Goal: Task Accomplishment & Management: Complete application form

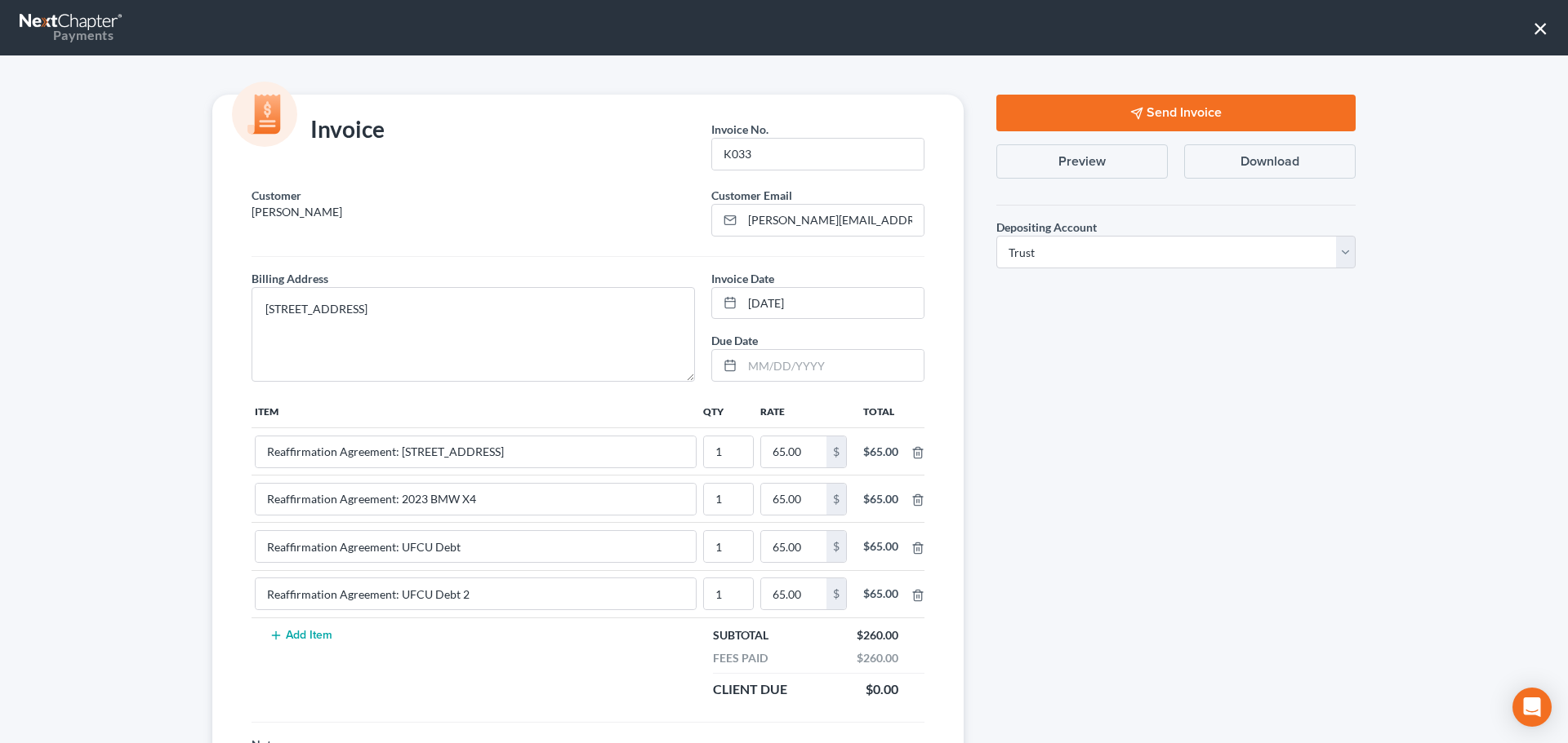
select select "1"
click at [1538, 27] on button "×" at bounding box center [1540, 28] width 15 height 26
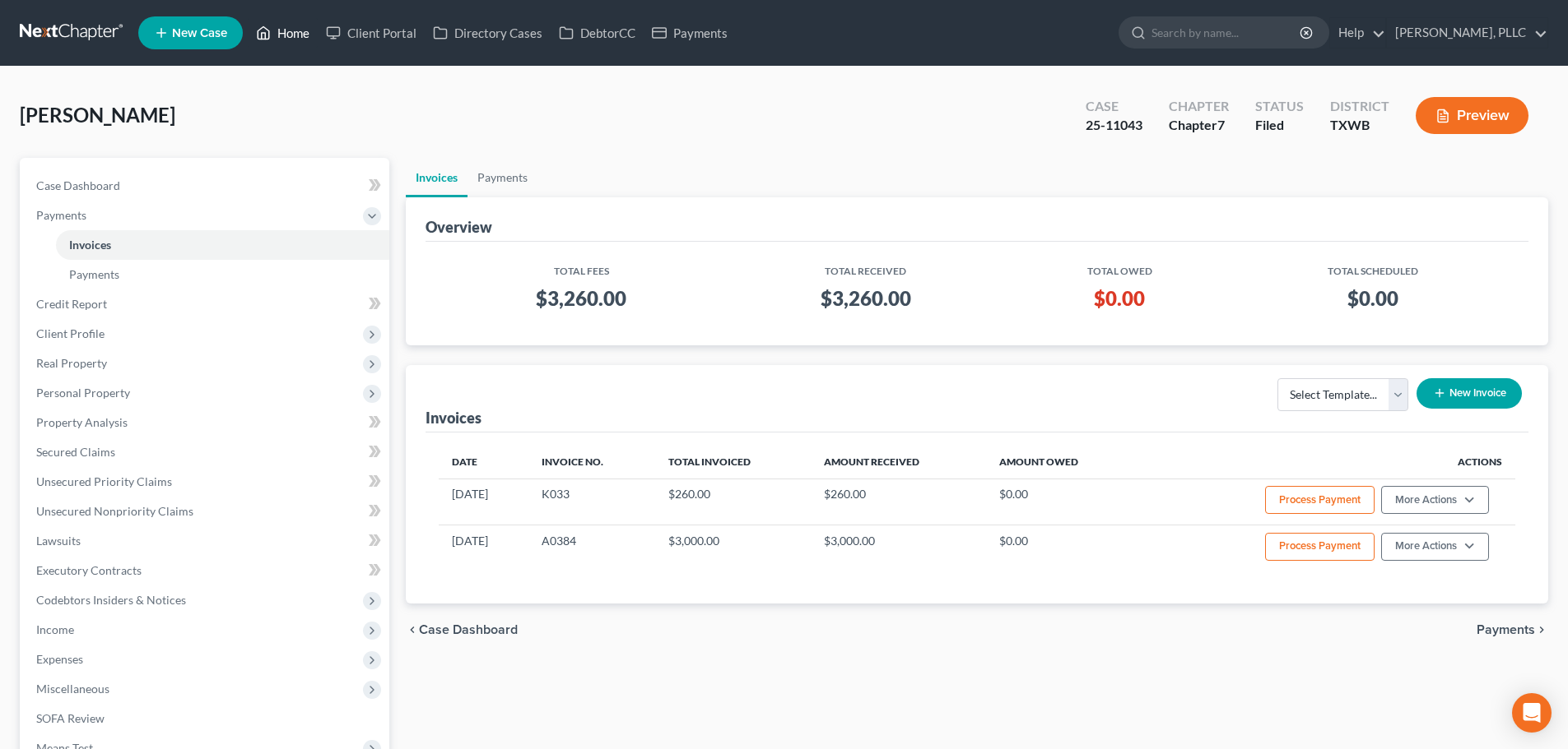
click at [299, 36] on link "Home" at bounding box center [283, 32] width 70 height 30
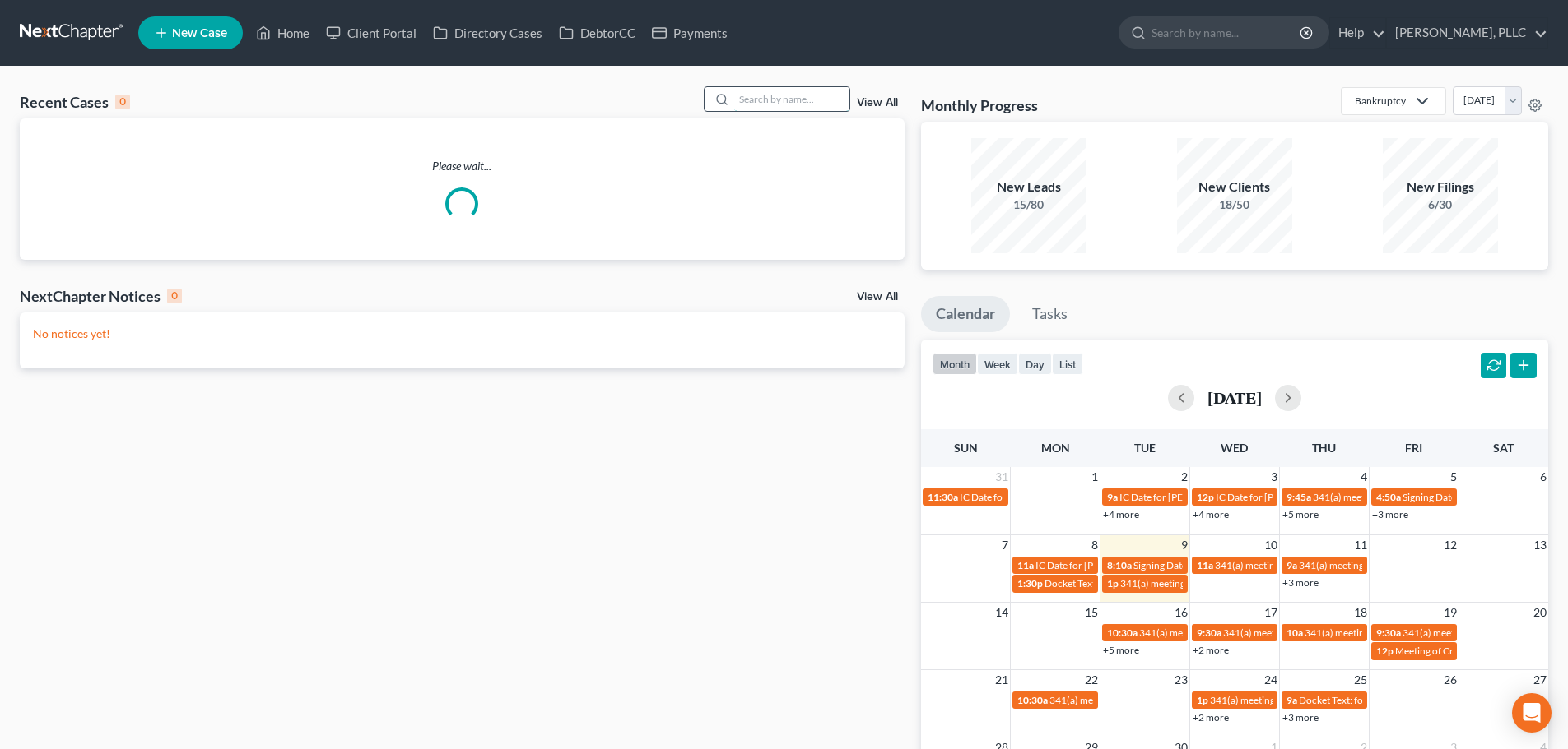
click at [802, 101] on input "search" at bounding box center [792, 99] width 115 height 24
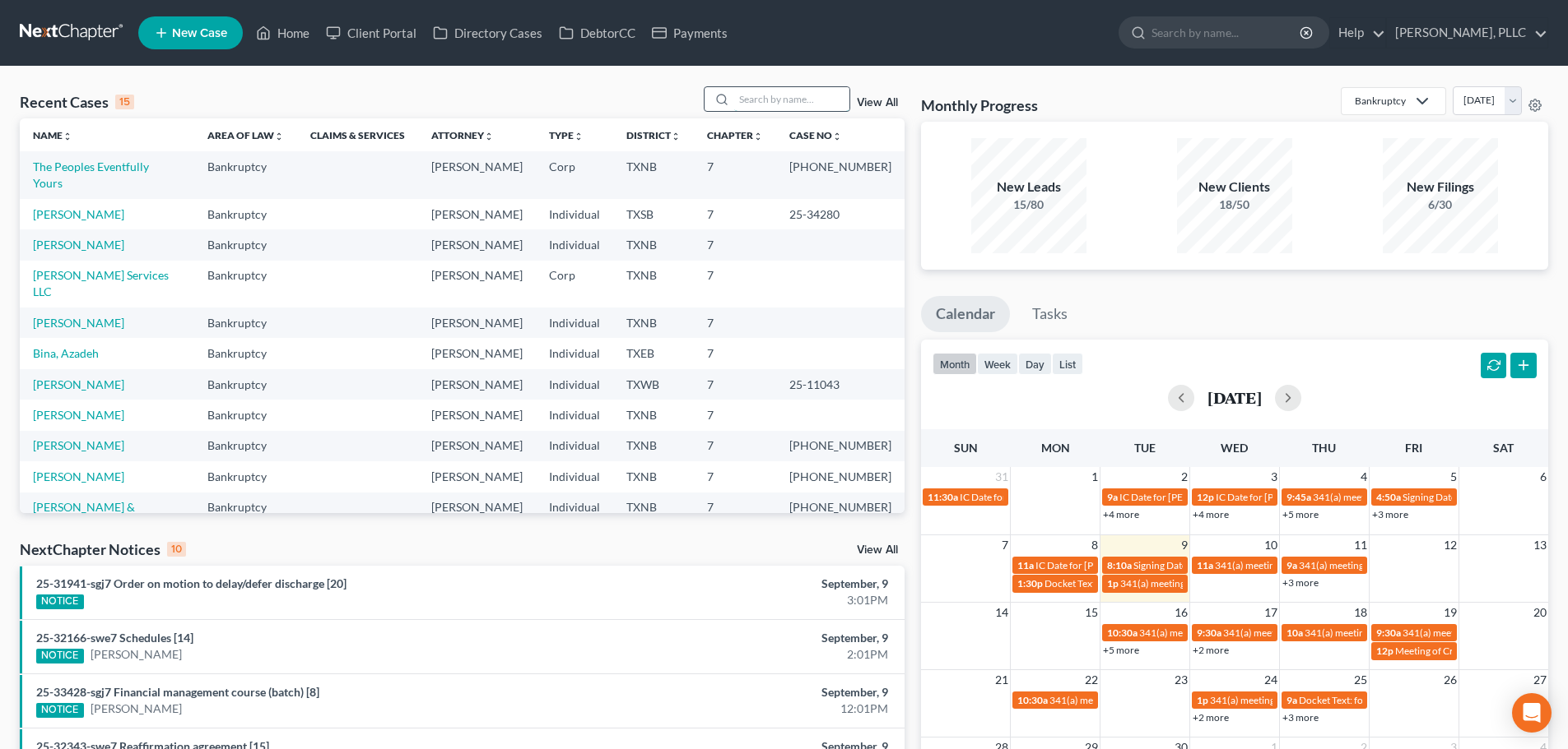
click at [784, 104] on input "search" at bounding box center [792, 99] width 115 height 24
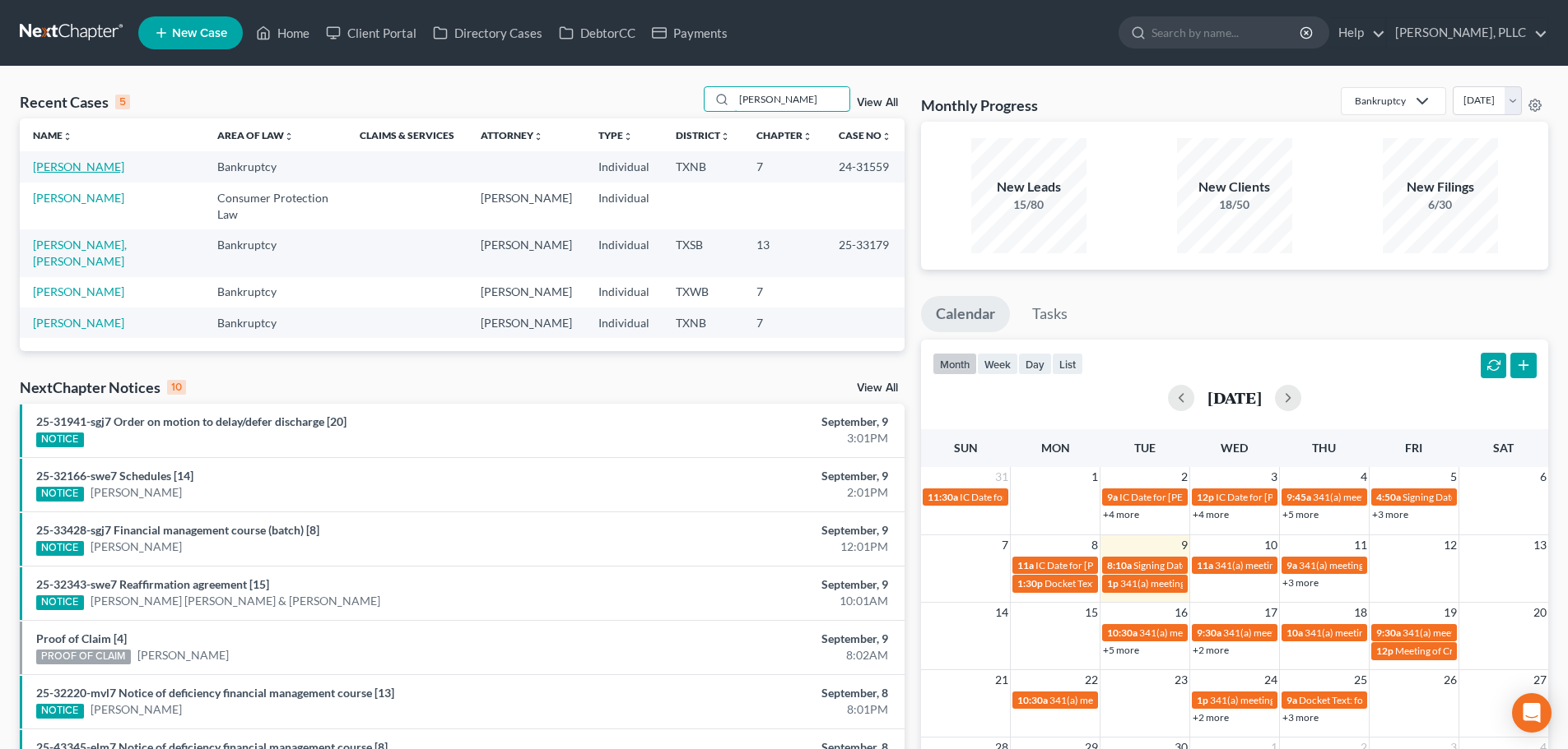
type input "[PERSON_NAME]"
click at [80, 171] on link "[PERSON_NAME]" at bounding box center [79, 167] width 92 height 14
select select "6"
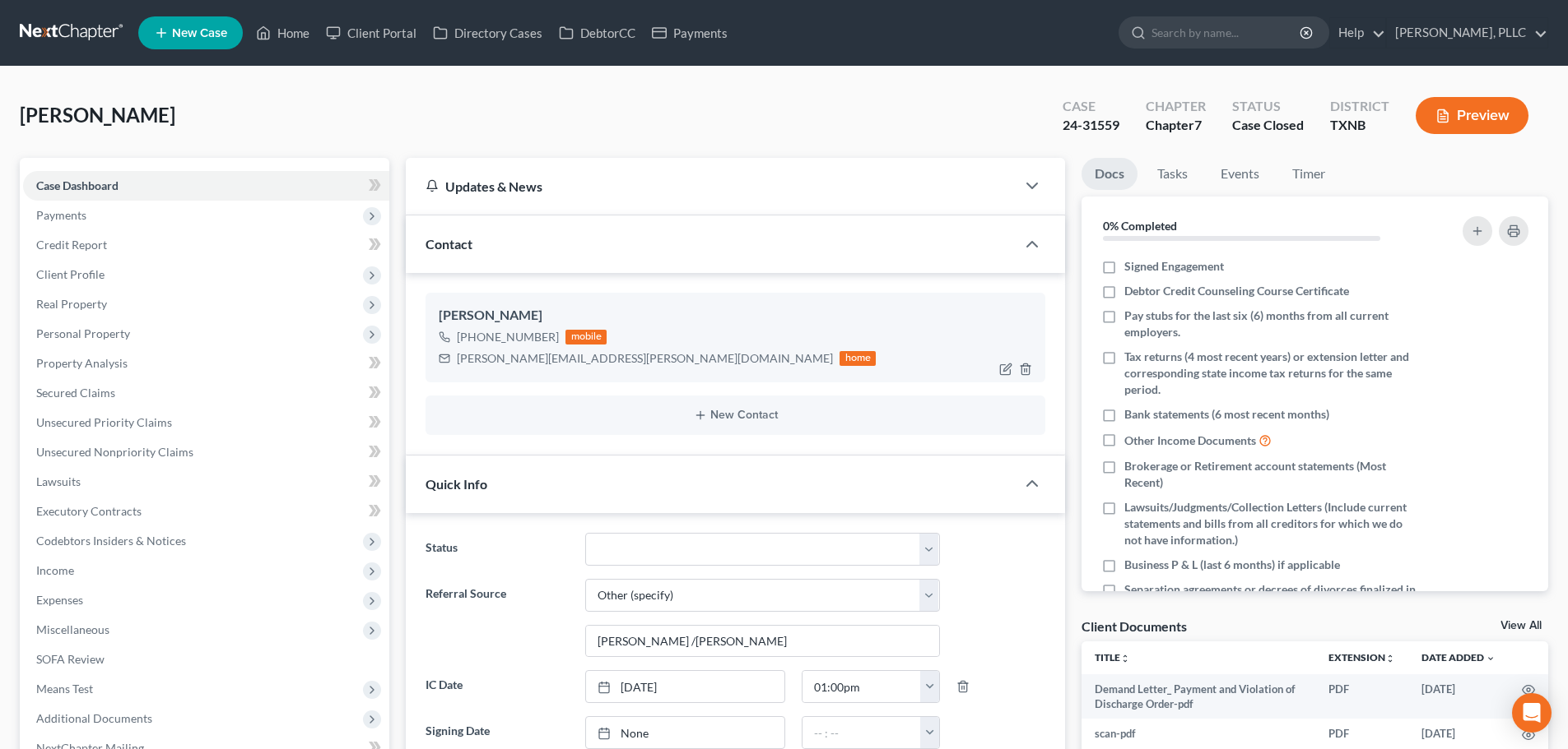
scroll to position [229, 0]
drag, startPoint x: 574, startPoint y: 362, endPoint x: 451, endPoint y: 363, distance: 123.0
click at [451, 363] on div "[PERSON_NAME][EMAIL_ADDRESS][PERSON_NAME][DOMAIN_NAME] home" at bounding box center [657, 359] width 437 height 22
copy div "[PERSON_NAME][EMAIL_ADDRESS][PERSON_NAME][DOMAIN_NAME]"
click at [293, 38] on link "Home" at bounding box center [283, 32] width 70 height 30
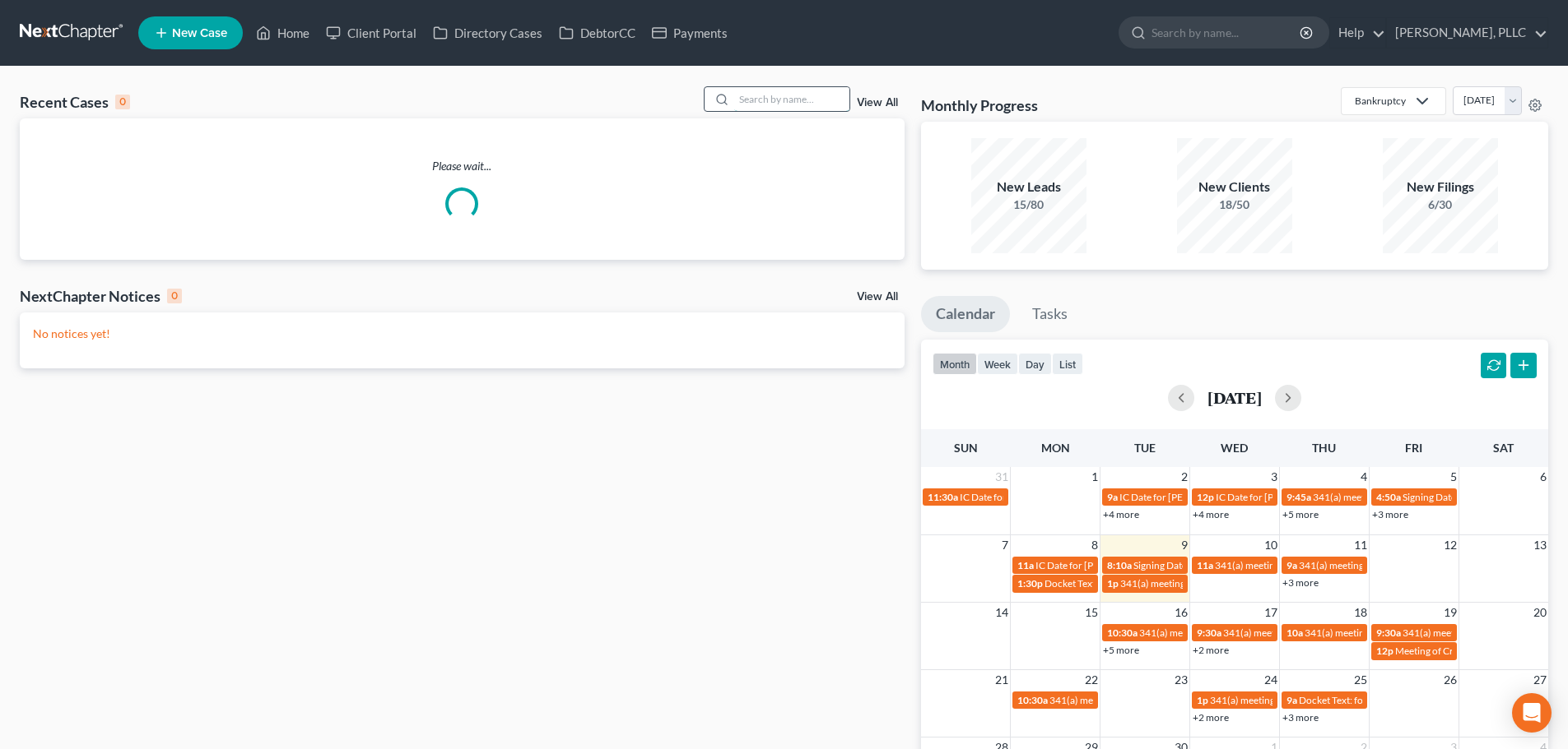
click at [818, 104] on input "search" at bounding box center [792, 99] width 115 height 24
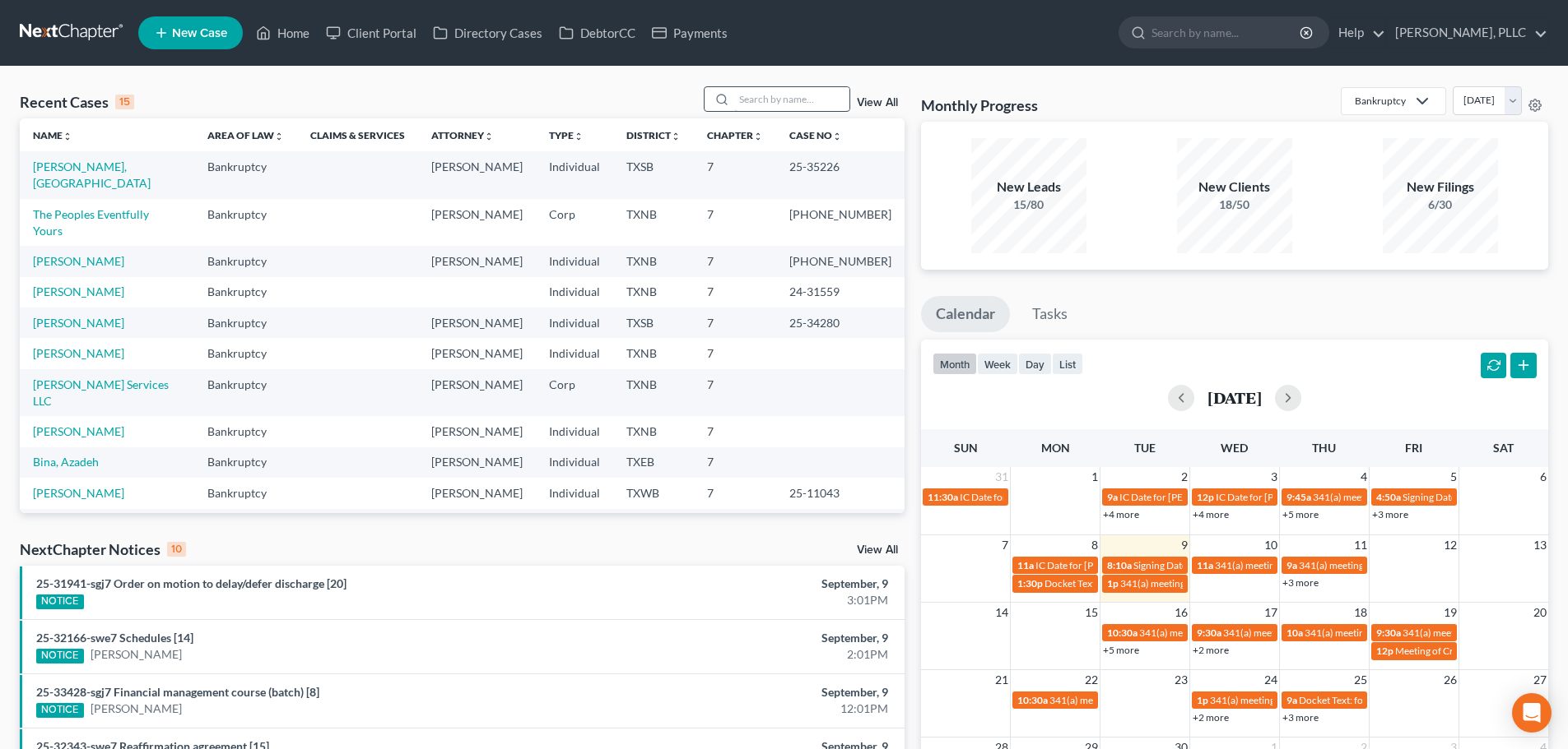
click at [796, 99] on input "search" at bounding box center [792, 99] width 115 height 24
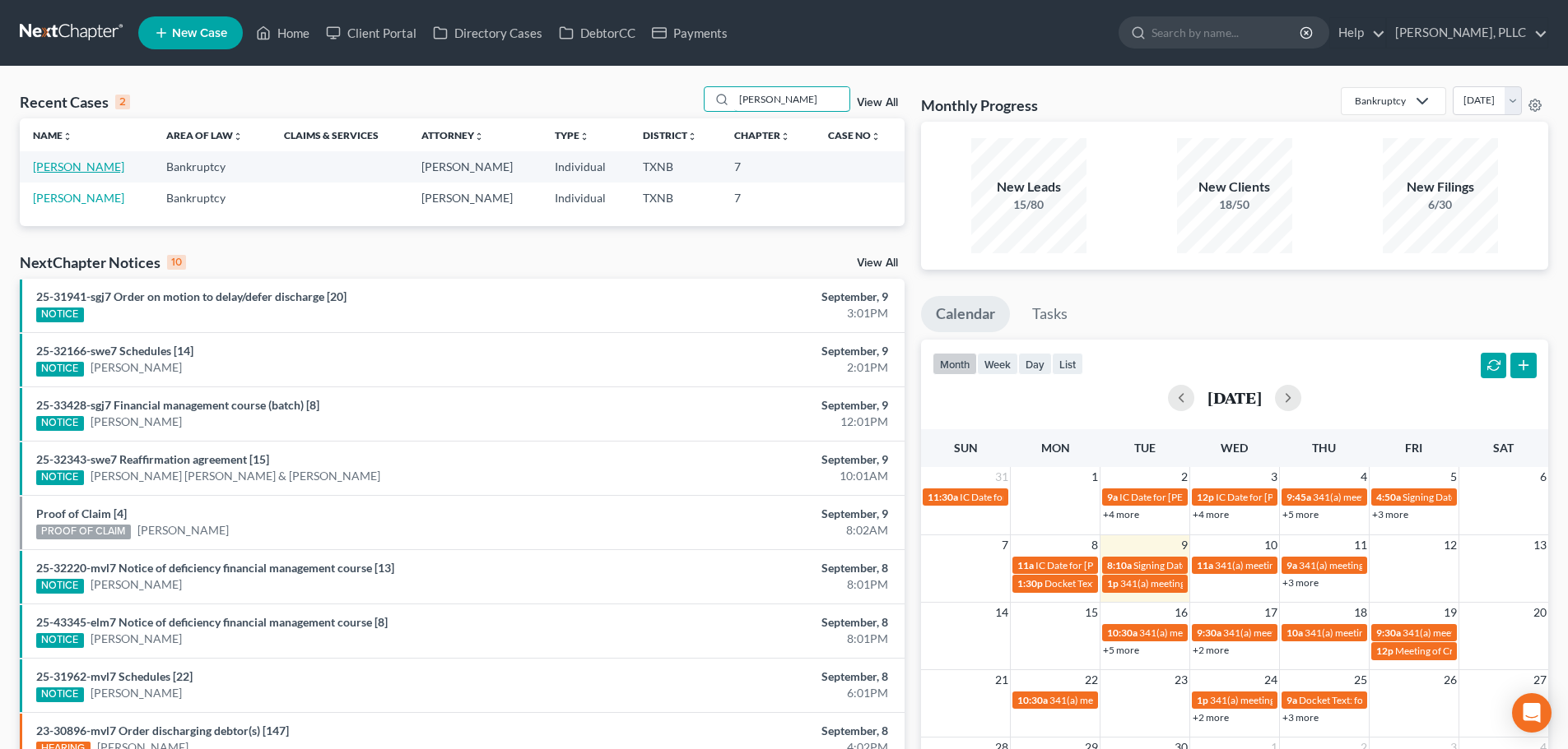
type input "[PERSON_NAME]"
click at [85, 164] on link "[PERSON_NAME]" at bounding box center [79, 167] width 92 height 14
select select "4"
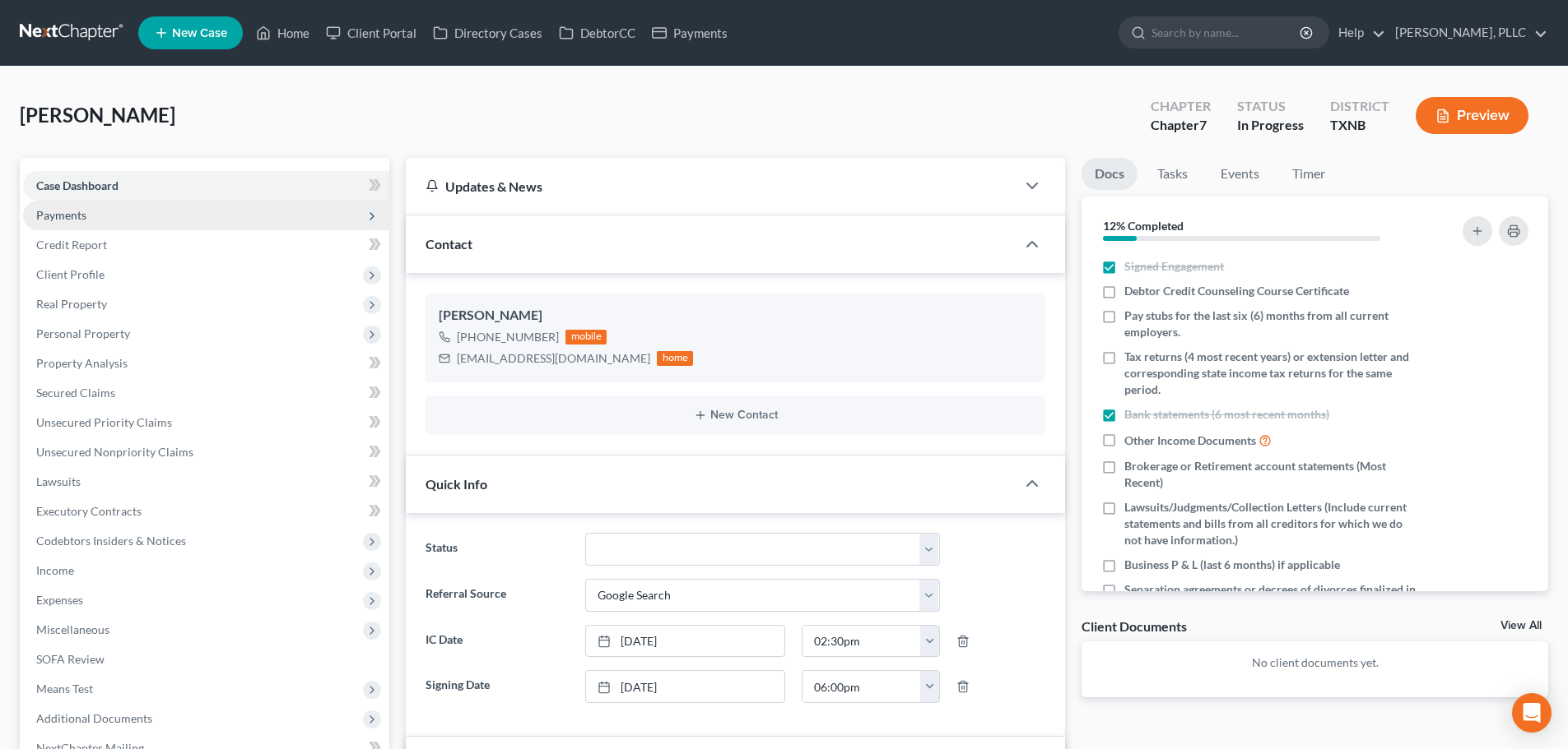
click at [64, 213] on span "Payments" at bounding box center [61, 215] width 50 height 14
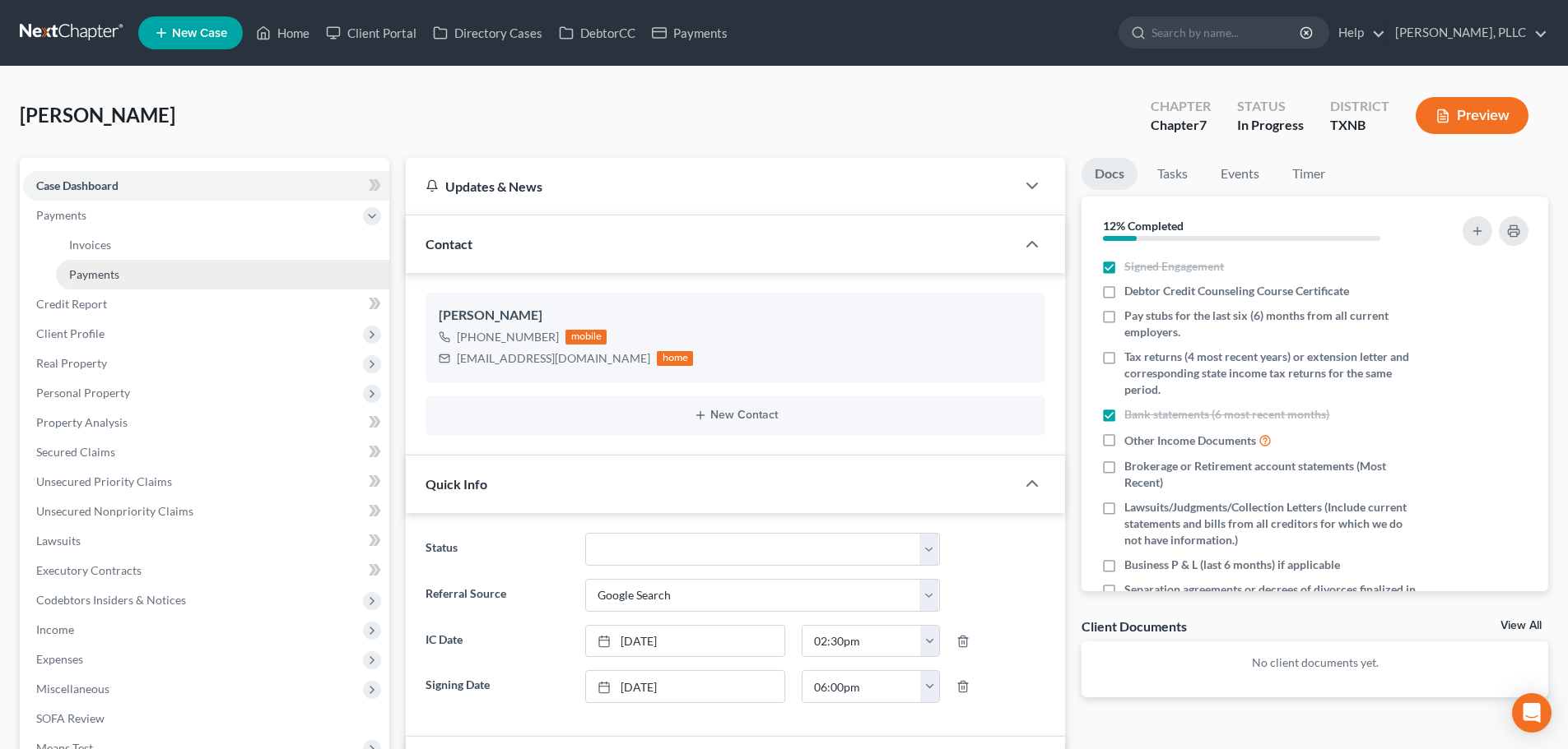
click at [90, 272] on span "Payments" at bounding box center [94, 274] width 50 height 14
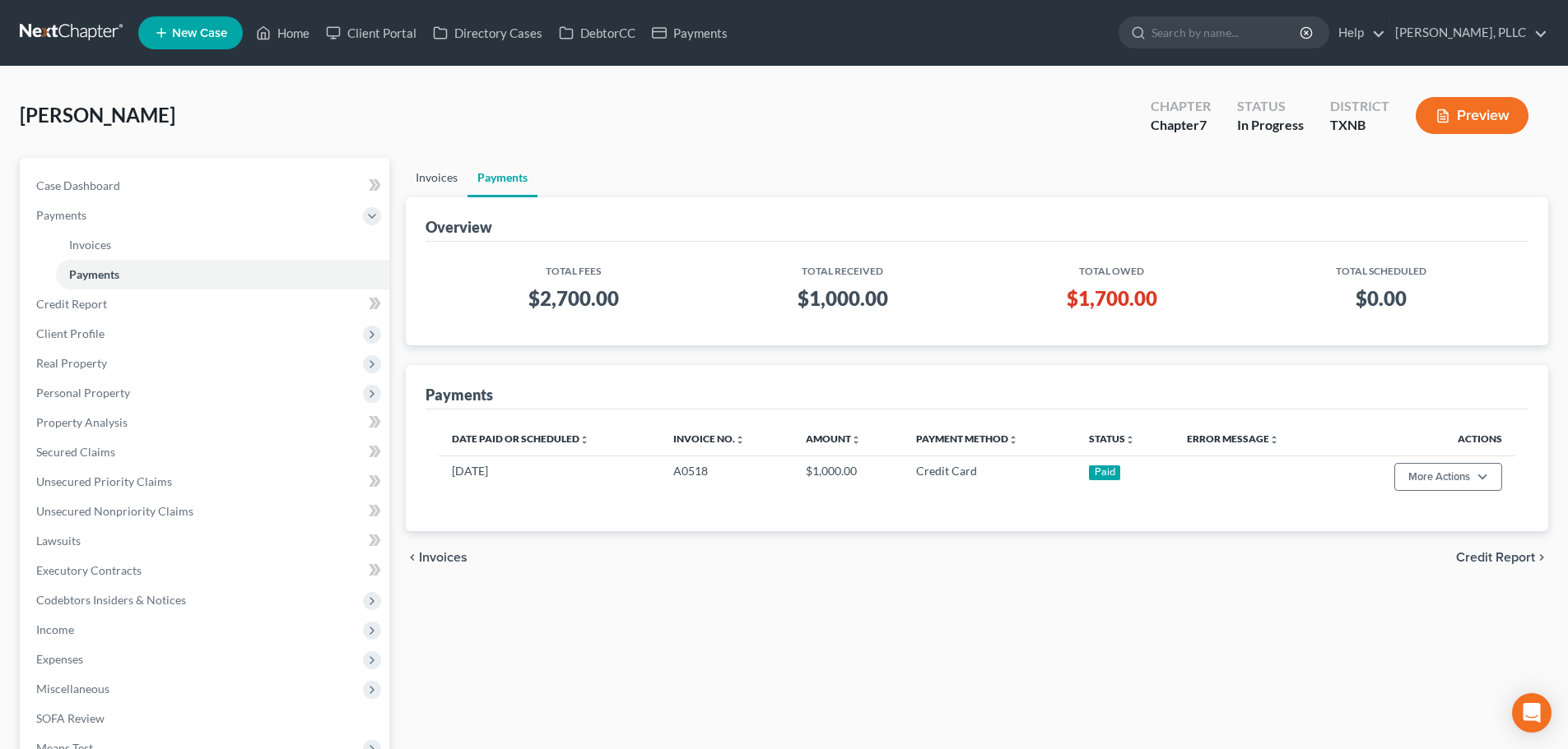
click at [441, 178] on link "Invoices" at bounding box center [436, 178] width 62 height 39
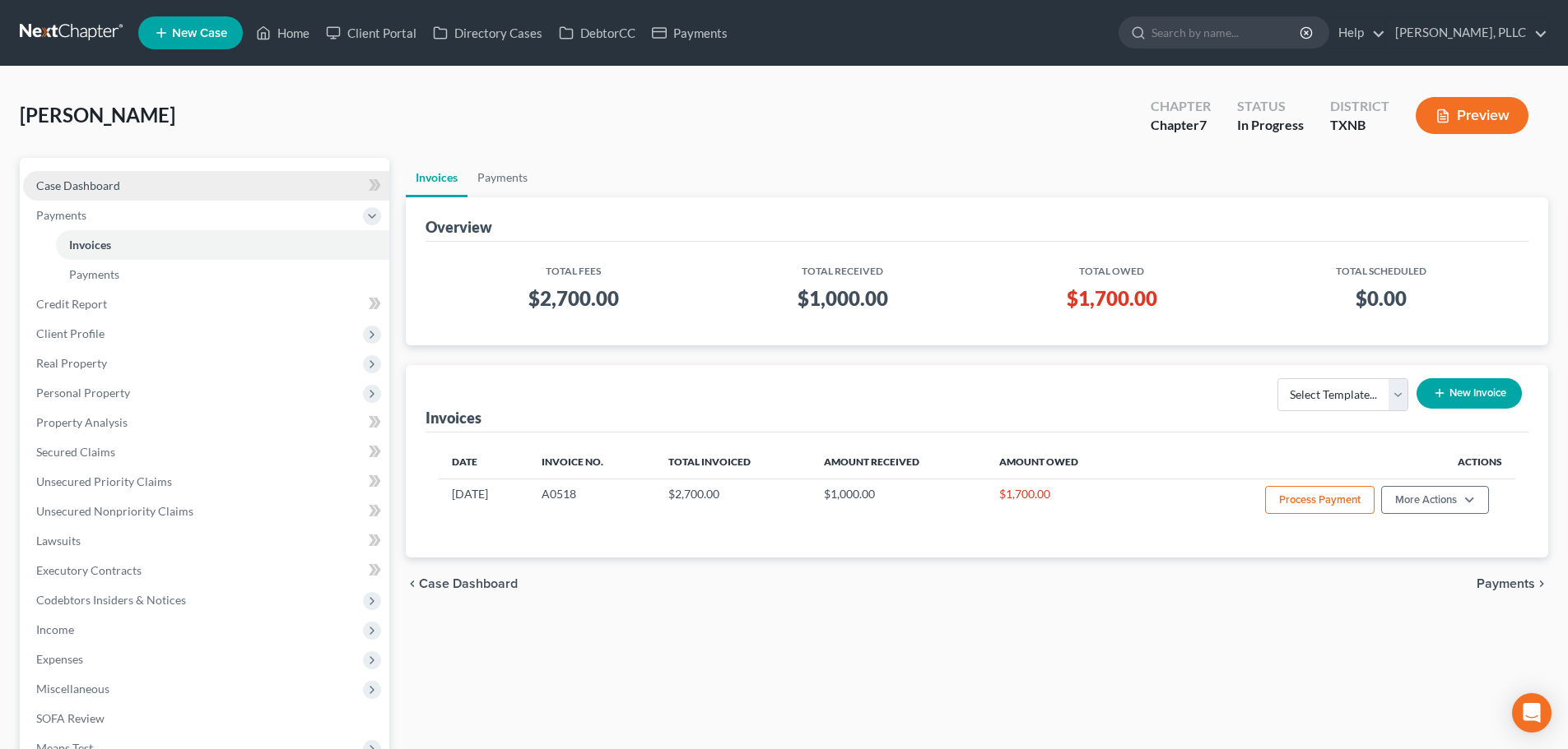
click at [91, 188] on span "Case Dashboard" at bounding box center [78, 186] width 84 height 14
select select "4"
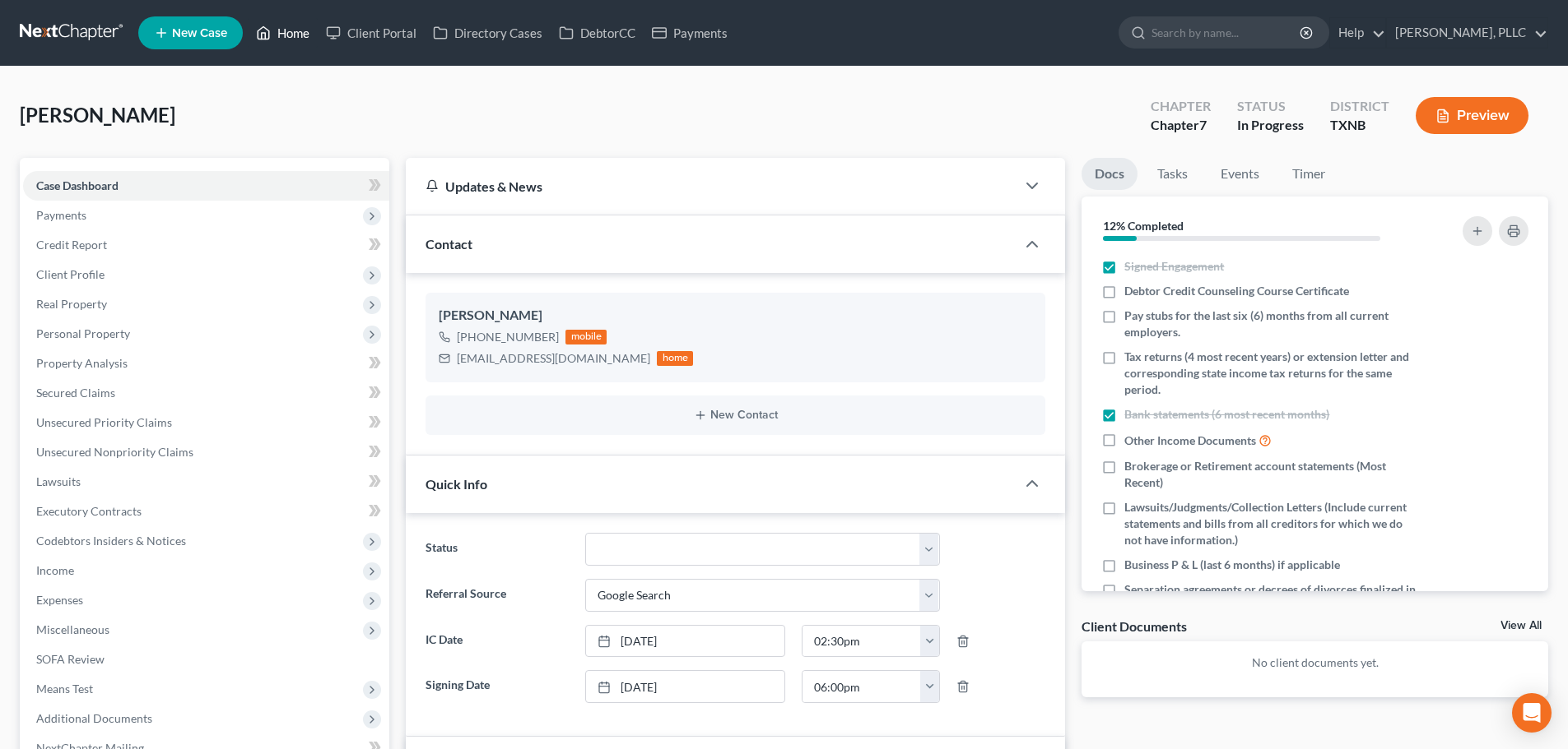
click at [301, 35] on link "Home" at bounding box center [283, 32] width 70 height 30
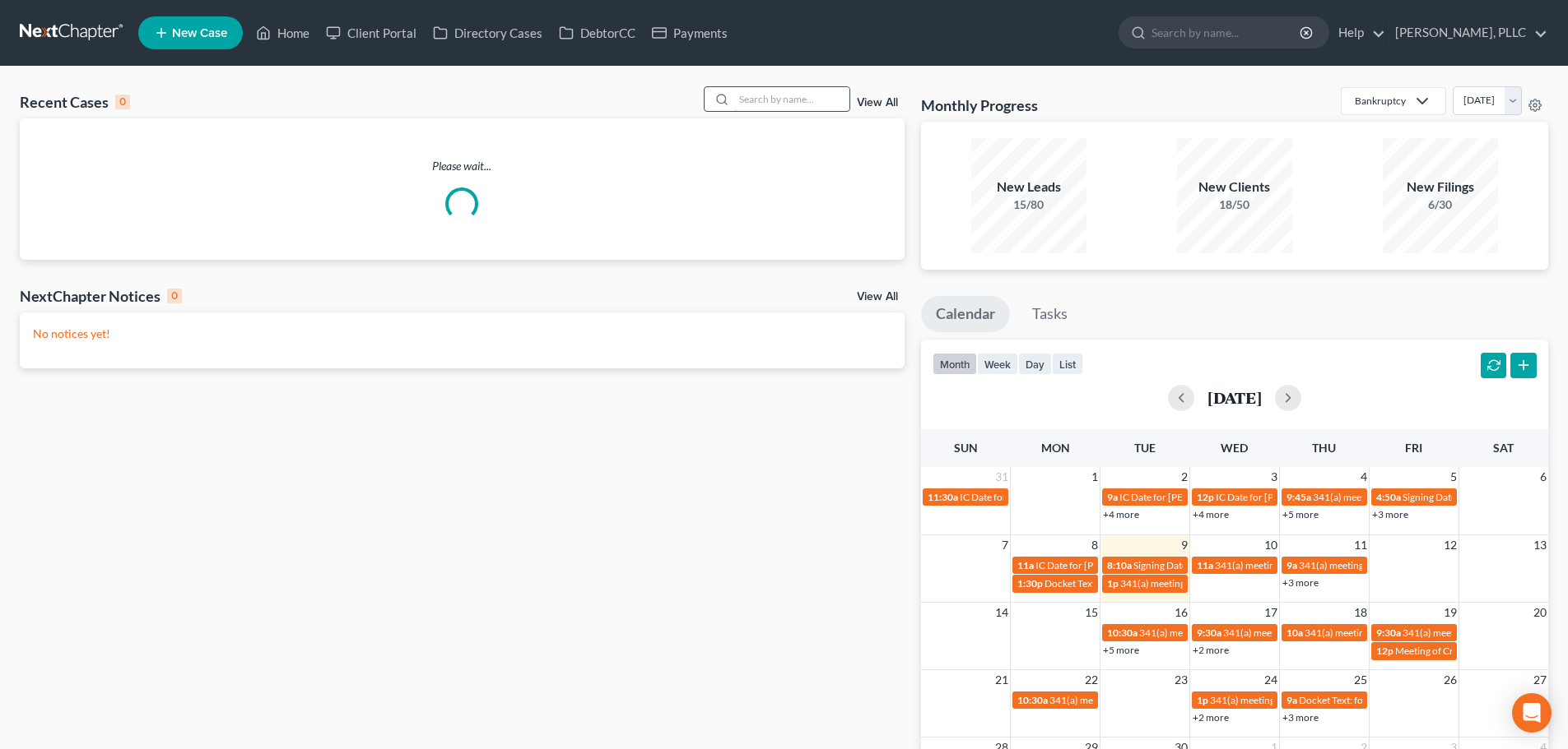
click at [759, 94] on input "search" at bounding box center [792, 99] width 115 height 24
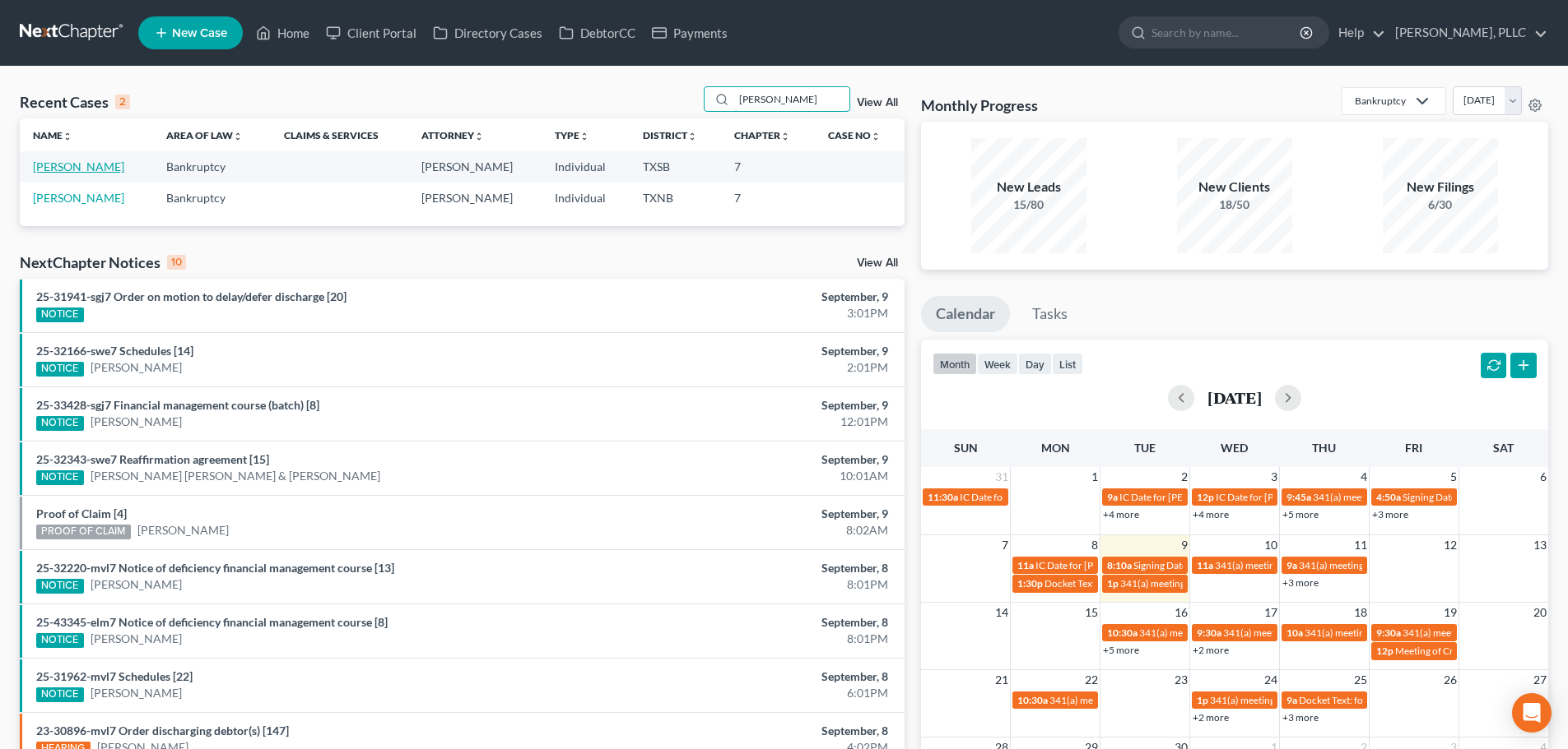
type input "[PERSON_NAME]"
click at [85, 170] on link "[PERSON_NAME]" at bounding box center [79, 167] width 92 height 14
select select "4"
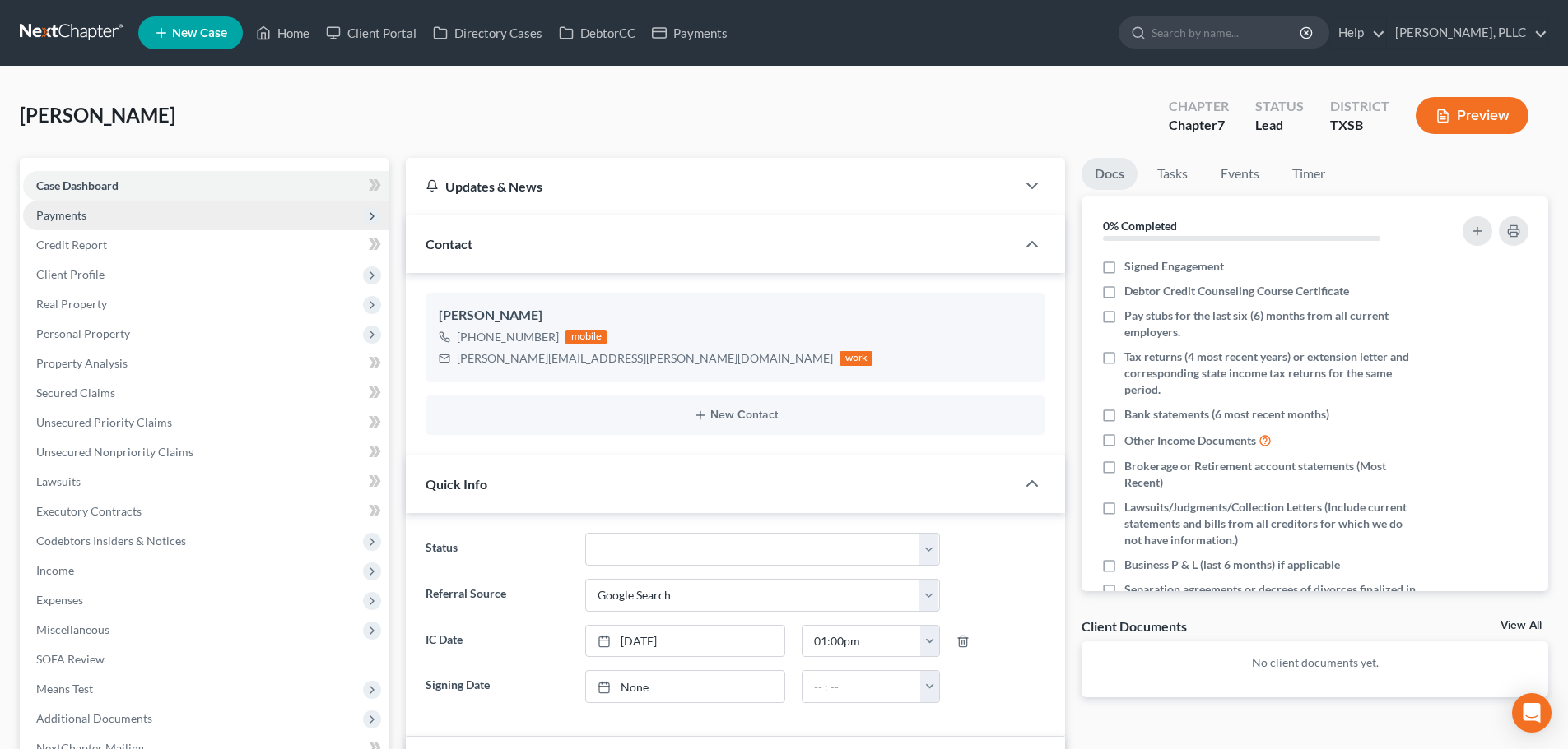
click at [96, 218] on span "Payments" at bounding box center [206, 215] width 366 height 30
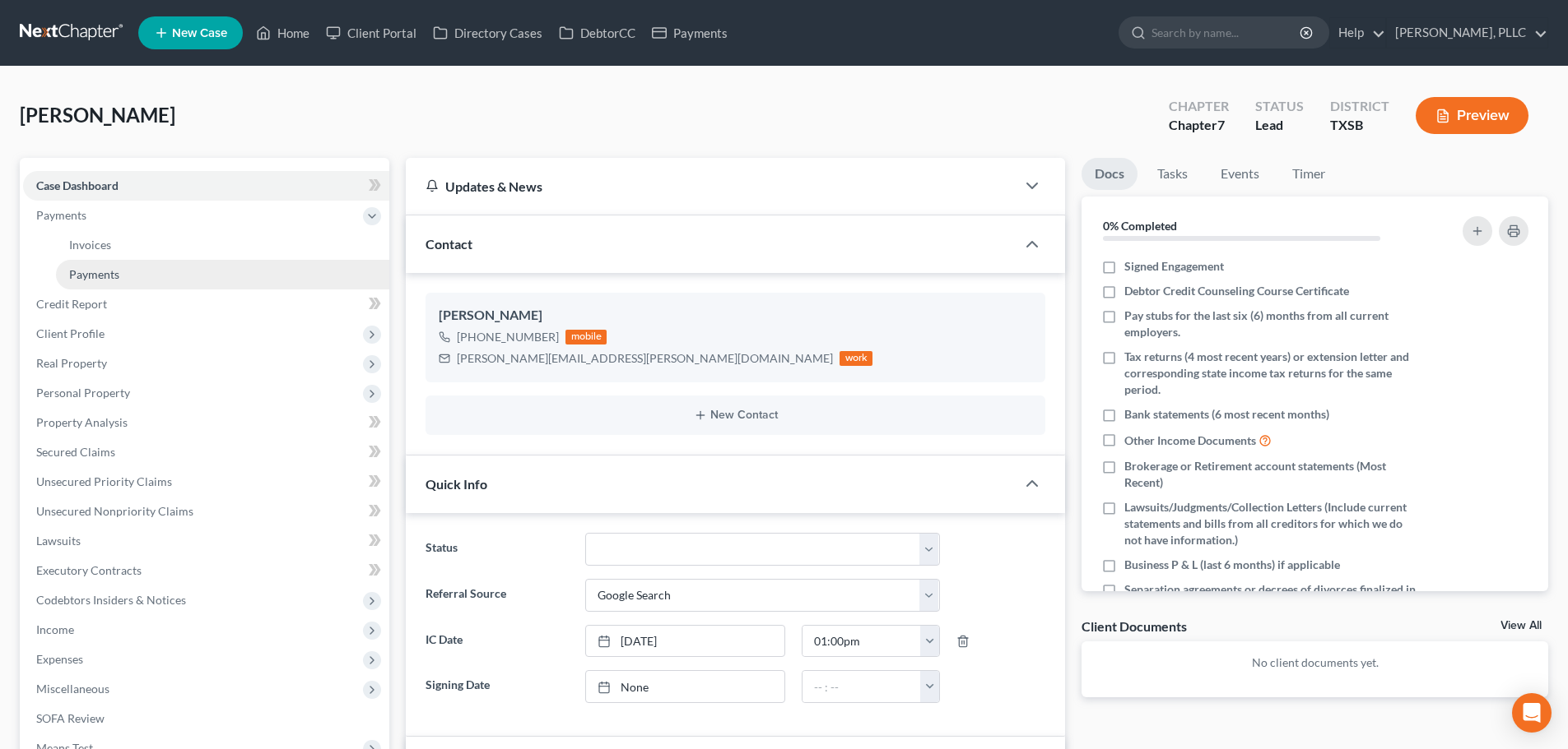
click at [105, 274] on span "Payments" at bounding box center [94, 274] width 50 height 14
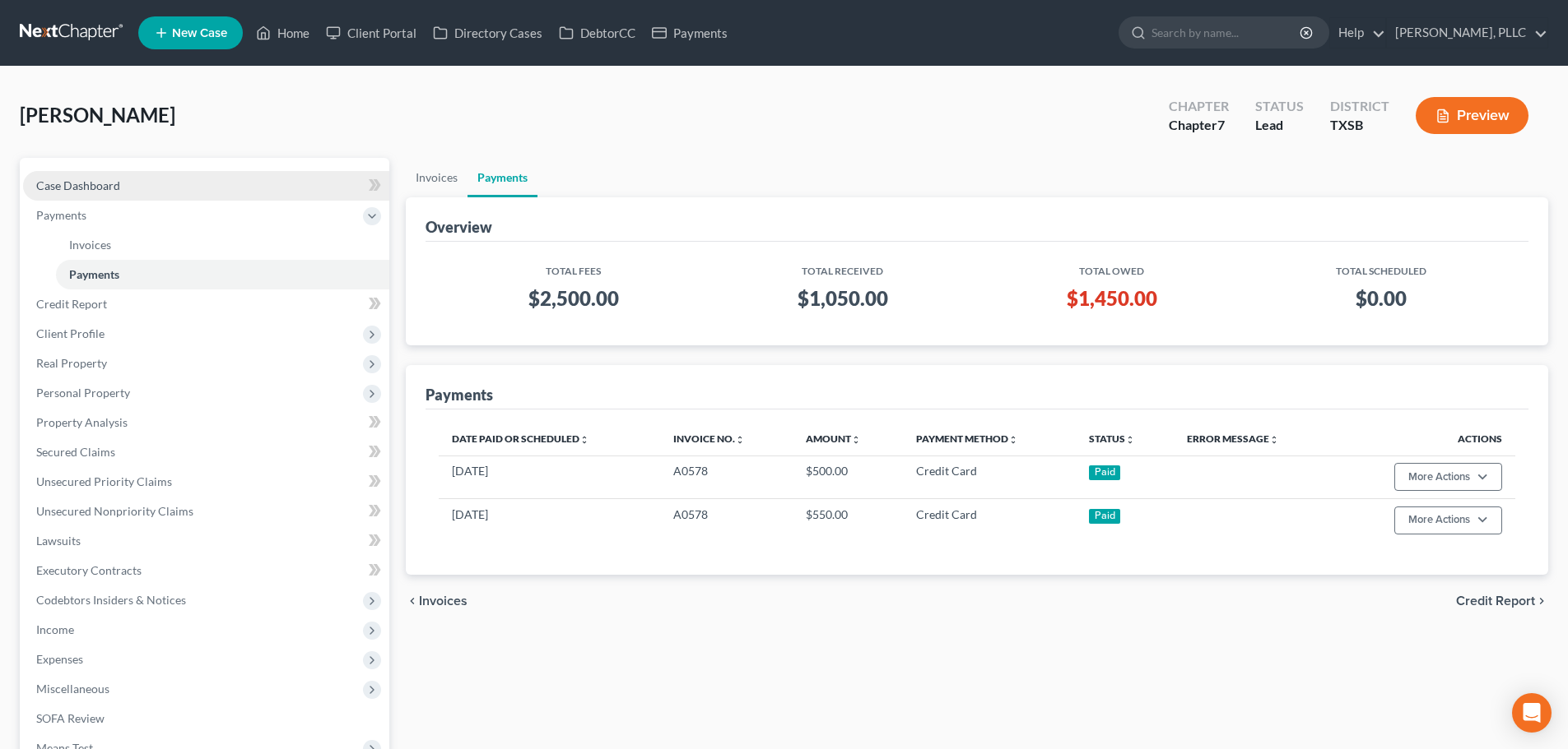
click at [103, 187] on span "Case Dashboard" at bounding box center [78, 186] width 84 height 14
select select "4"
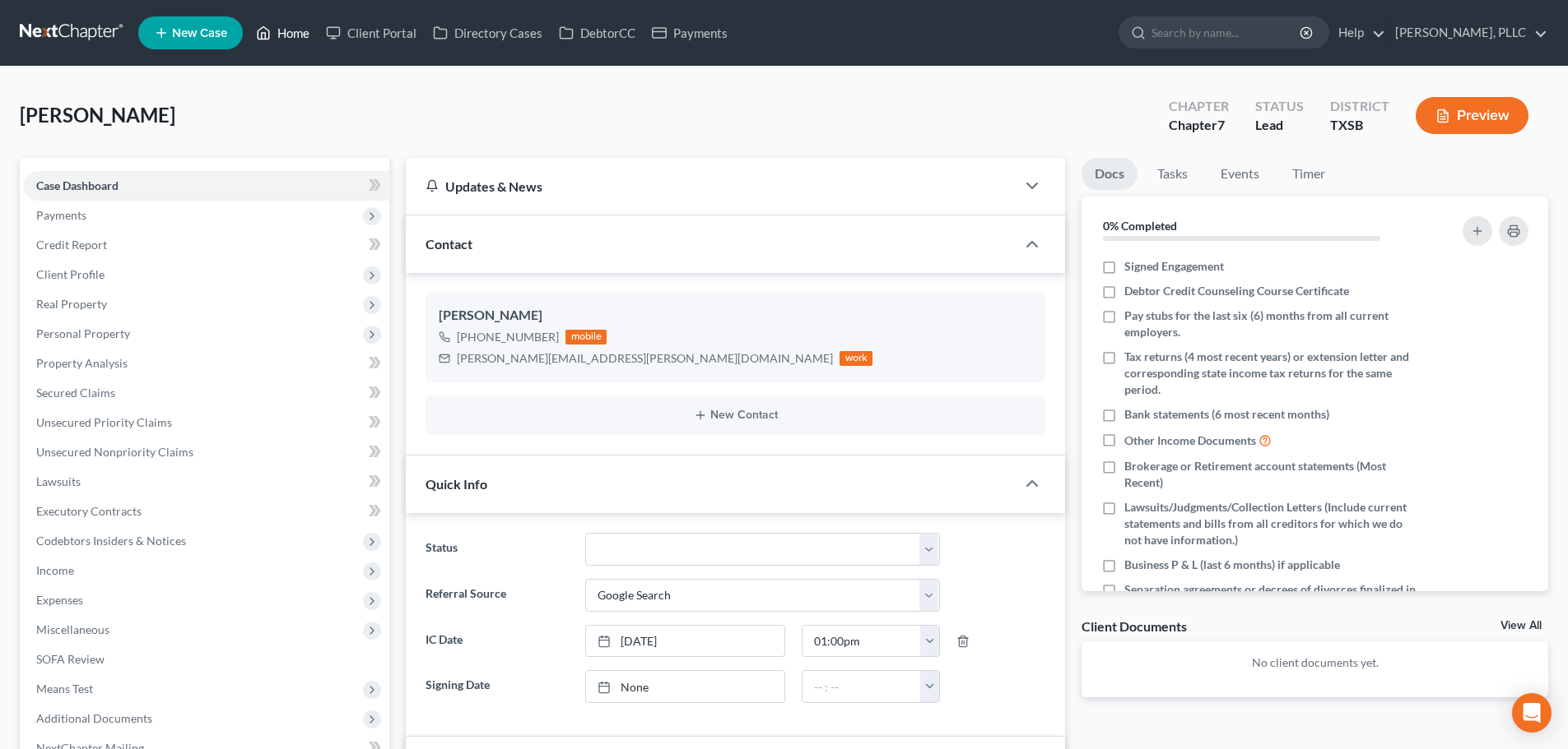
click at [294, 33] on link "Home" at bounding box center [283, 32] width 70 height 30
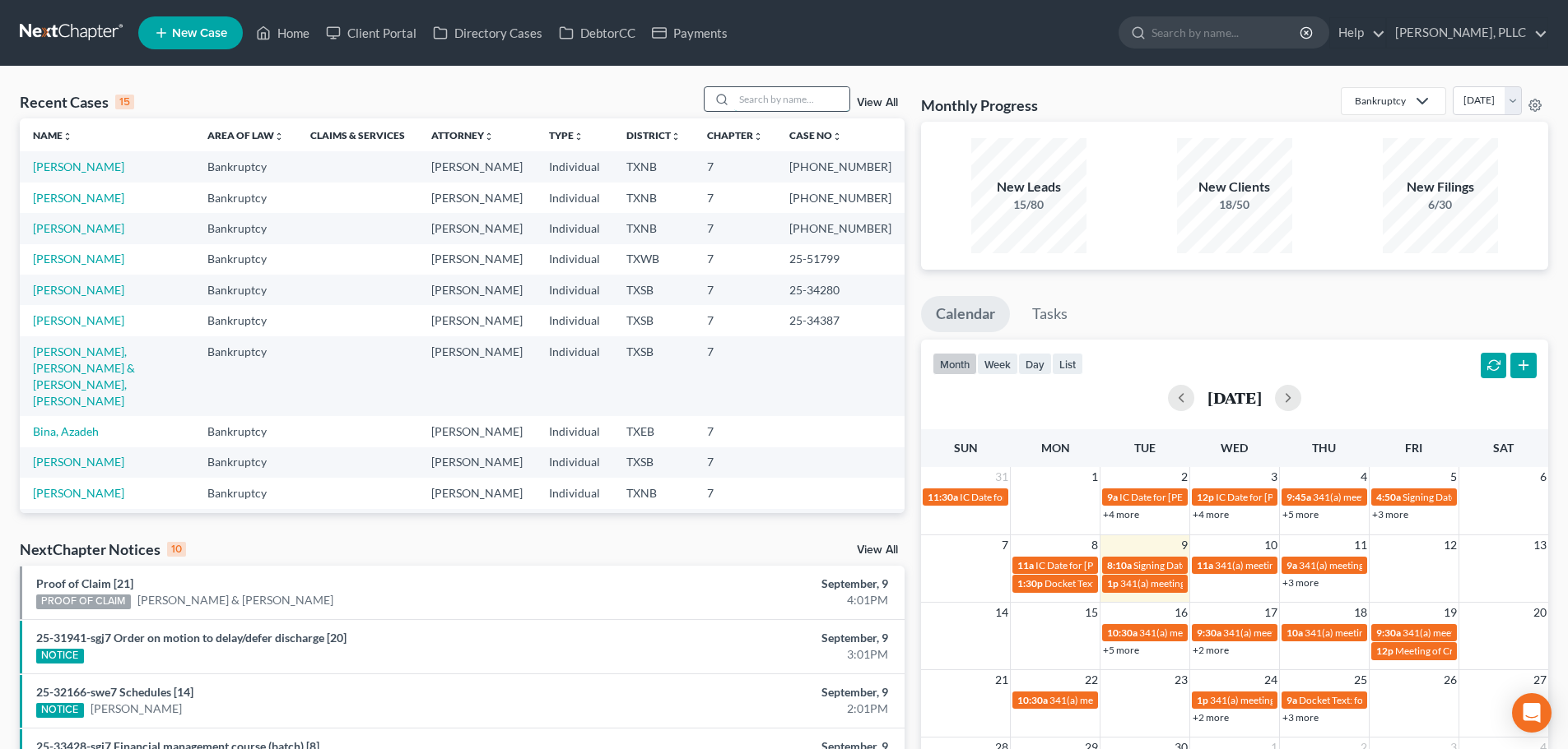
click at [822, 104] on input "search" at bounding box center [792, 99] width 115 height 24
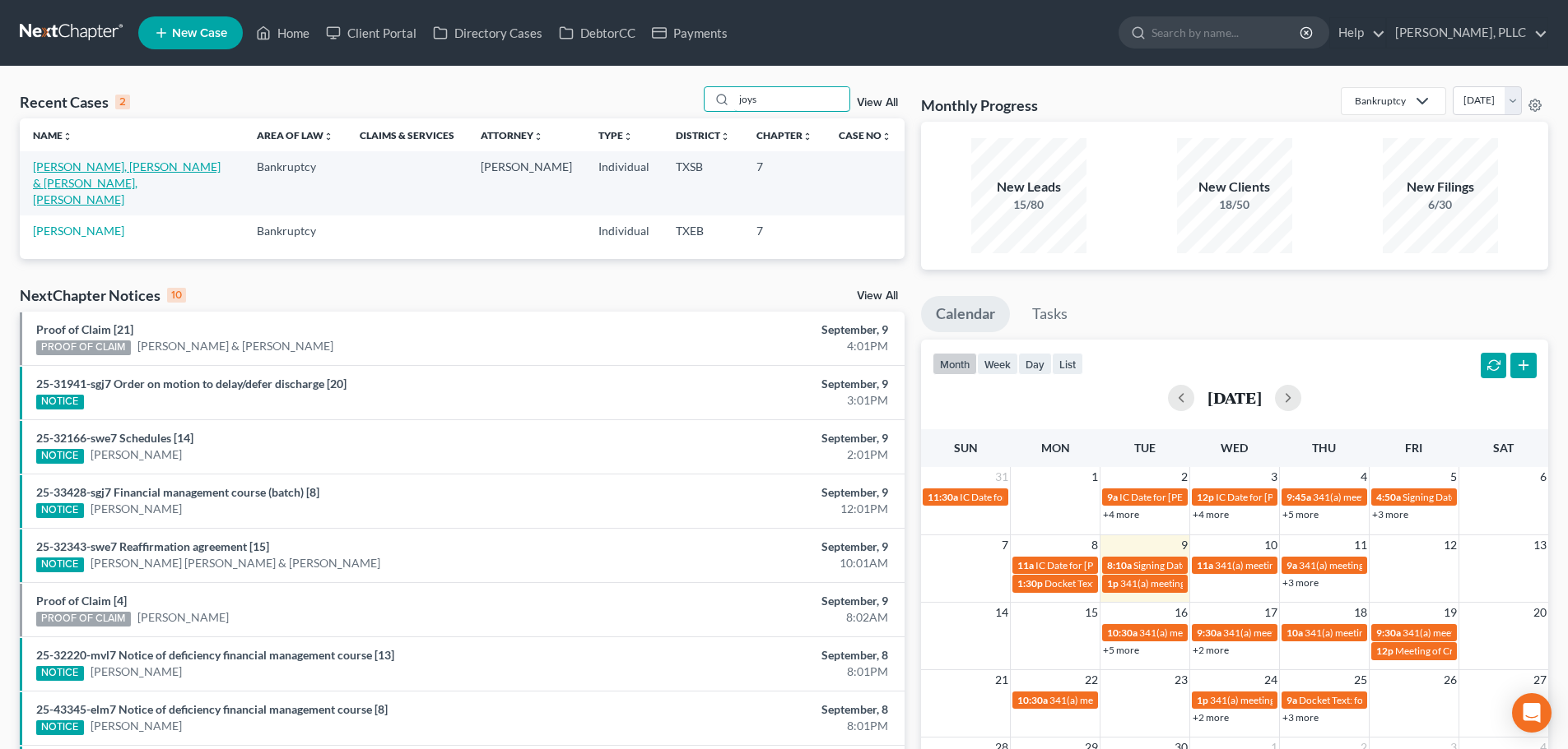
type input "joys"
click at [100, 170] on link "[PERSON_NAME], [PERSON_NAME] & [PERSON_NAME], [PERSON_NAME]" at bounding box center [127, 183] width 188 height 47
select select "6"
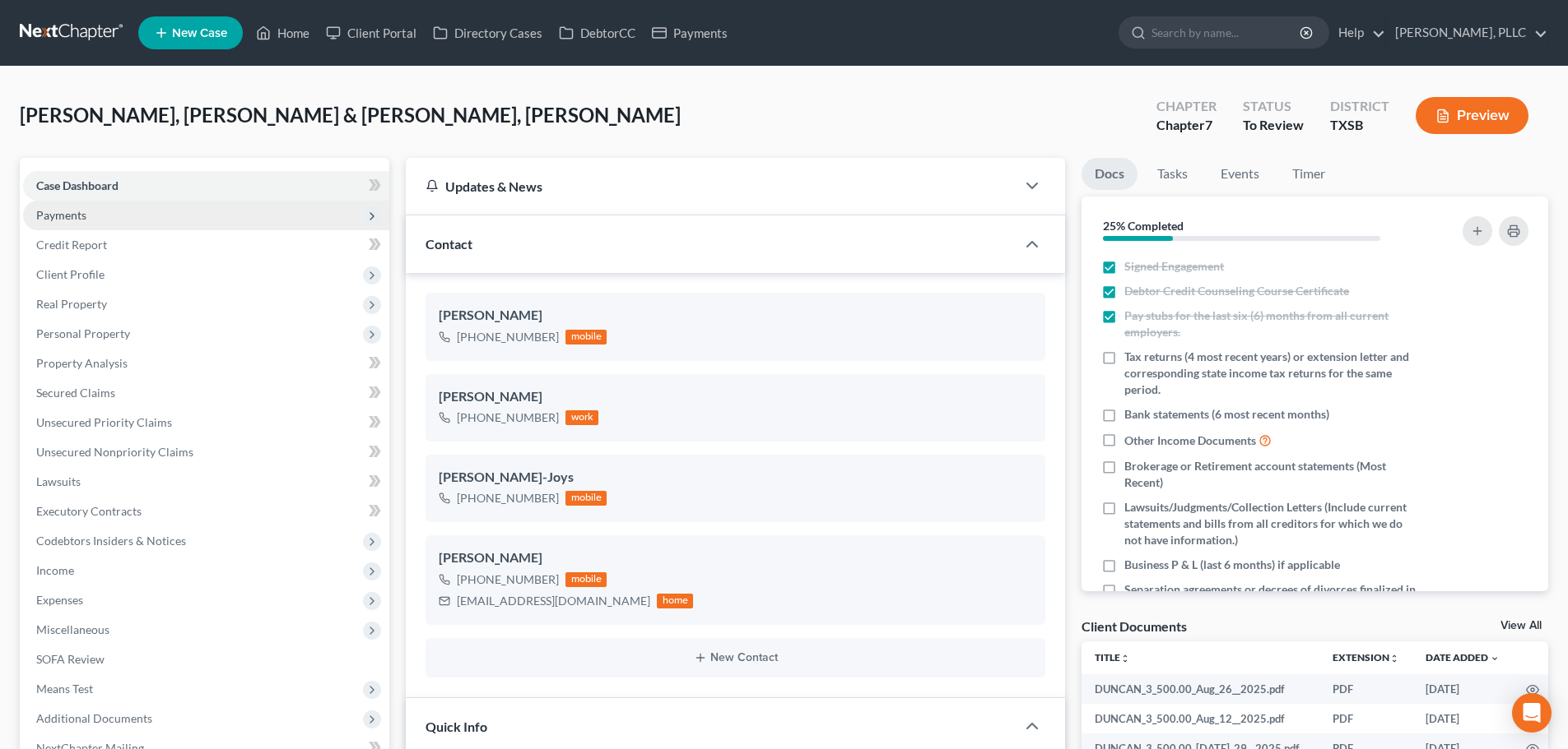
click at [82, 216] on span "Payments" at bounding box center [61, 215] width 50 height 14
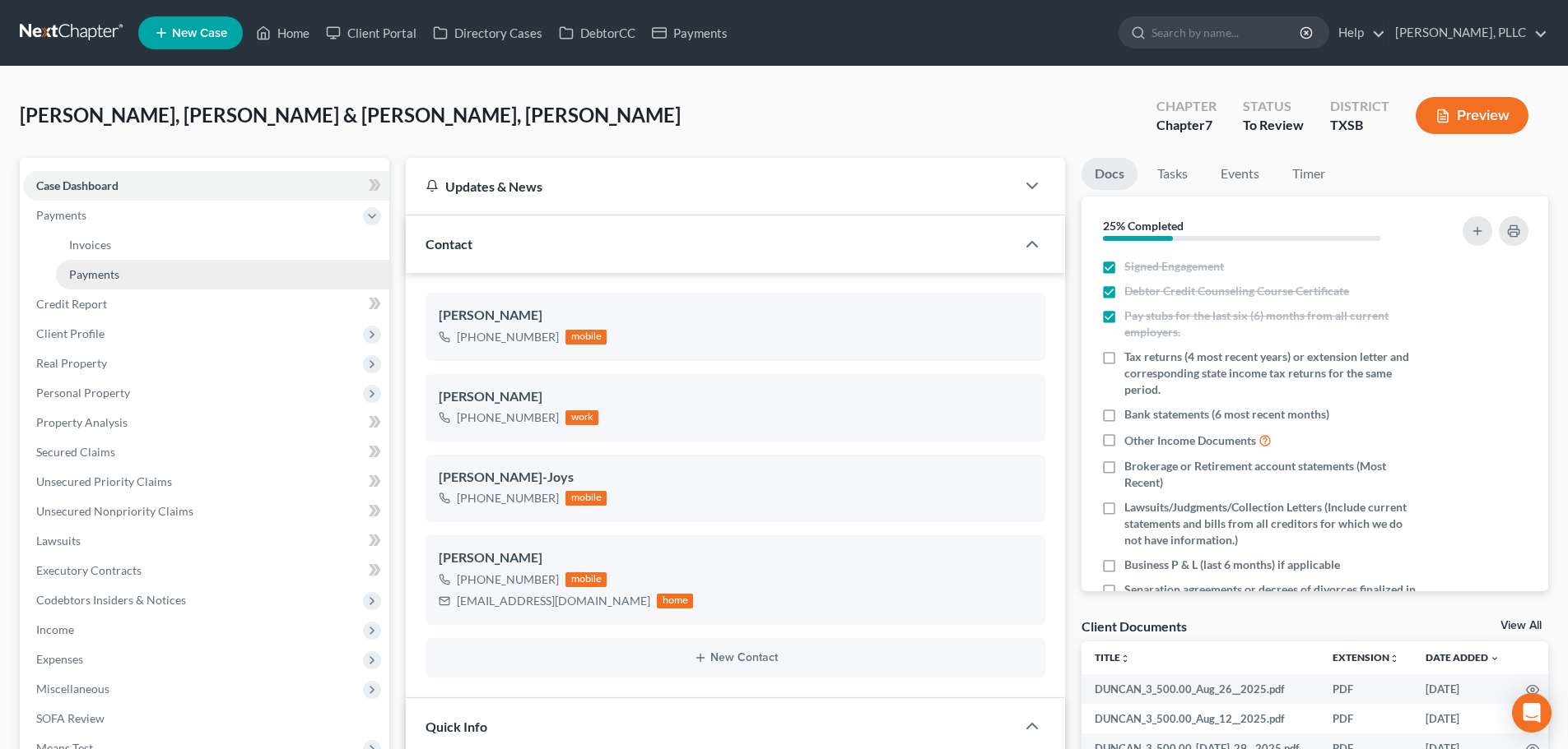
click at [88, 273] on span "Payments" at bounding box center [94, 274] width 50 height 14
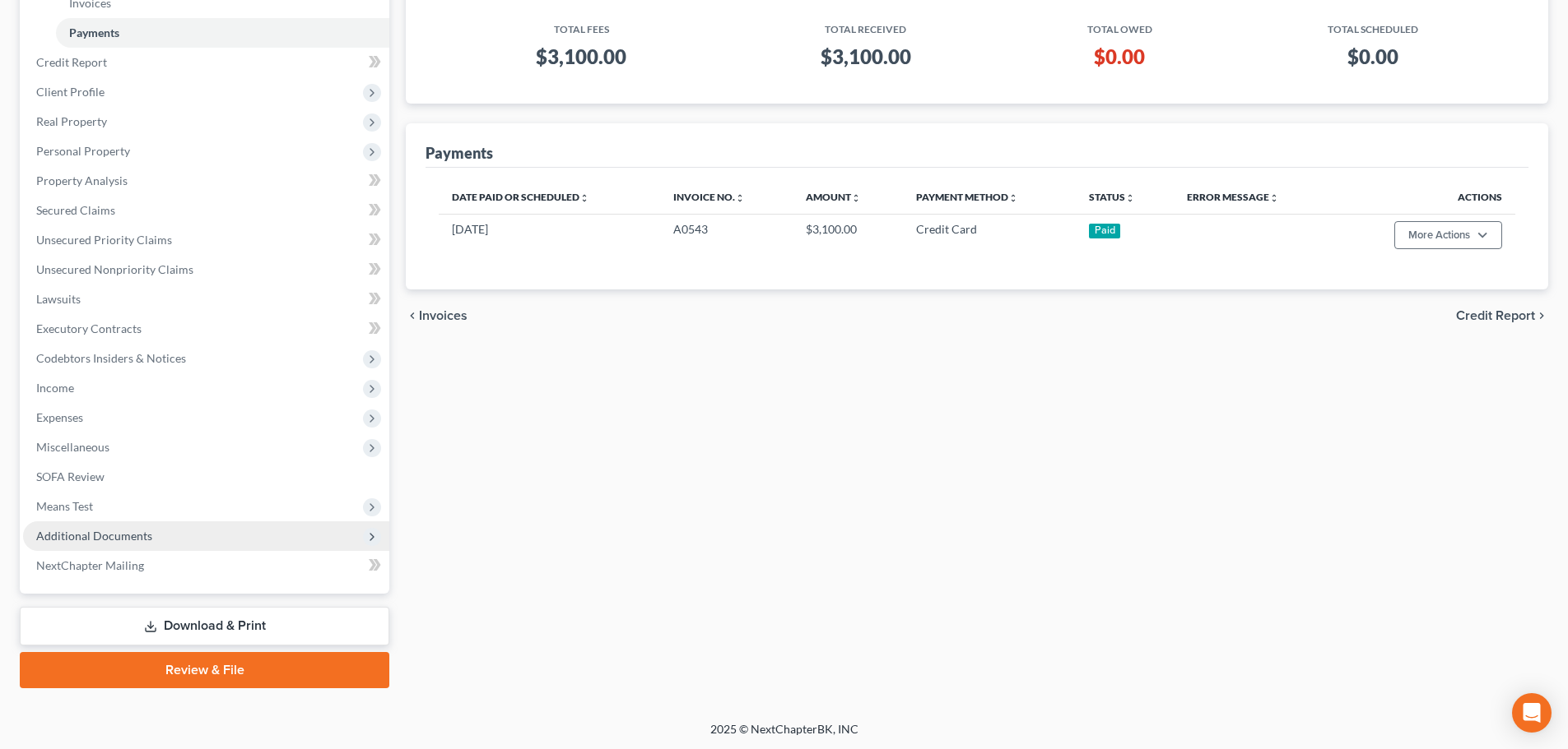
scroll to position [243, 0]
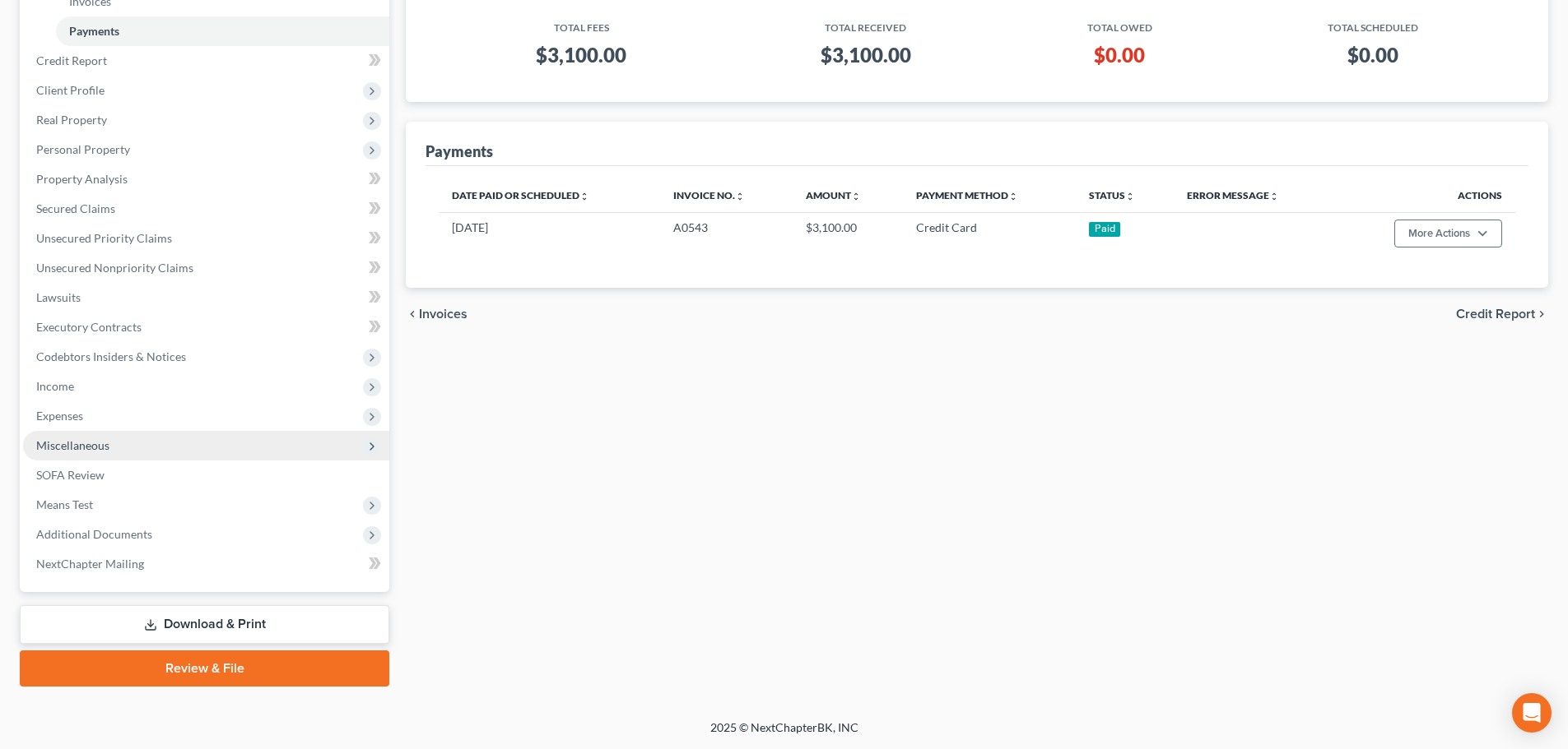
click at [108, 451] on span "Miscellaneous" at bounding box center [73, 446] width 74 height 14
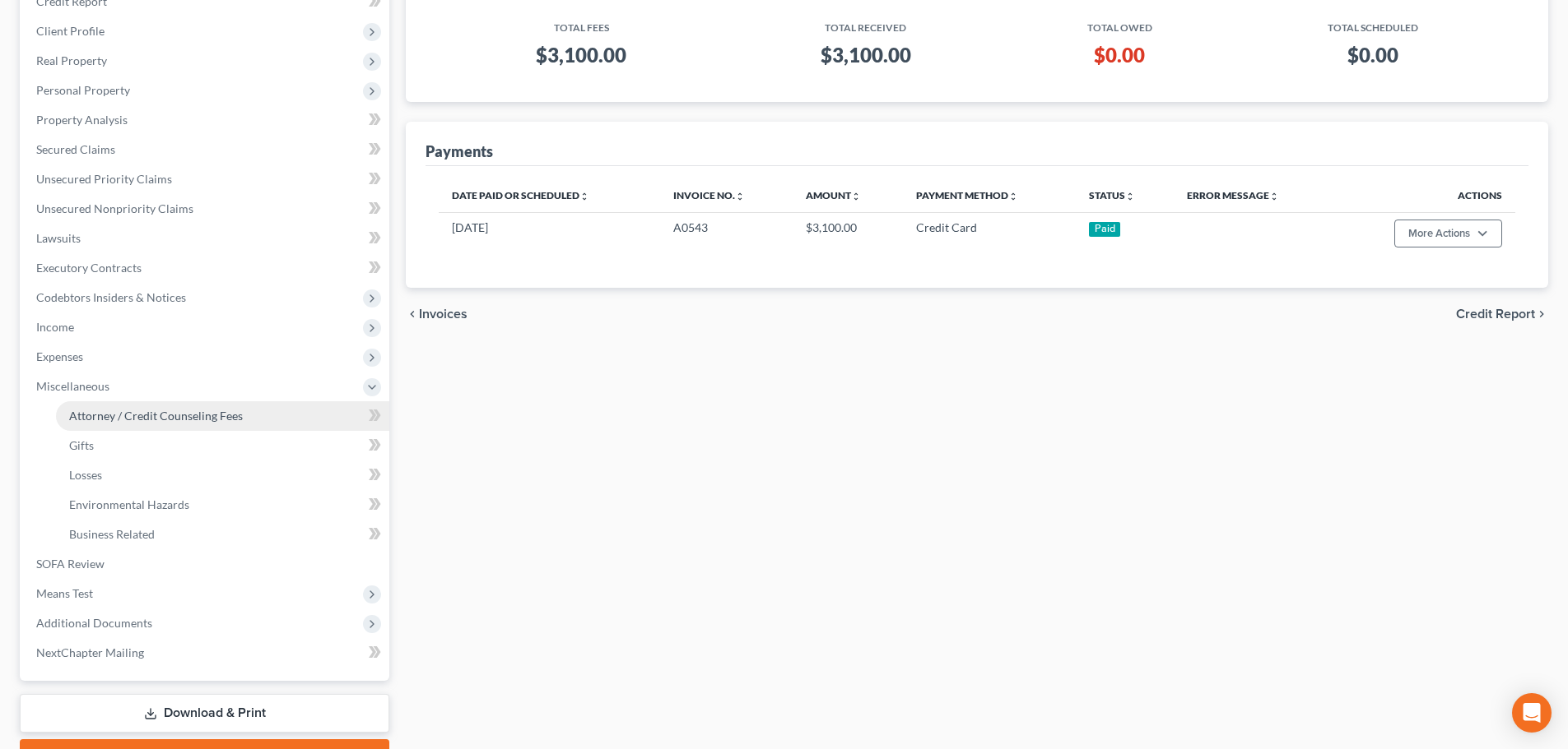
click at [132, 418] on span "Attorney / Credit Counseling Fees" at bounding box center [156, 416] width 174 height 14
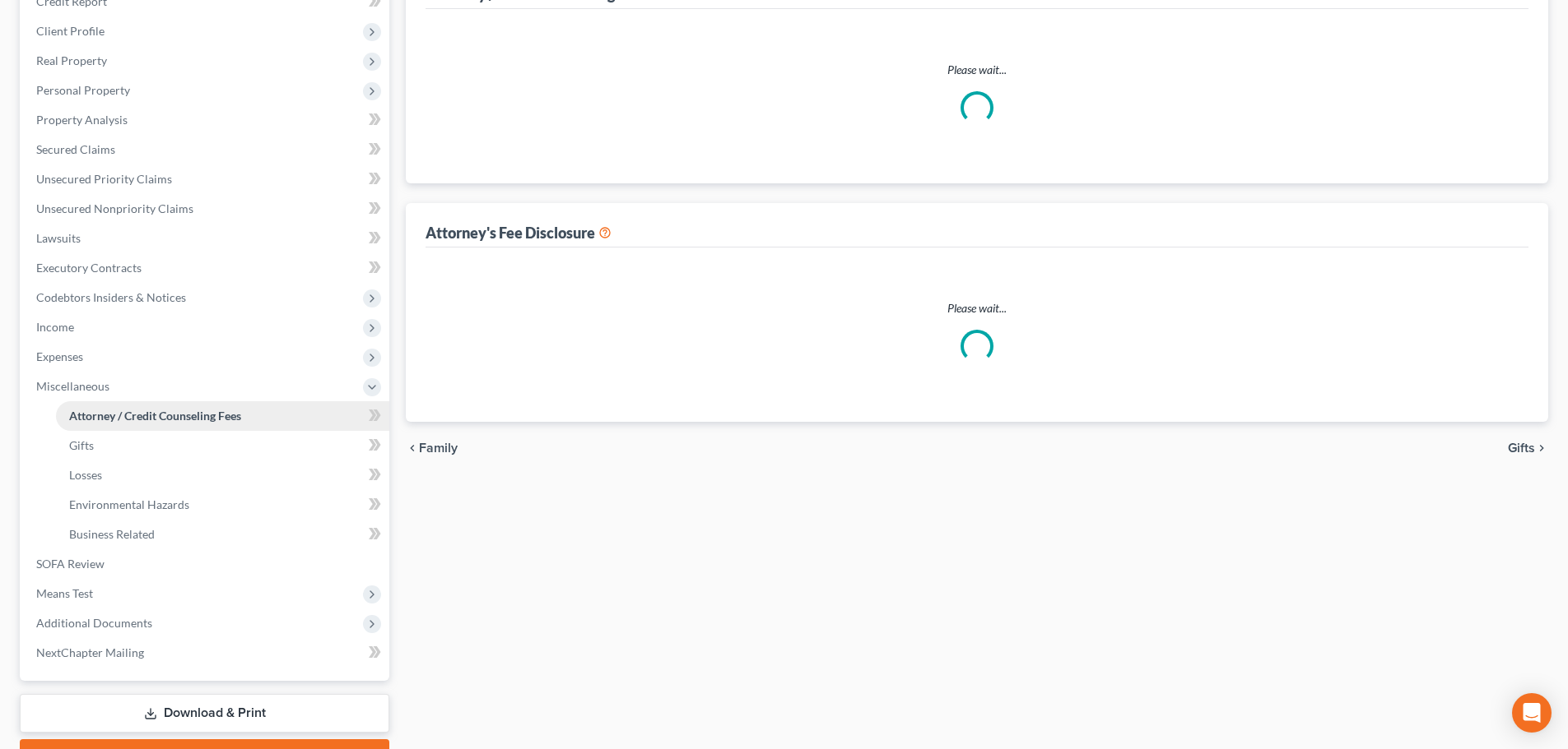
scroll to position [2, 0]
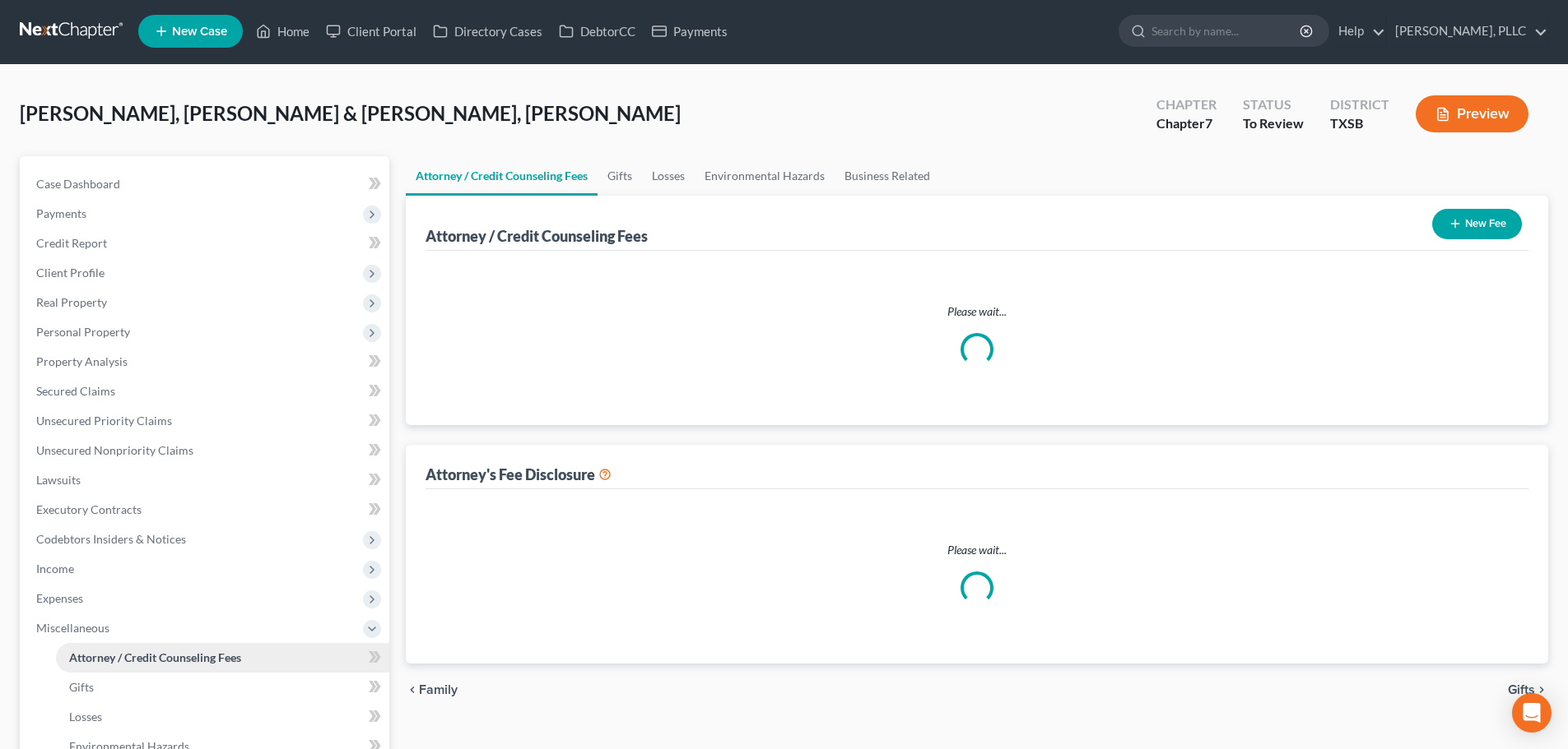
select select "0"
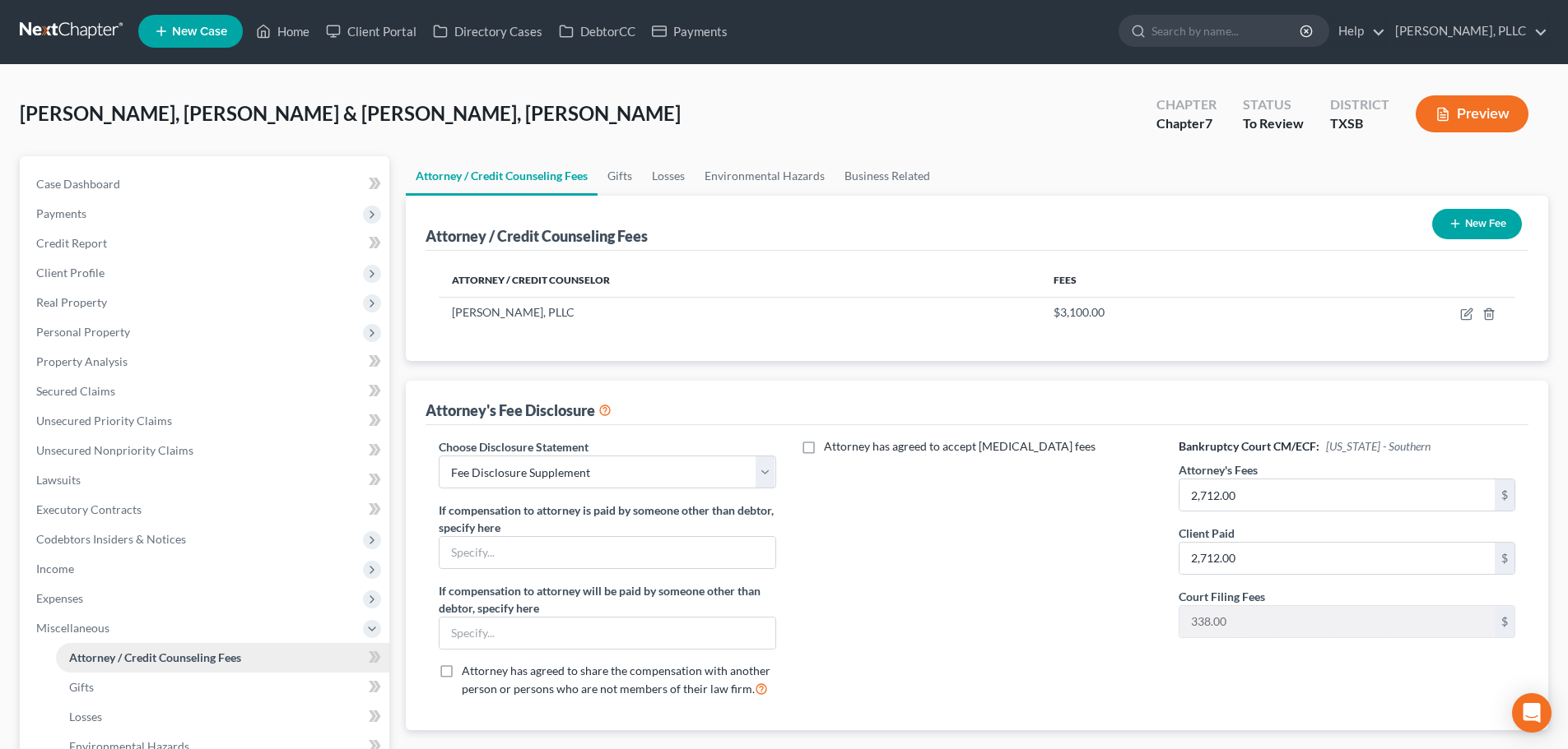
scroll to position [0, 0]
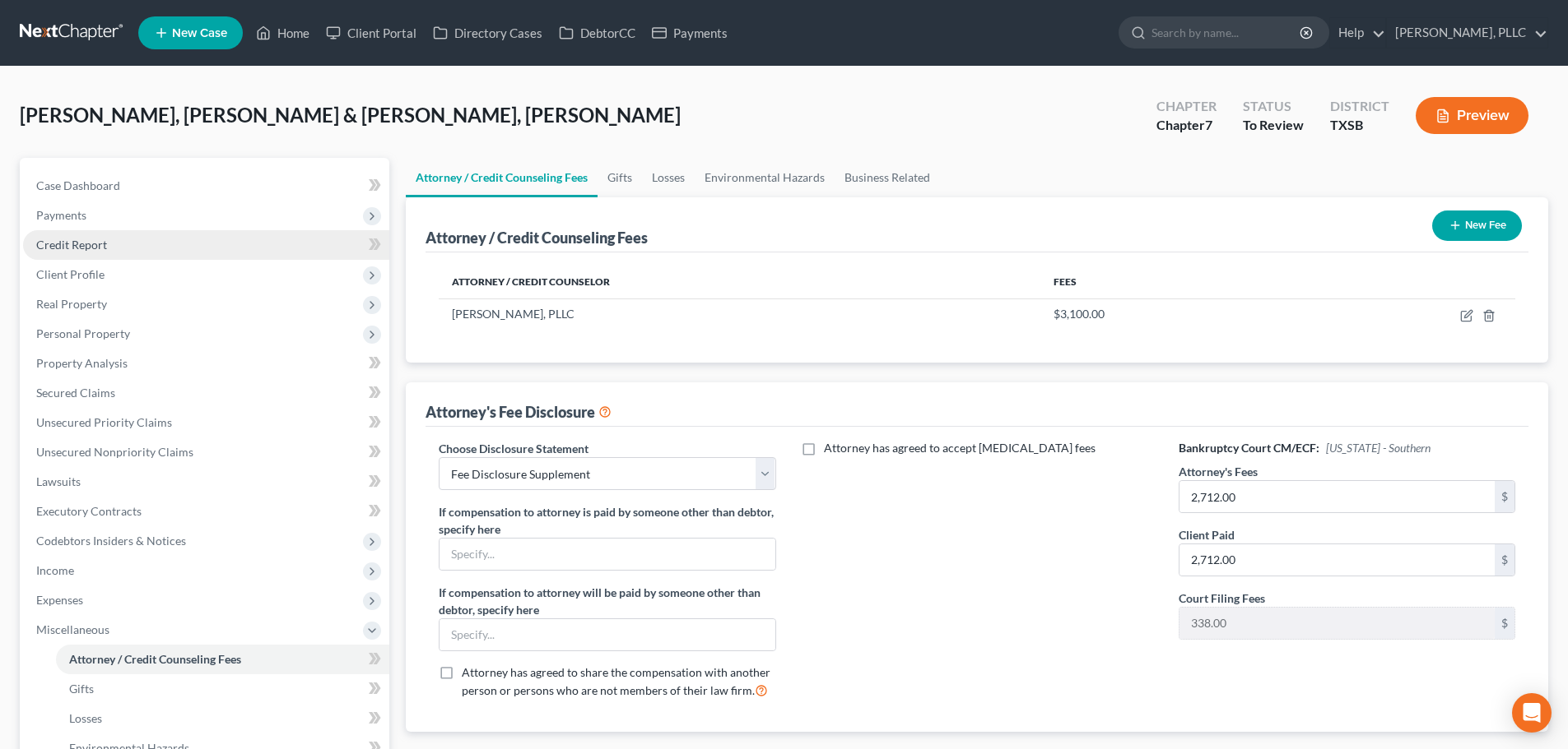
click at [77, 240] on span "Credit Report" at bounding box center [71, 245] width 71 height 14
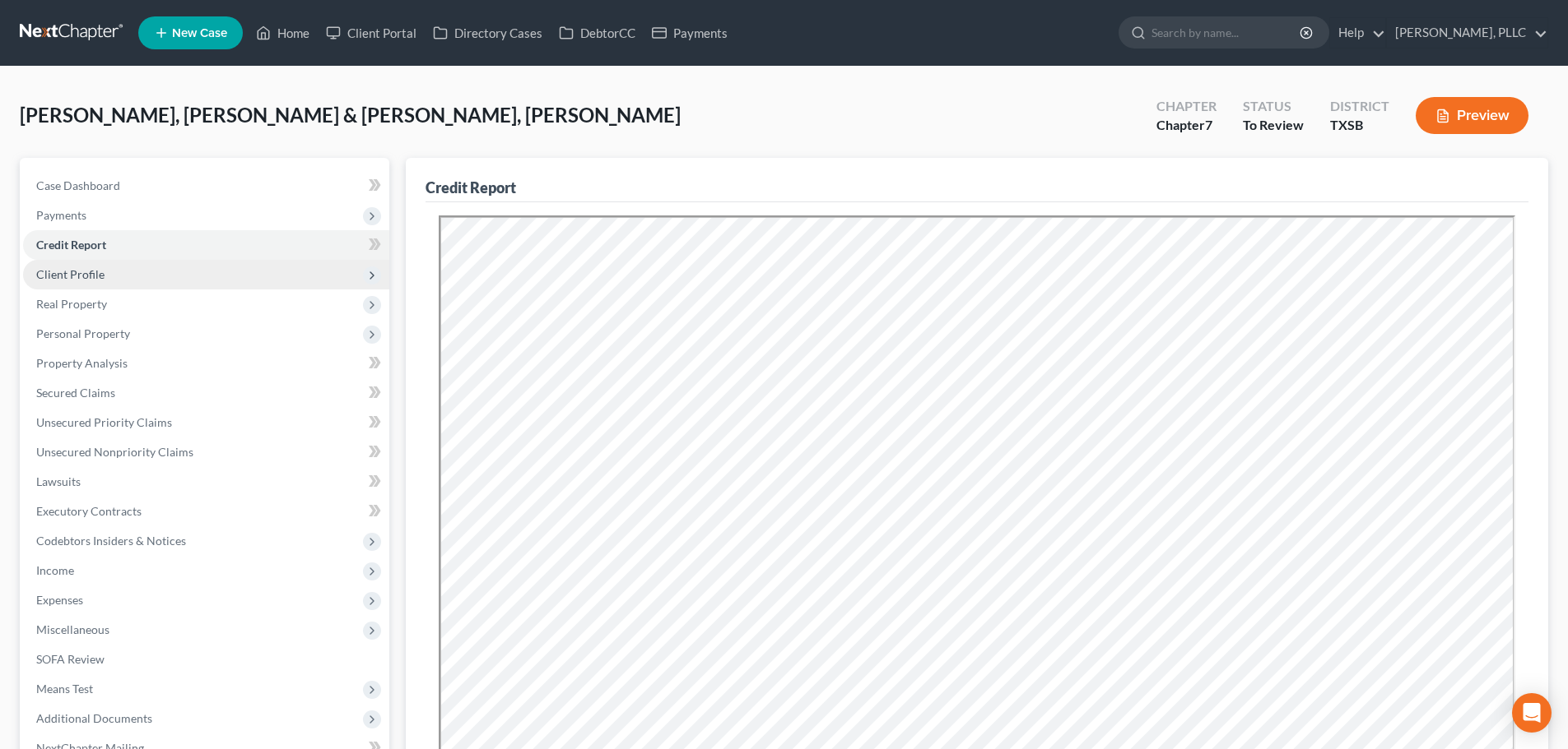
click at [76, 277] on span "Client Profile" at bounding box center [70, 274] width 68 height 14
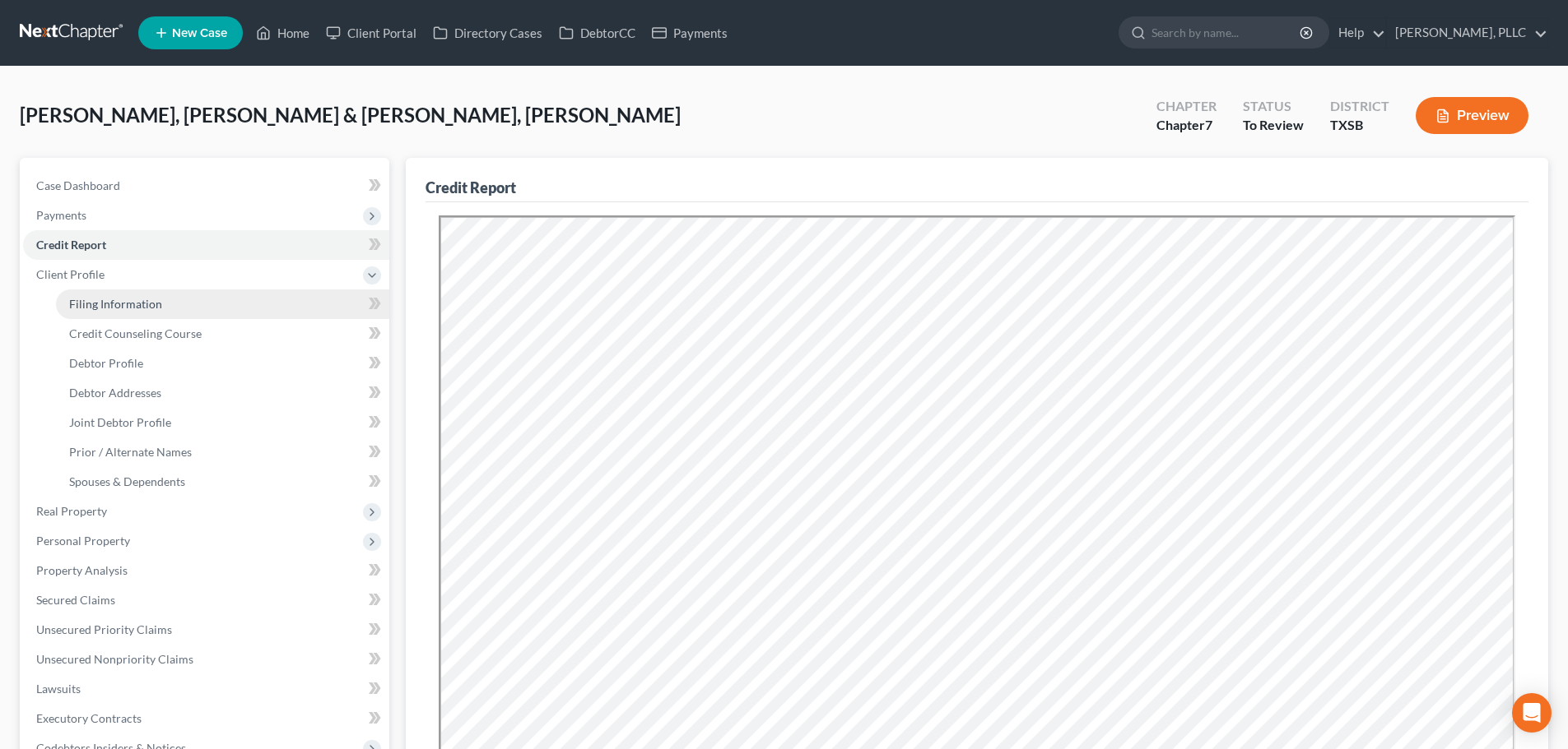
click at [88, 304] on span "Filing Information" at bounding box center [116, 304] width 93 height 14
select select "1"
select select "0"
select select "45"
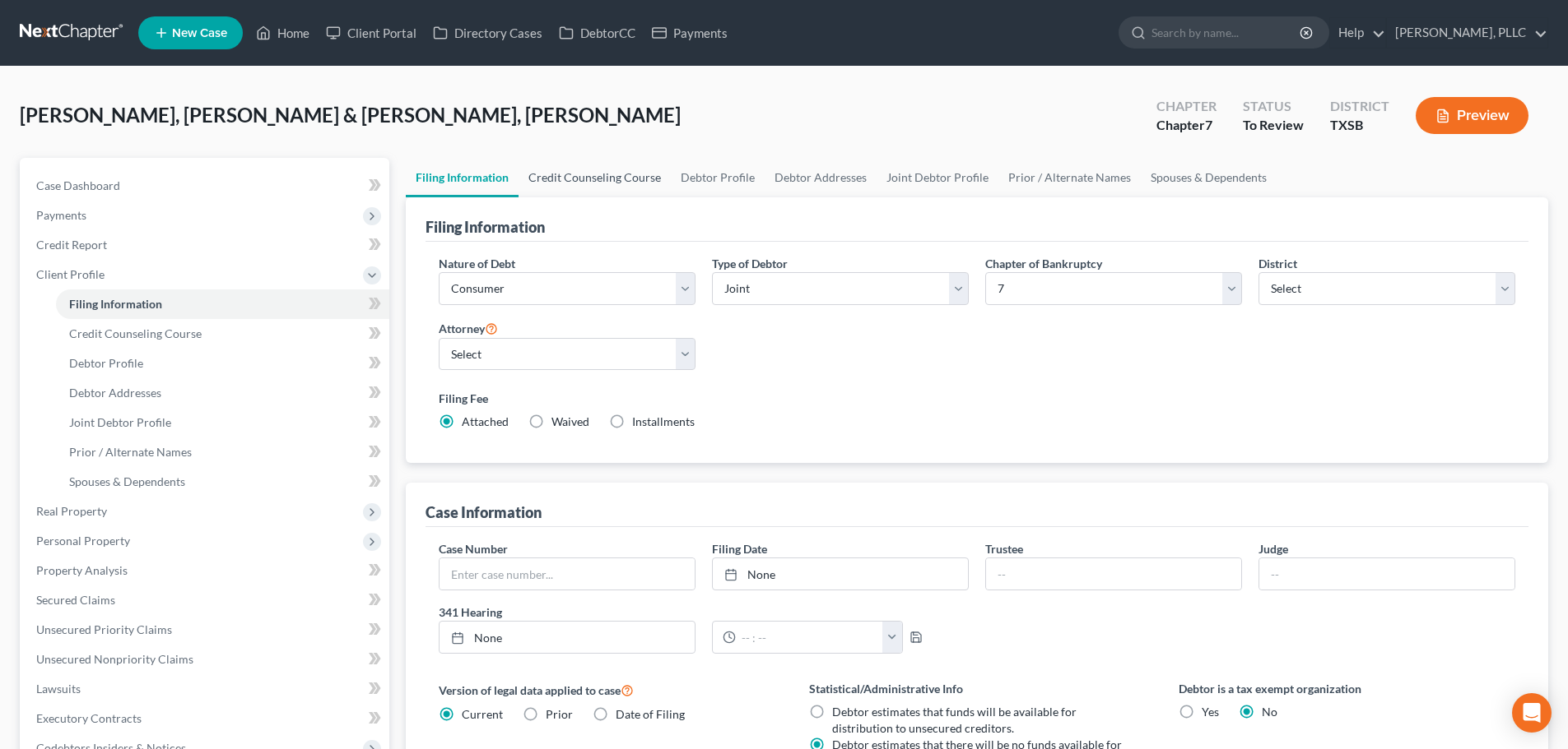
click at [619, 176] on link "Credit Counseling Course" at bounding box center [595, 178] width 153 height 39
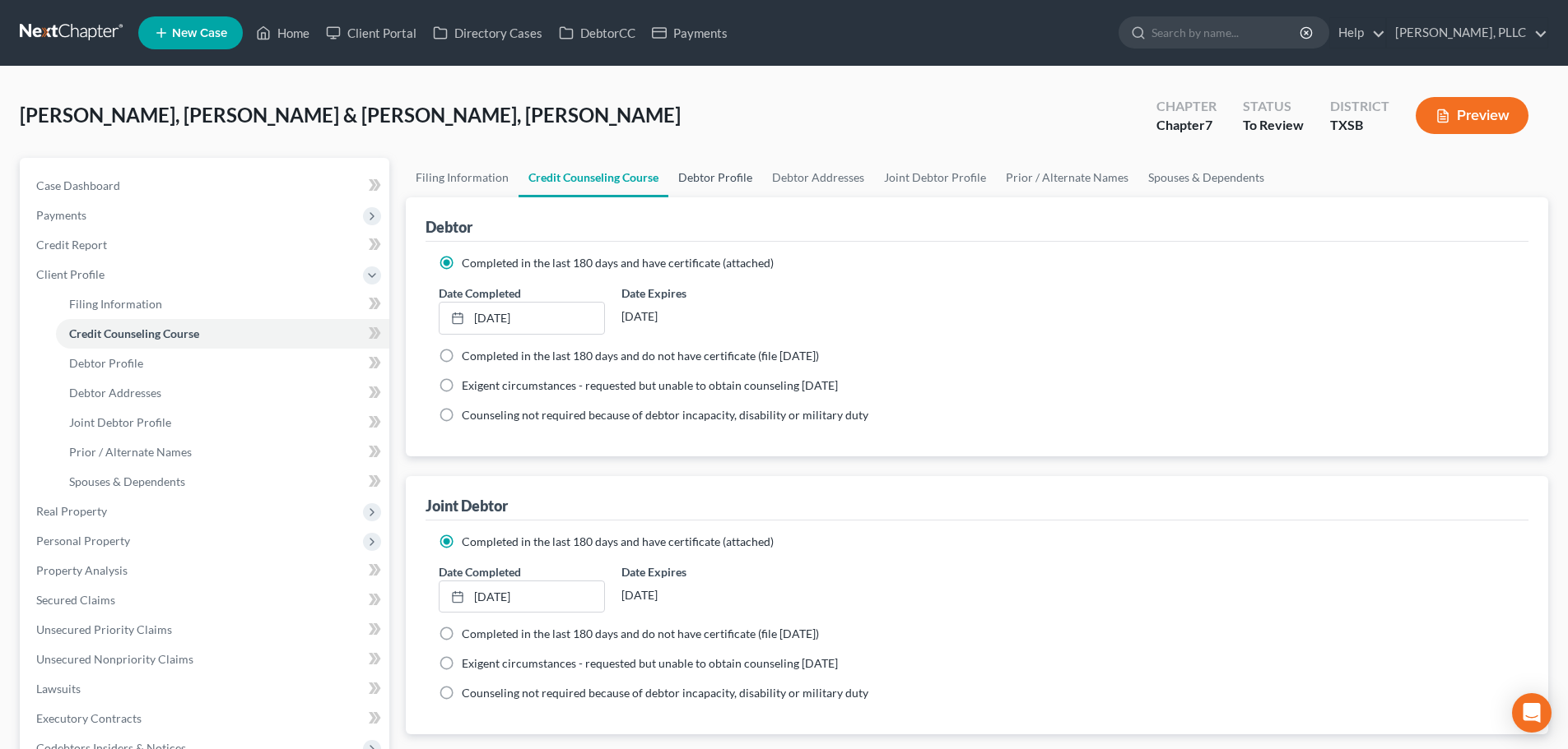
click at [730, 176] on link "Debtor Profile" at bounding box center [715, 178] width 94 height 39
select select "1"
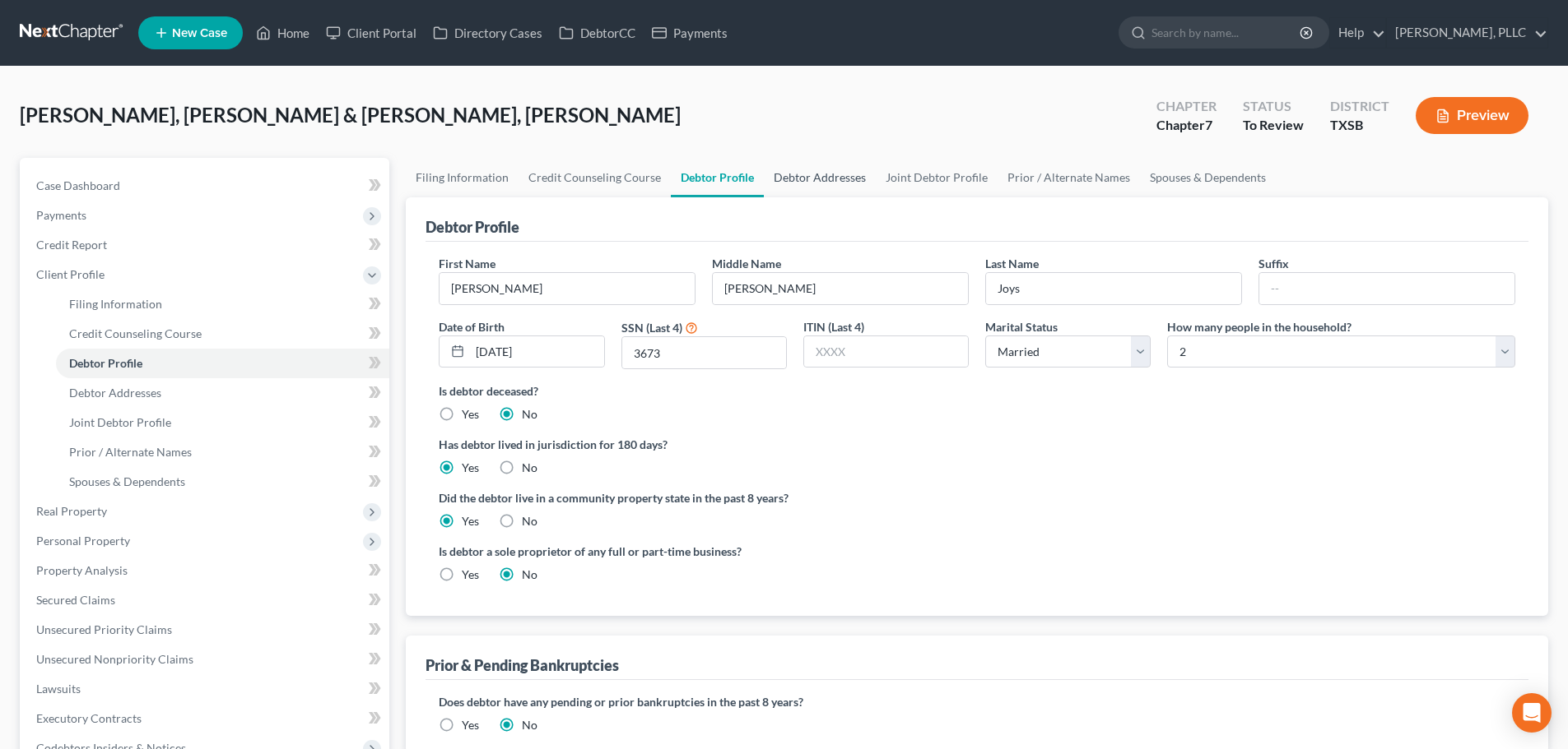
click at [816, 177] on link "Debtor Addresses" at bounding box center [819, 178] width 112 height 39
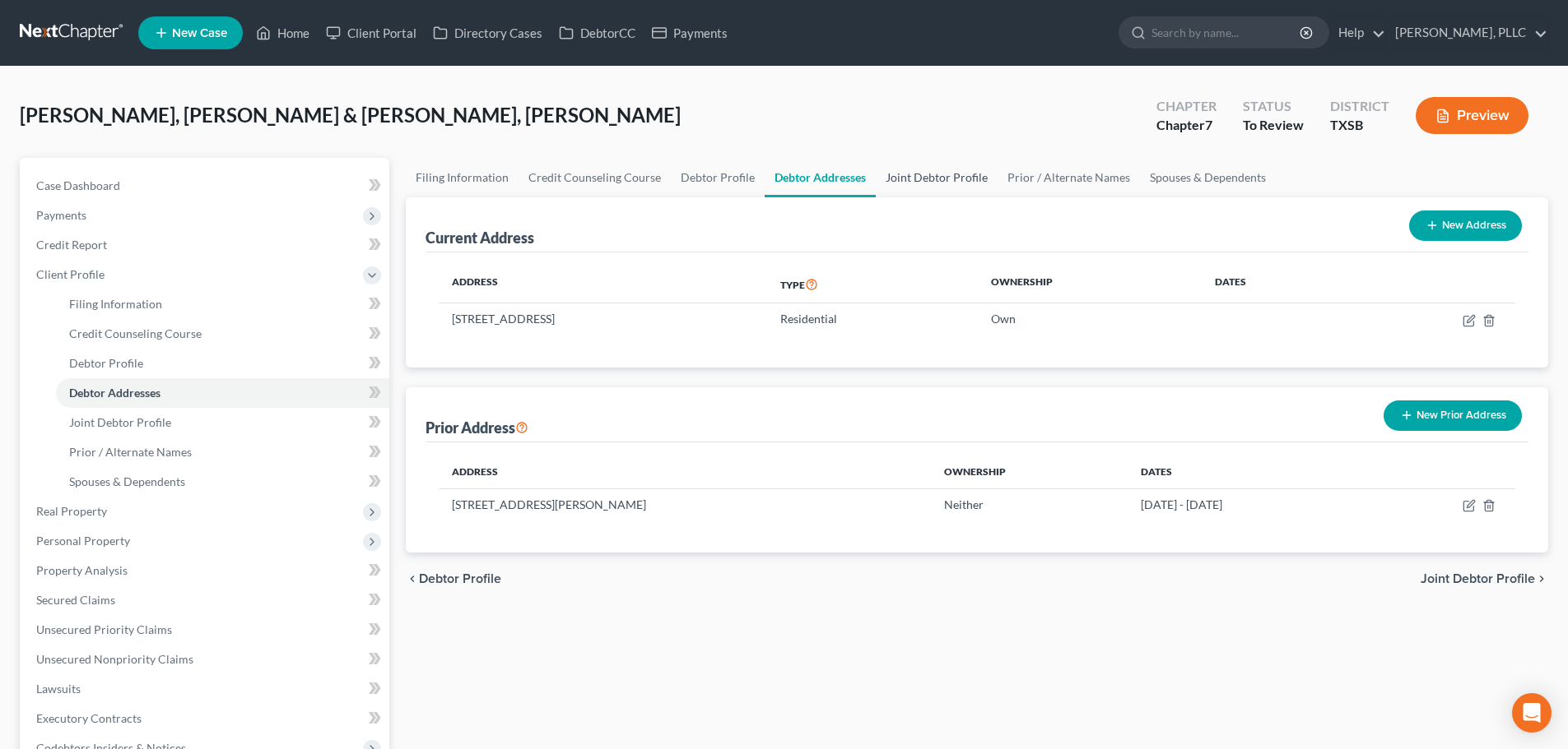
click at [909, 179] on link "Joint Debtor Profile" at bounding box center [937, 178] width 122 height 39
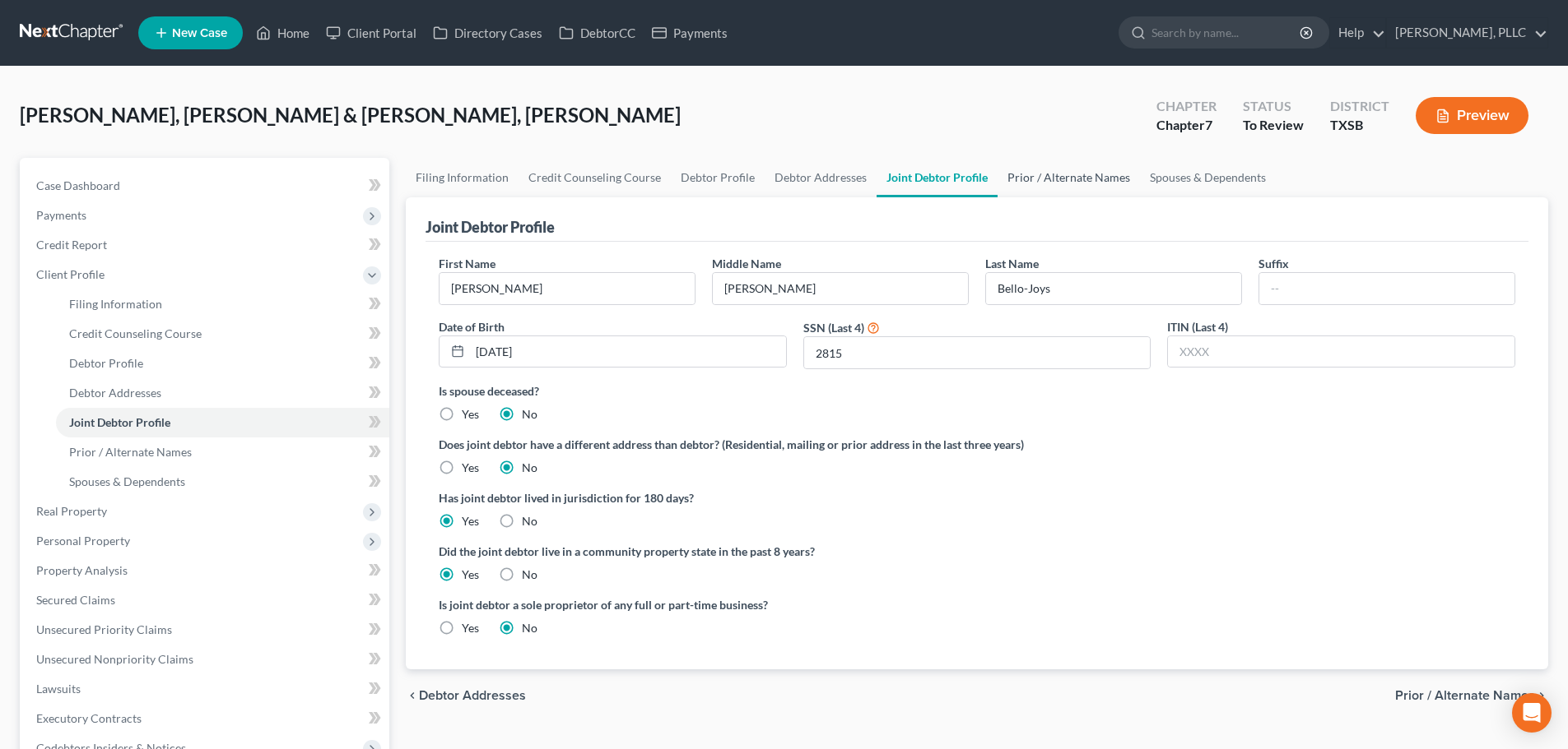
click at [1029, 176] on link "Prior / Alternate Names" at bounding box center [1068, 178] width 143 height 39
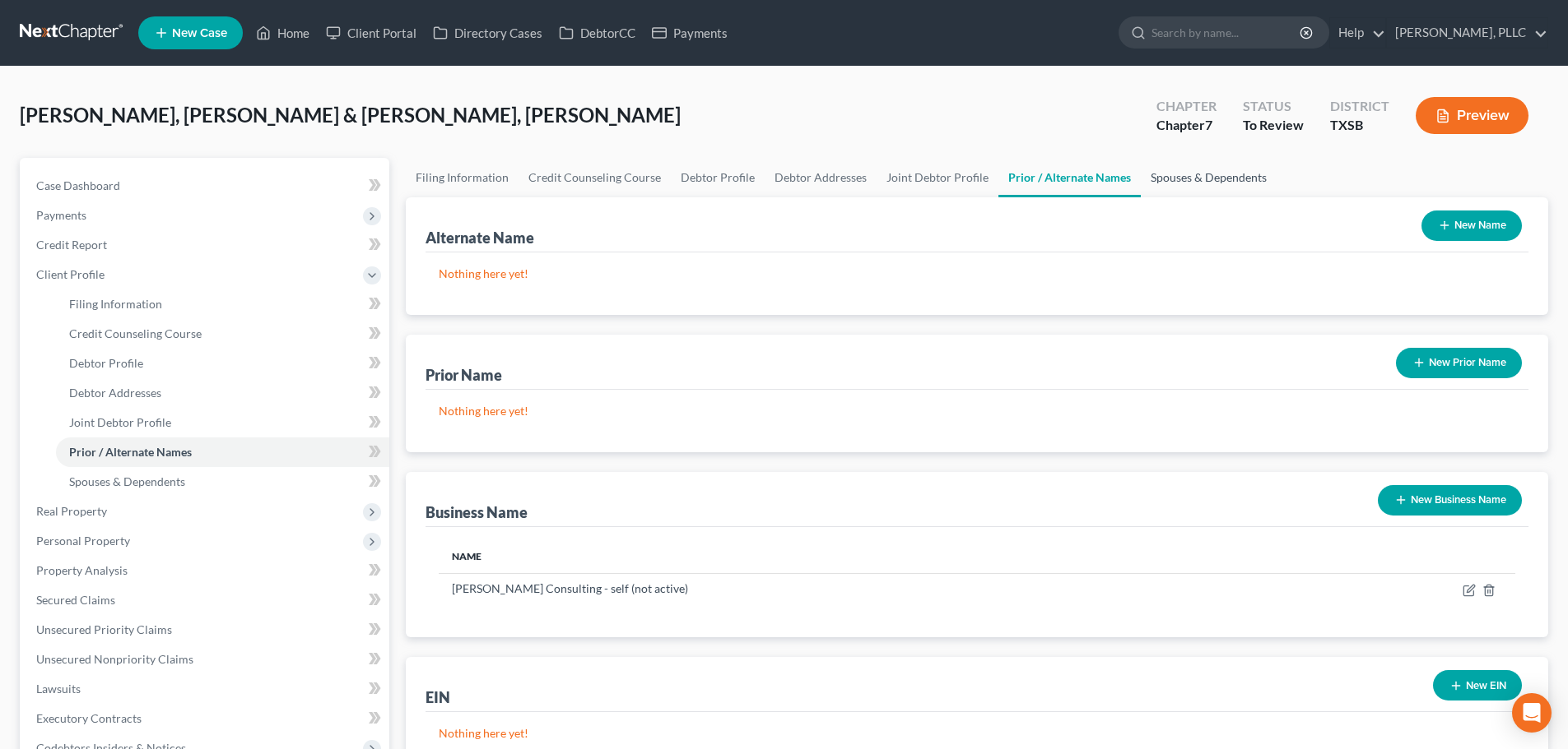
click at [1177, 180] on link "Spouses & Dependents" at bounding box center [1208, 178] width 136 height 39
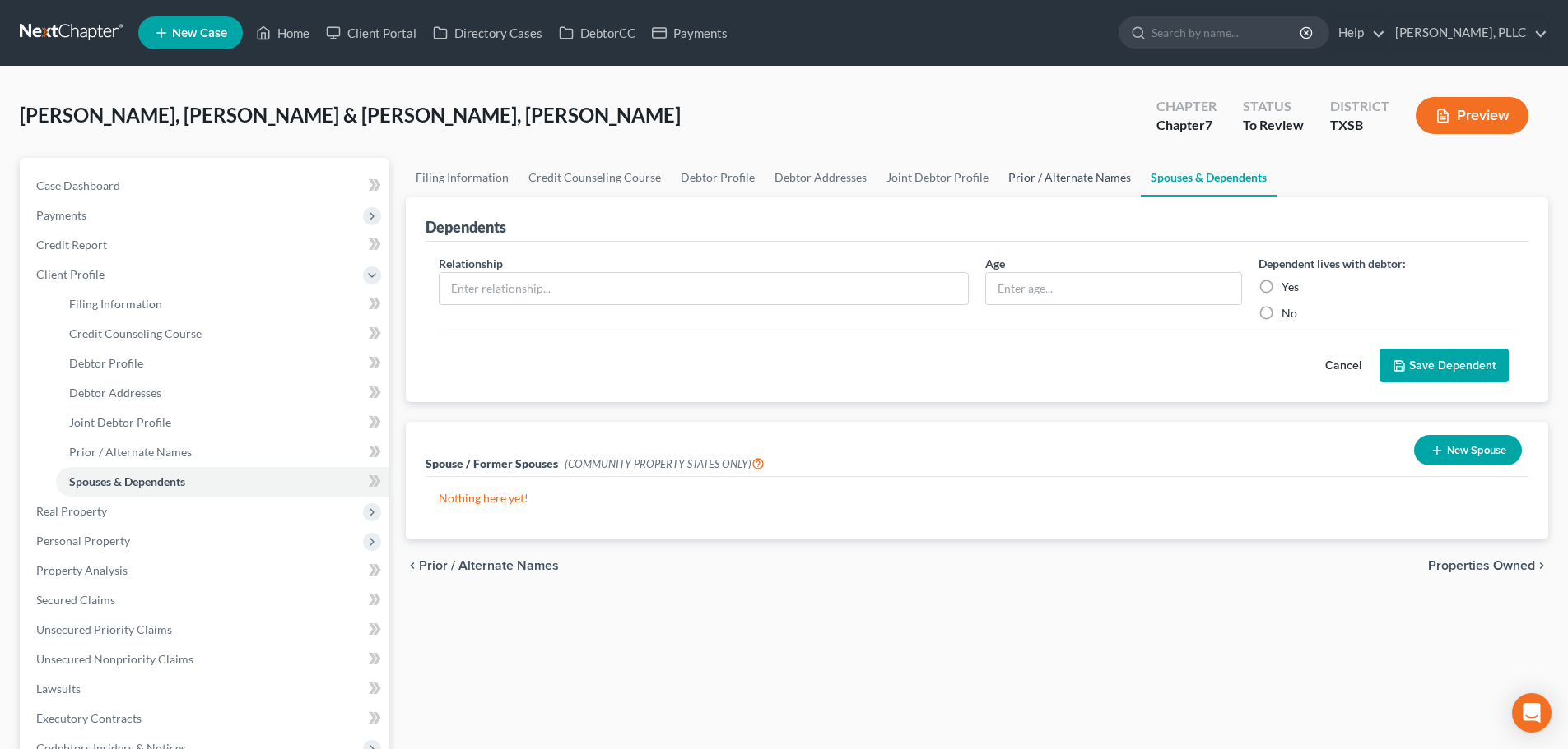
click at [1074, 180] on link "Prior / Alternate Names" at bounding box center [1069, 178] width 143 height 39
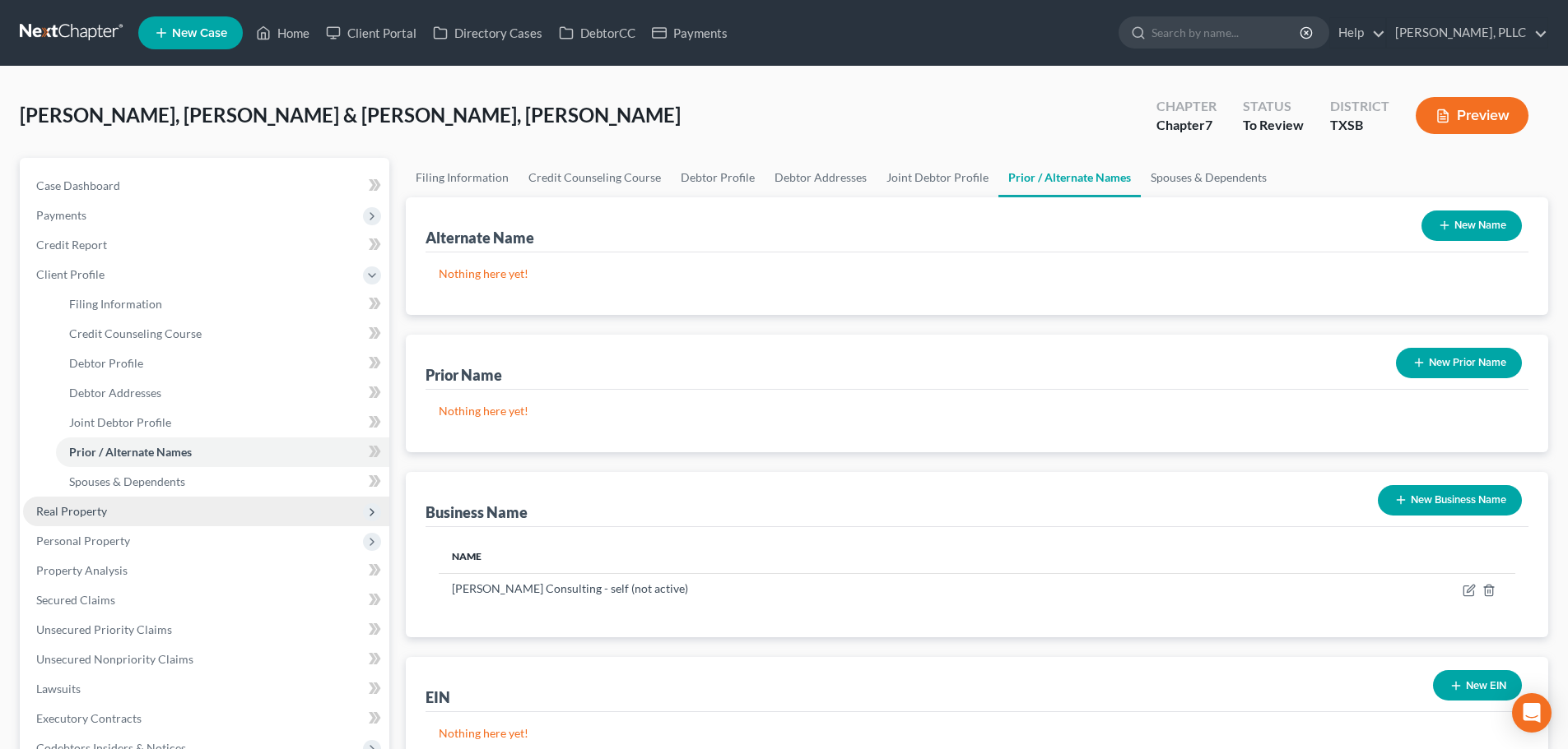
click at [81, 519] on span "Real Property" at bounding box center [206, 511] width 366 height 30
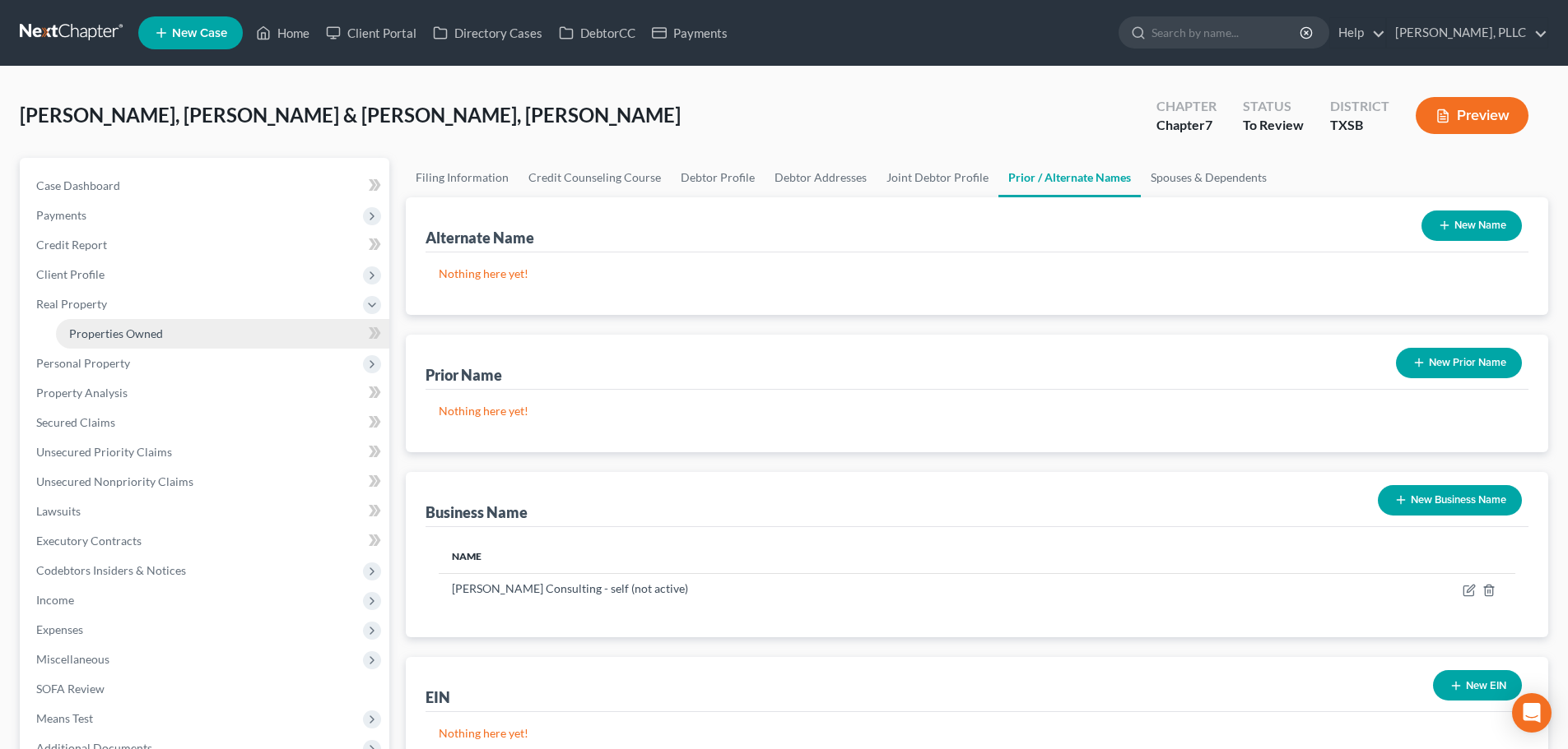
click at [100, 335] on span "Properties Owned" at bounding box center [116, 334] width 94 height 14
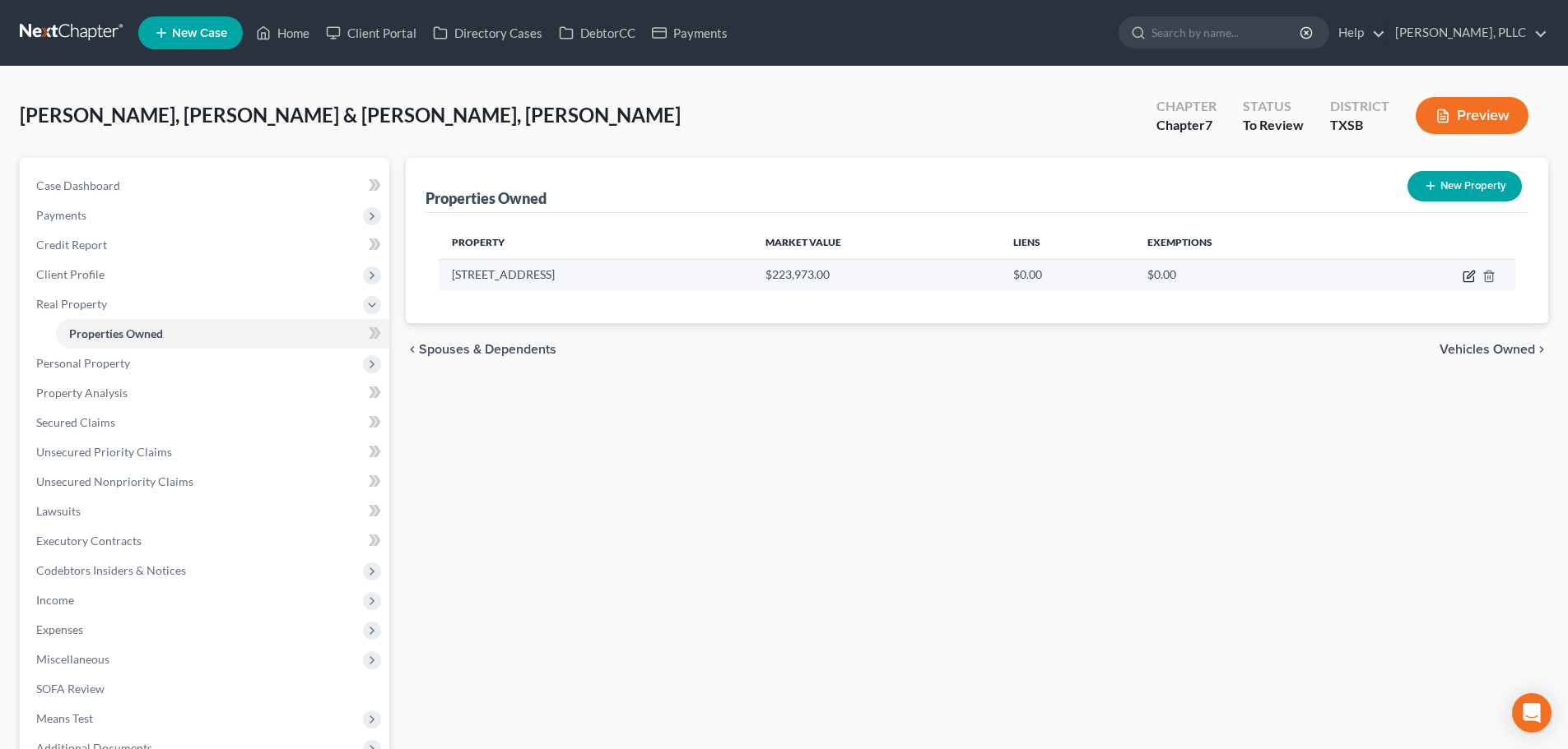
click at [1467, 276] on icon "button" at bounding box center [1469, 276] width 13 height 13
select select "45"
select select "2"
select select "0"
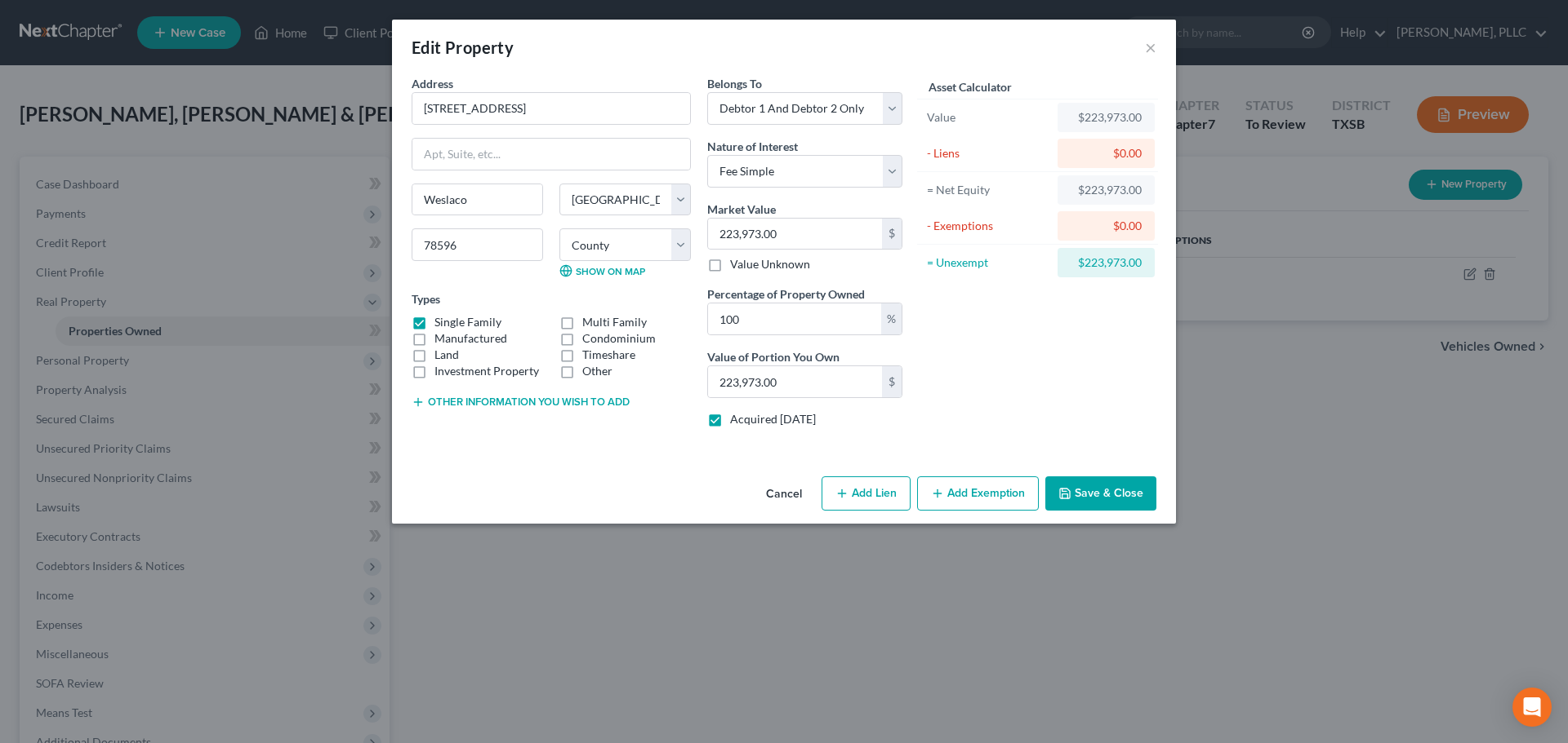
click at [987, 497] on button "Add Exemption" at bounding box center [978, 494] width 122 height 35
select select "2"
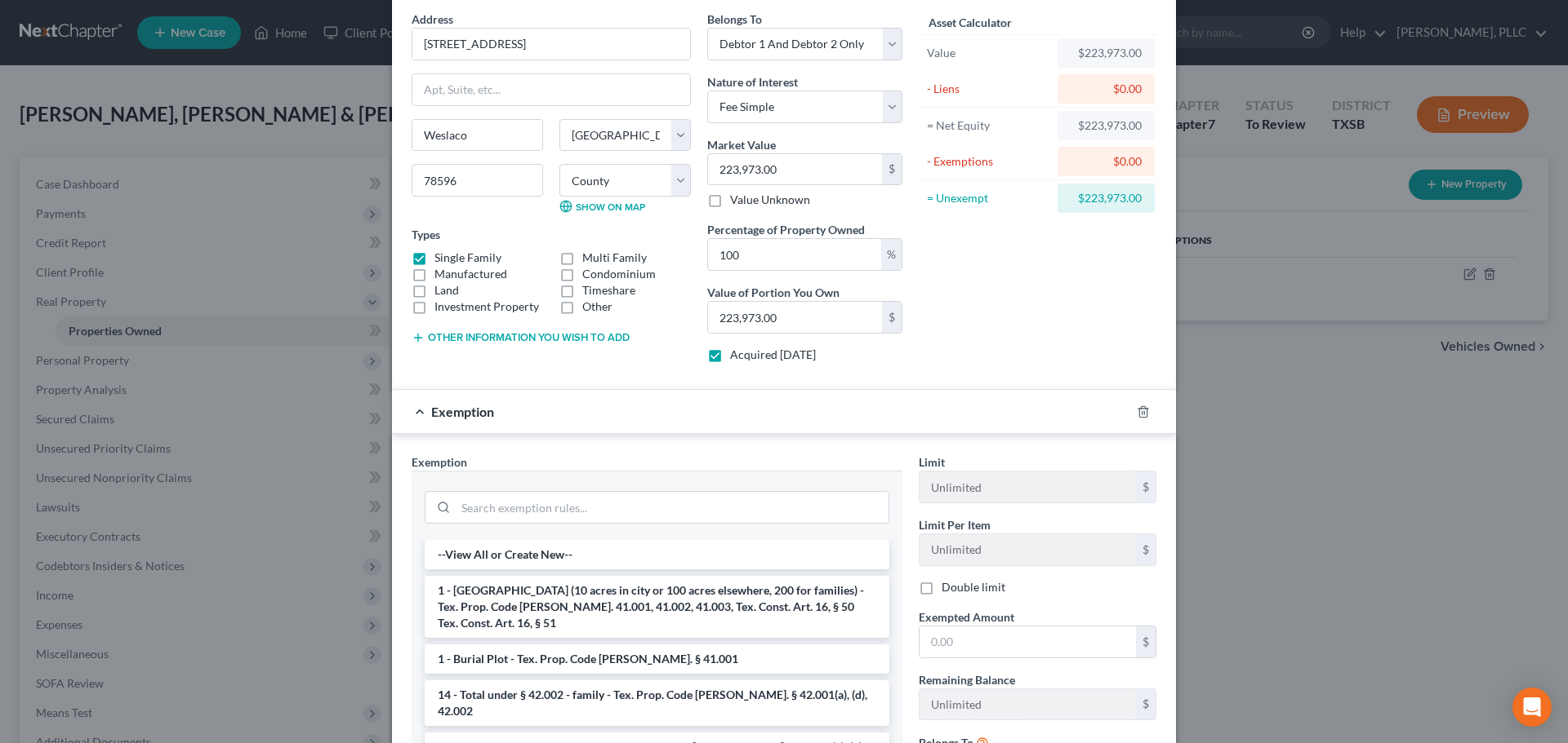
scroll to position [163, 0]
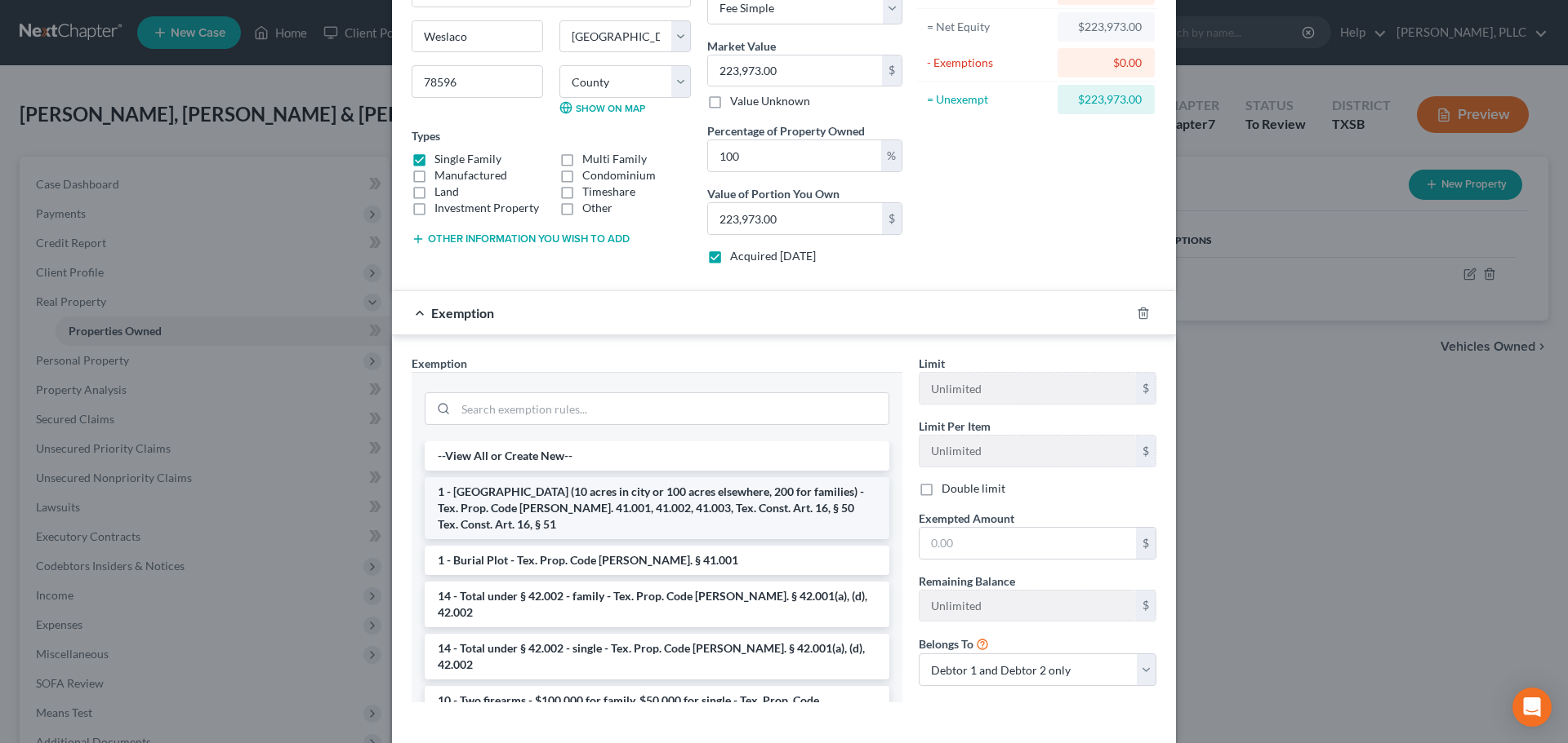
click at [687, 506] on li "1 - [GEOGRAPHIC_DATA] (10 acres in city or 100 acres elsewhere, 200 for familie…" at bounding box center [657, 508] width 465 height 62
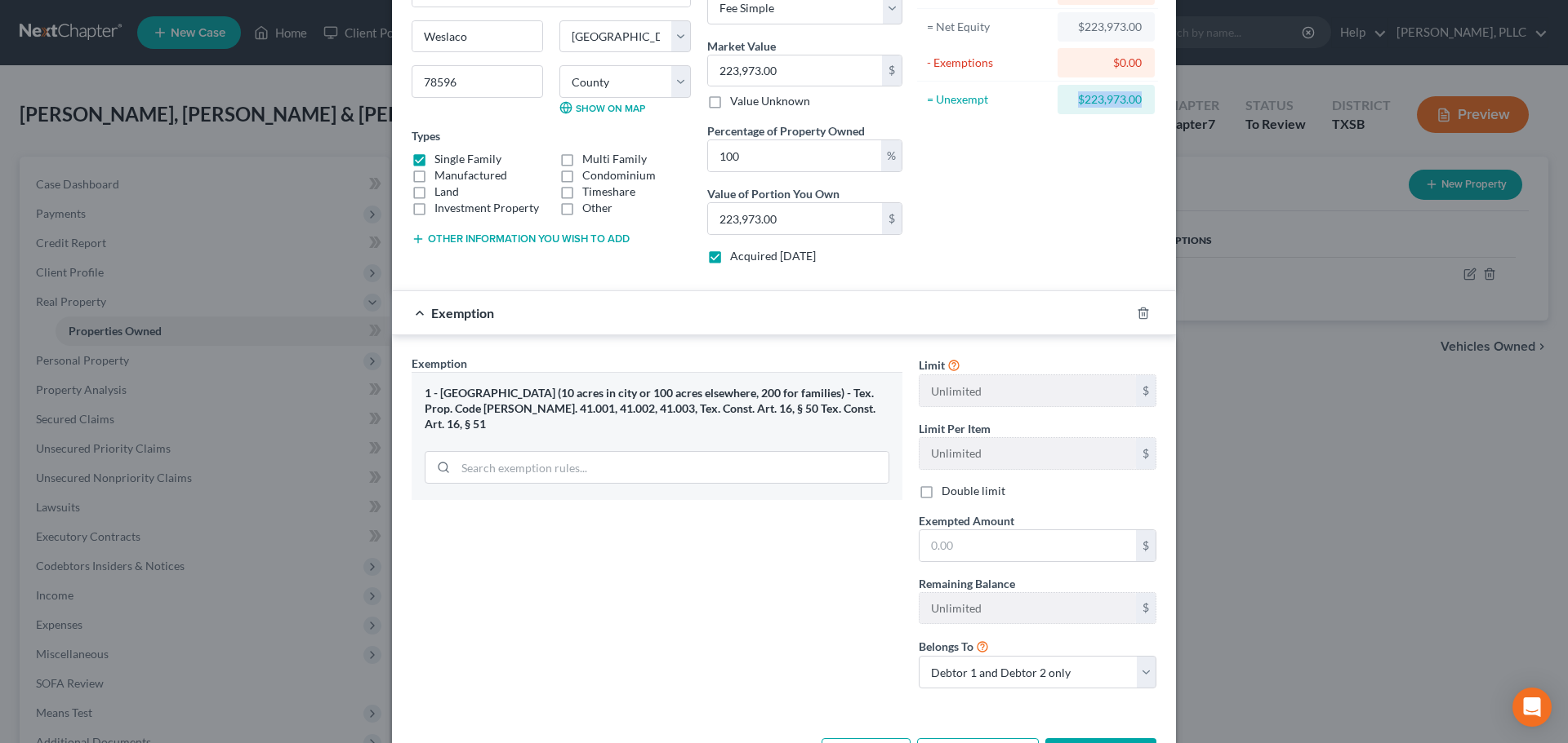
drag, startPoint x: 1058, startPoint y: 105, endPoint x: 1133, endPoint y: 105, distance: 75.0
click at [1151, 103] on div "= Unexempt $223,973.00" at bounding box center [1037, 100] width 241 height 36
copy div "$223,973.00"
click at [1002, 553] on input "text" at bounding box center [1028, 545] width 216 height 31
paste input "$223,973.00"
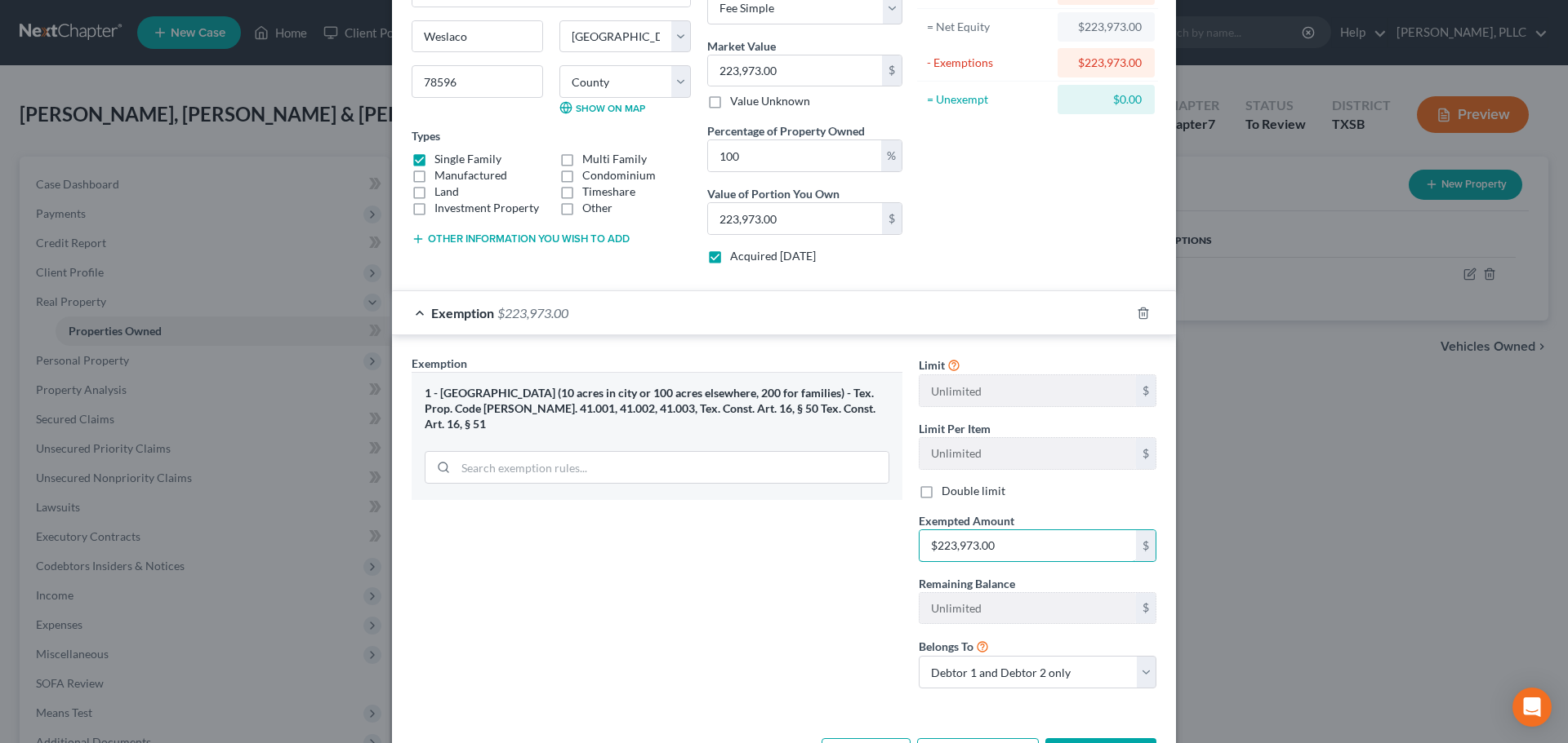
type input "$223,973.00"
click at [832, 523] on div "Exemption Set must be selected for CA. Exemption * 1 - [GEOGRAPHIC_DATA] (10 ac…" at bounding box center [656, 529] width 507 height 347
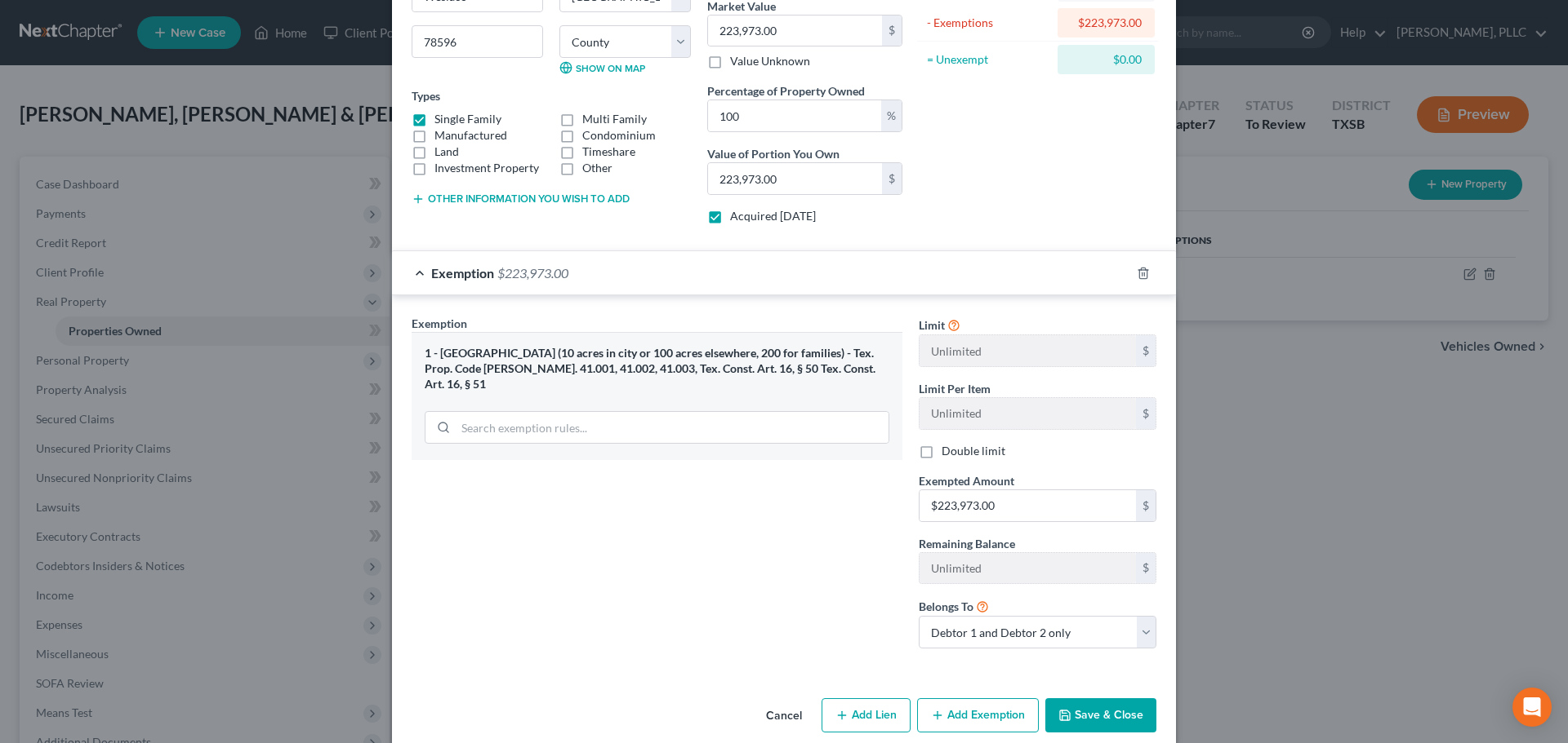
scroll to position [225, 0]
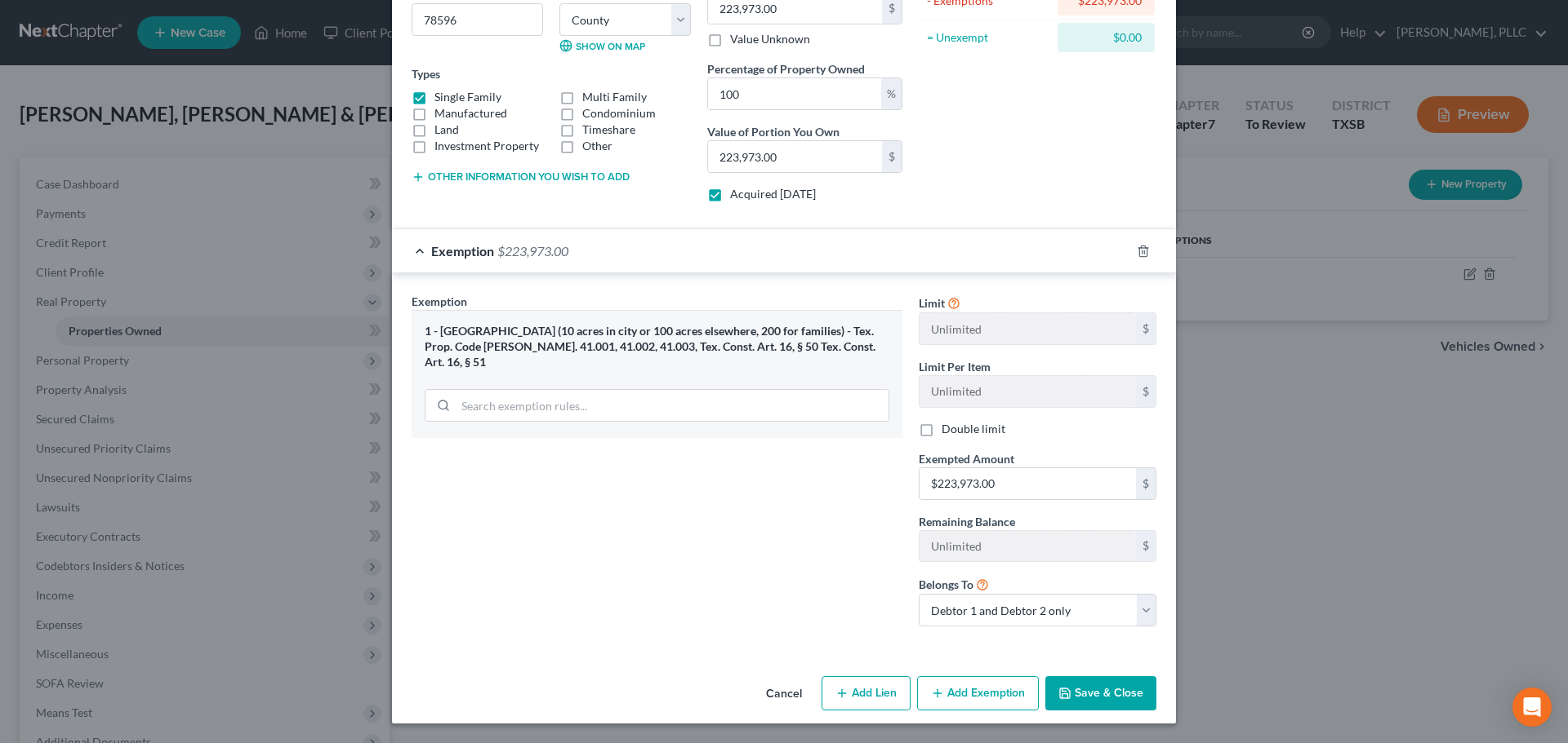
click at [1077, 703] on button "Save & Close" at bounding box center [1101, 693] width 111 height 35
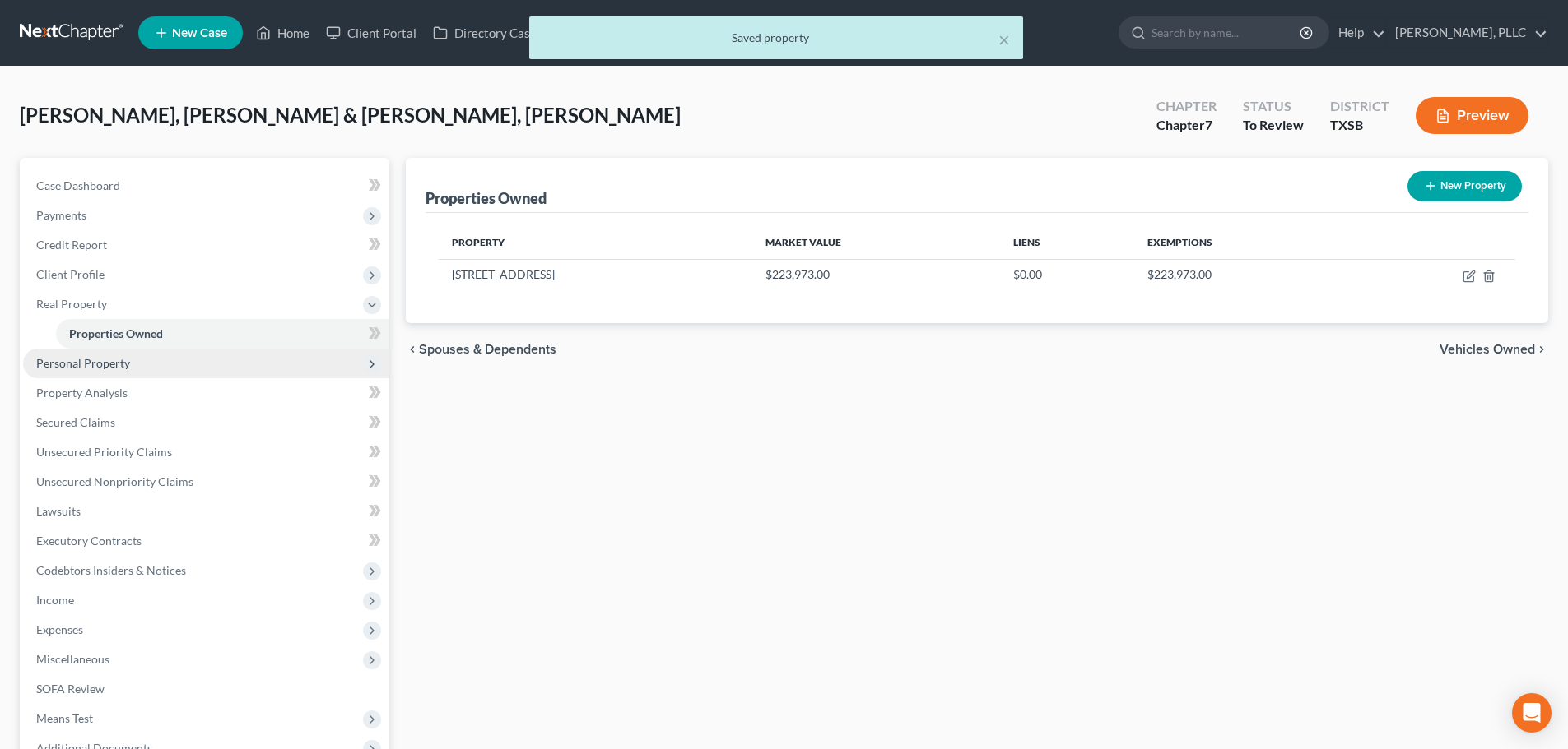
click at [144, 371] on span "Personal Property" at bounding box center [206, 363] width 366 height 30
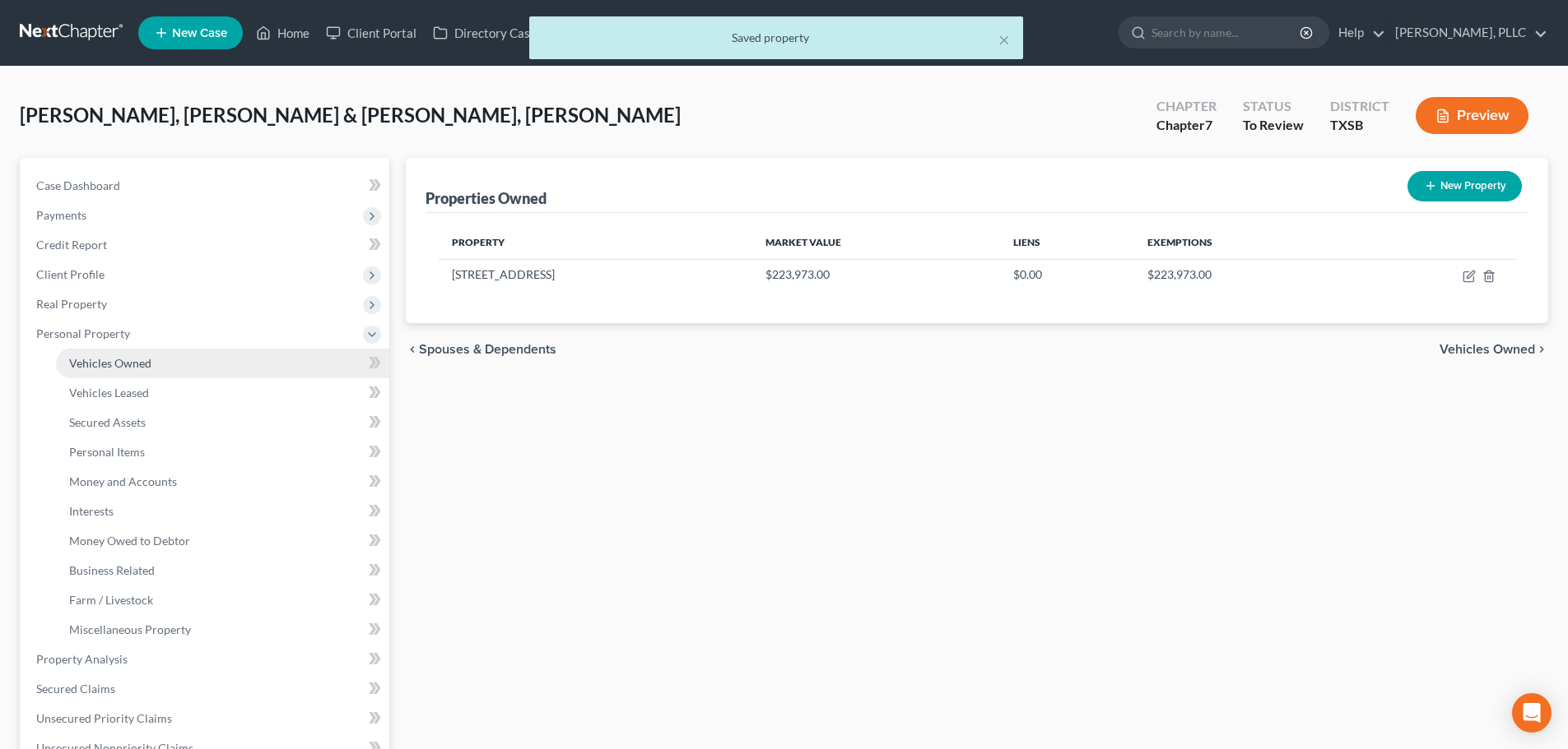
click at [142, 361] on span "Vehicles Owned" at bounding box center [110, 363] width 83 height 14
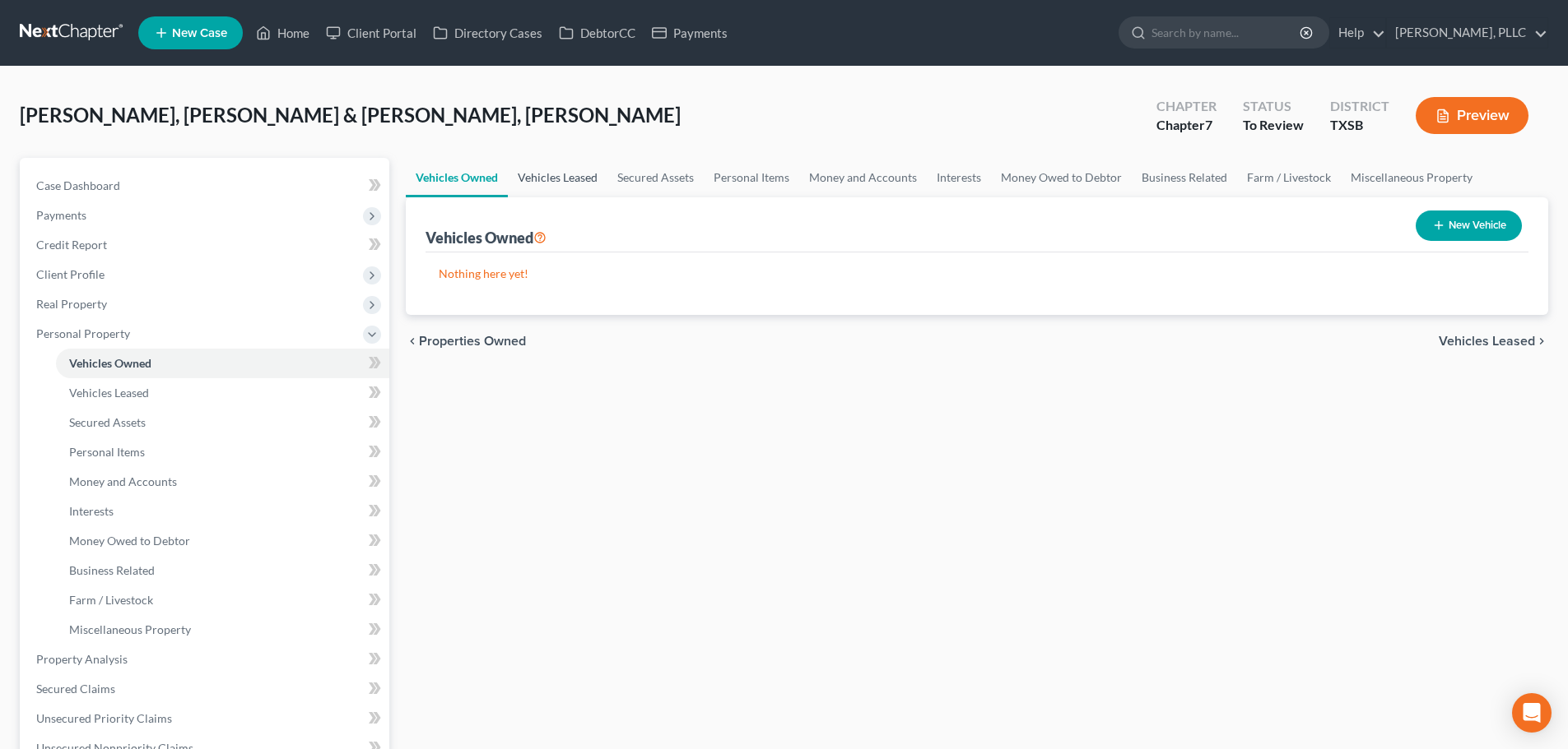
click at [546, 179] on link "Vehicles Leased" at bounding box center [557, 178] width 100 height 39
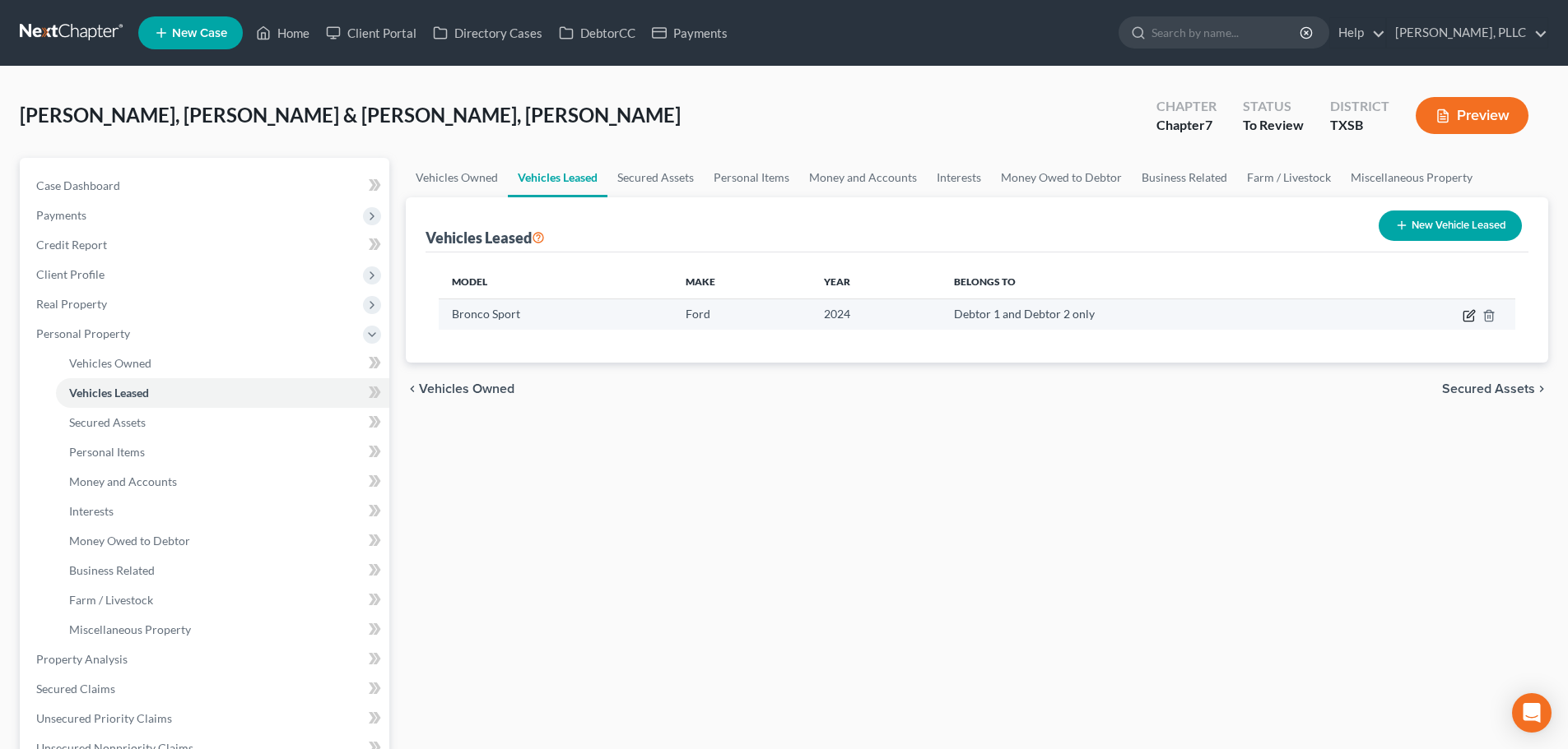
click at [1471, 316] on icon "button" at bounding box center [1470, 314] width 7 height 7
select select "0"
select select "2"
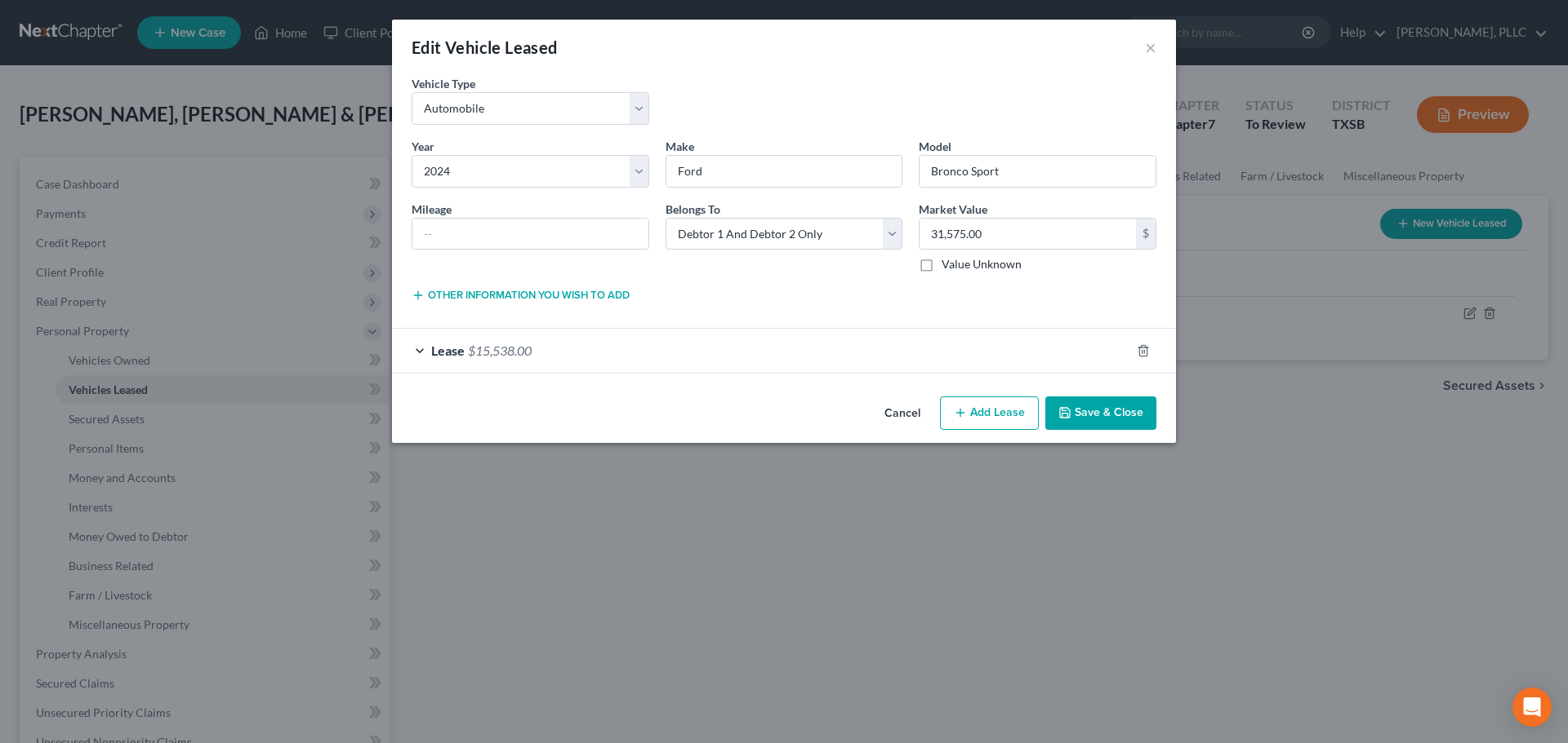
click at [415, 354] on div "Lease $15,538.00" at bounding box center [760, 351] width 738 height 44
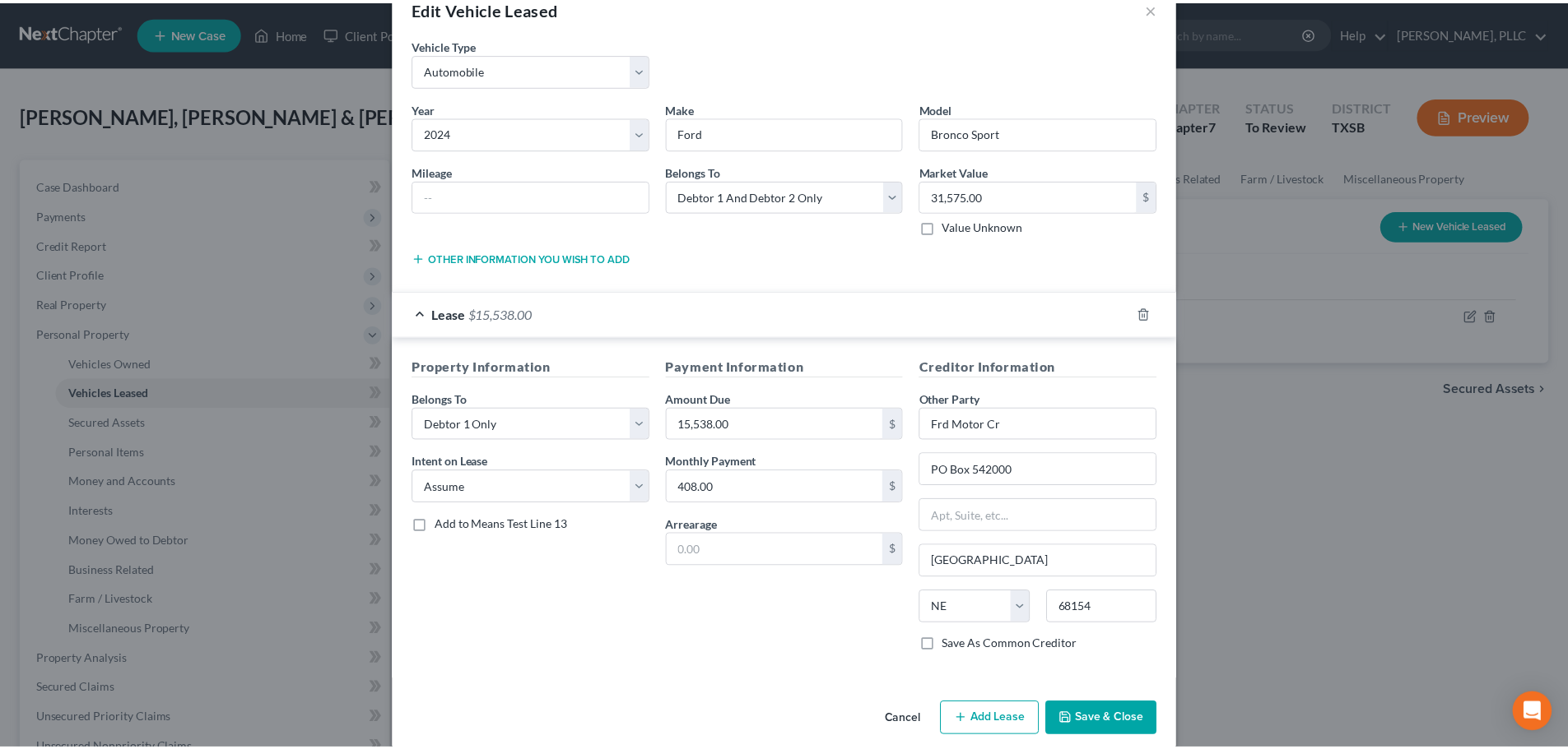
scroll to position [60, 0]
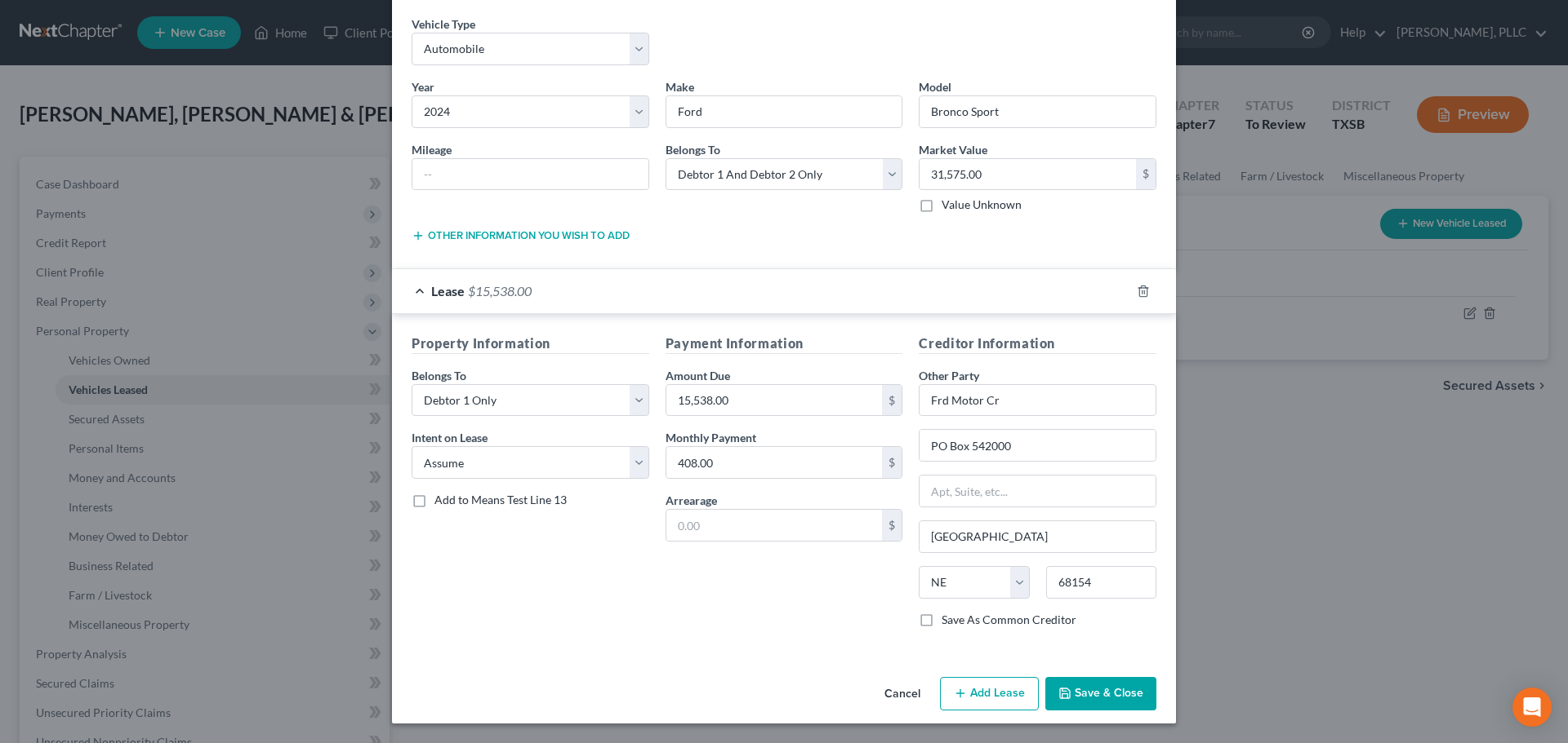
click at [1086, 695] on button "Save & Close" at bounding box center [1101, 694] width 111 height 35
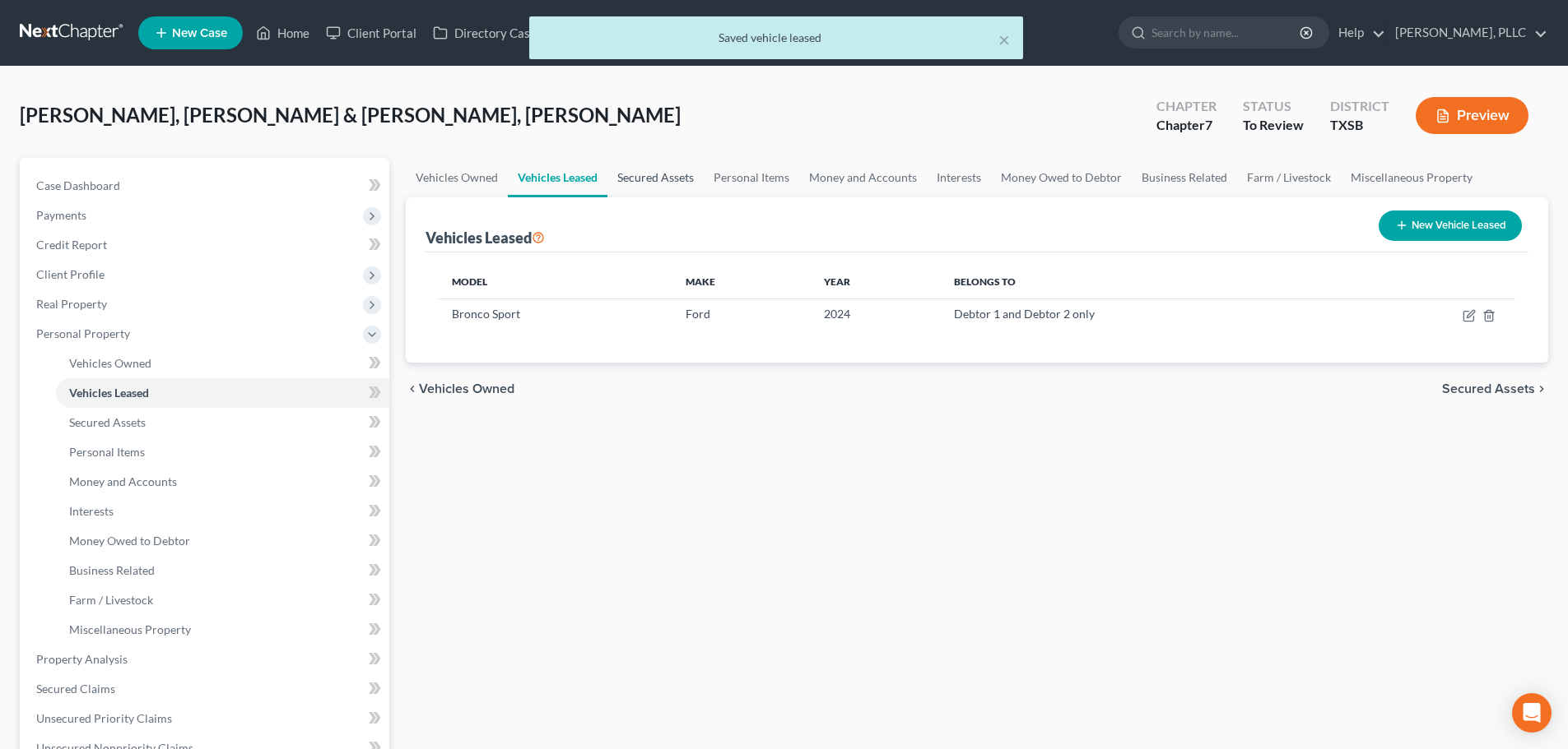
click at [657, 171] on link "Secured Assets" at bounding box center [655, 178] width 96 height 39
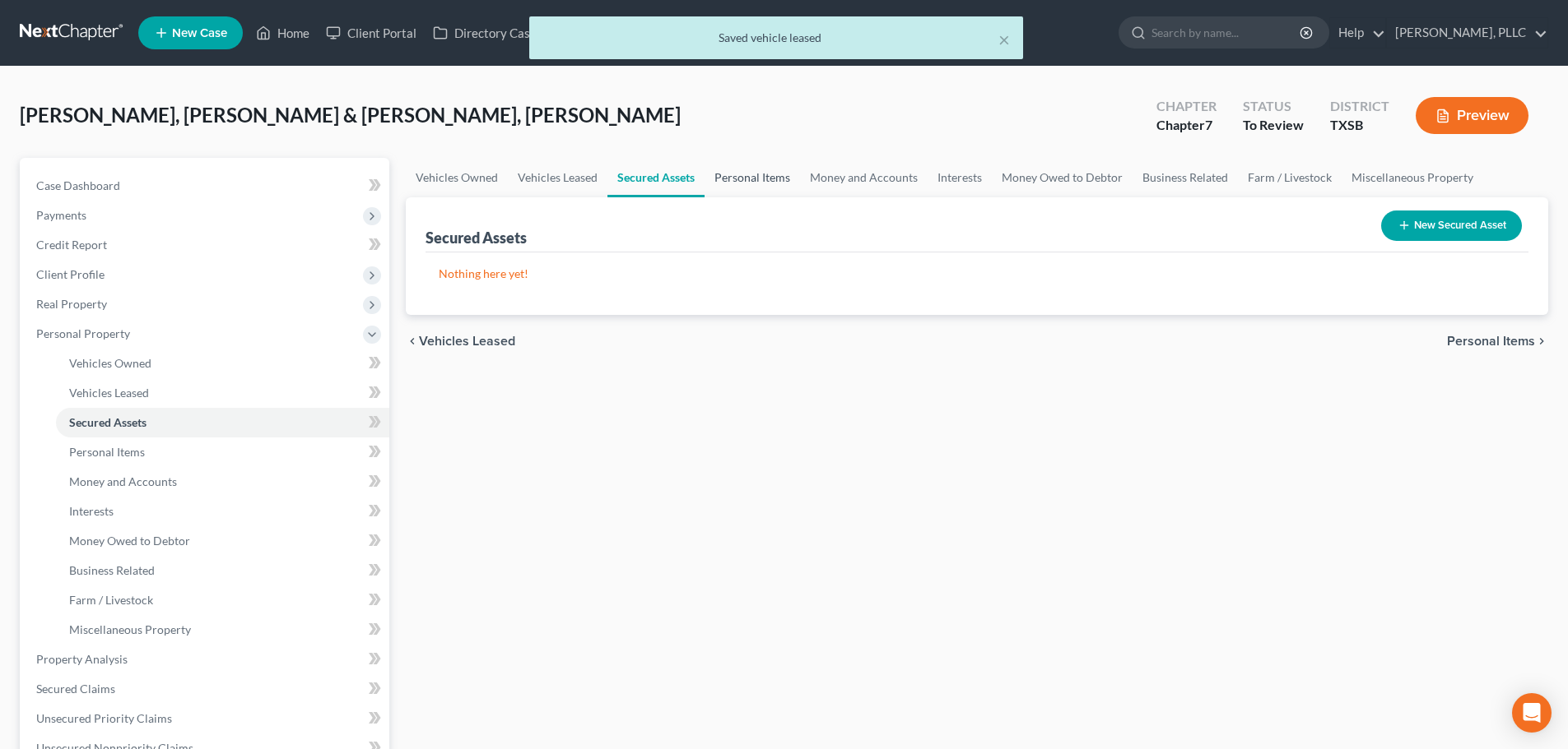
click at [766, 181] on link "Personal Items" at bounding box center [752, 178] width 95 height 39
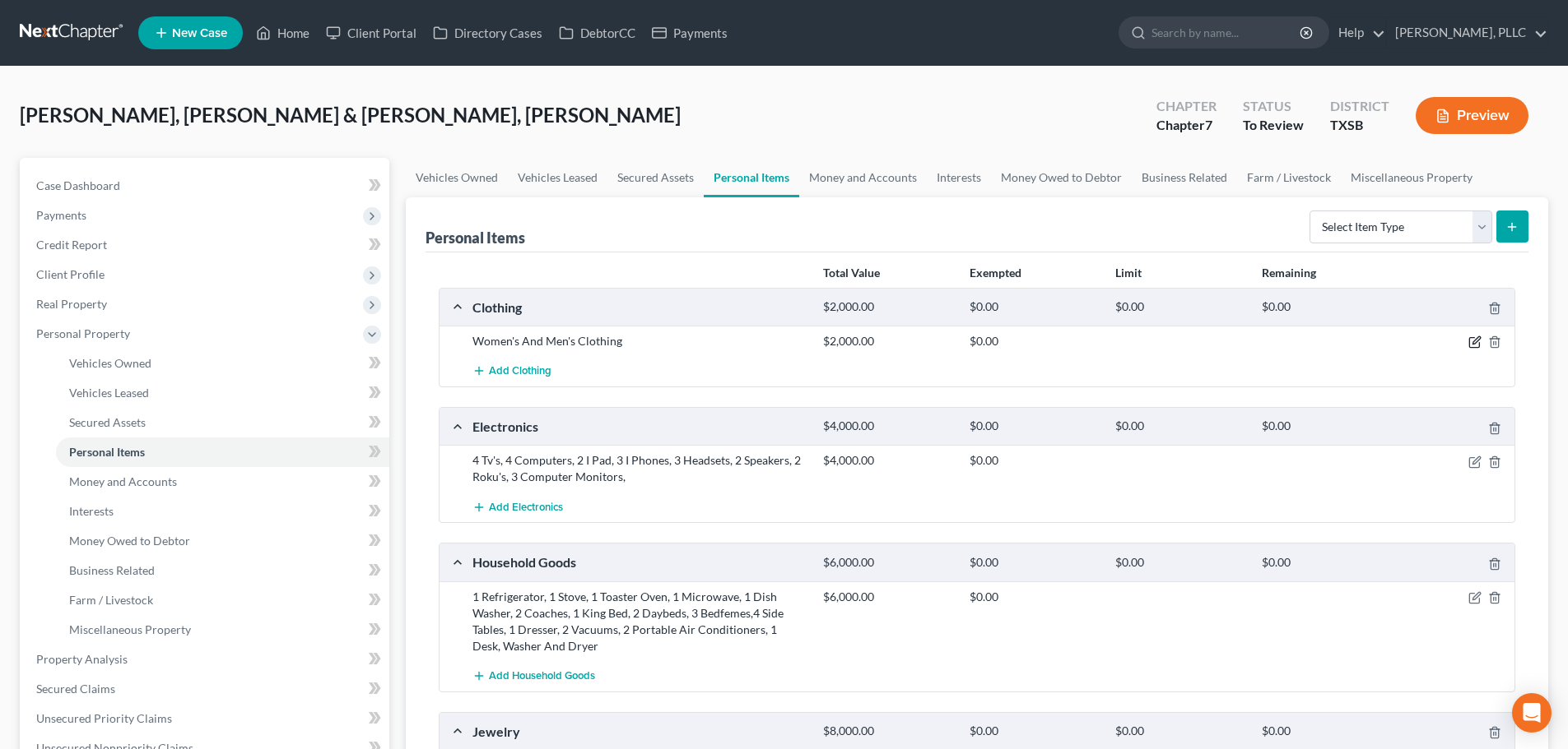
click at [1476, 343] on icon "button" at bounding box center [1476, 341] width 7 height 7
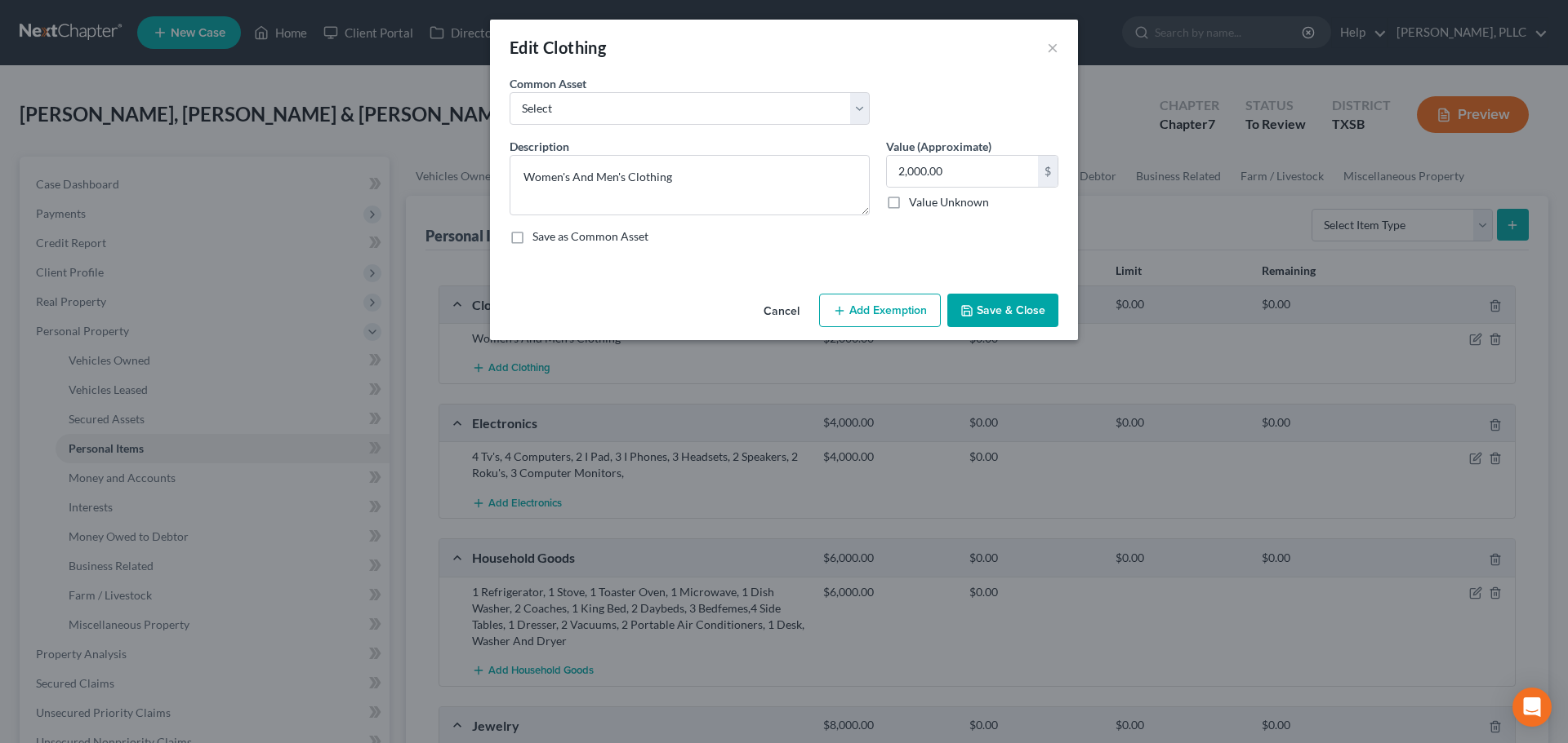
click at [891, 312] on button "Add Exemption" at bounding box center [880, 311] width 122 height 35
select select "2"
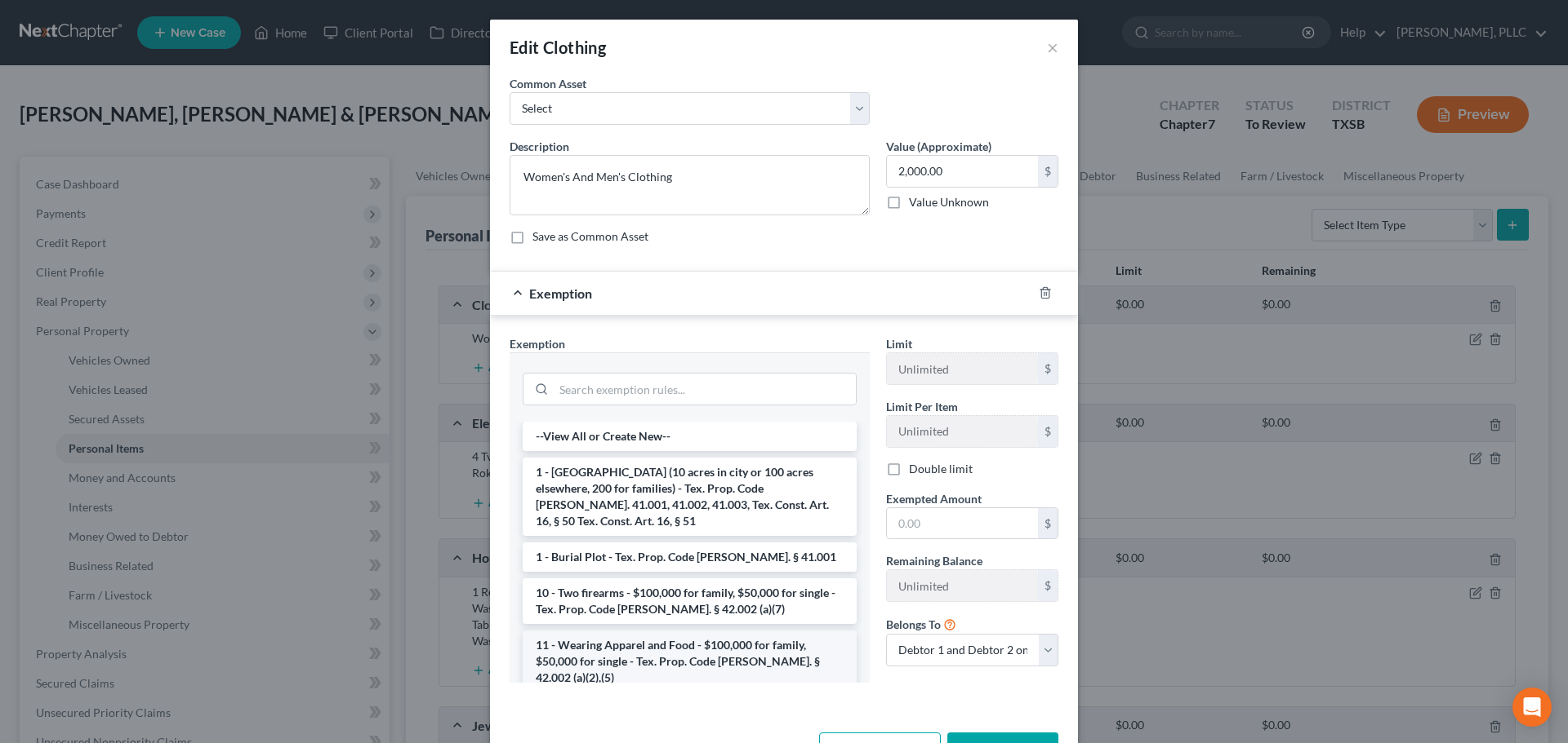
click at [629, 632] on li "11 - Wearing Apparel and Food - $100,000 for family, $50,000 for single - Tex. …" at bounding box center [689, 662] width 334 height 62
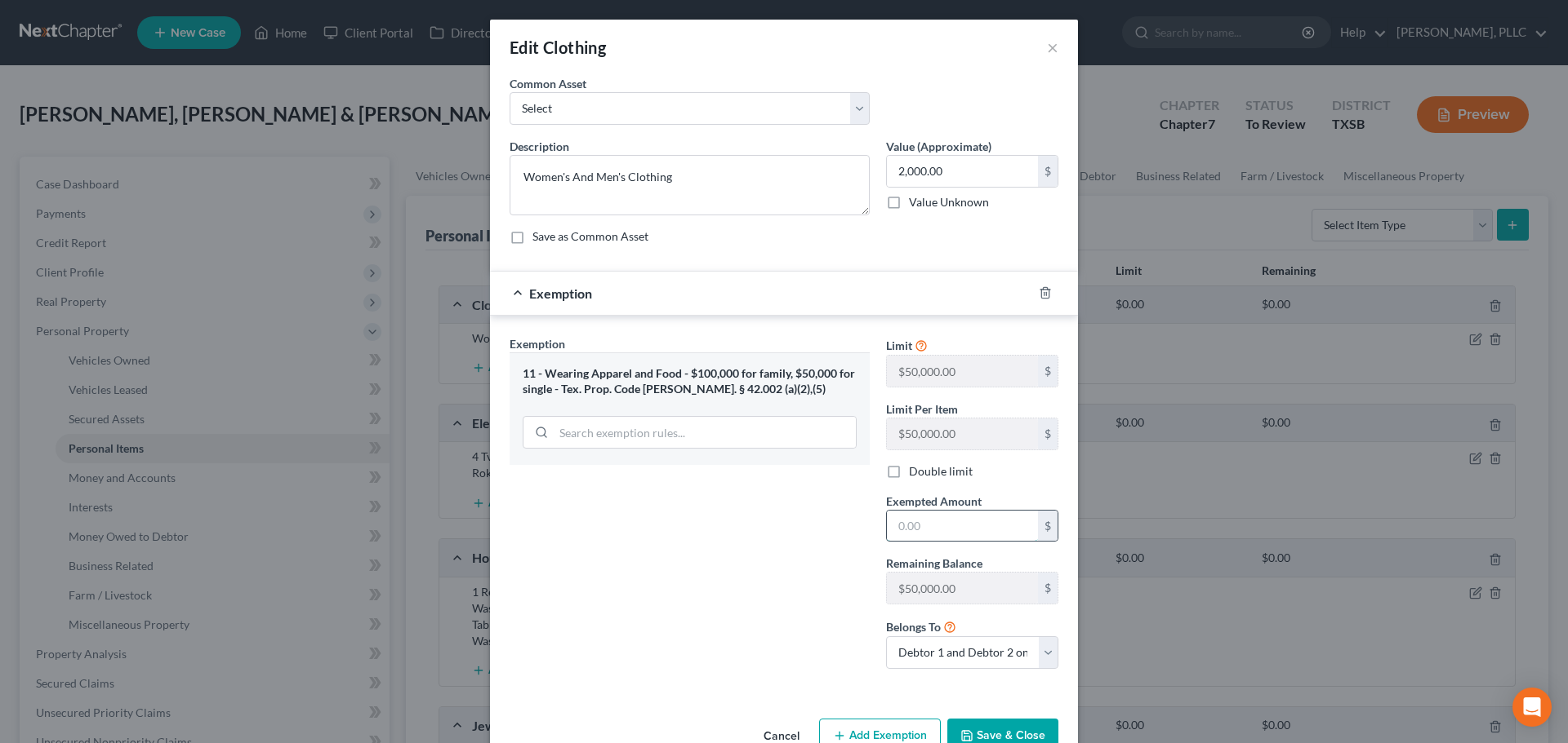
click at [928, 526] on input "text" at bounding box center [963, 526] width 151 height 31
type input "2,000"
click at [909, 470] on label "Double limit" at bounding box center [941, 472] width 64 height 16
click at [915, 470] on input "Double limit" at bounding box center [921, 469] width 11 height 11
checkbox input "true"
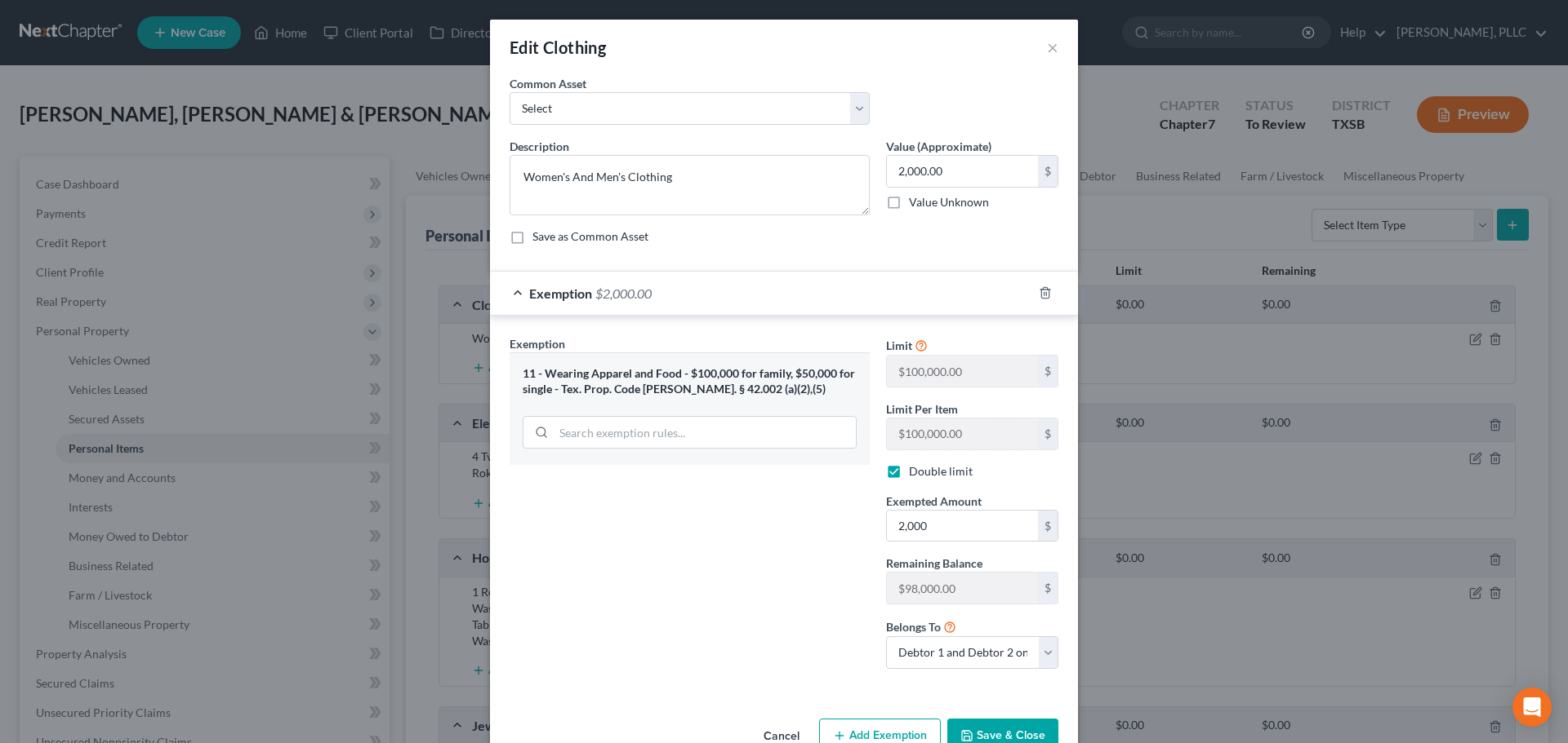
click at [974, 735] on button "Save & Close" at bounding box center [1003, 736] width 111 height 35
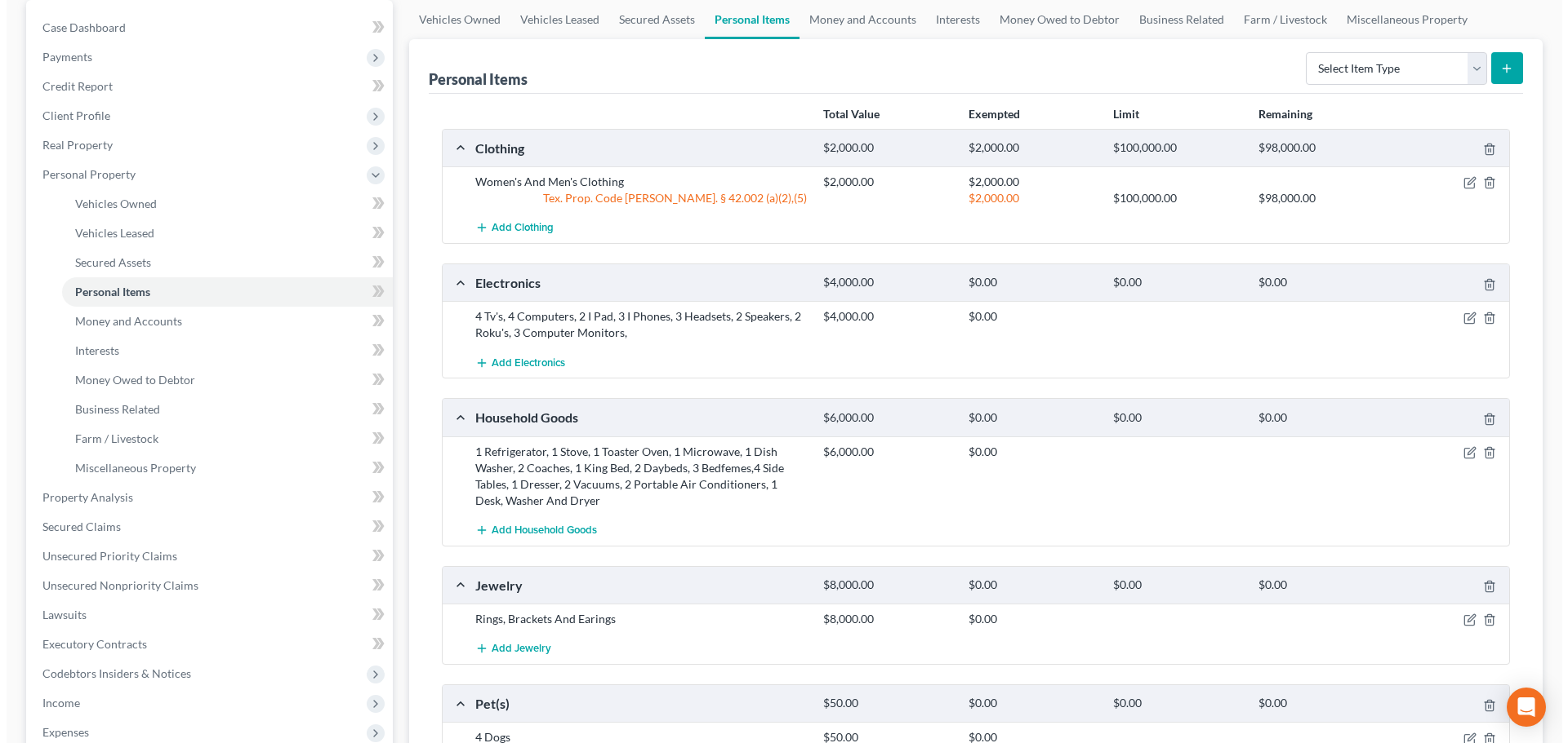
scroll to position [163, 0]
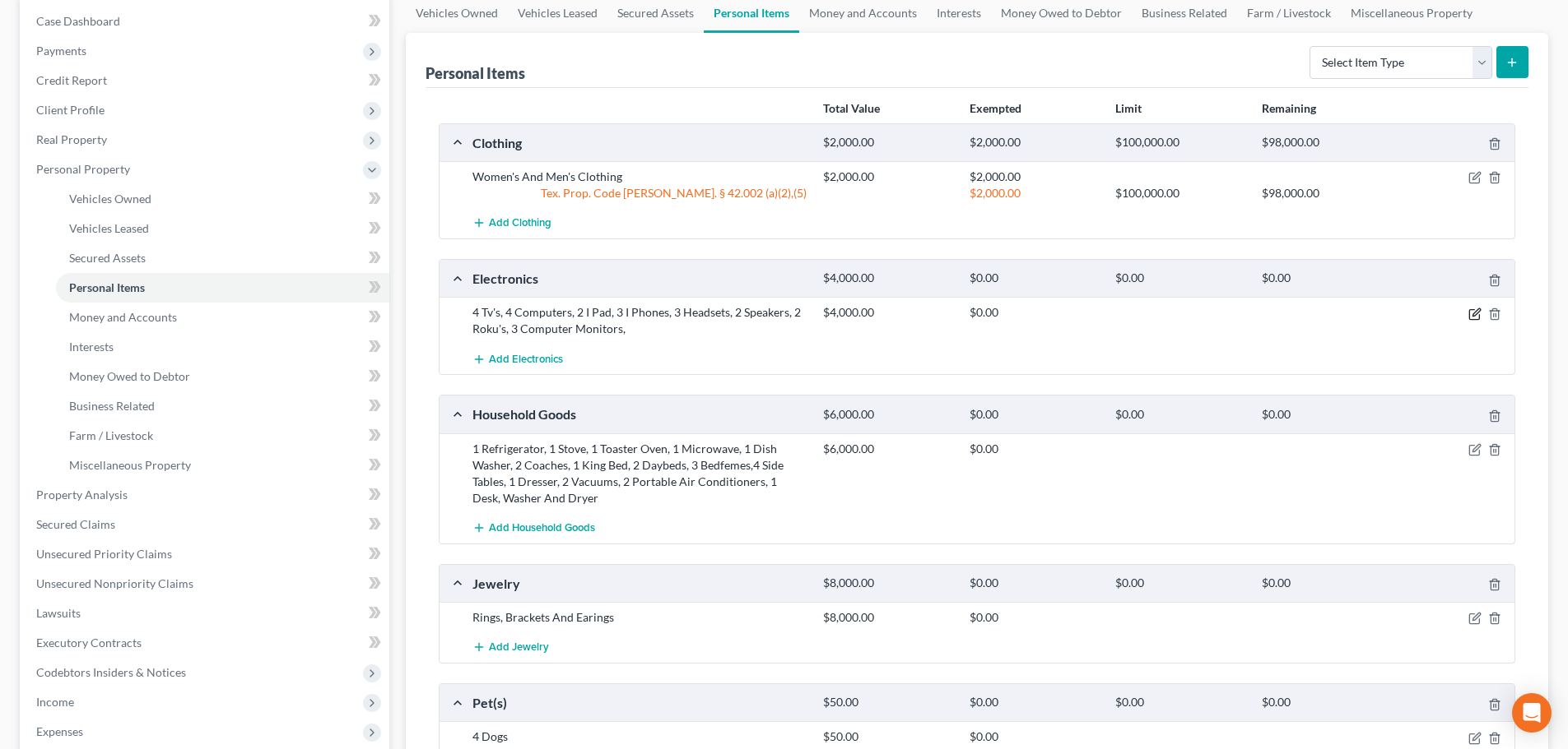
click at [1472, 315] on icon "button" at bounding box center [1475, 314] width 13 height 13
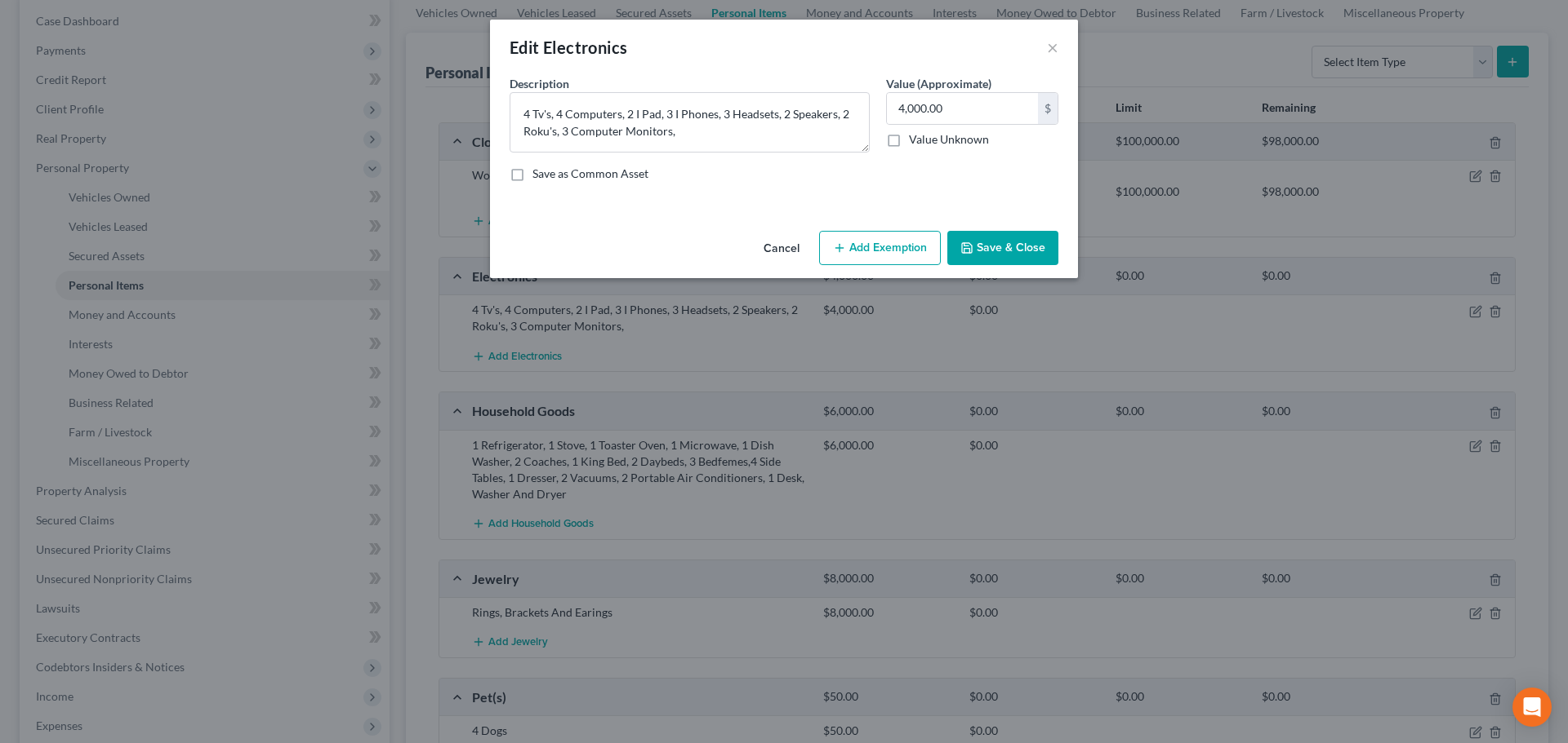
click at [885, 258] on button "Add Exemption" at bounding box center [880, 248] width 122 height 35
select select "2"
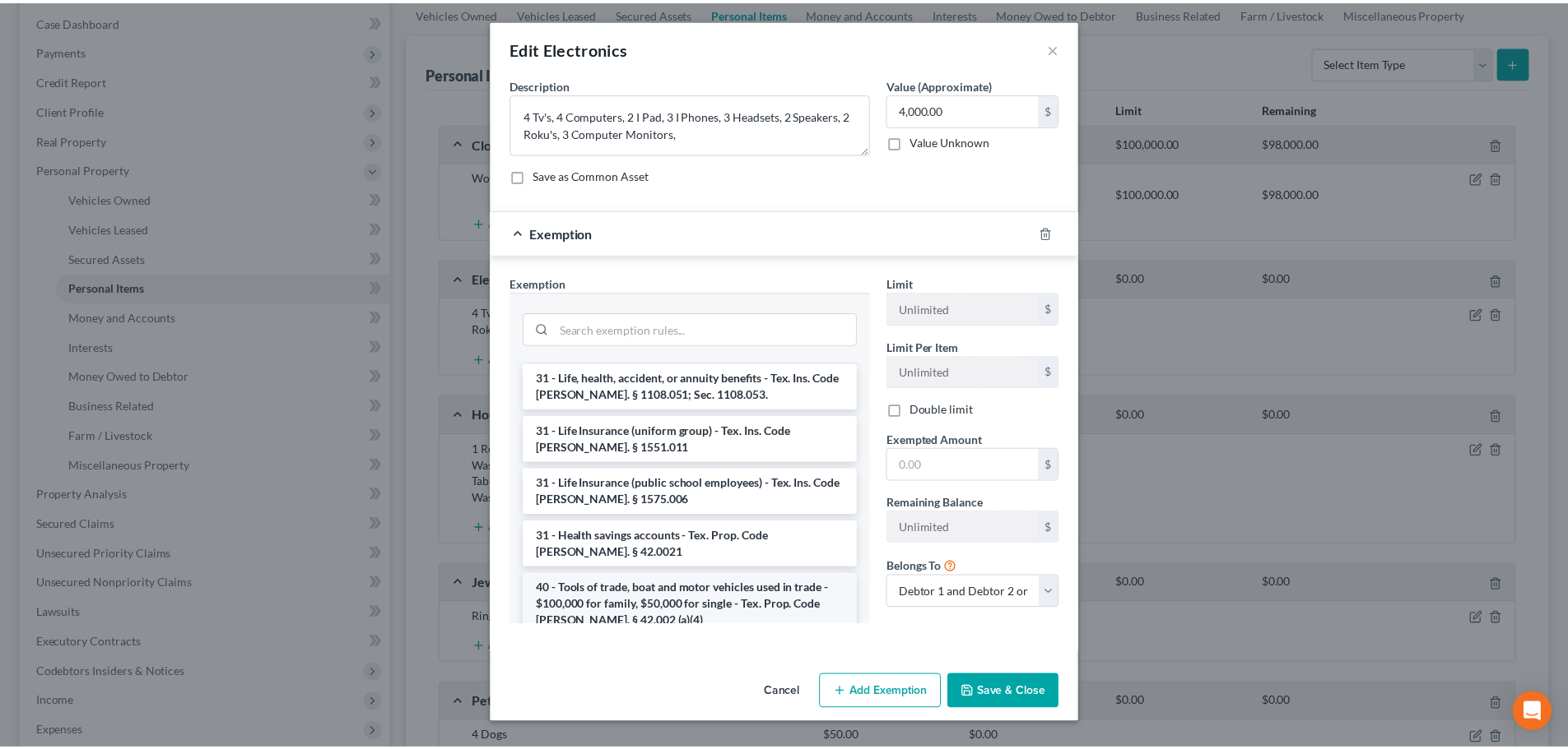
scroll to position [1974, 0]
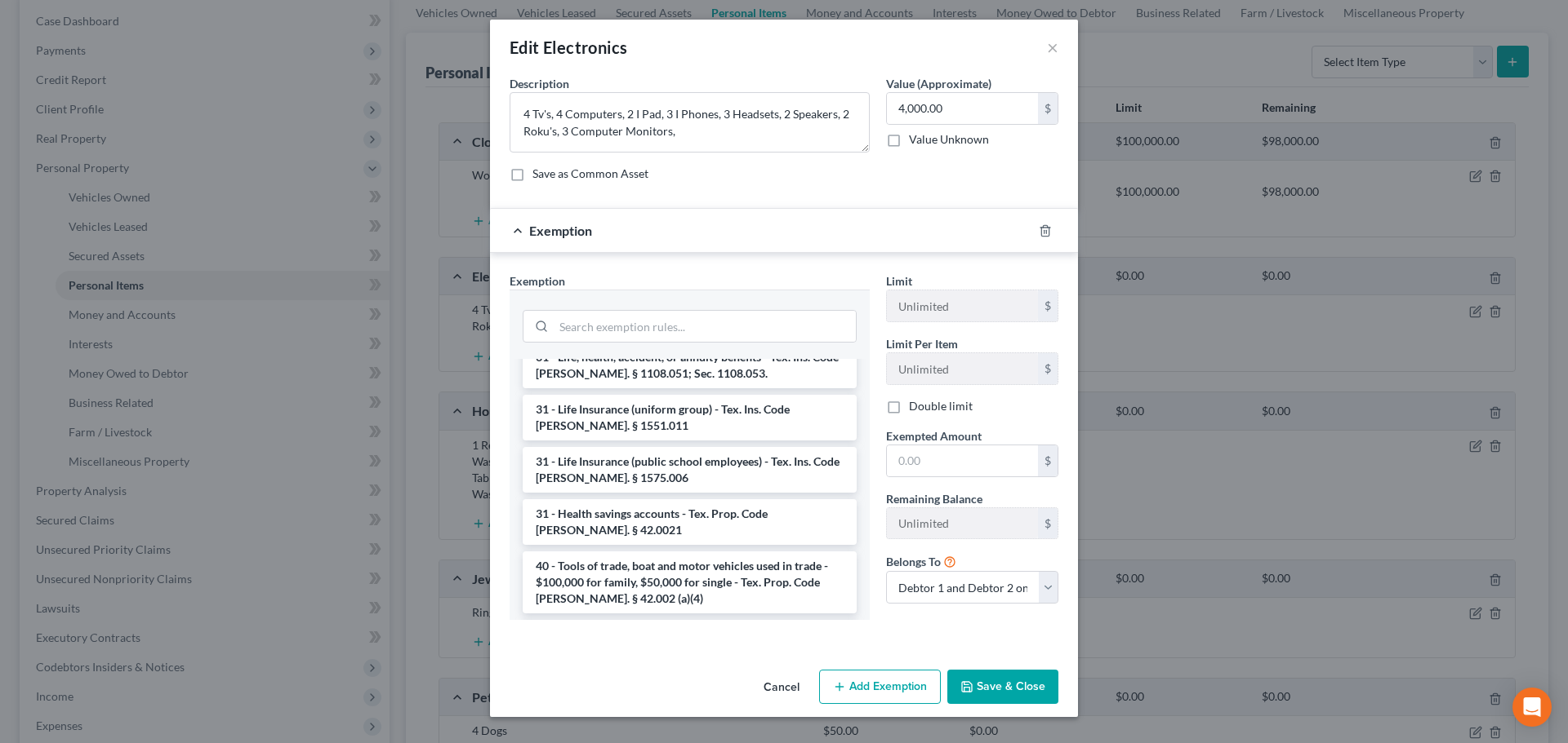
click at [649, 708] on li "6 - Household Goods and Furnishings, family heirlooms - $100,000 for family, $5…" at bounding box center [689, 739] width 334 height 62
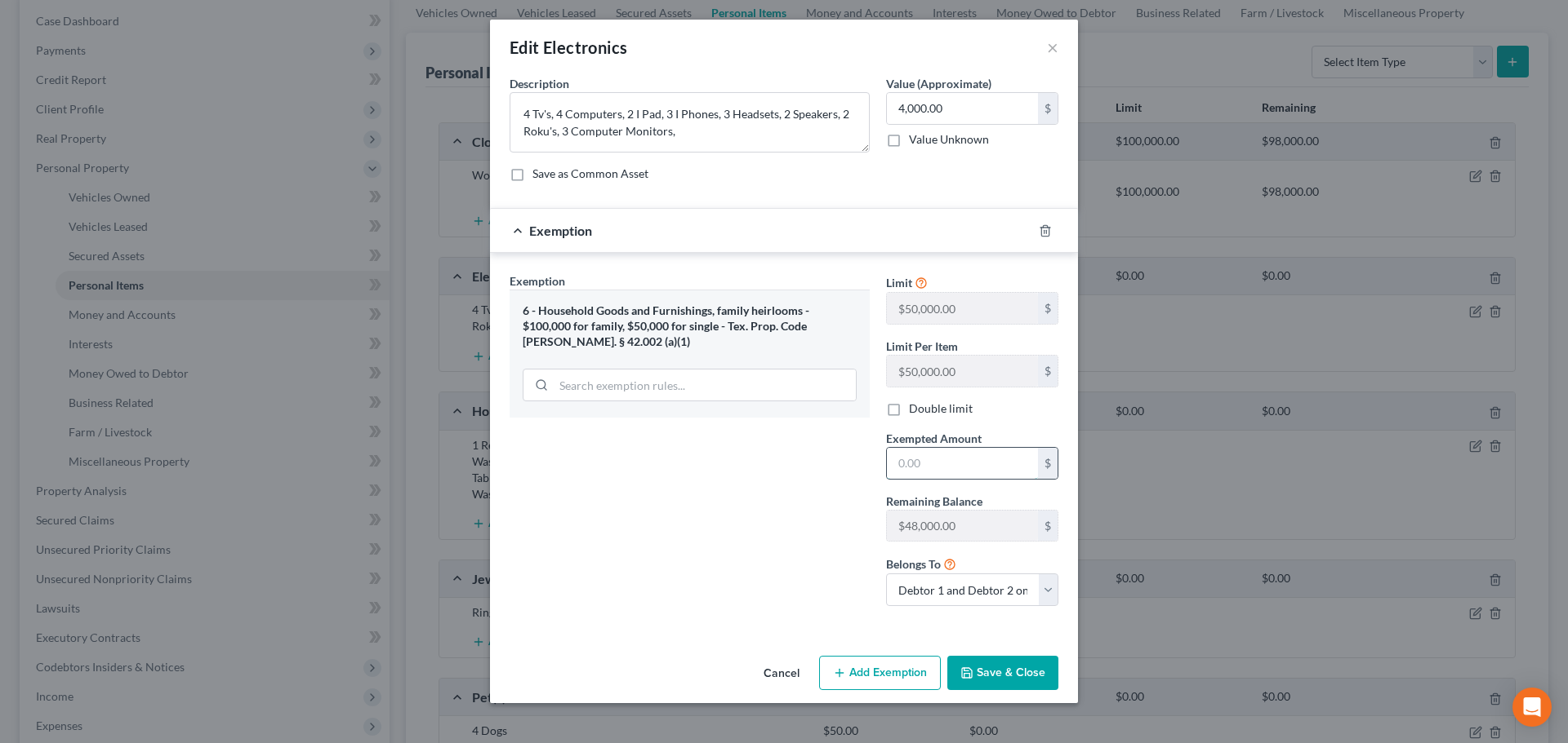
click at [934, 470] on input "text" at bounding box center [963, 463] width 151 height 31
click at [909, 408] on label "Double limit" at bounding box center [941, 408] width 64 height 16
click at [915, 408] on input "Double limit" at bounding box center [921, 406] width 11 height 11
checkbox input "true"
click at [931, 455] on input "text" at bounding box center [963, 463] width 151 height 31
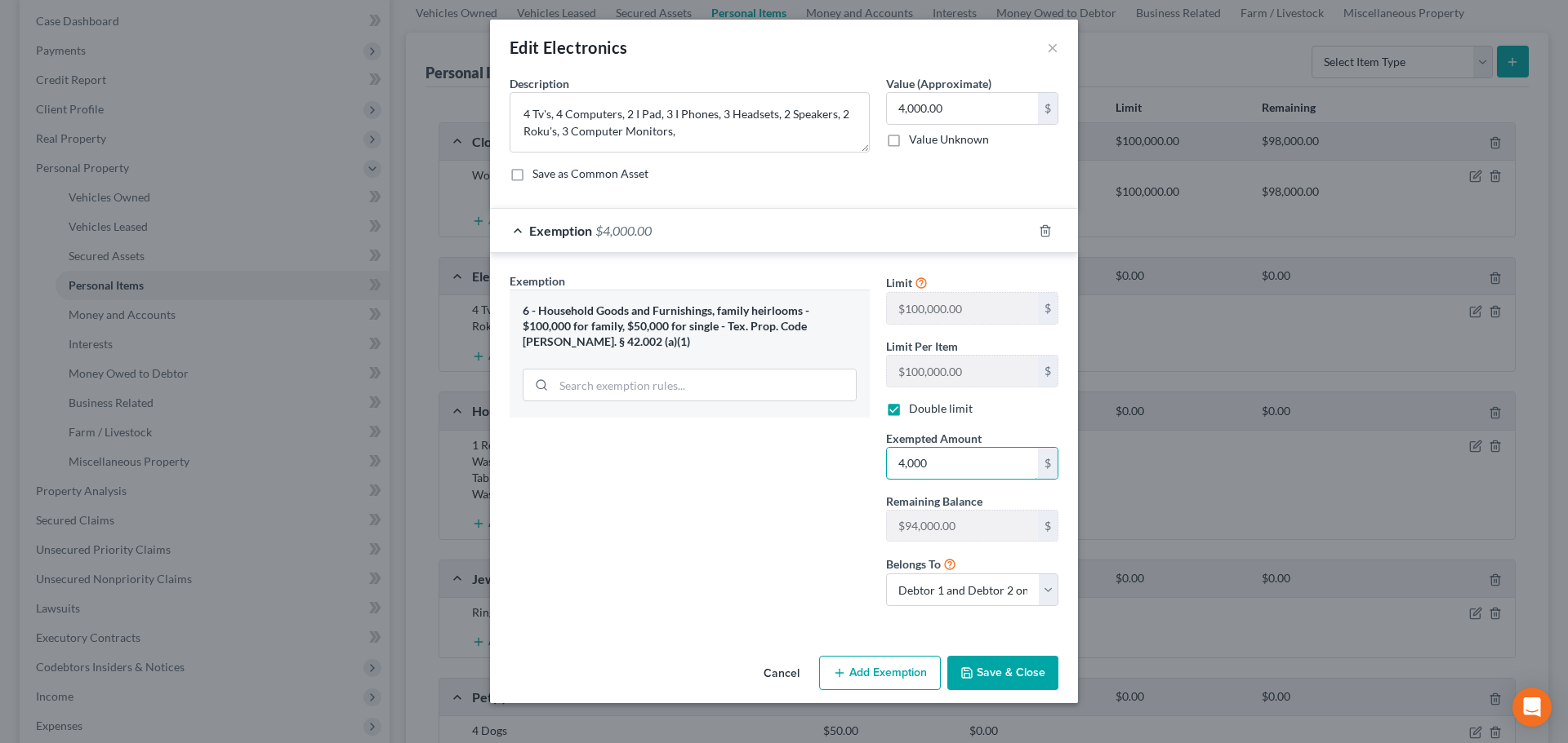
type input "4,000"
click at [991, 670] on button "Save & Close" at bounding box center [1003, 673] width 111 height 35
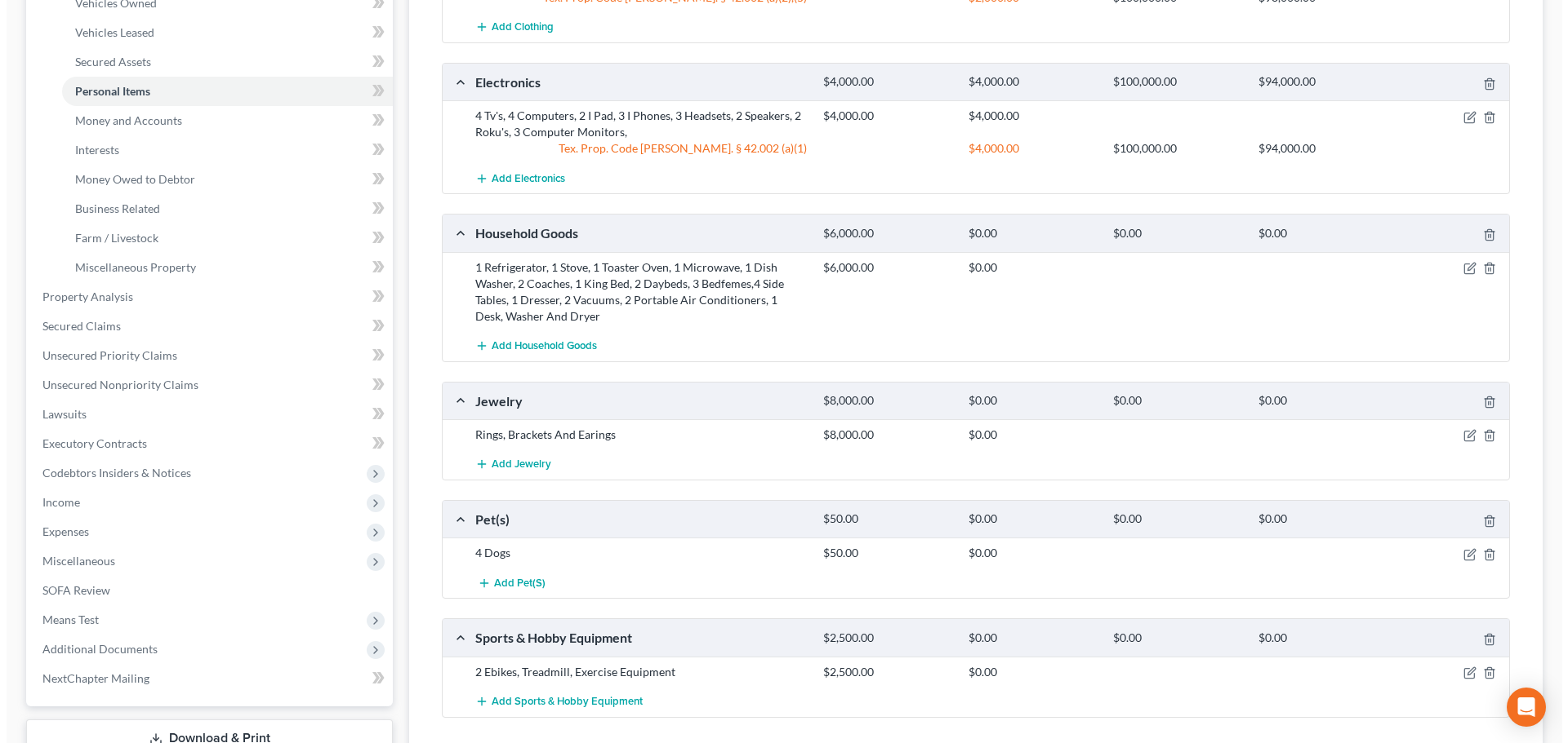
scroll to position [408, 0]
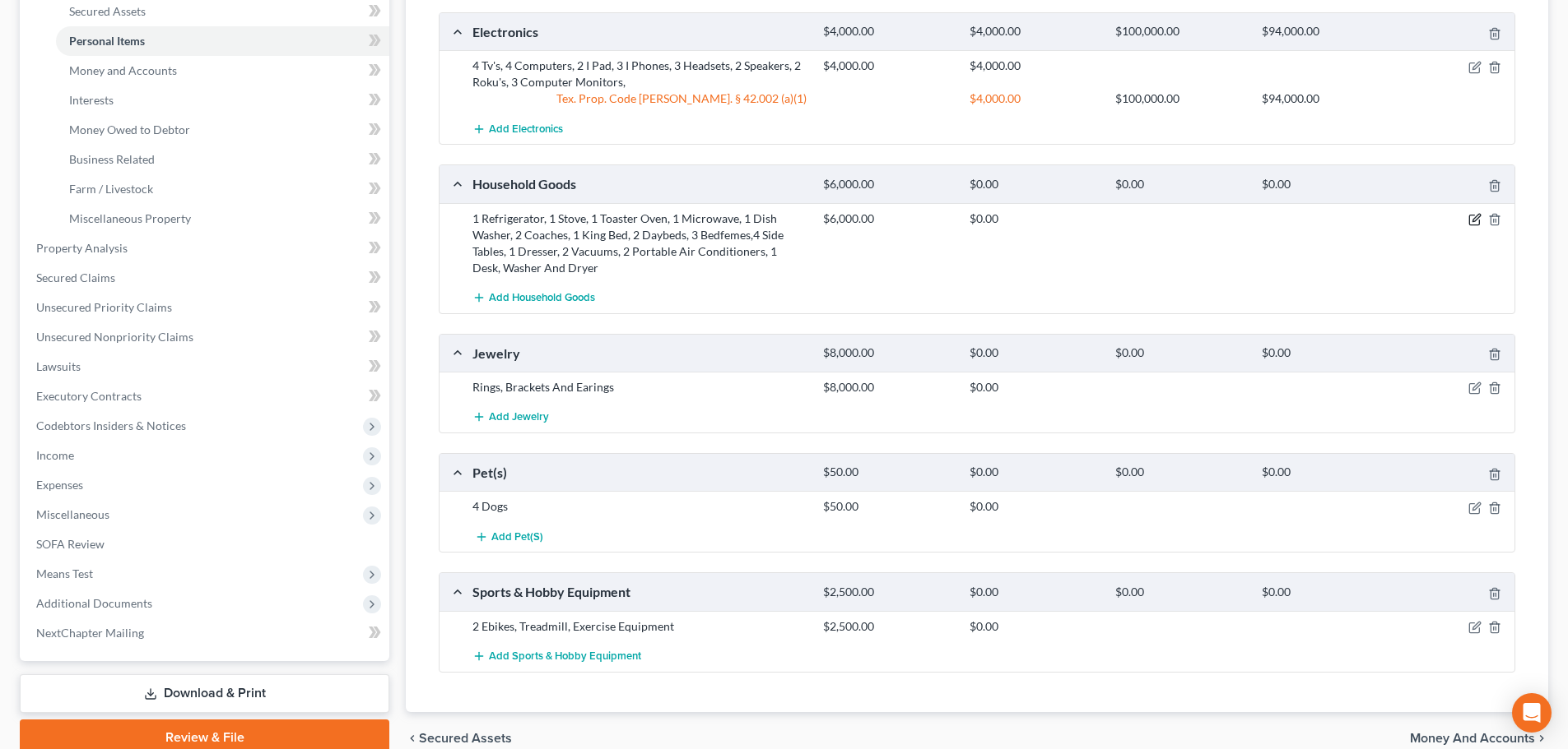
click at [1471, 221] on icon "button" at bounding box center [1475, 220] width 13 height 13
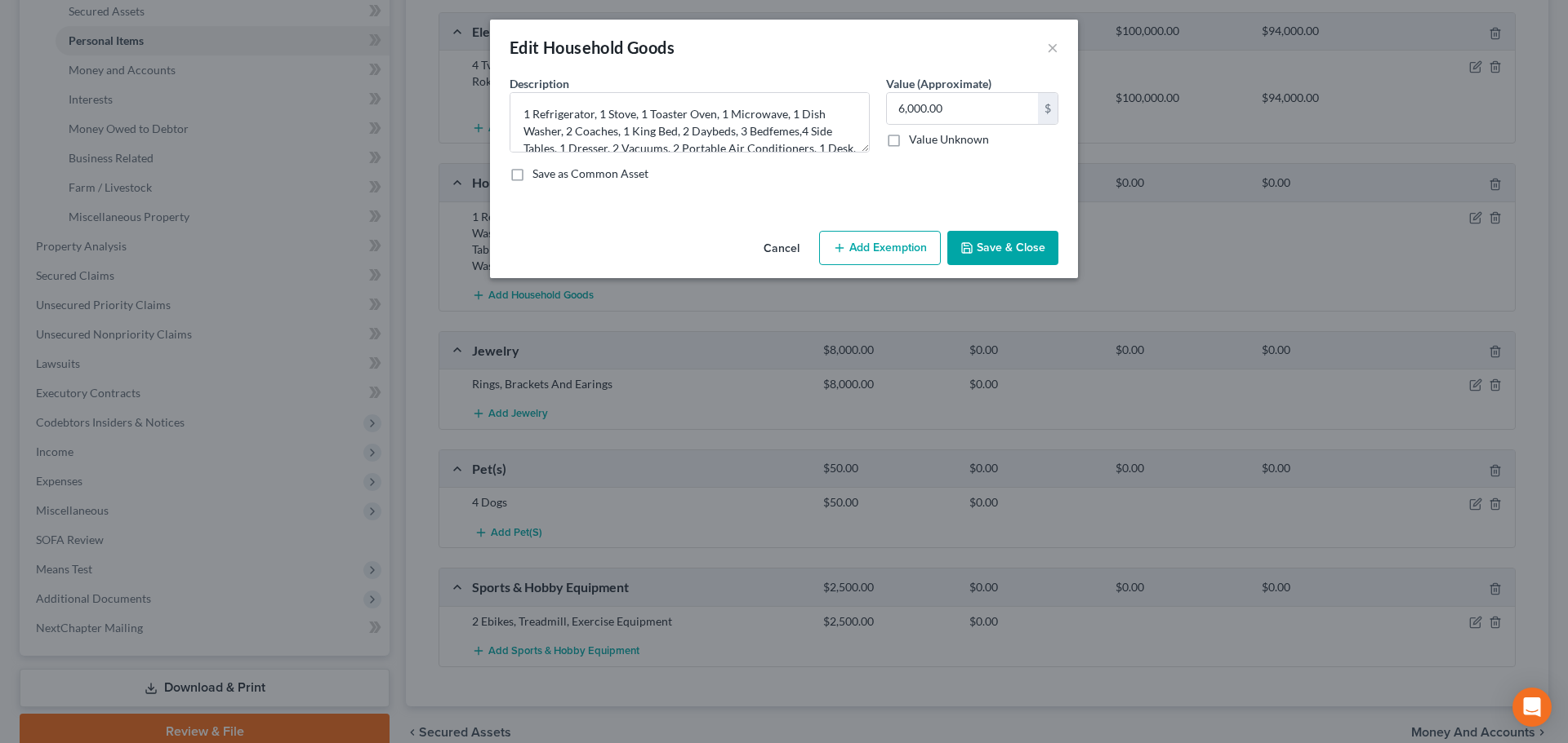
click at [881, 251] on button "Add Exemption" at bounding box center [880, 248] width 122 height 35
select select "2"
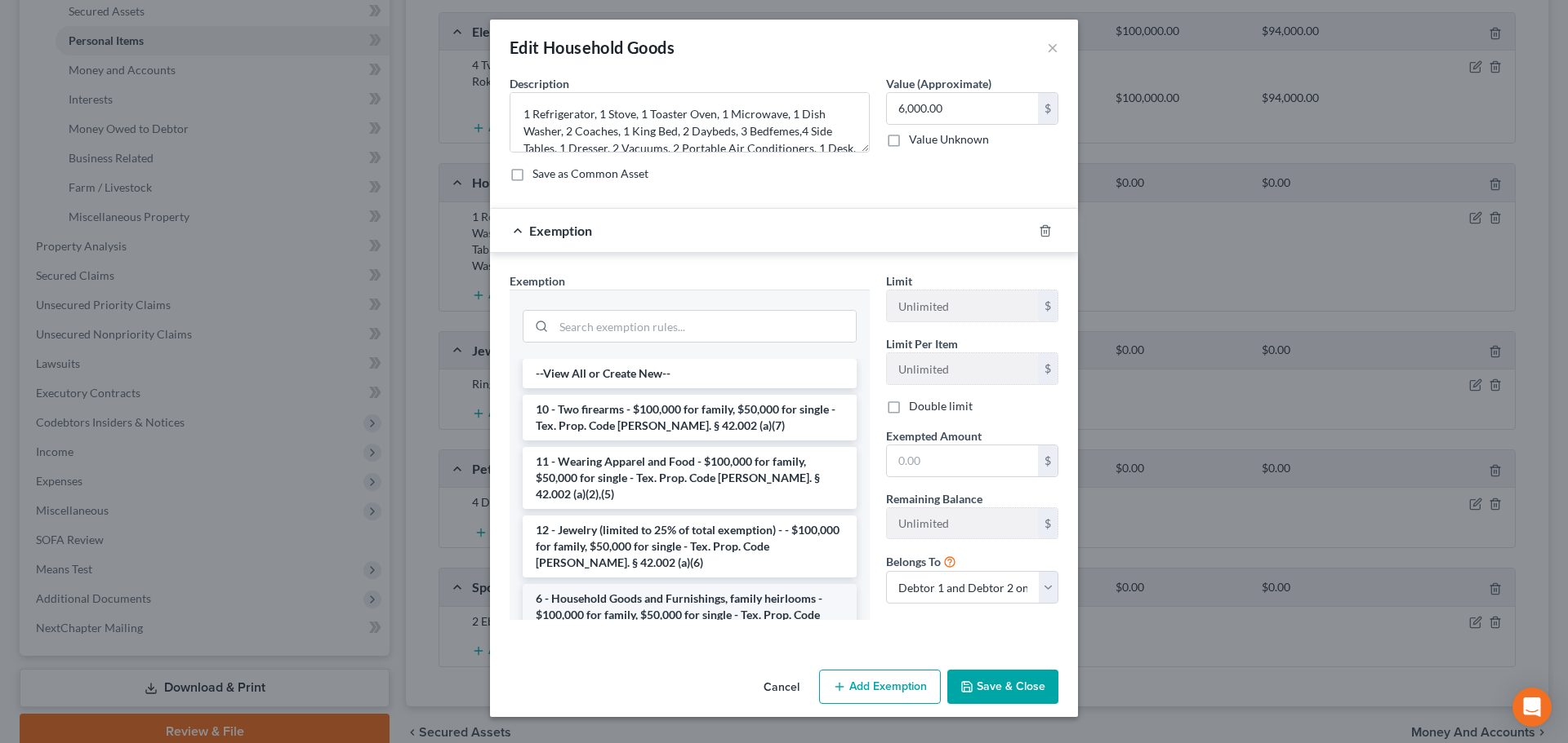
click at [634, 592] on li "6 - Household Goods and Furnishings, family heirlooms - $100,000 for family, $5…" at bounding box center [689, 616] width 334 height 62
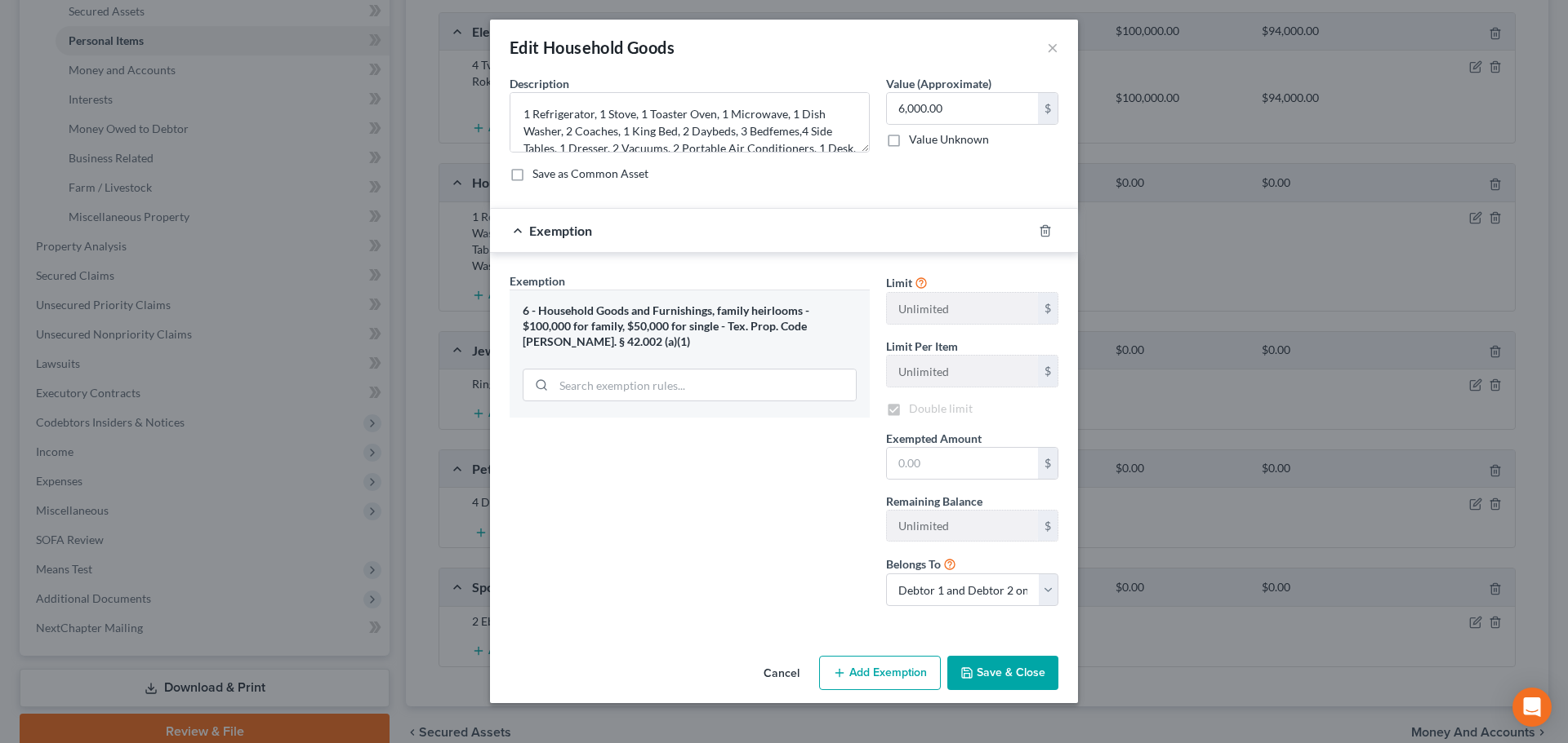
checkbox input "true"
click at [936, 463] on input "text" at bounding box center [963, 463] width 151 height 31
type input "6,000"
click at [978, 674] on button "Save & Close" at bounding box center [1003, 673] width 111 height 35
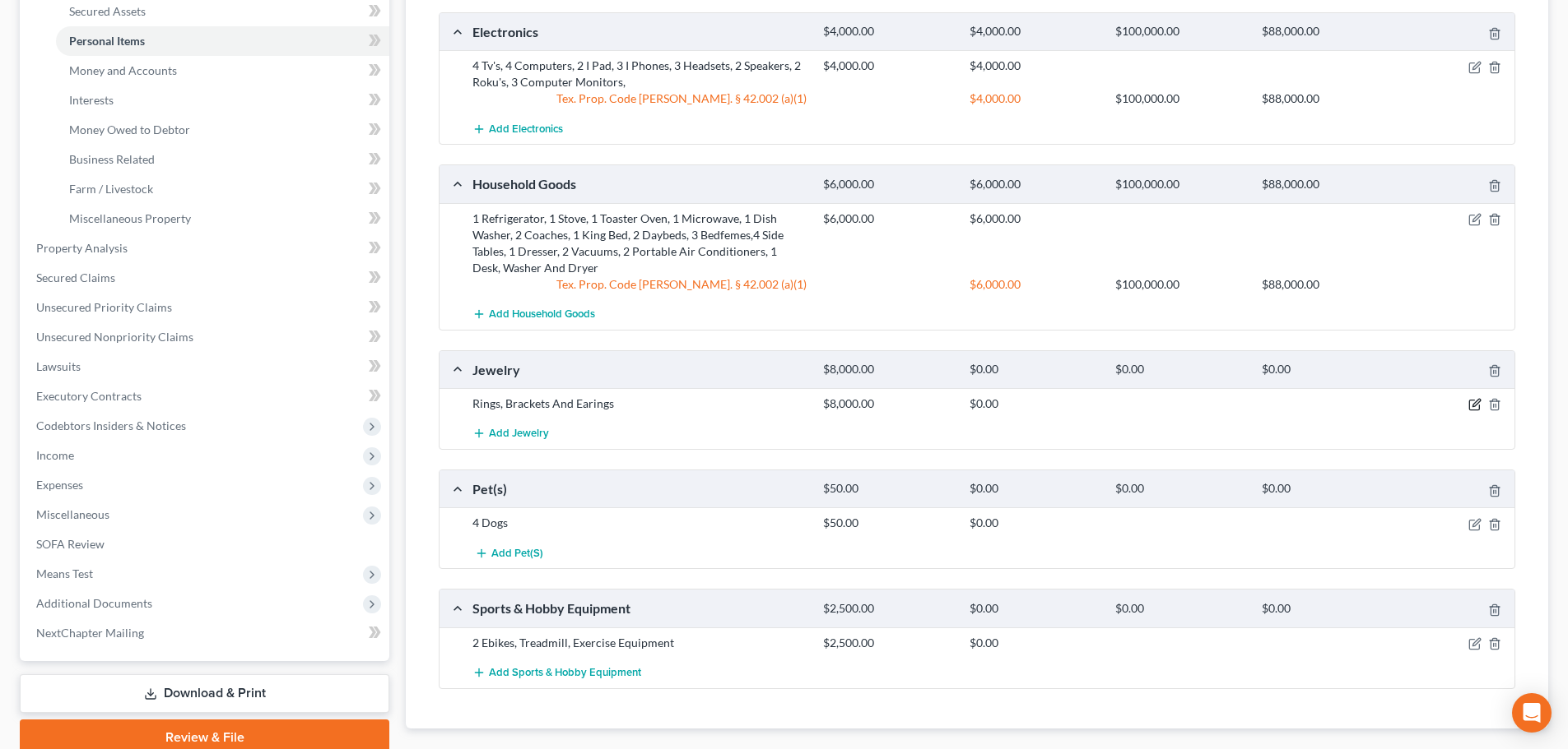
click at [1469, 405] on icon "button" at bounding box center [1474, 405] width 10 height 10
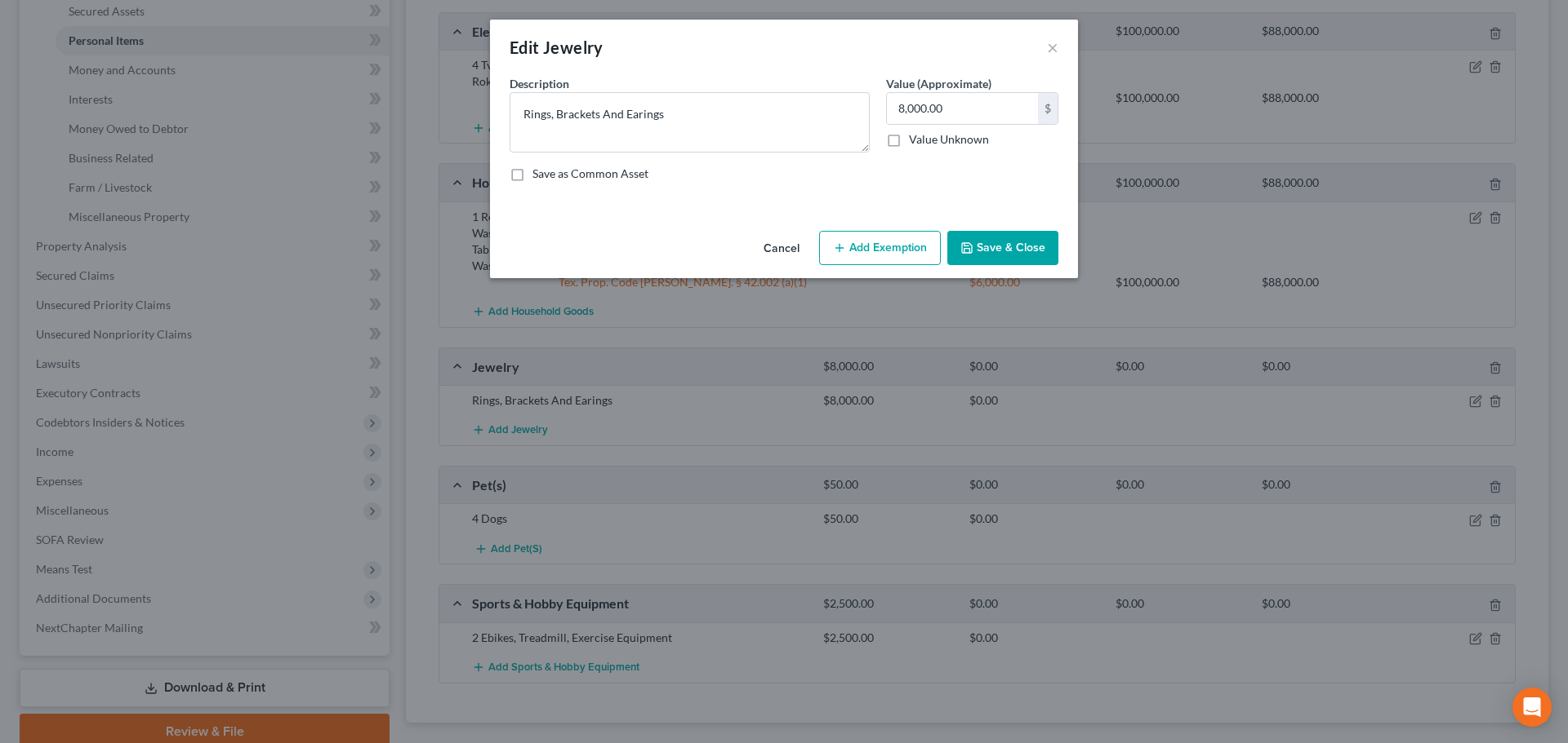
click at [905, 255] on button "Add Exemption" at bounding box center [880, 248] width 122 height 35
select select "2"
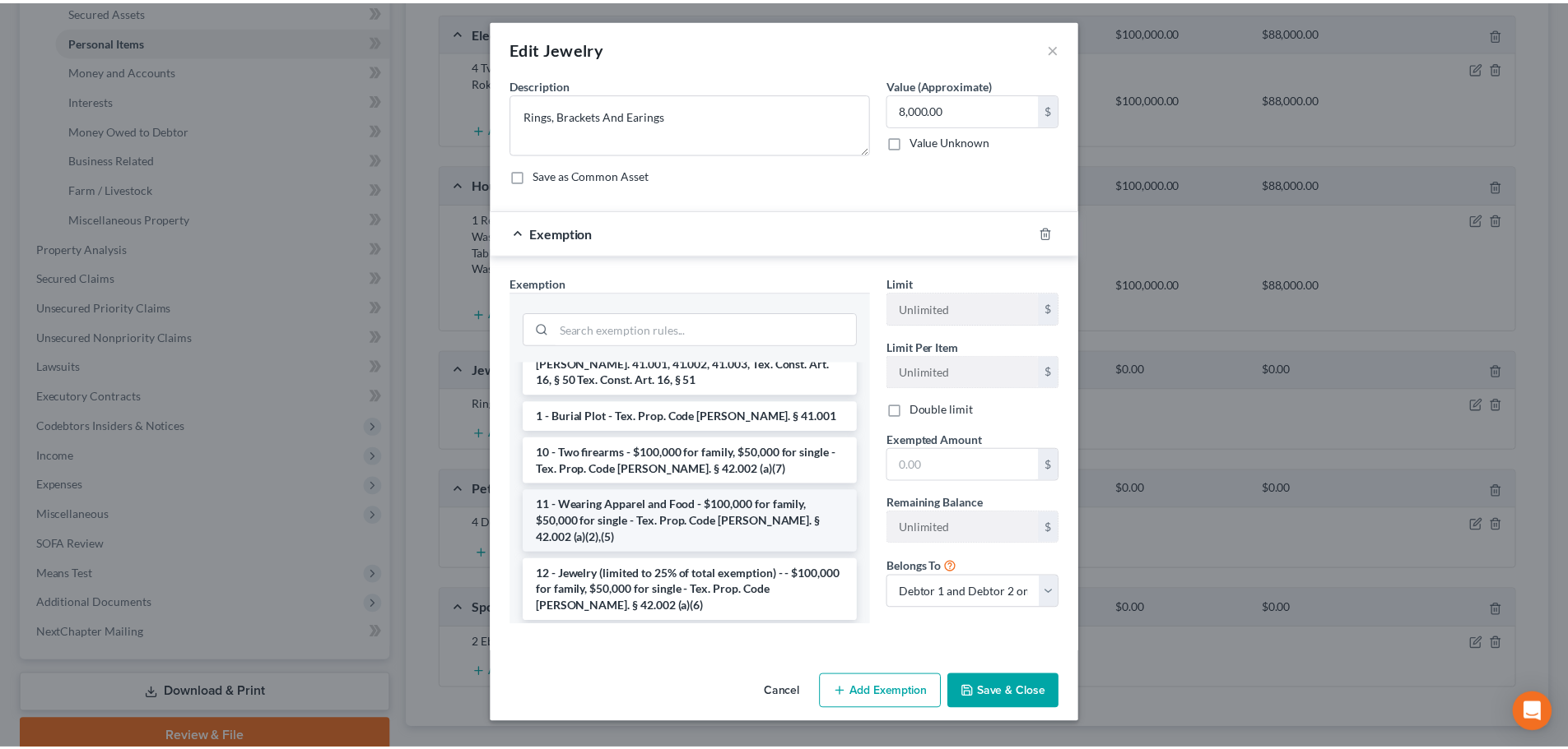
scroll to position [164, 0]
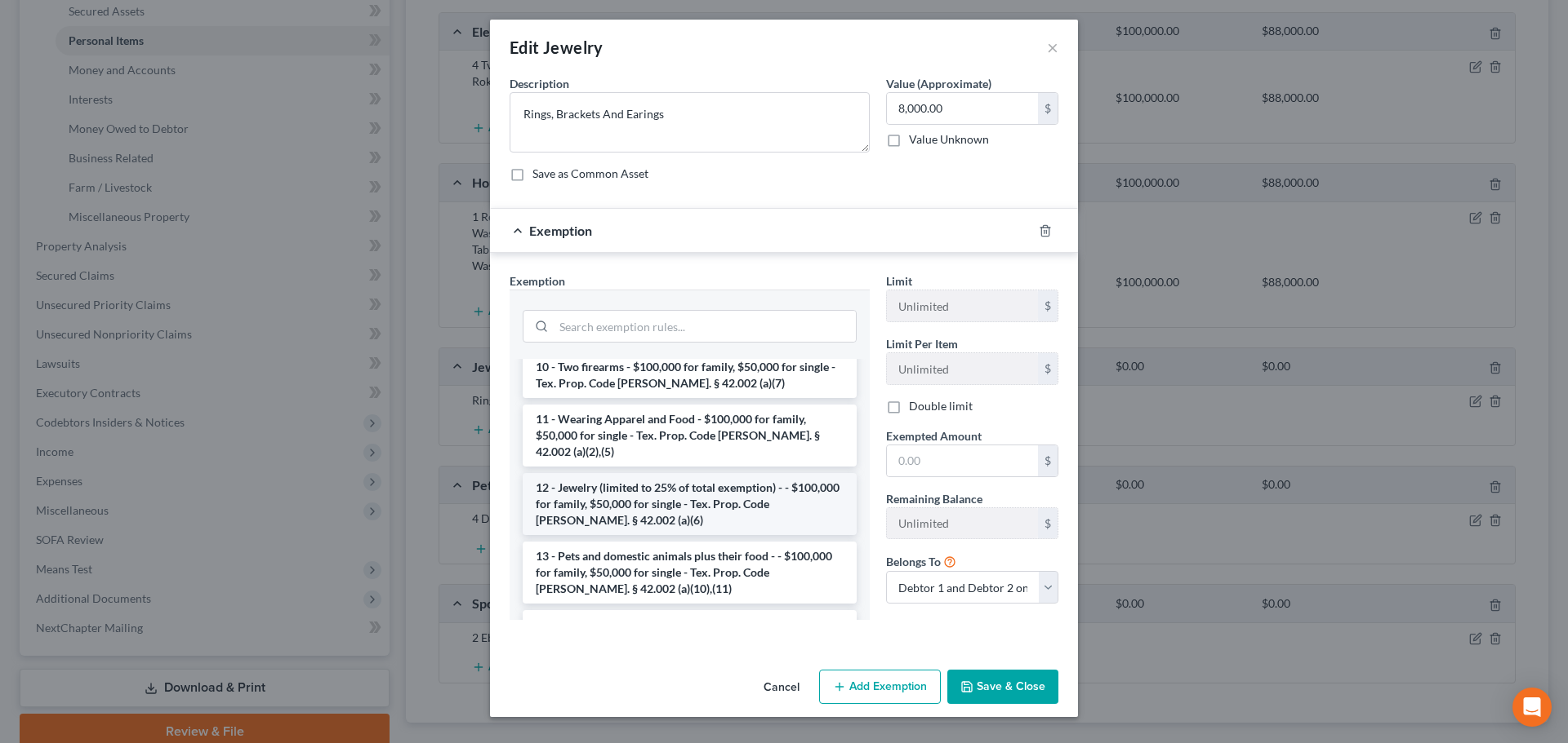
click at [684, 475] on li "12 - Jewelry (limited to 25% of total exemption) - - $100,000 for family, $50,0…" at bounding box center [689, 505] width 334 height 62
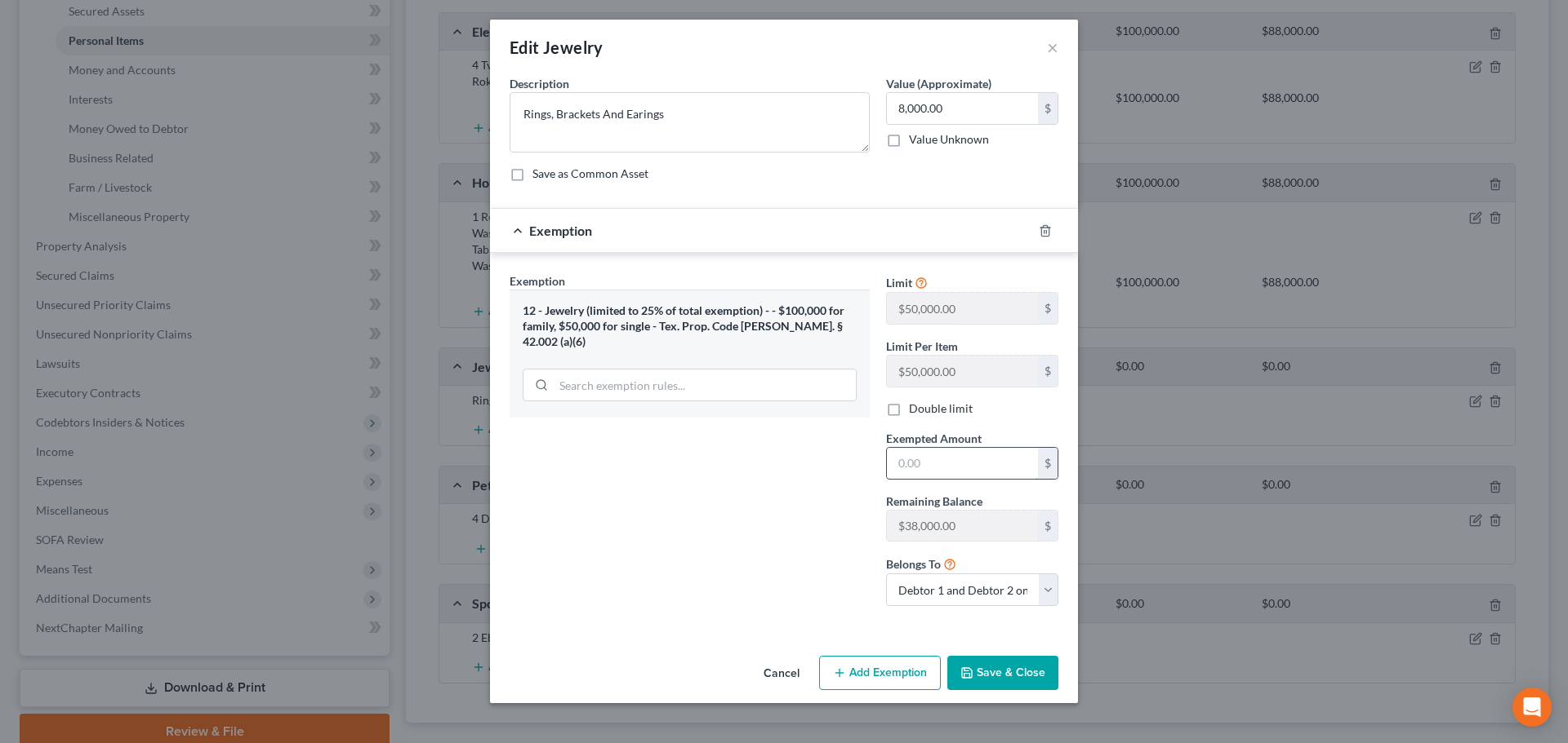
click at [938, 452] on input "text" at bounding box center [963, 463] width 151 height 31
type input "8,000"
click at [909, 408] on label "Double limit" at bounding box center [941, 408] width 64 height 16
click at [915, 408] on input "Double limit" at bounding box center [921, 406] width 11 height 11
checkbox input "true"
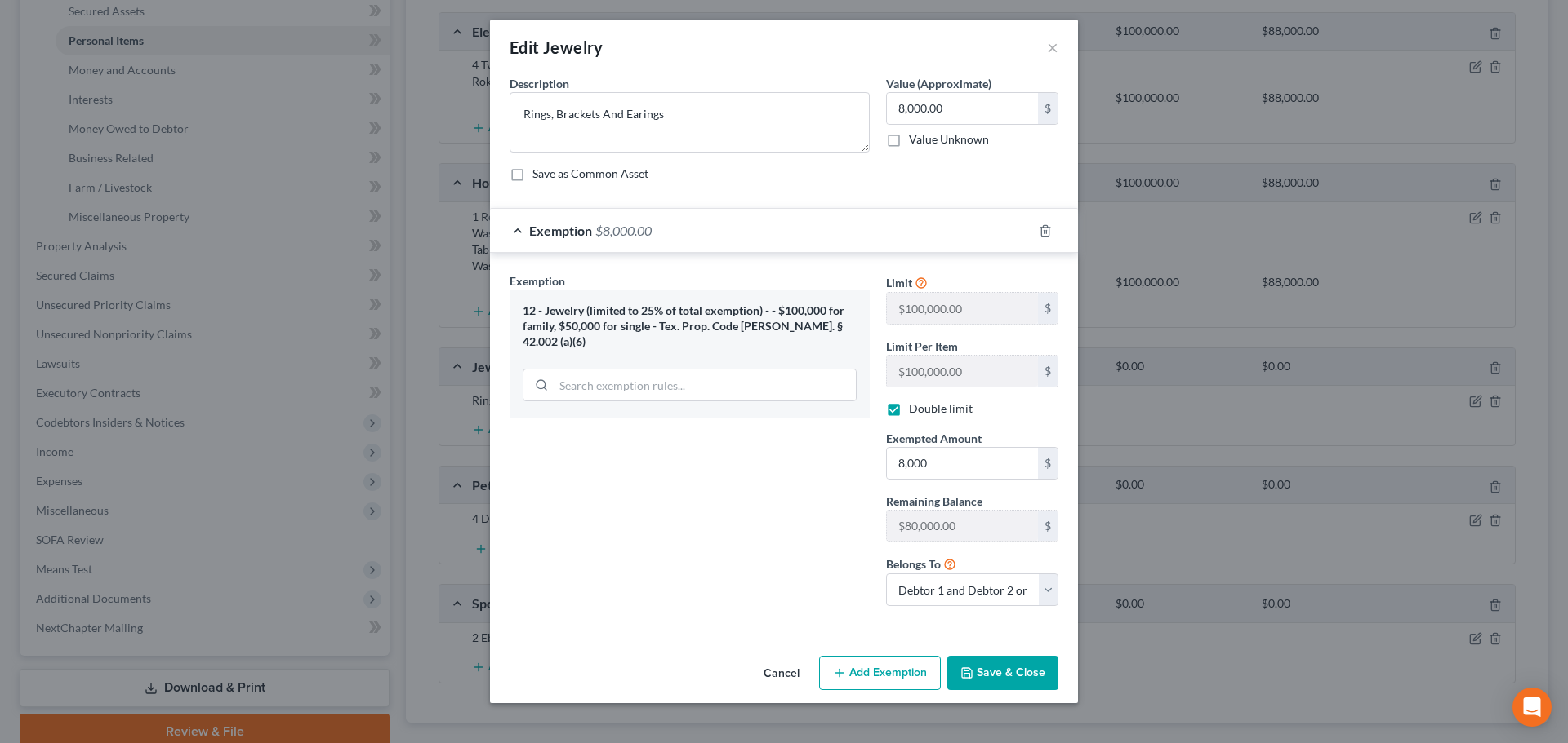
click at [1000, 671] on button "Save & Close" at bounding box center [1003, 673] width 111 height 35
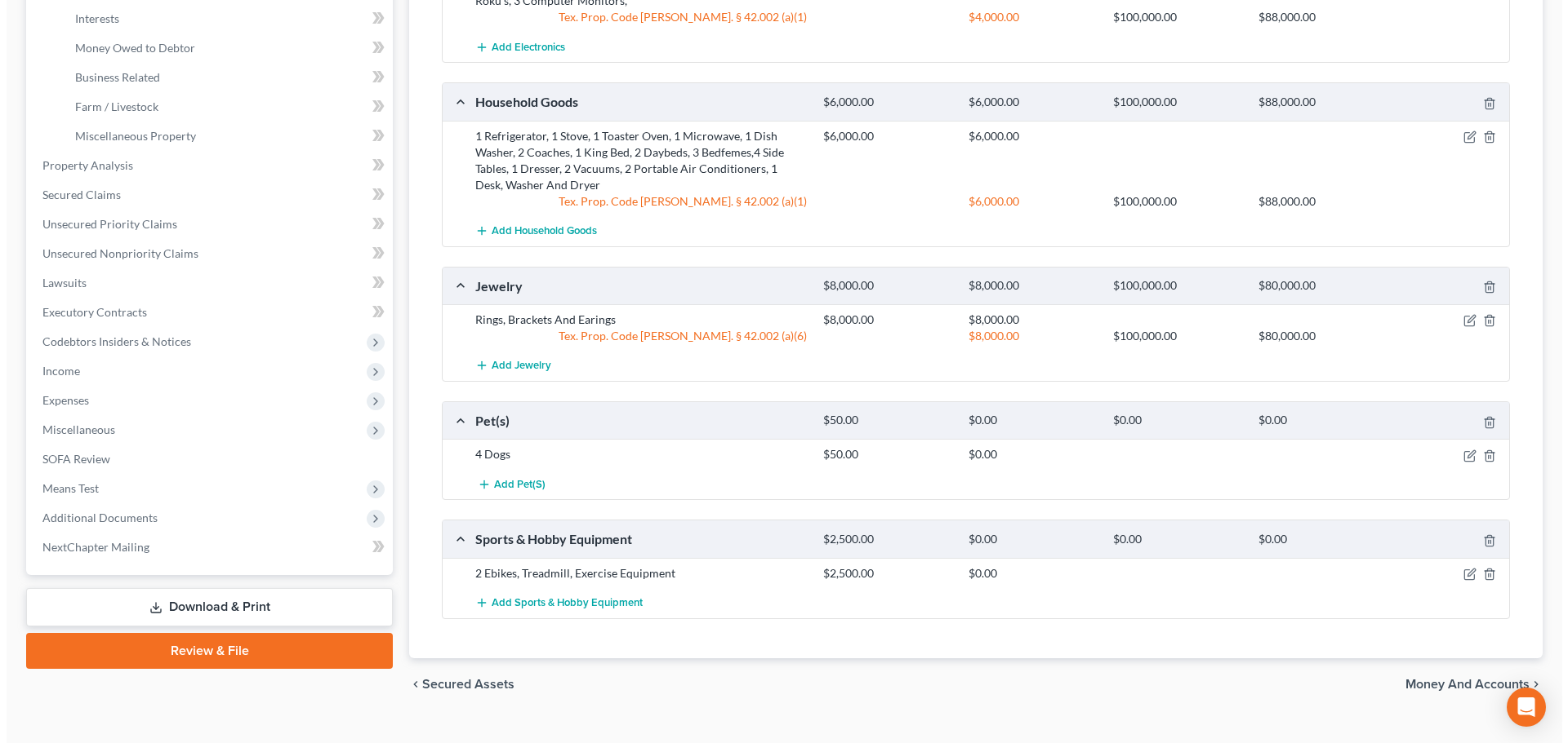
scroll to position [489, 0]
click at [1461, 455] on icon "button" at bounding box center [1463, 455] width 13 height 13
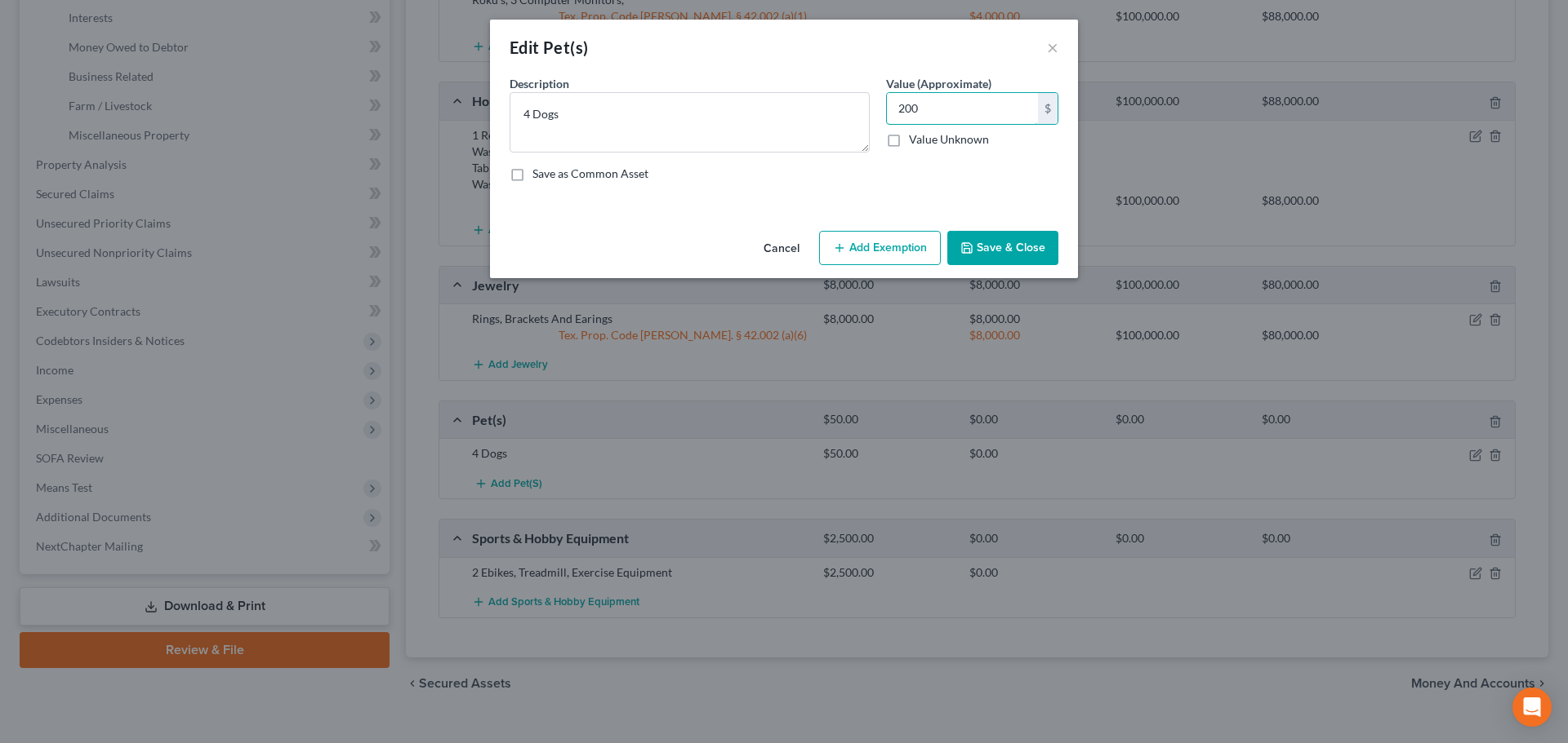
type input "200"
click at [851, 252] on button "Add Exemption" at bounding box center [880, 248] width 122 height 35
select select "2"
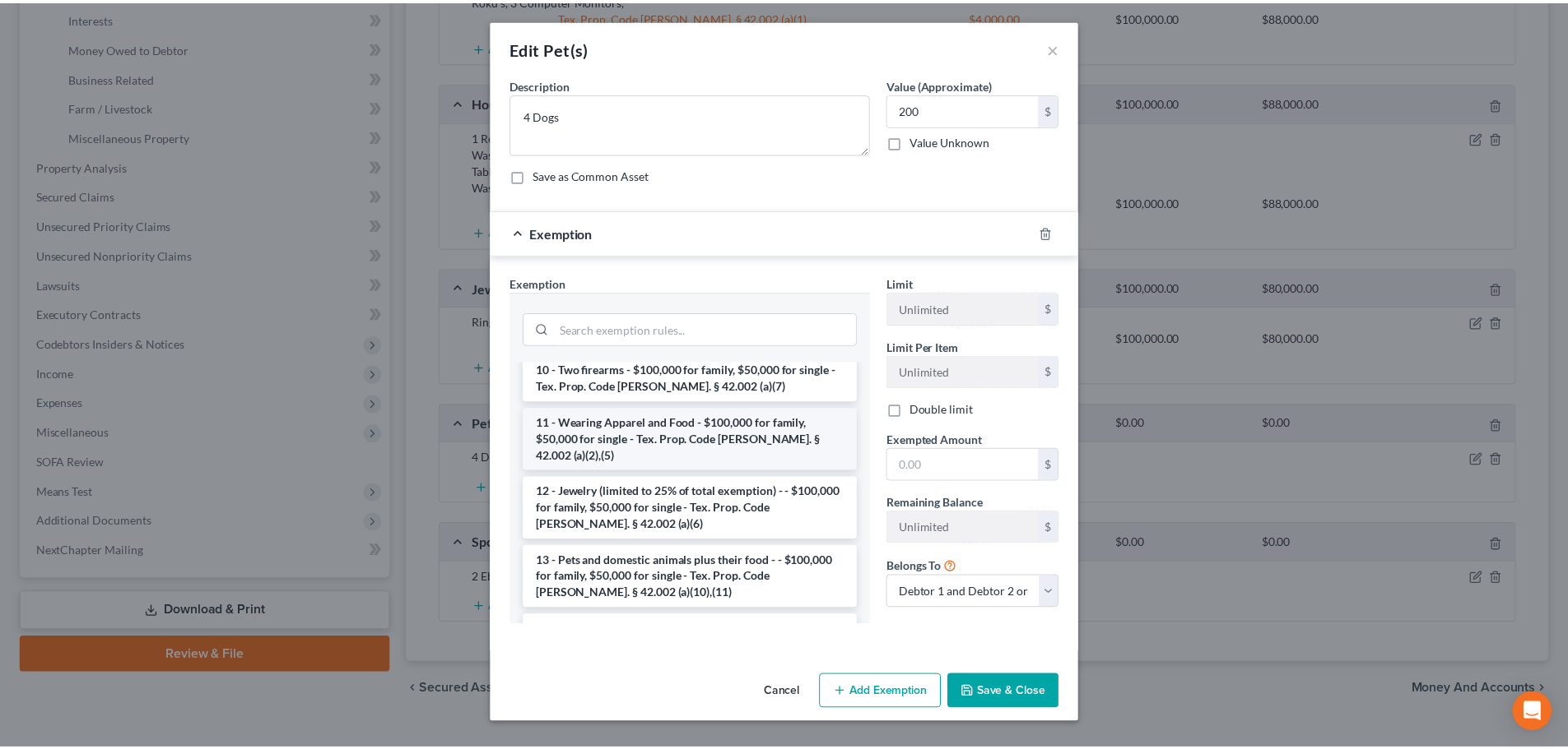
scroll to position [247, 0]
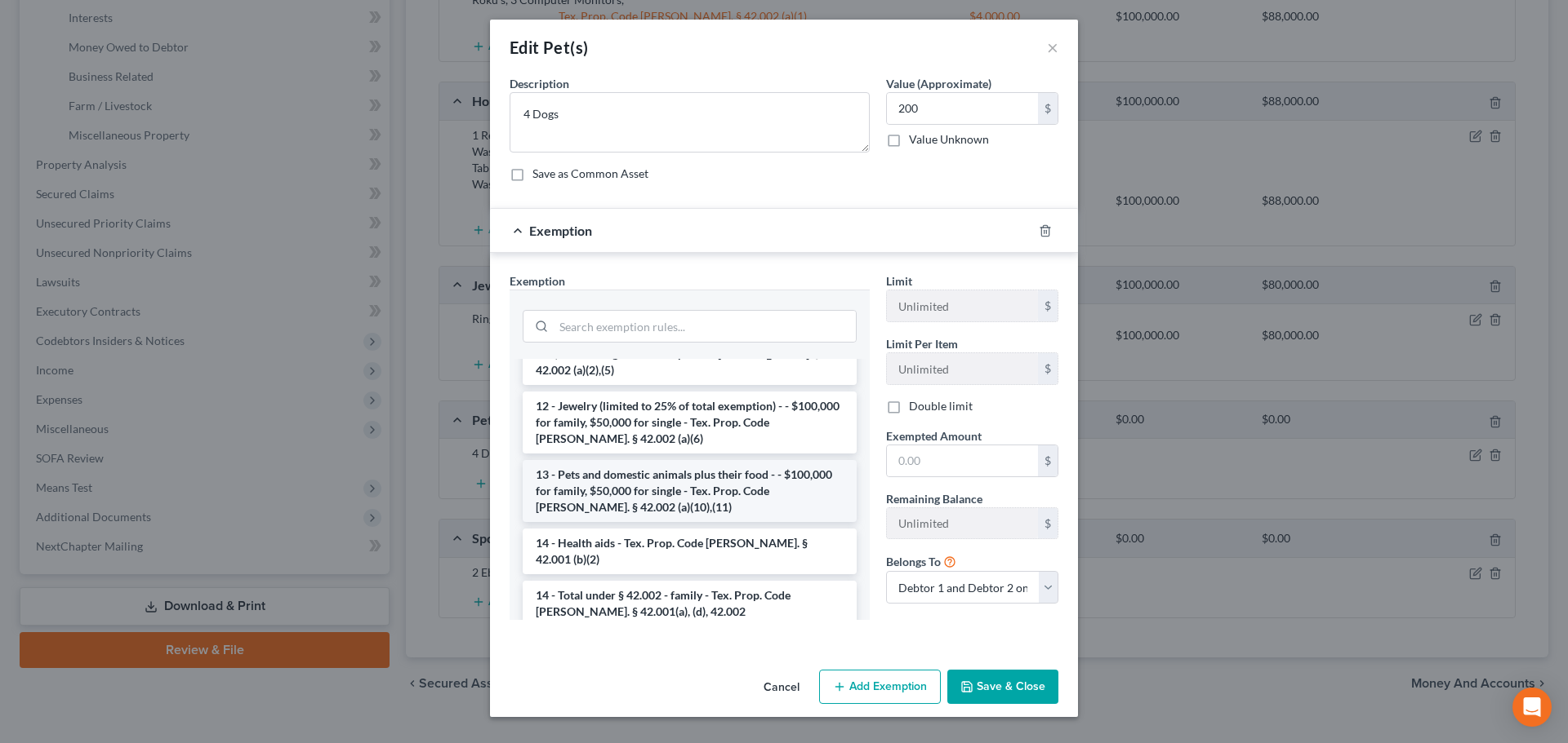
click at [616, 460] on li "13 - Pets and domestic animals plus their food - - $100,000 for family, $50,000…" at bounding box center [689, 491] width 334 height 62
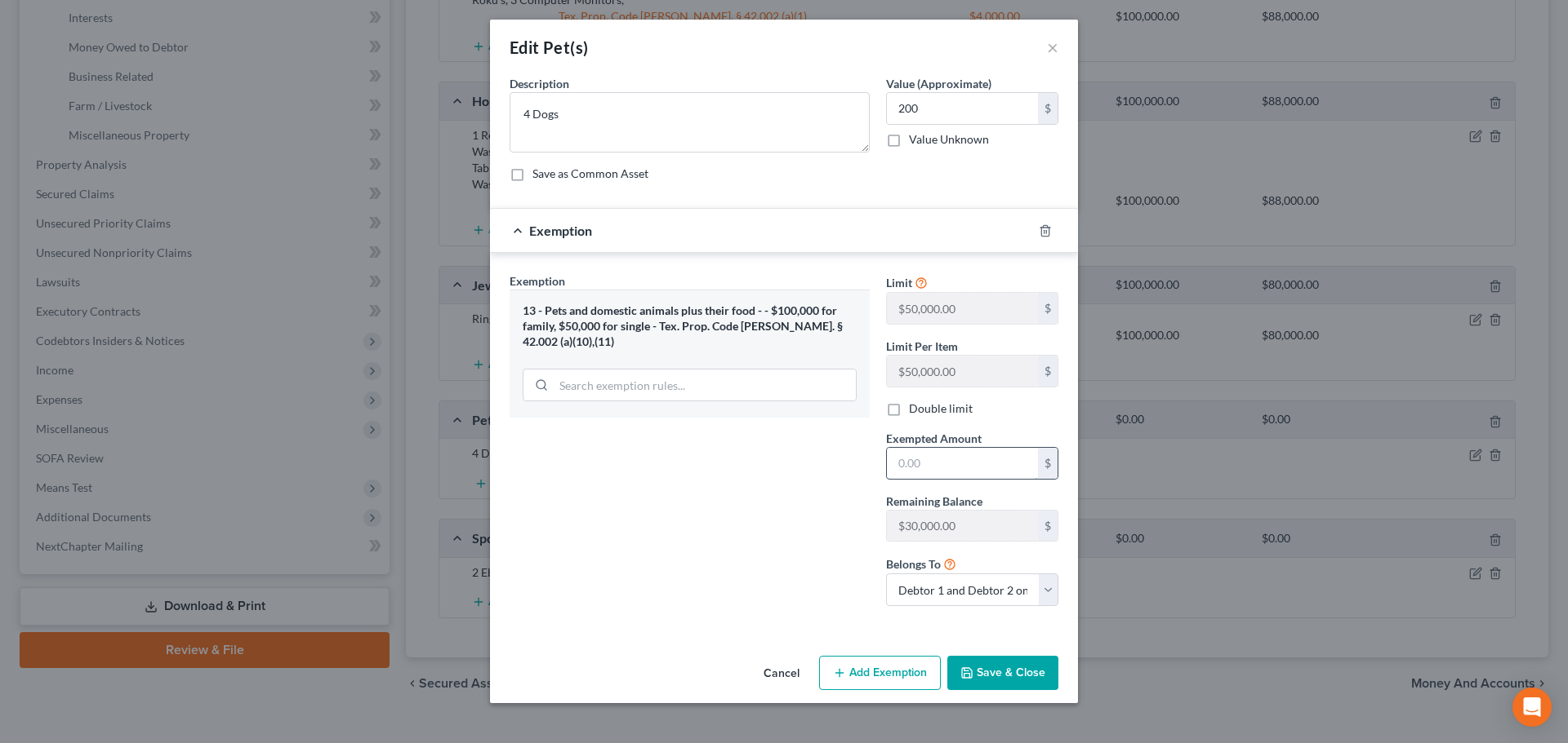
click at [962, 463] on input "text" at bounding box center [963, 463] width 151 height 31
type input "200"
click at [796, 524] on div "Exemption Set must be selected for CA. Exemption * 13 - Pets and domestic anima…" at bounding box center [689, 446] width 377 height 347
click at [995, 678] on button "Save & Close" at bounding box center [1003, 673] width 111 height 35
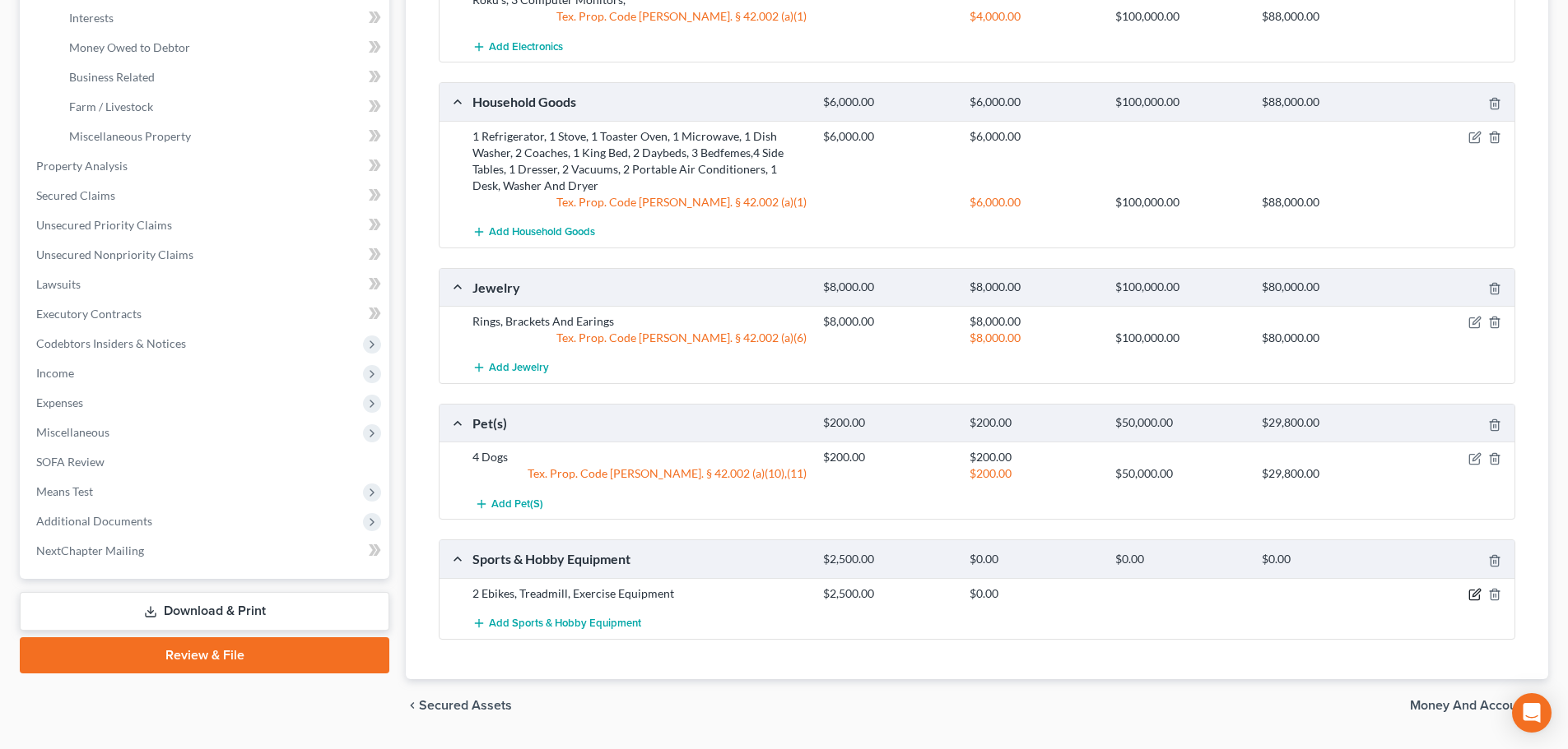
click at [1474, 598] on icon "button" at bounding box center [1475, 595] width 13 height 13
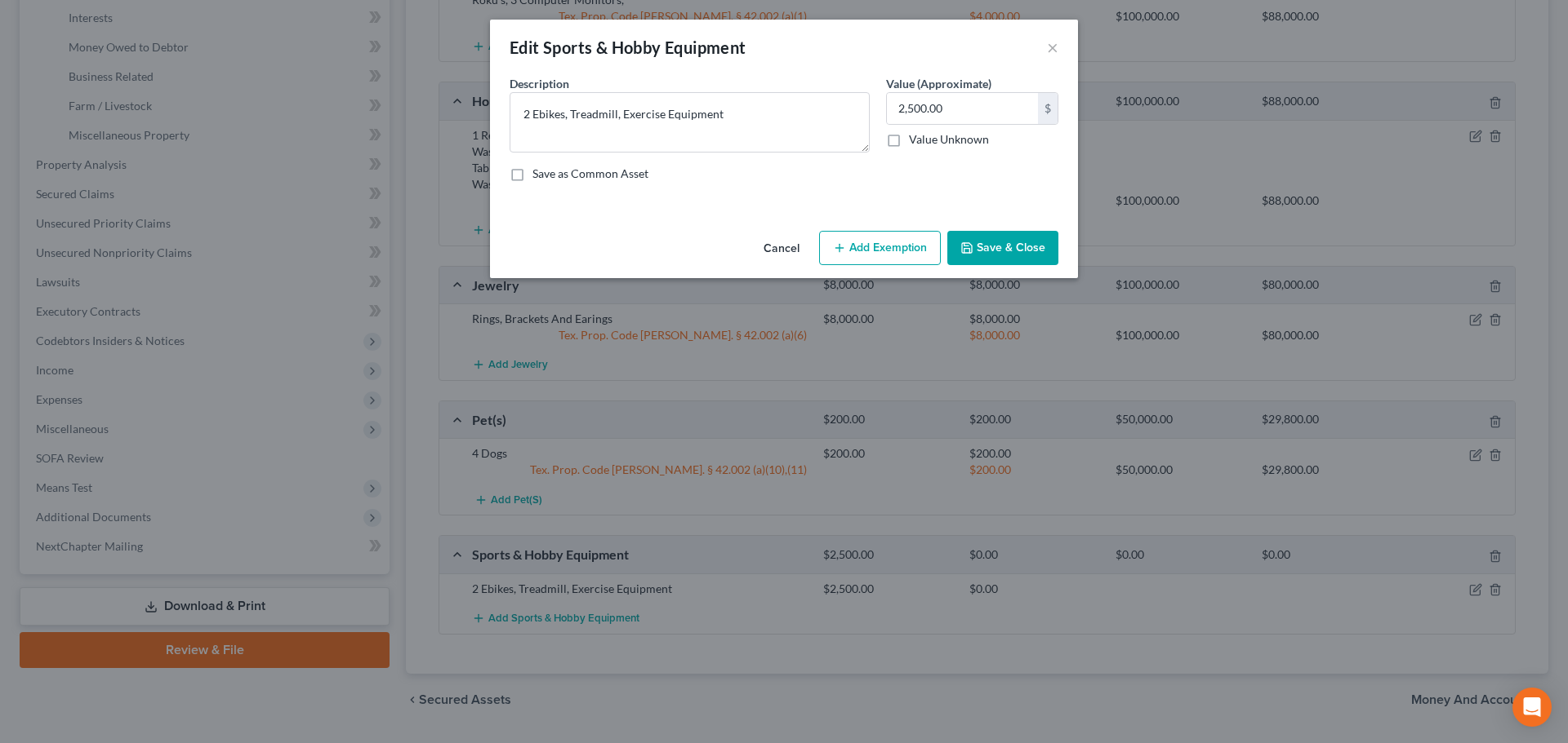
click at [860, 251] on button "Add Exemption" at bounding box center [880, 248] width 122 height 35
select select "2"
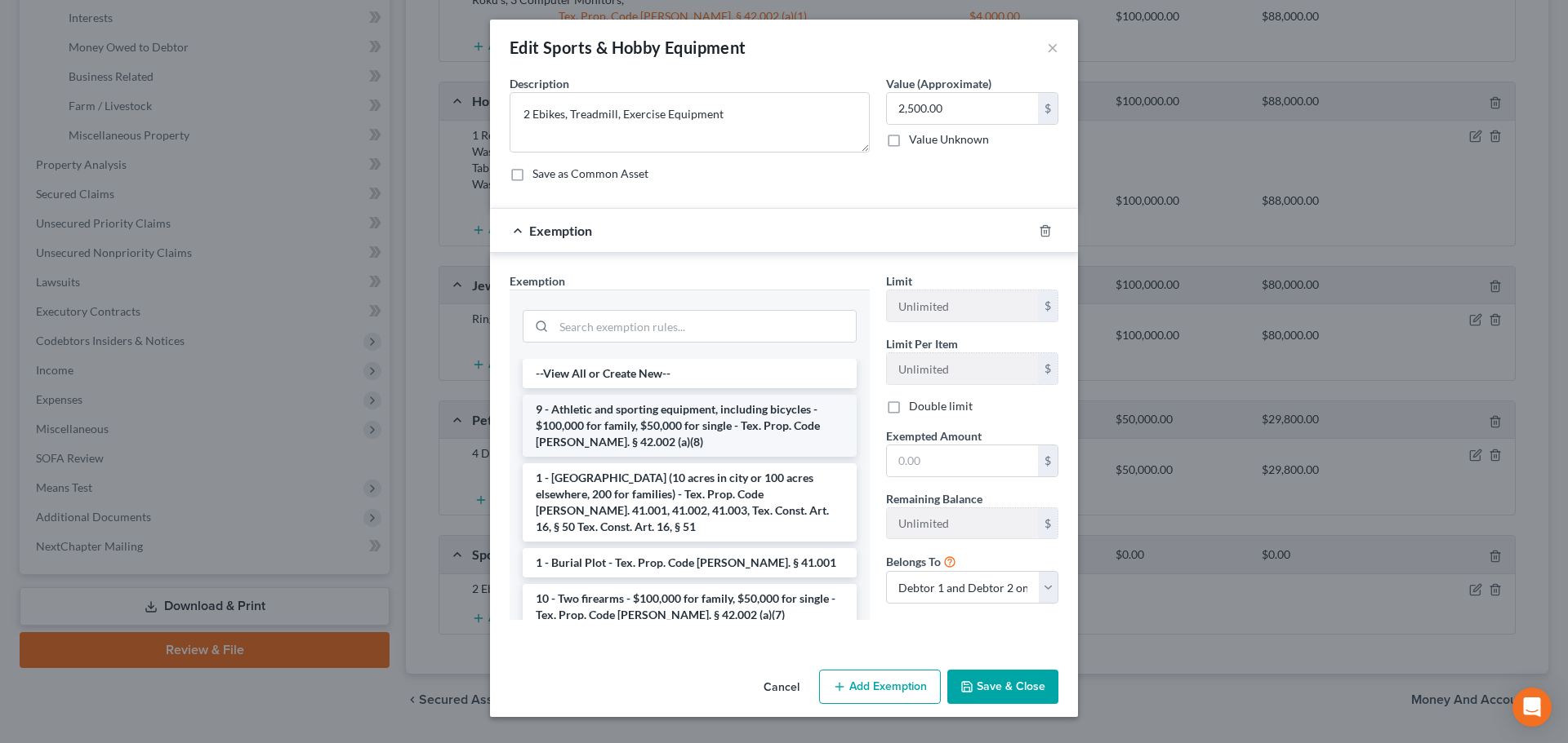
click at [658, 423] on li "9 - Athletic and sporting equipment, including bicycles - $100,000 for family, …" at bounding box center [689, 426] width 334 height 62
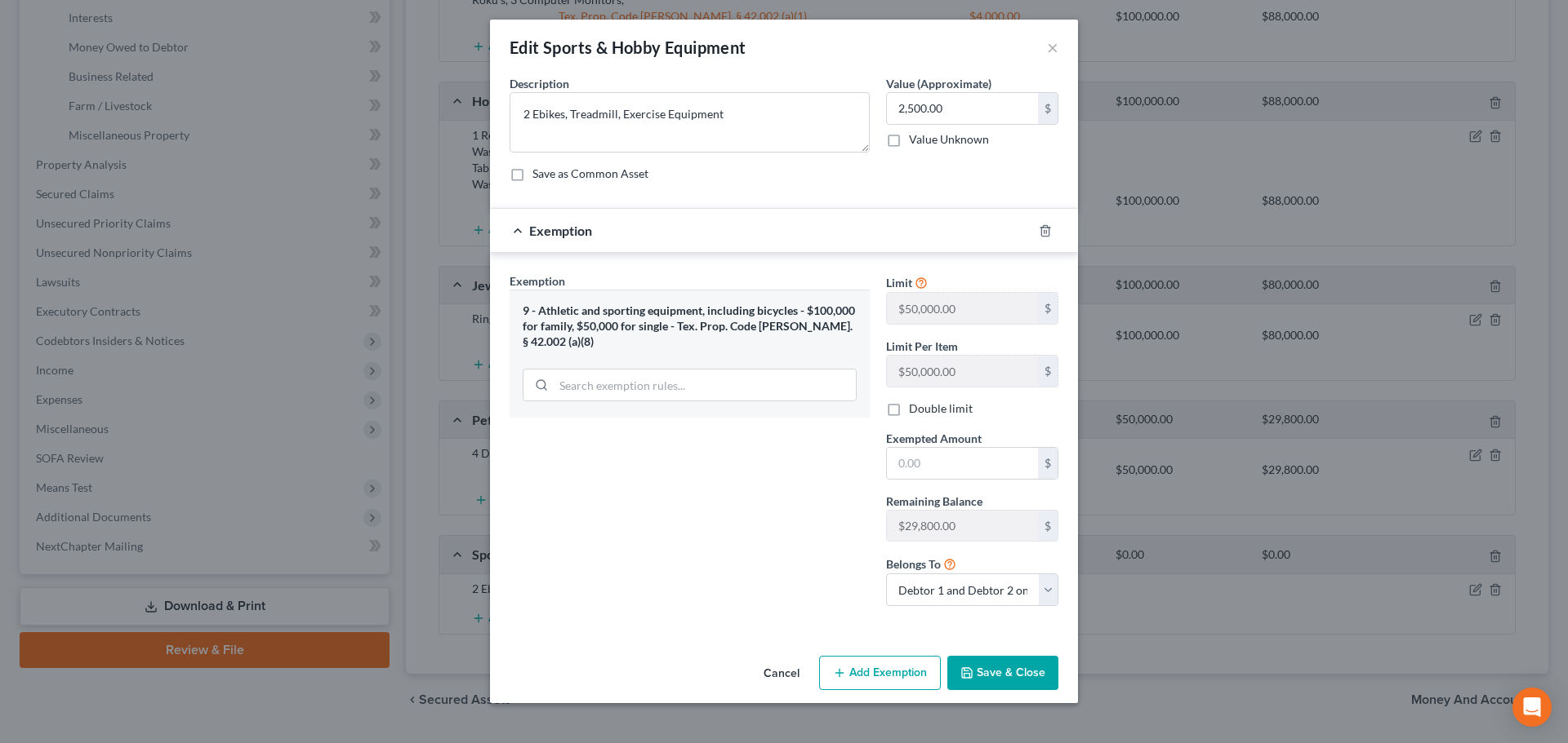
click at [909, 410] on label "Double limit" at bounding box center [941, 408] width 64 height 16
click at [915, 410] on input "Double limit" at bounding box center [921, 406] width 11 height 11
checkbox input "true"
click at [935, 468] on input "text" at bounding box center [963, 463] width 151 height 31
type input "2,500"
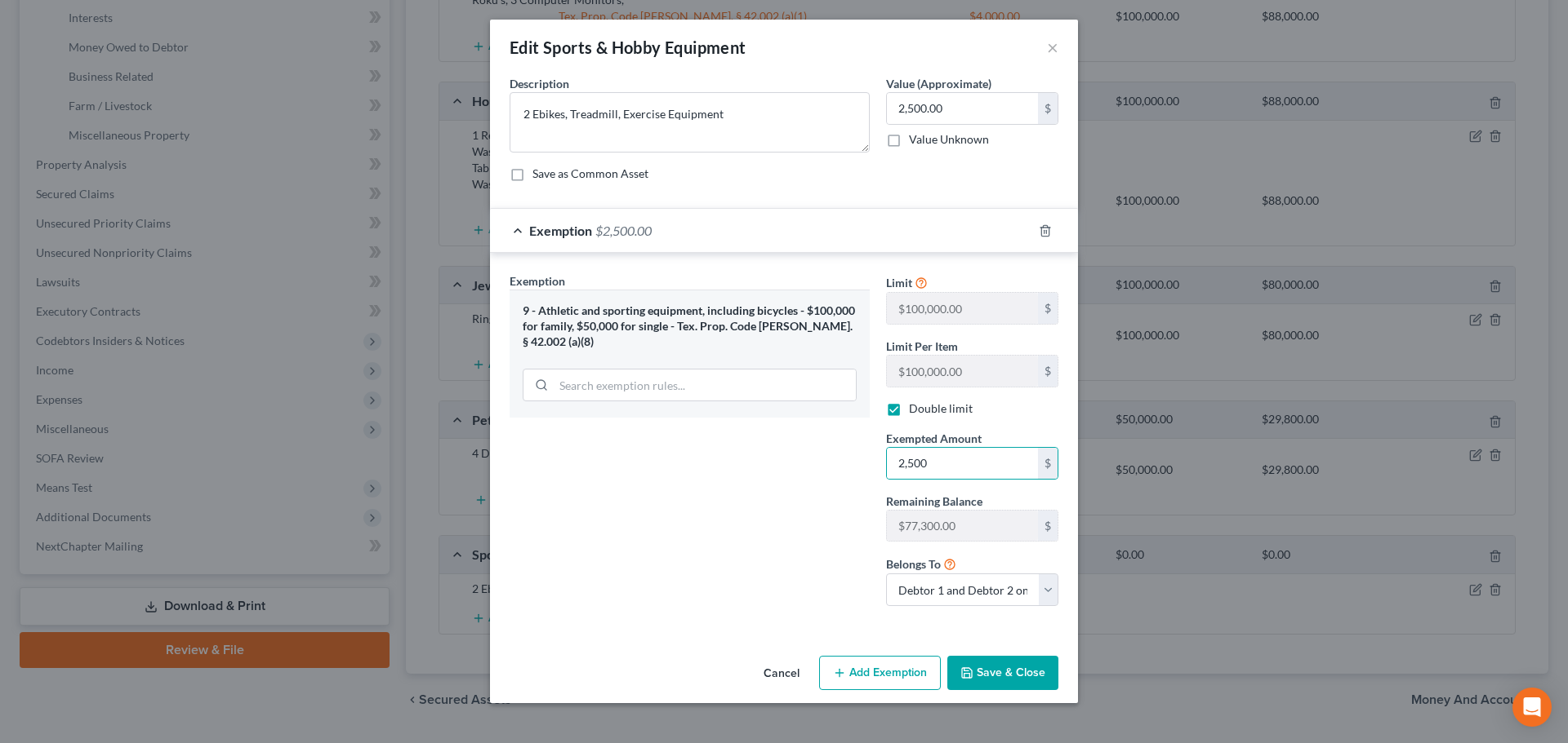
click at [999, 672] on button "Save & Close" at bounding box center [1003, 673] width 111 height 35
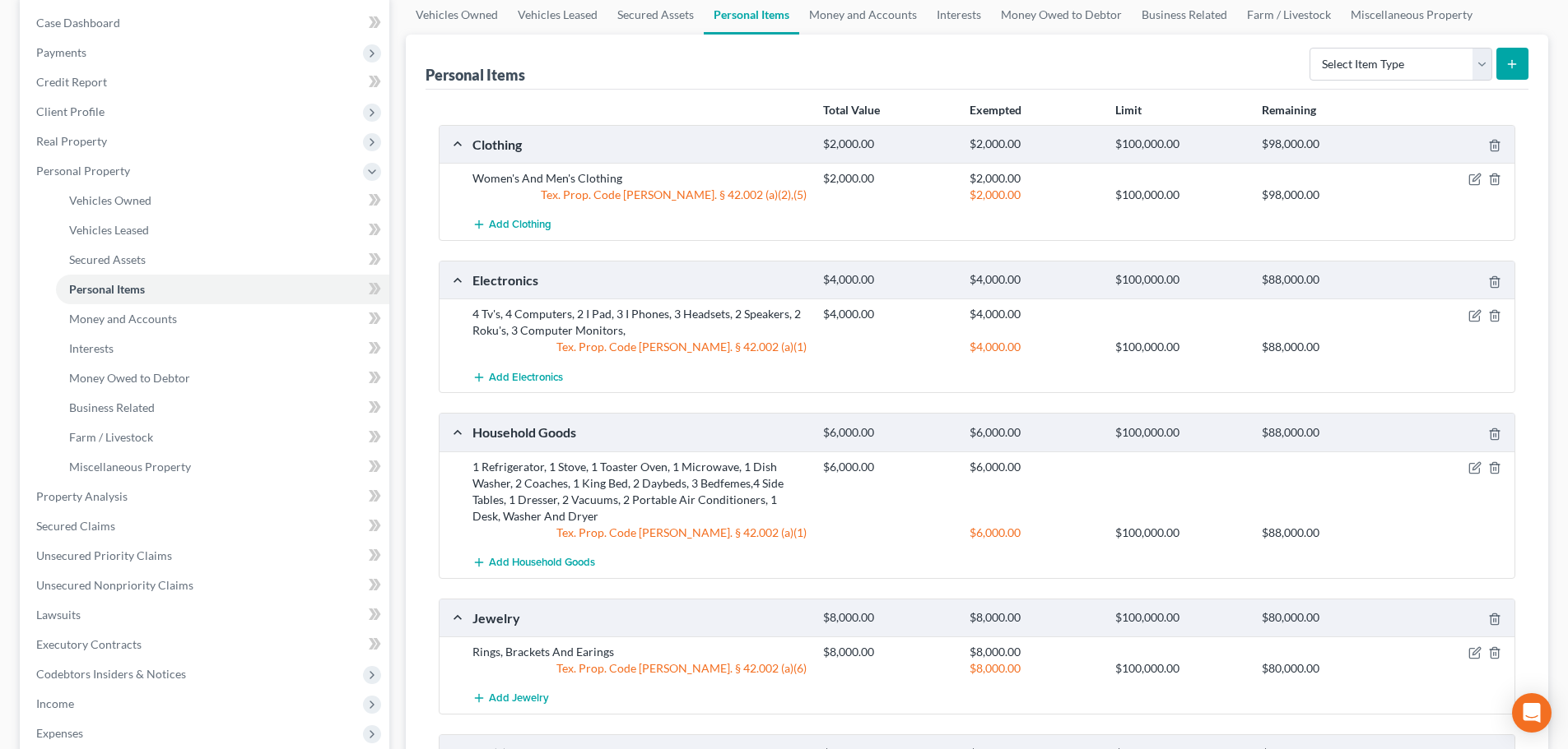
scroll to position [0, 0]
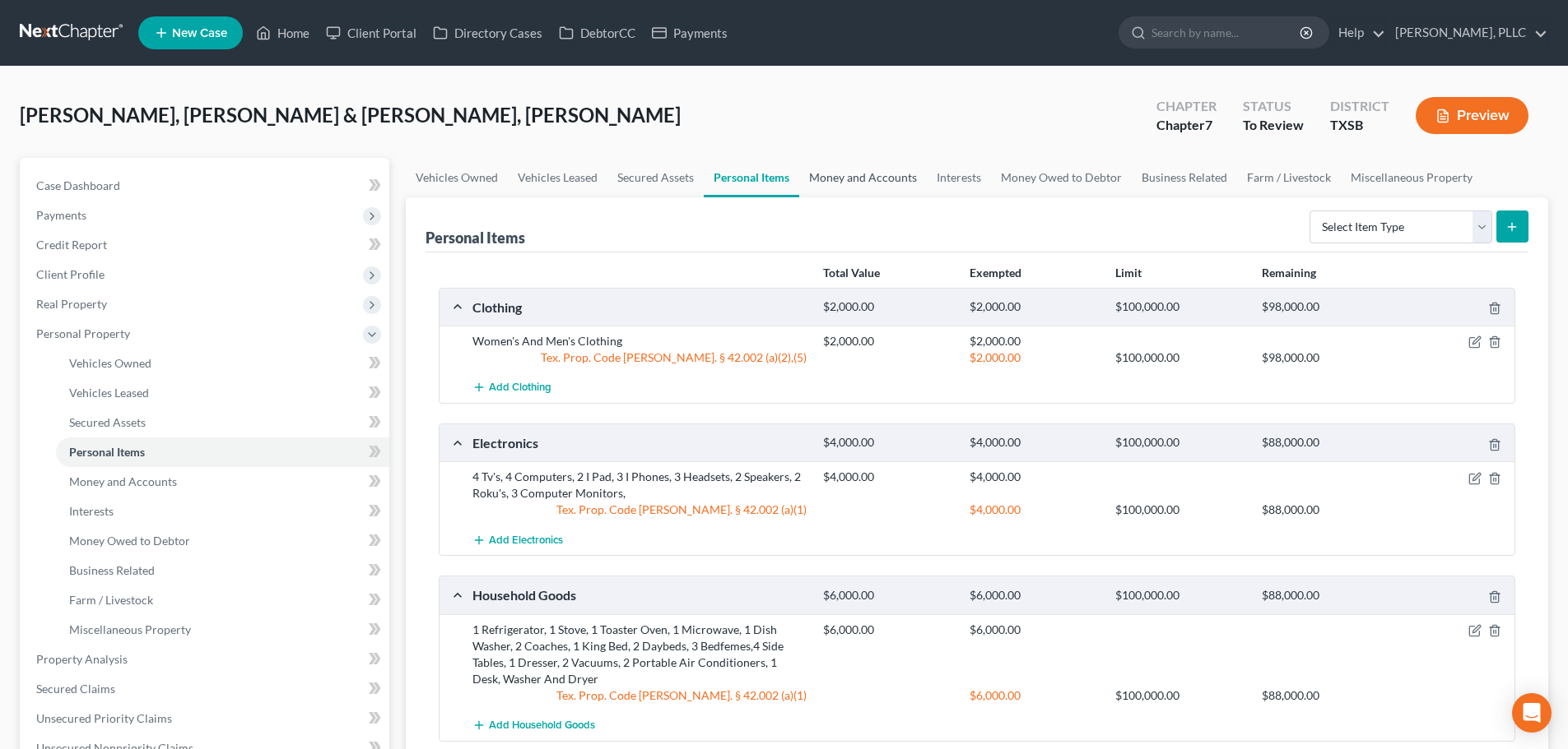
click at [875, 181] on link "Money and Accounts" at bounding box center [863, 178] width 127 height 39
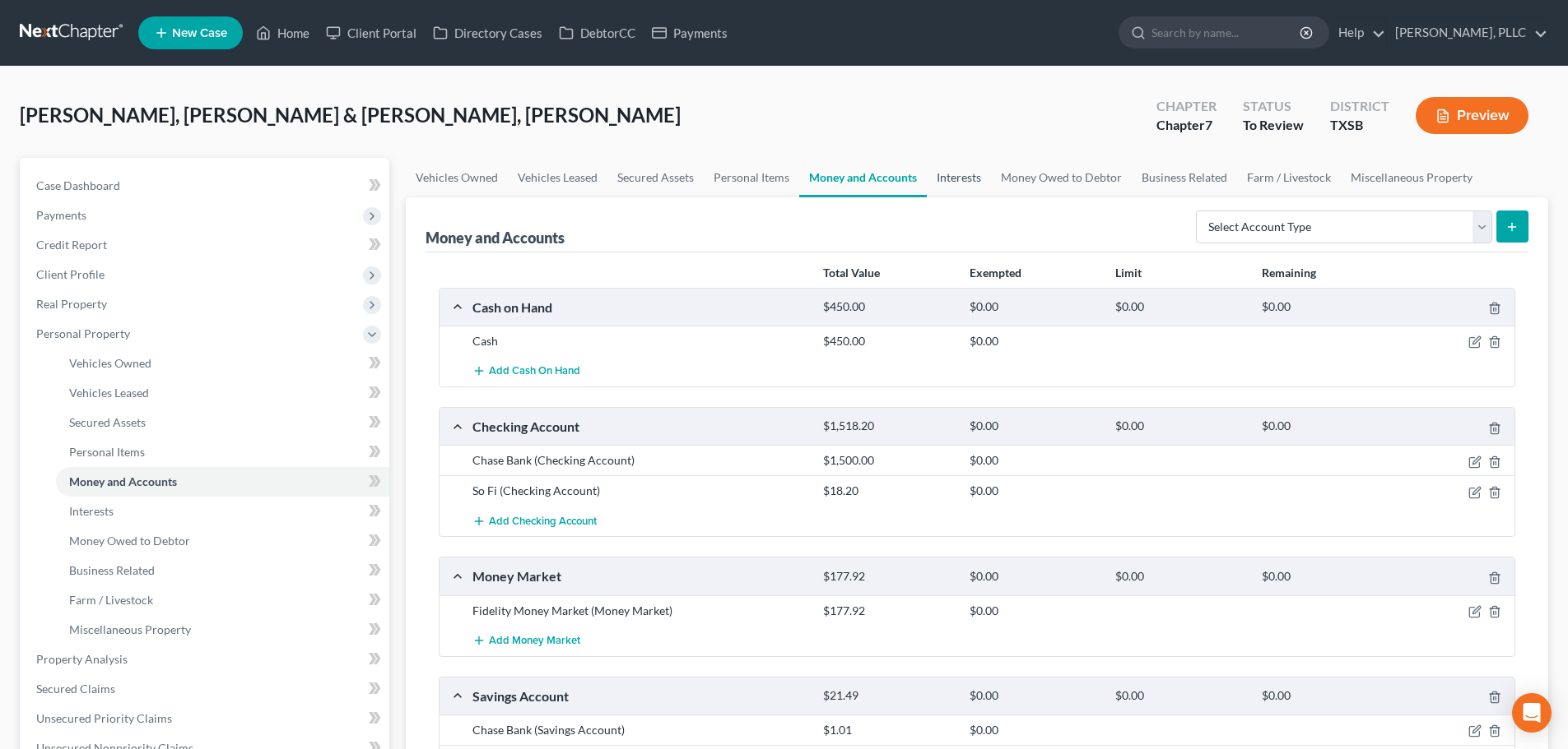
click at [952, 179] on link "Interests" at bounding box center [959, 178] width 65 height 39
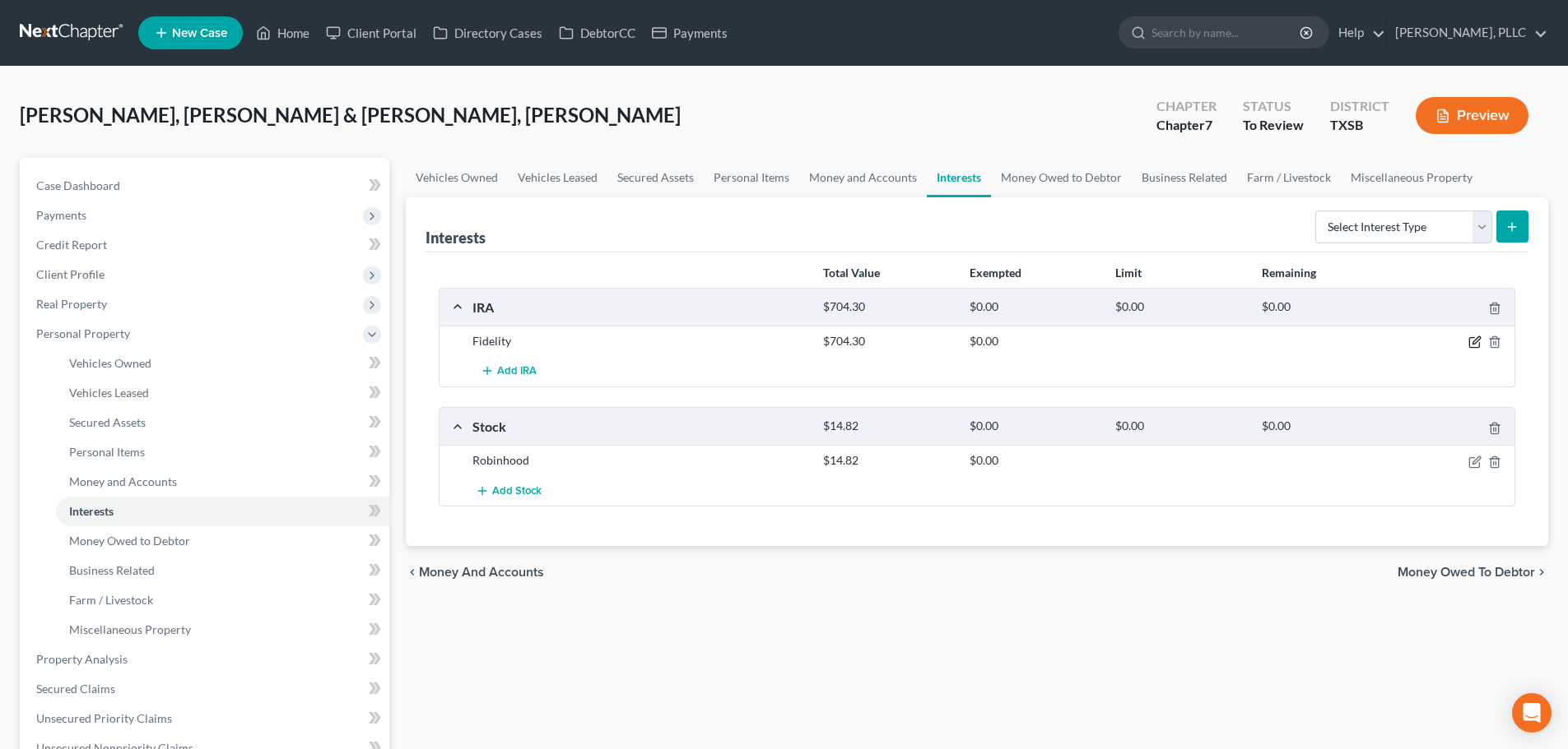
click at [1476, 341] on icon "button" at bounding box center [1476, 341] width 7 height 7
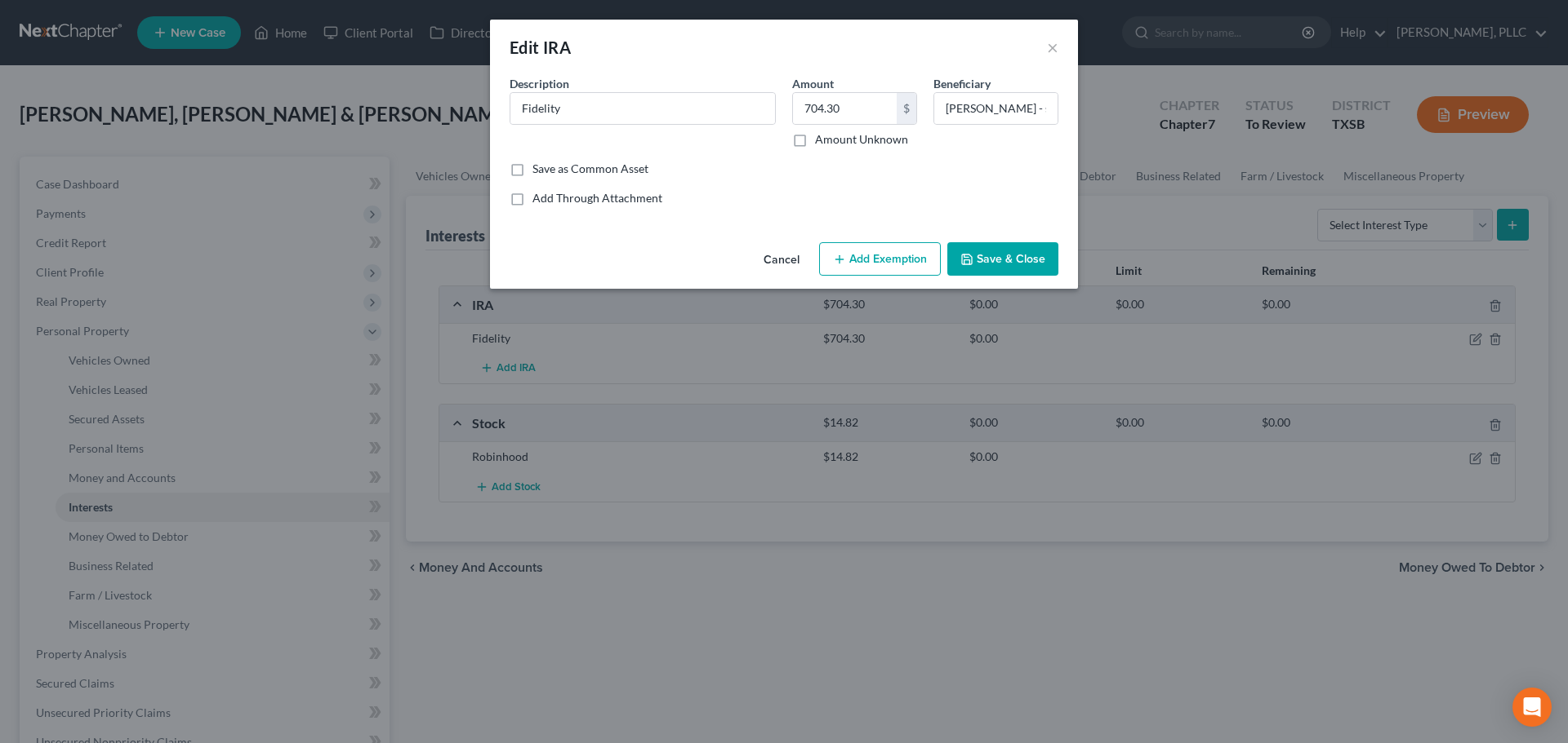
click at [892, 268] on button "Add Exemption" at bounding box center [880, 259] width 122 height 35
select select "2"
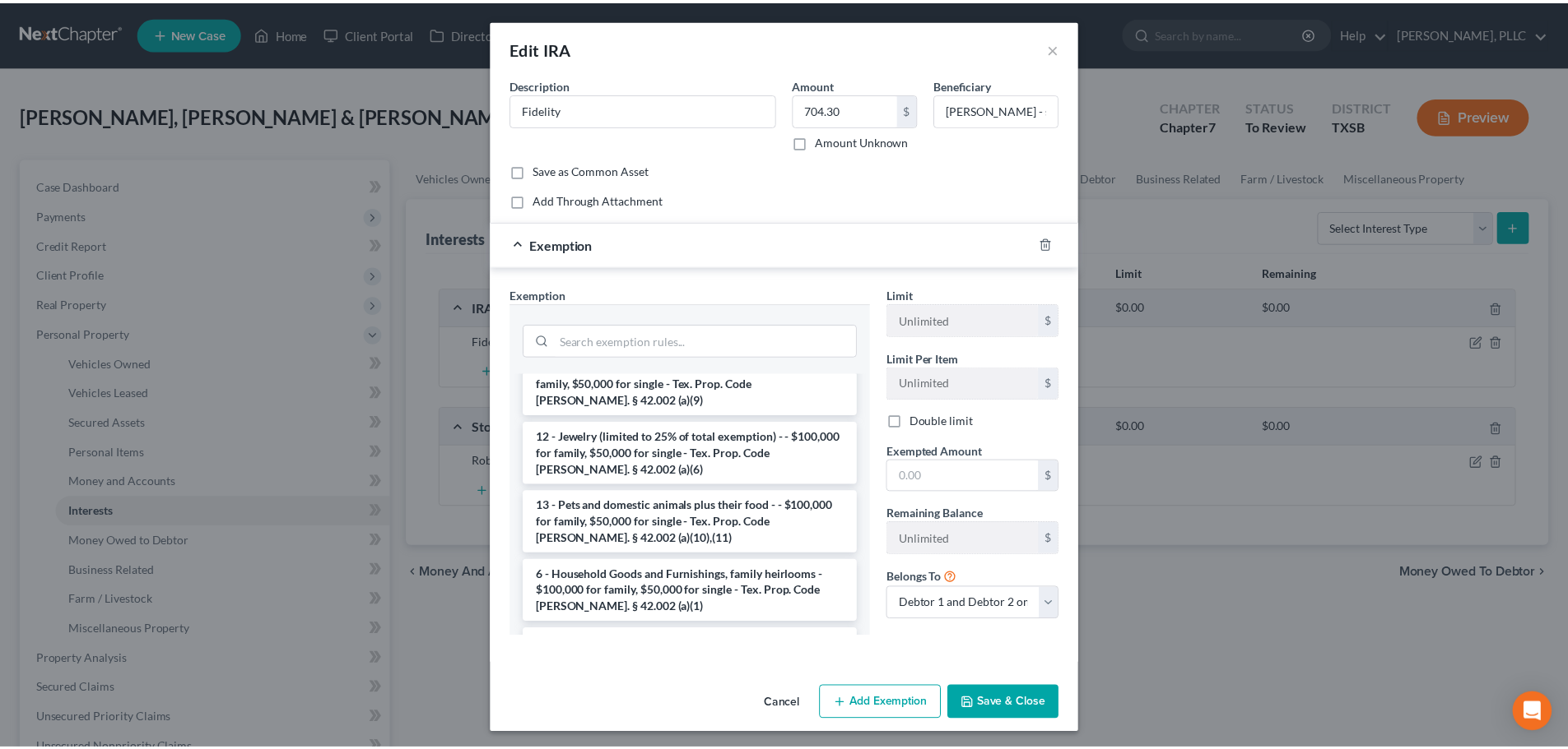
scroll to position [905, 0]
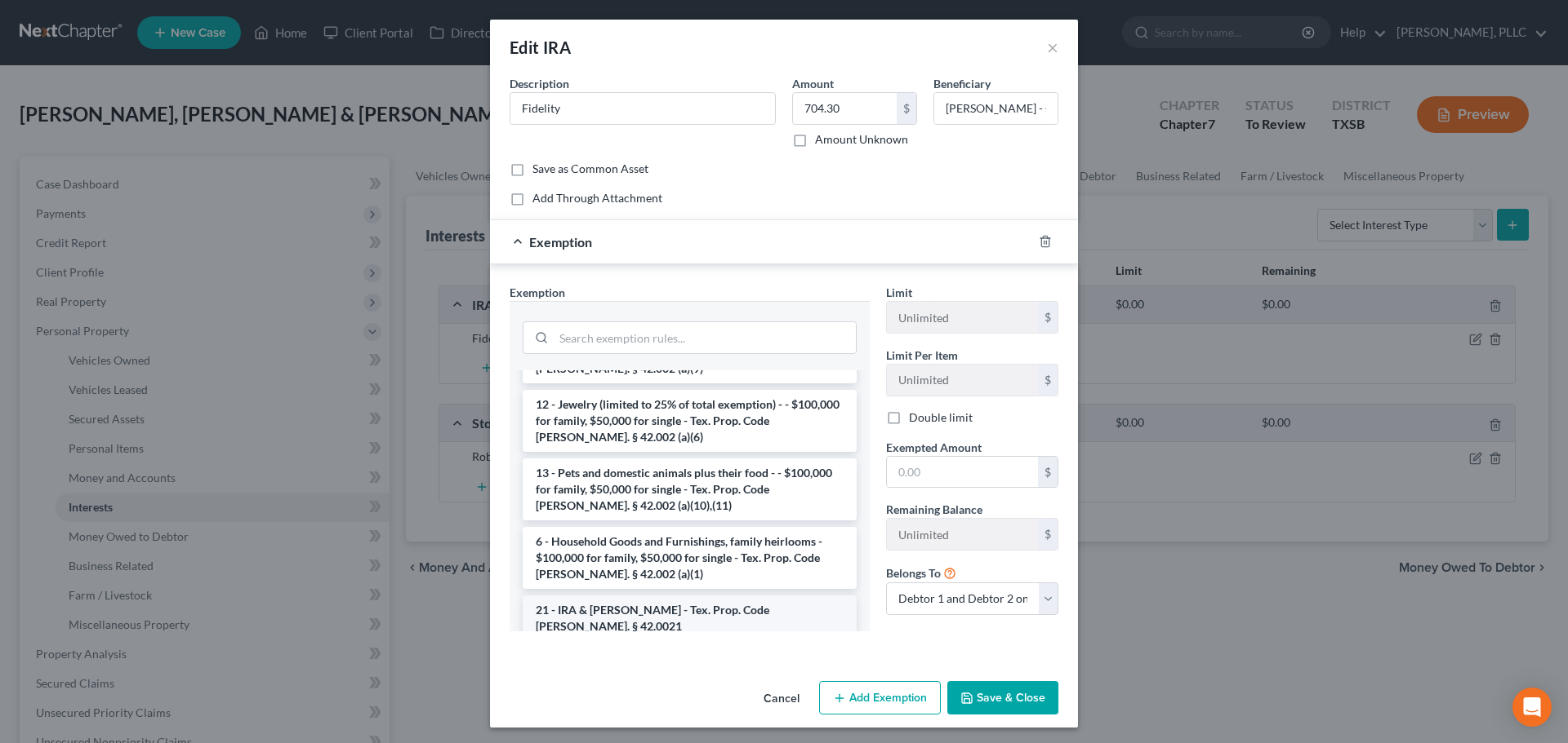
click at [671, 595] on li "21 - IRA & [PERSON_NAME] - Tex. Prop. Code [PERSON_NAME]. § 42.0021" at bounding box center [689, 618] width 334 height 45
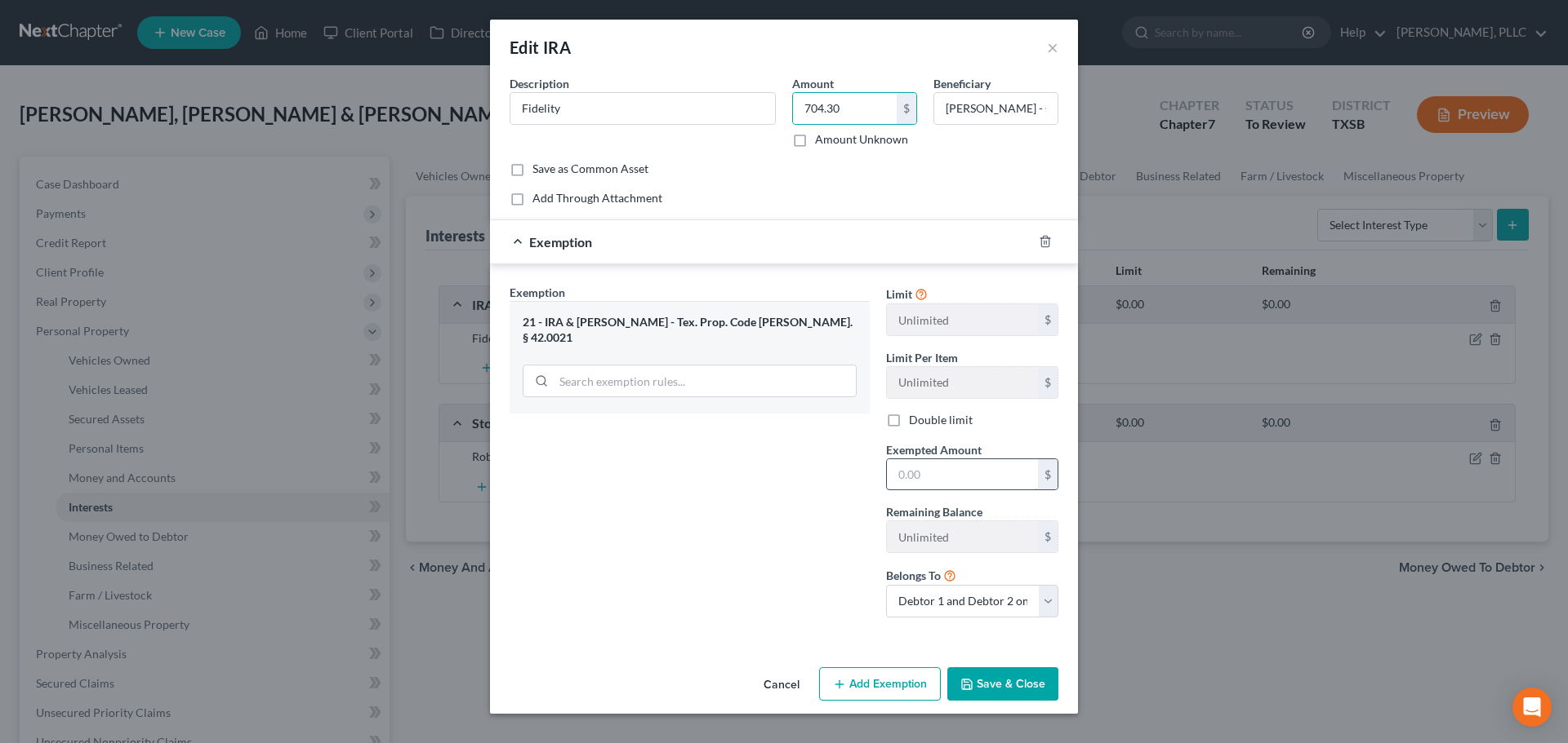
click at [937, 481] on input "text" at bounding box center [963, 474] width 151 height 31
paste input "704.30"
type input "704.30"
drag, startPoint x: 811, startPoint y: 540, endPoint x: 888, endPoint y: 581, distance: 87.2
click at [812, 540] on div "Exemption Set must be selected for CA. Exemption * 21 - IRA & [PERSON_NAME] - T…" at bounding box center [689, 457] width 377 height 347
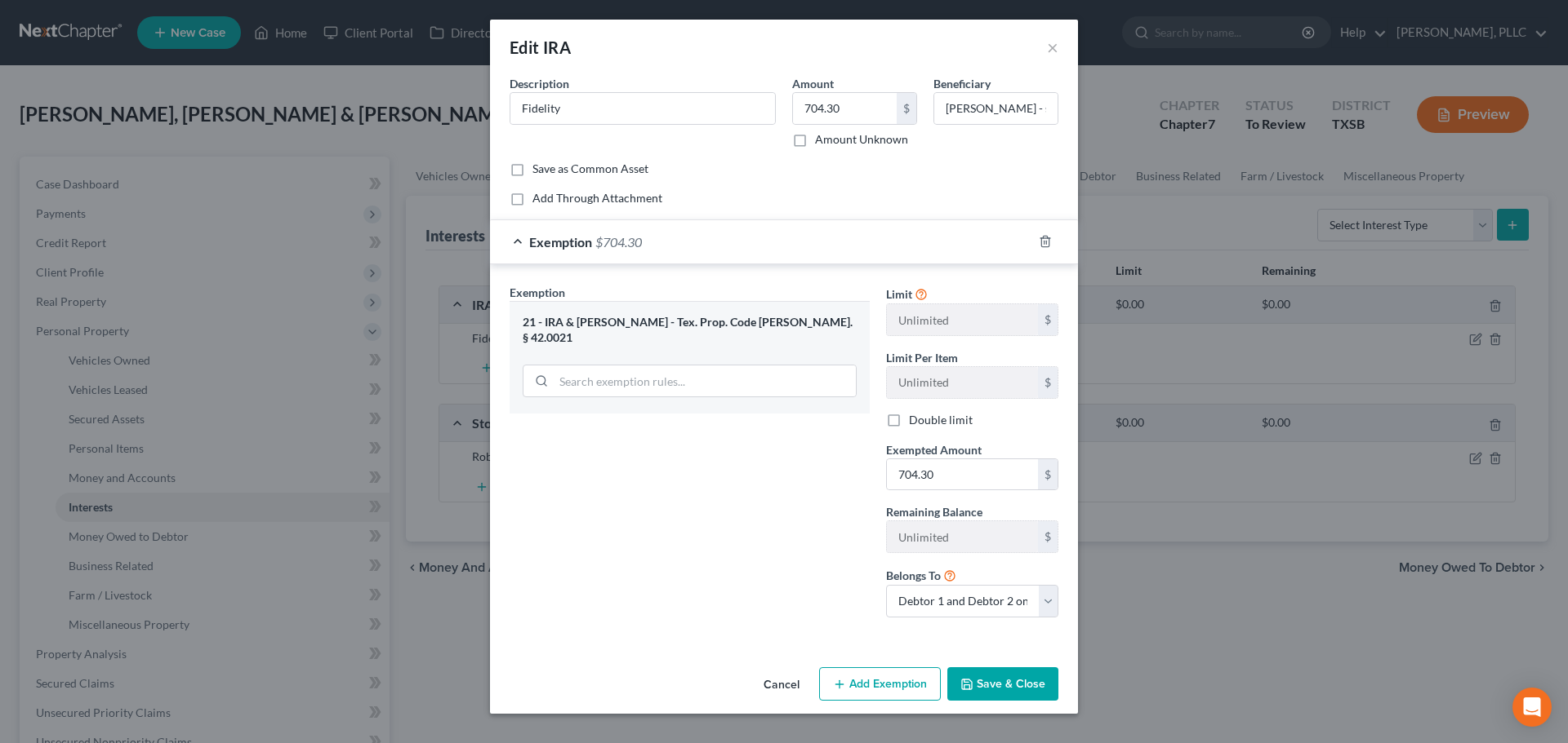
click at [991, 683] on button "Save & Close" at bounding box center [1003, 684] width 111 height 35
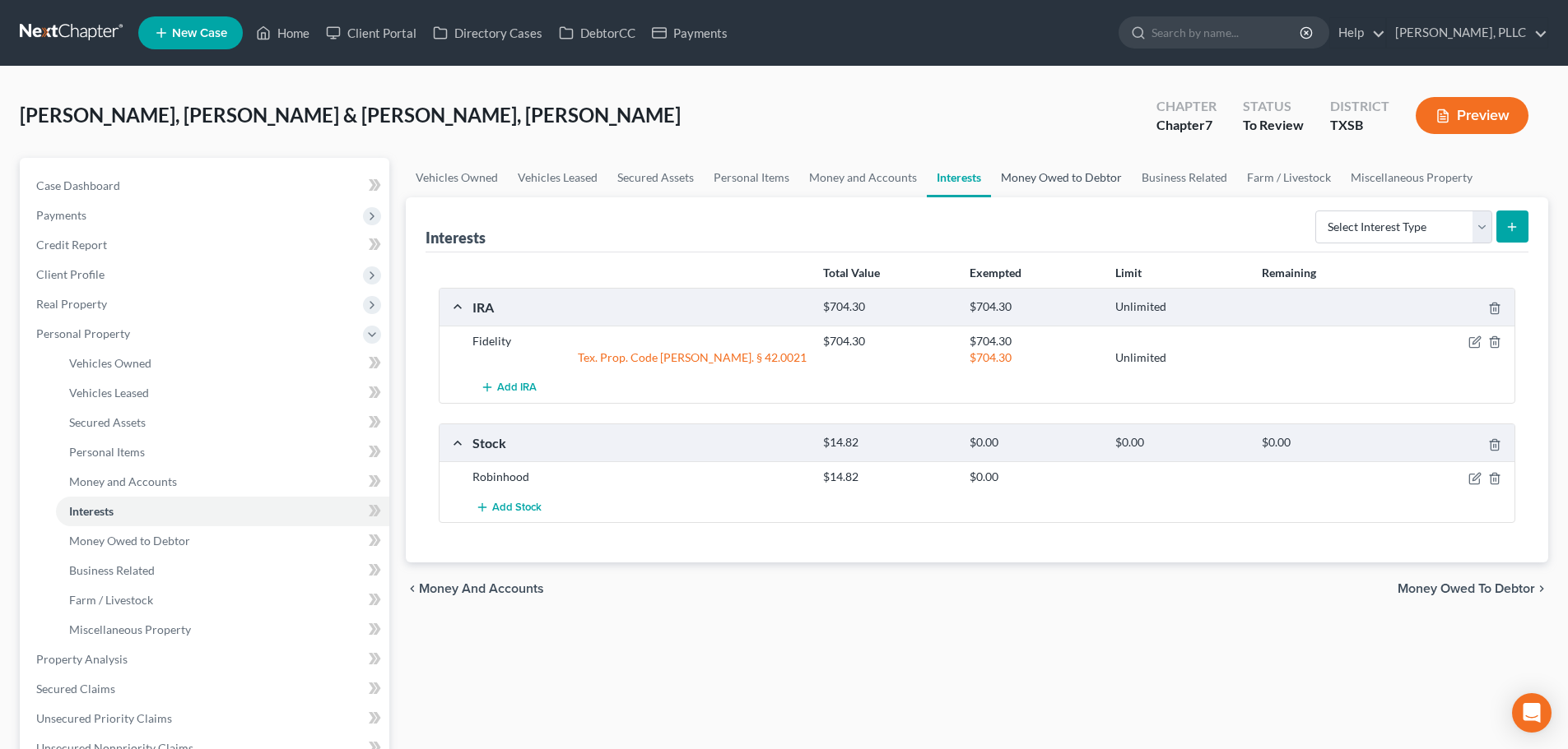
click at [1027, 178] on link "Money Owed to Debtor" at bounding box center [1061, 178] width 141 height 39
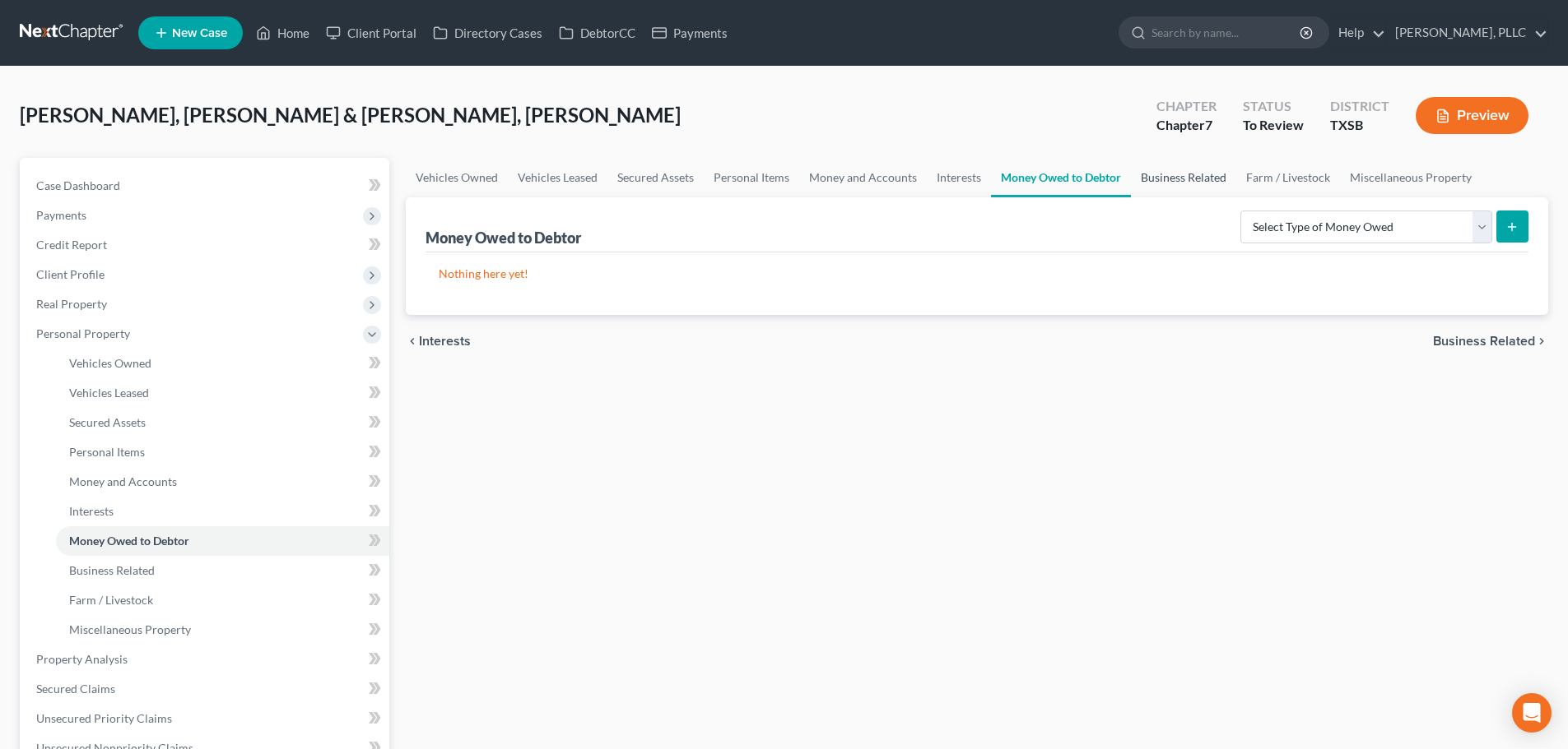
click at [1159, 177] on link "Business Related" at bounding box center [1183, 178] width 105 height 39
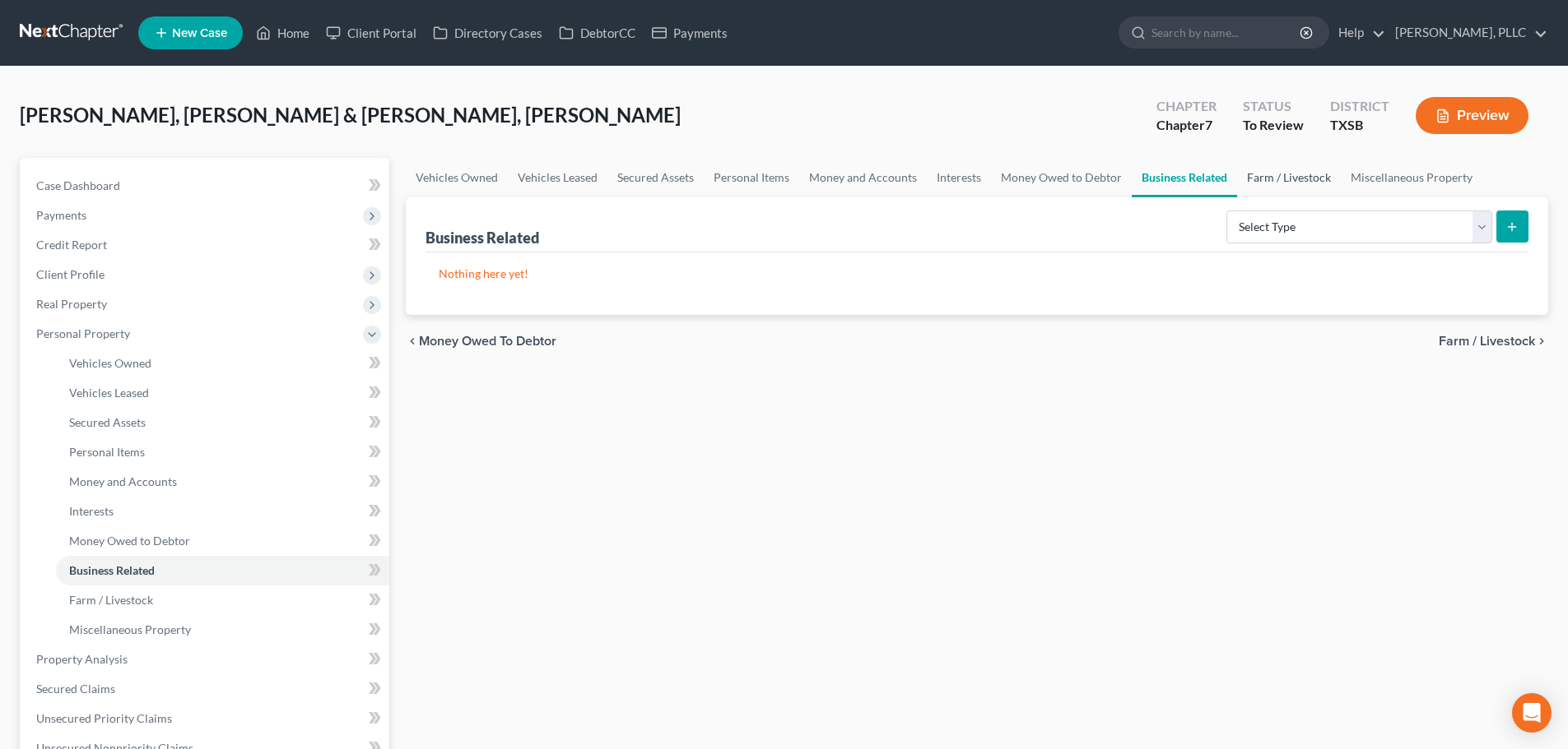
click at [1264, 176] on link "Farm / Livestock" at bounding box center [1289, 178] width 104 height 39
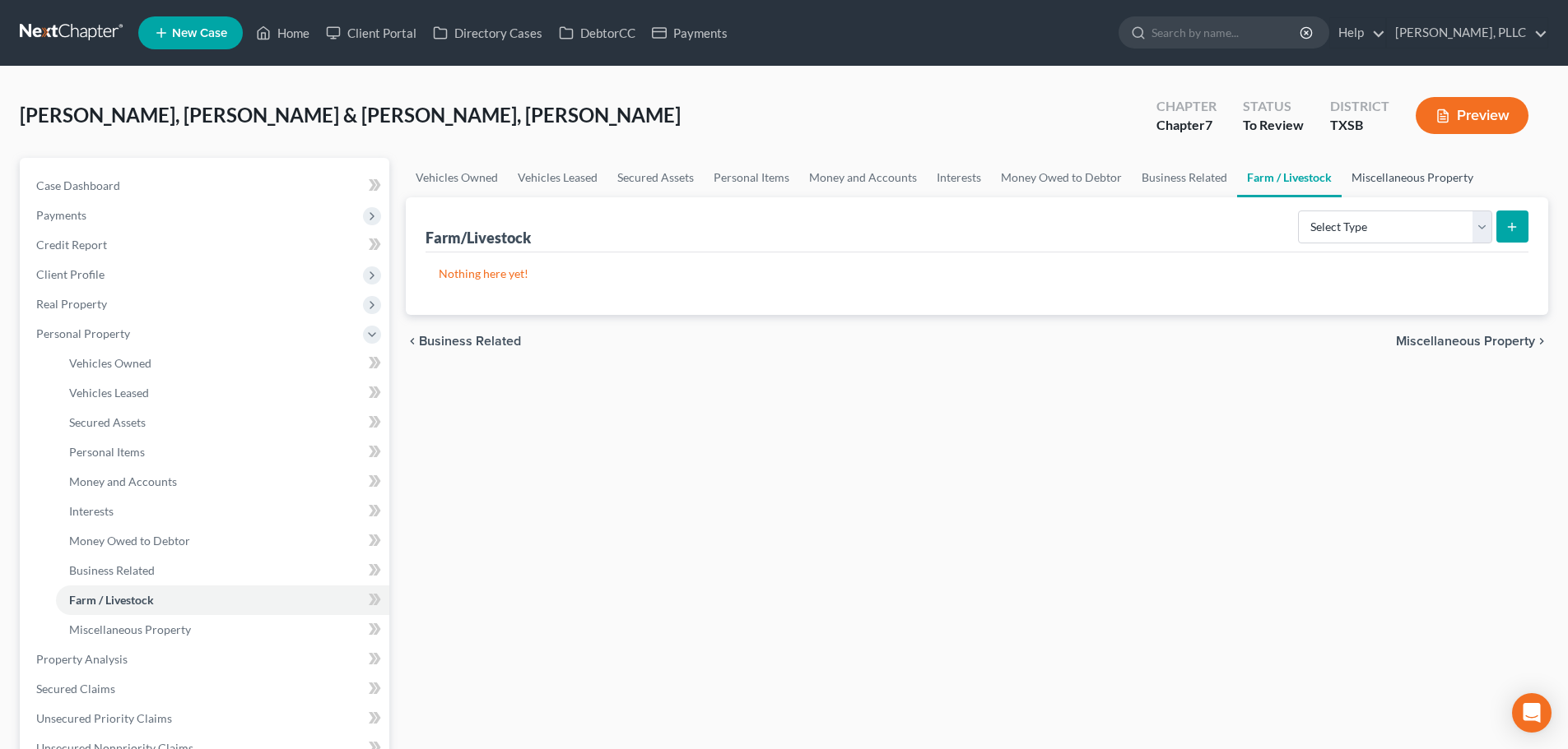
click at [1366, 179] on link "Miscellaneous Property" at bounding box center [1413, 178] width 142 height 39
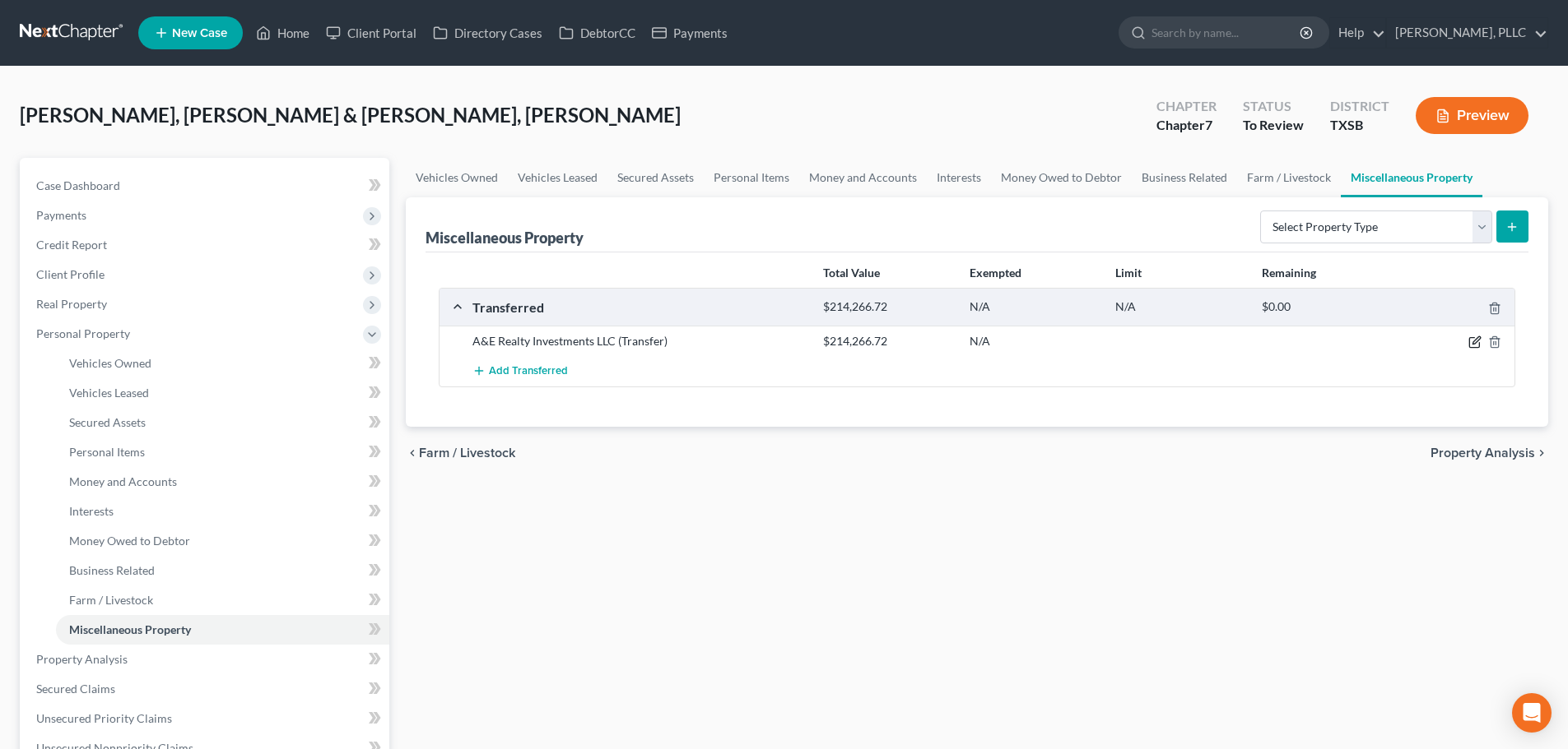
click at [1474, 343] on icon "button" at bounding box center [1476, 341] width 7 height 7
select select "Ordinary ([DATE])"
select select "45"
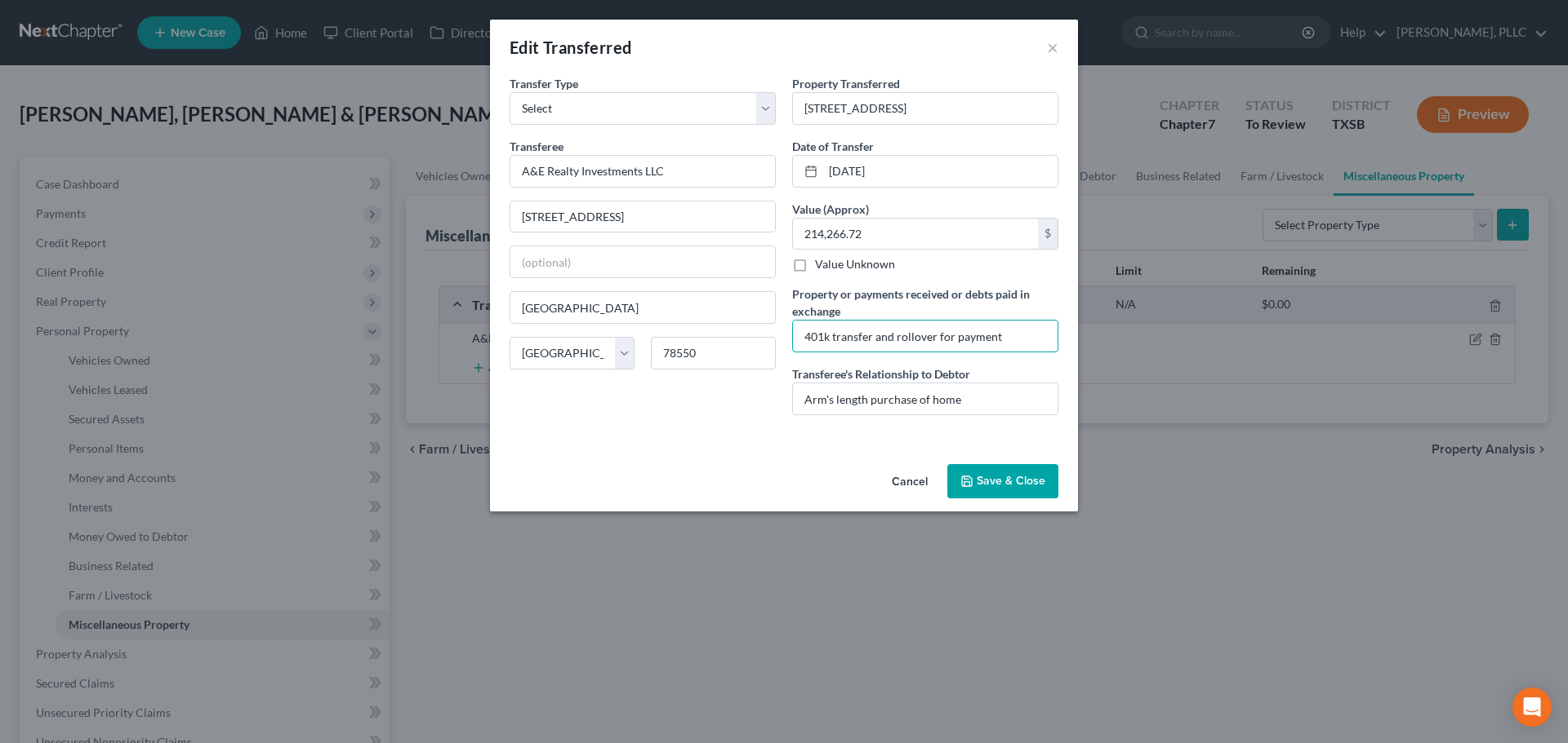
drag, startPoint x: 1002, startPoint y: 337, endPoint x: 778, endPoint y: 359, distance: 225.1
click at [778, 359] on div "Transfer Type * Select Ordinary ([DATE]) [DATE] Transferee * A&E Realty Investm…" at bounding box center [784, 251] width 565 height 353
type input "Purchased Homestead for cash w/ 401K monies"
click at [1003, 477] on button "Save & Close" at bounding box center [1003, 481] width 111 height 35
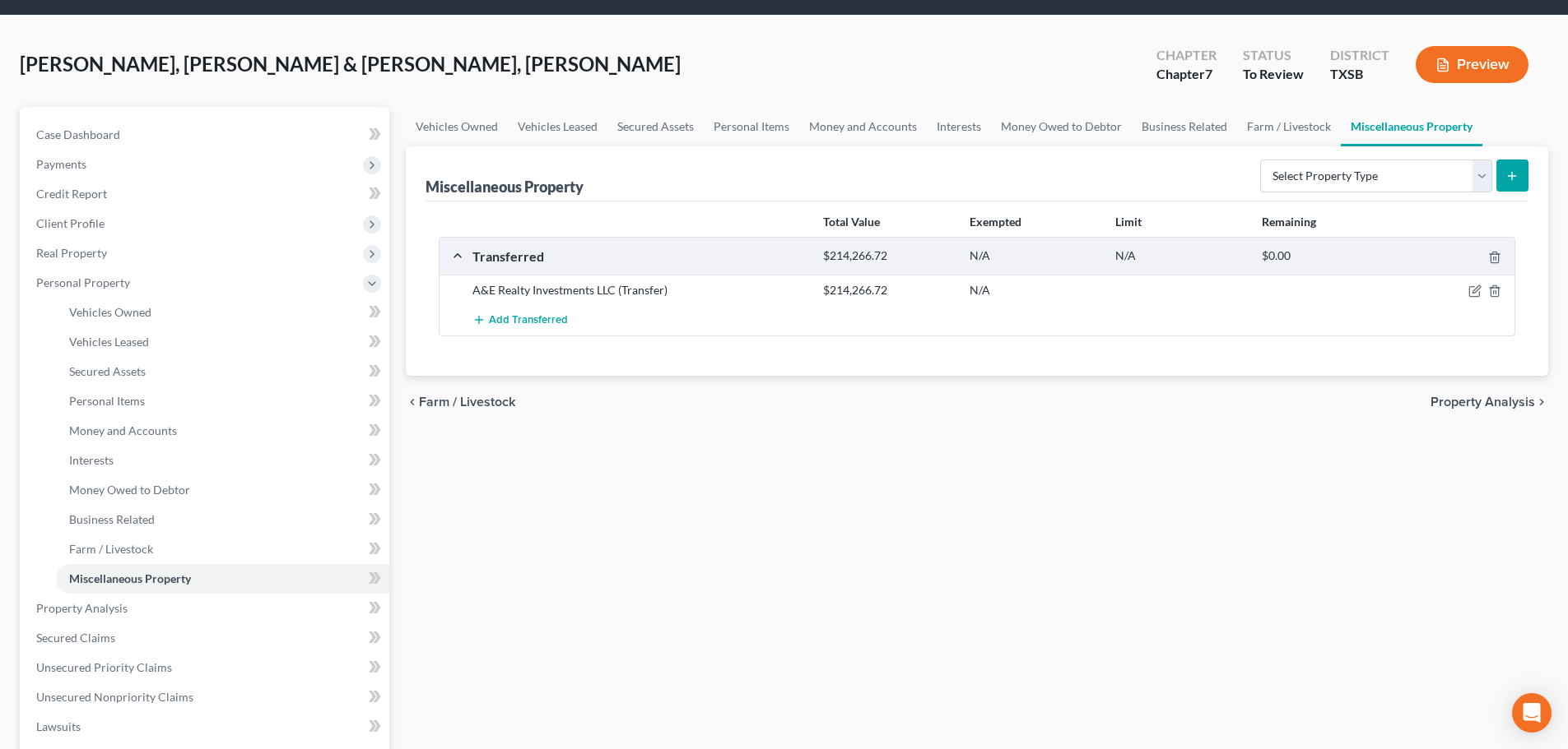
scroll to position [247, 0]
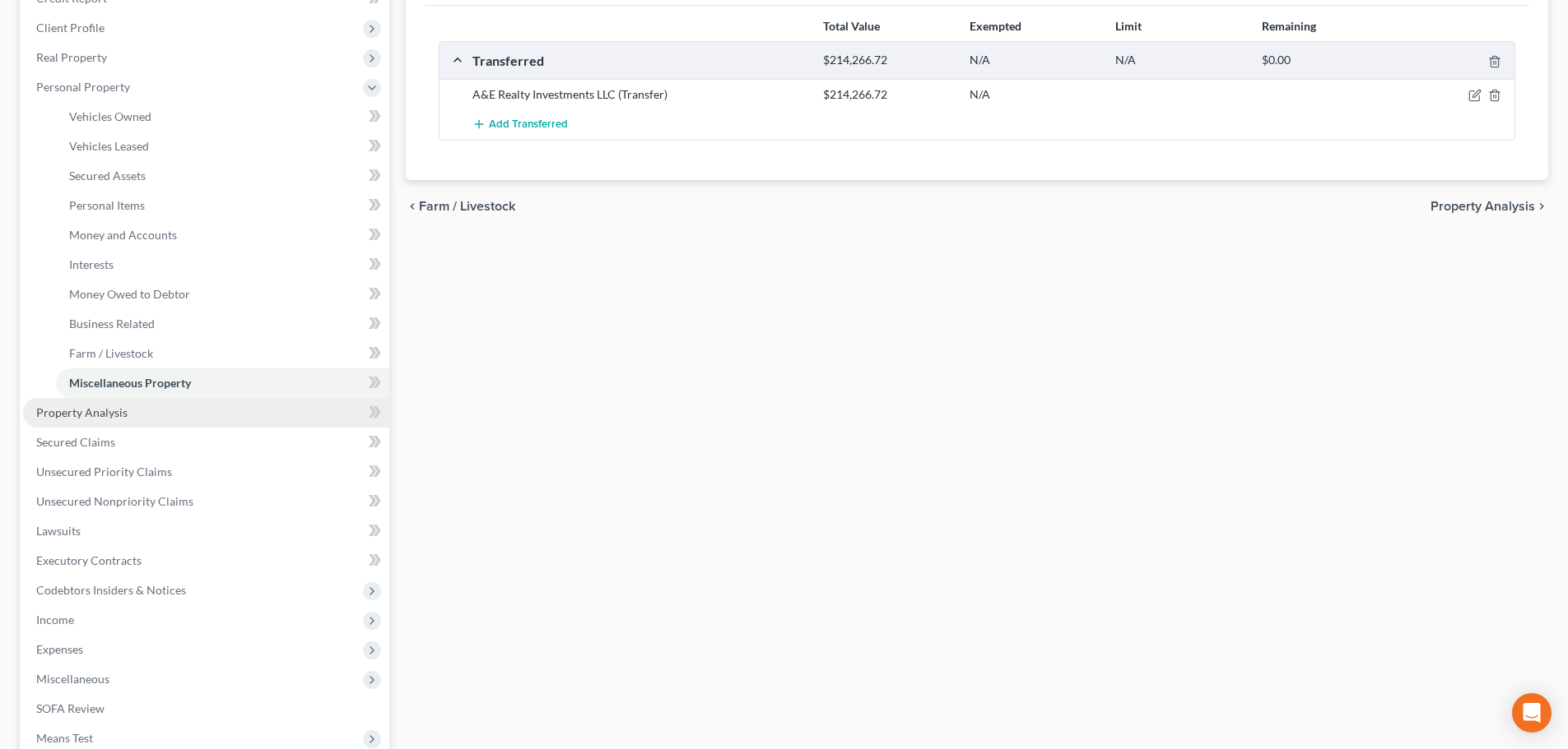
click at [133, 413] on link "Property Analysis" at bounding box center [206, 413] width 366 height 30
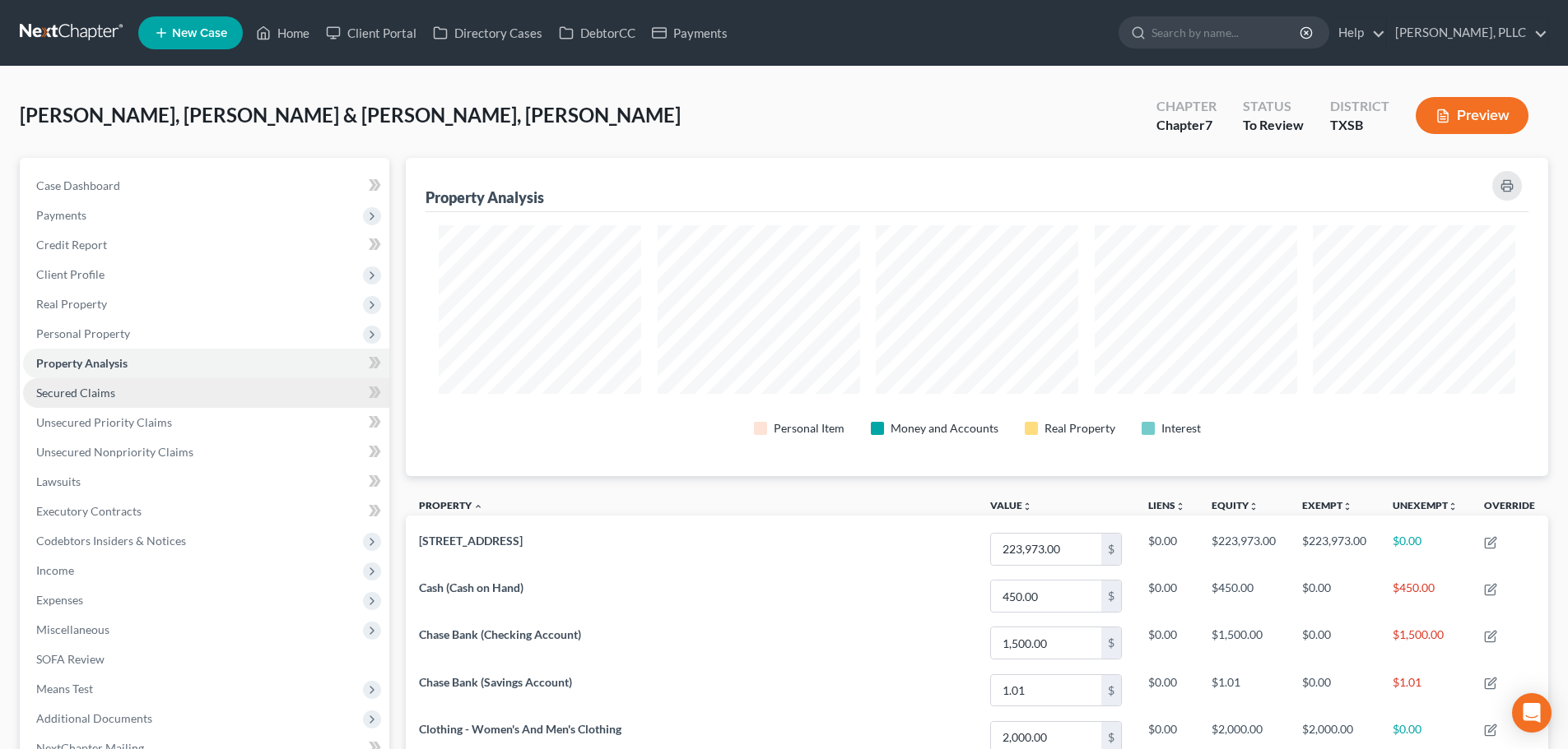
click at [104, 399] on span "Secured Claims" at bounding box center [75, 393] width 79 height 14
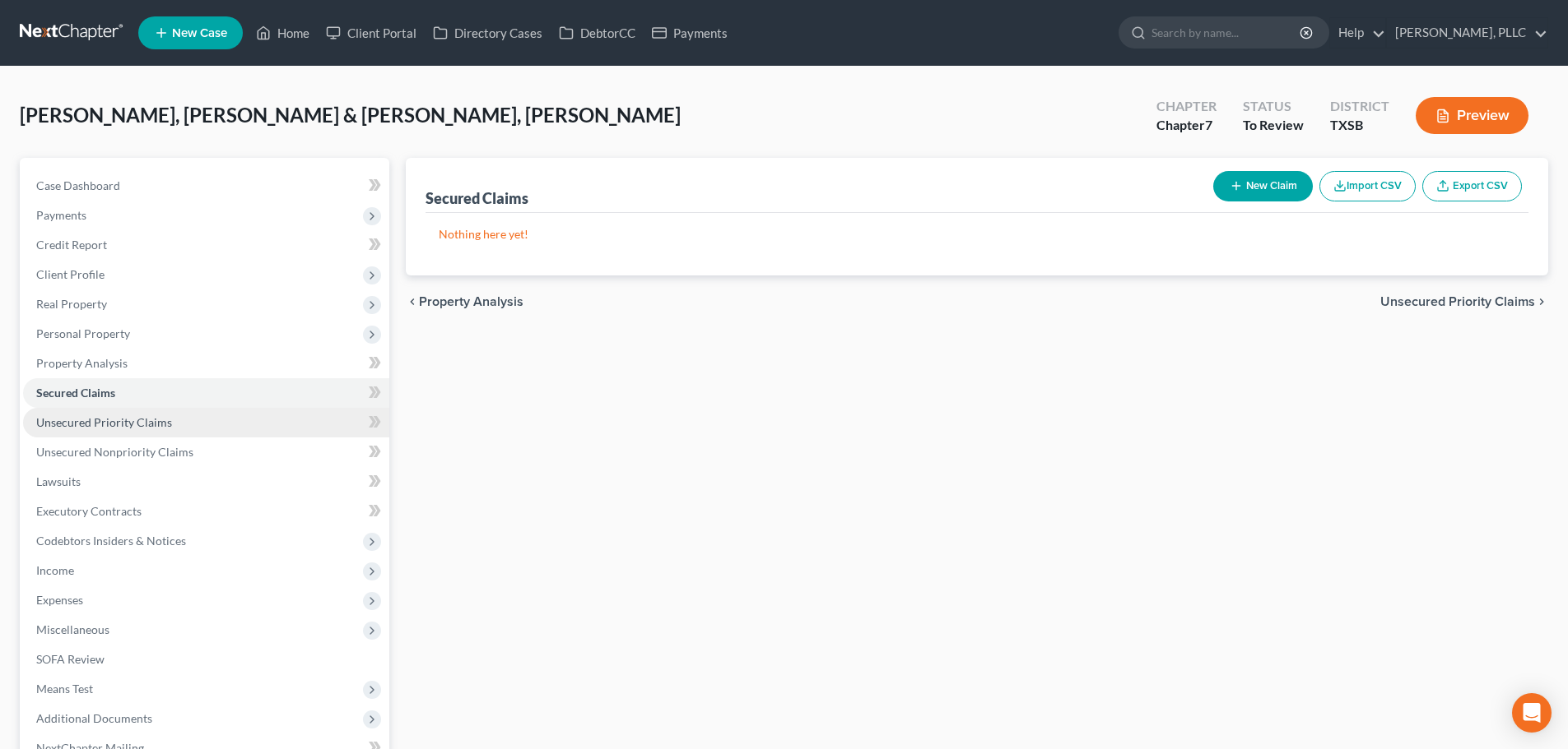
click at [92, 422] on span "Unsecured Priority Claims" at bounding box center [103, 422] width 136 height 14
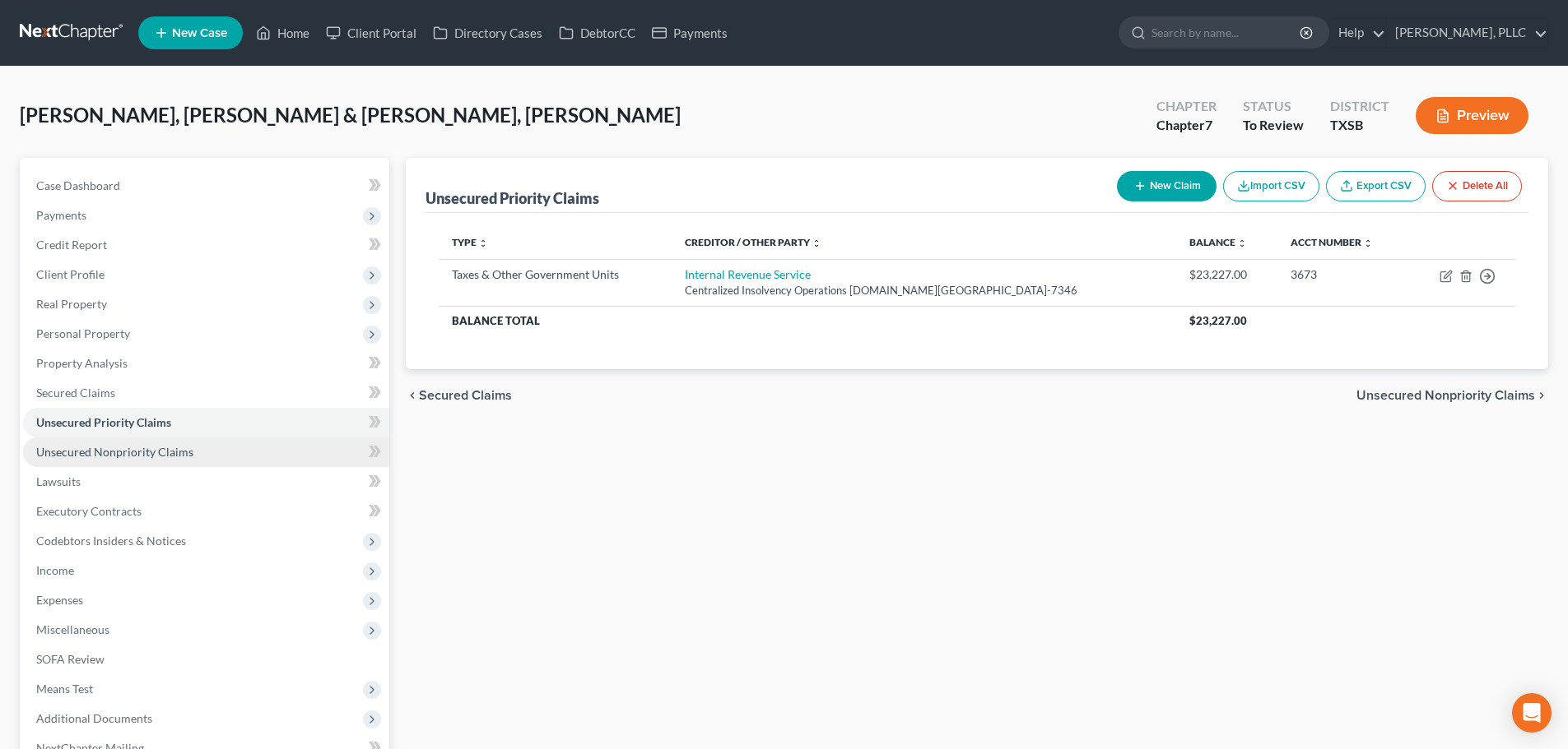
click at [100, 447] on span "Unsecured Nonpriority Claims" at bounding box center [114, 452] width 157 height 14
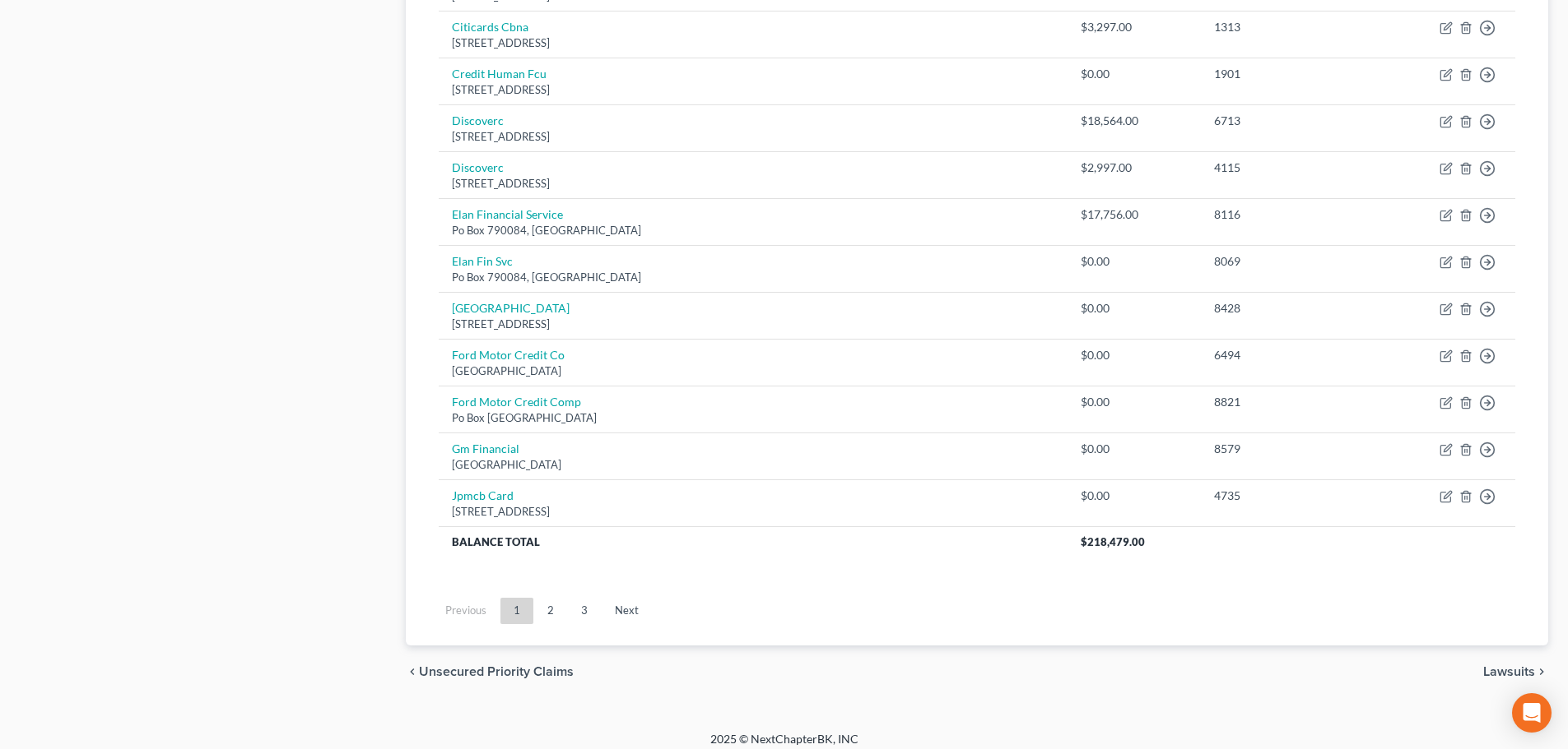
scroll to position [1150, 0]
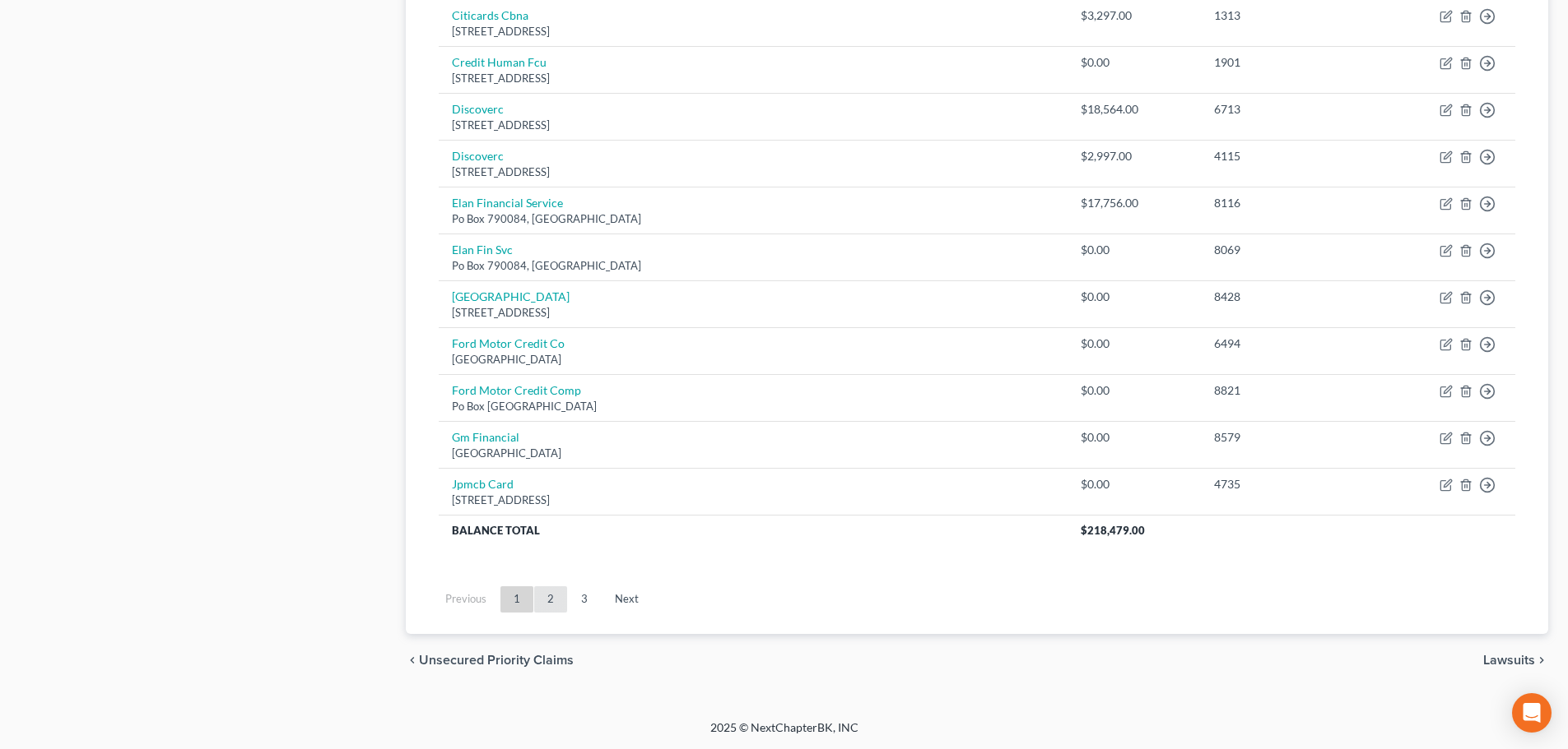
click at [550, 592] on link "2" at bounding box center [550, 599] width 33 height 26
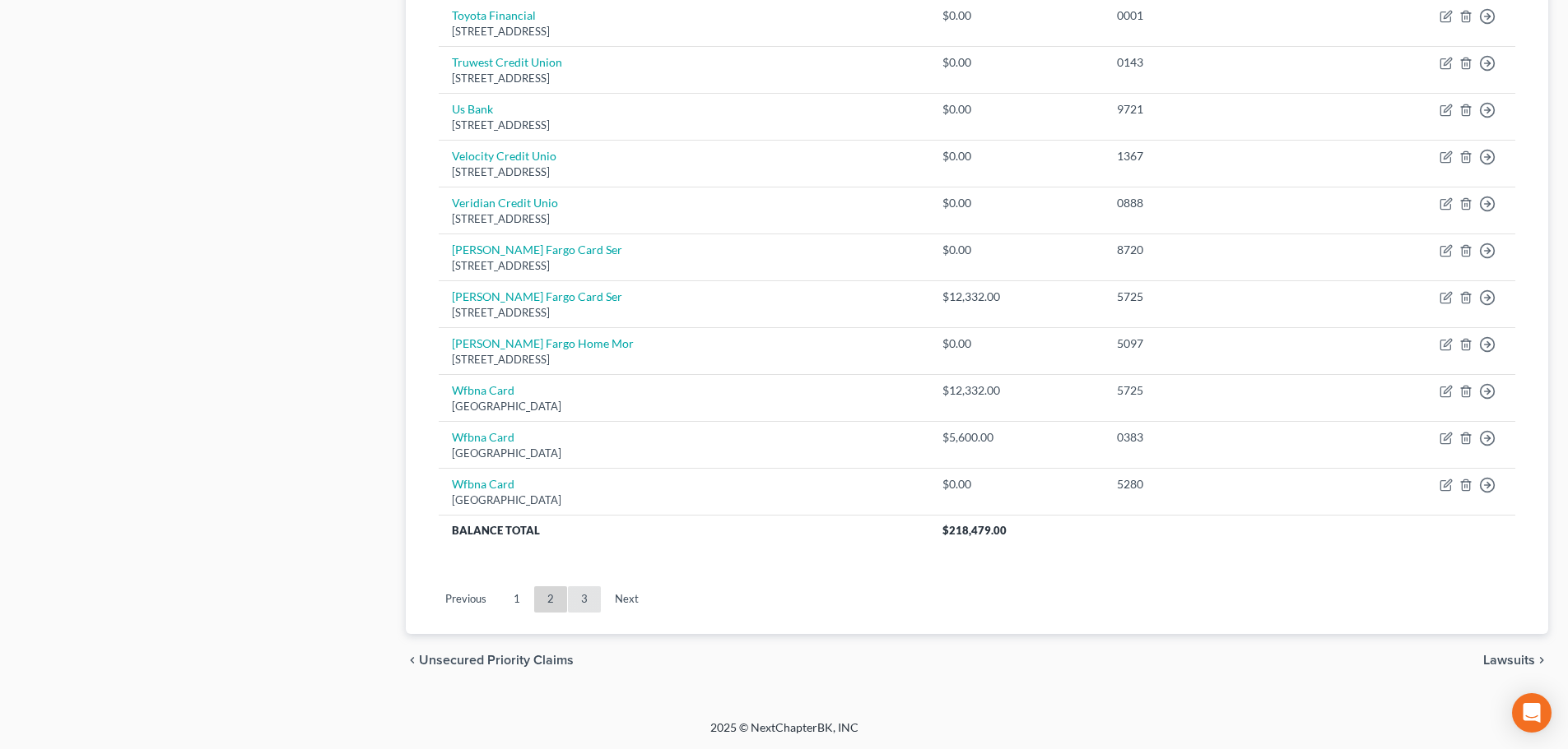
click at [581, 605] on link "3" at bounding box center [584, 599] width 33 height 26
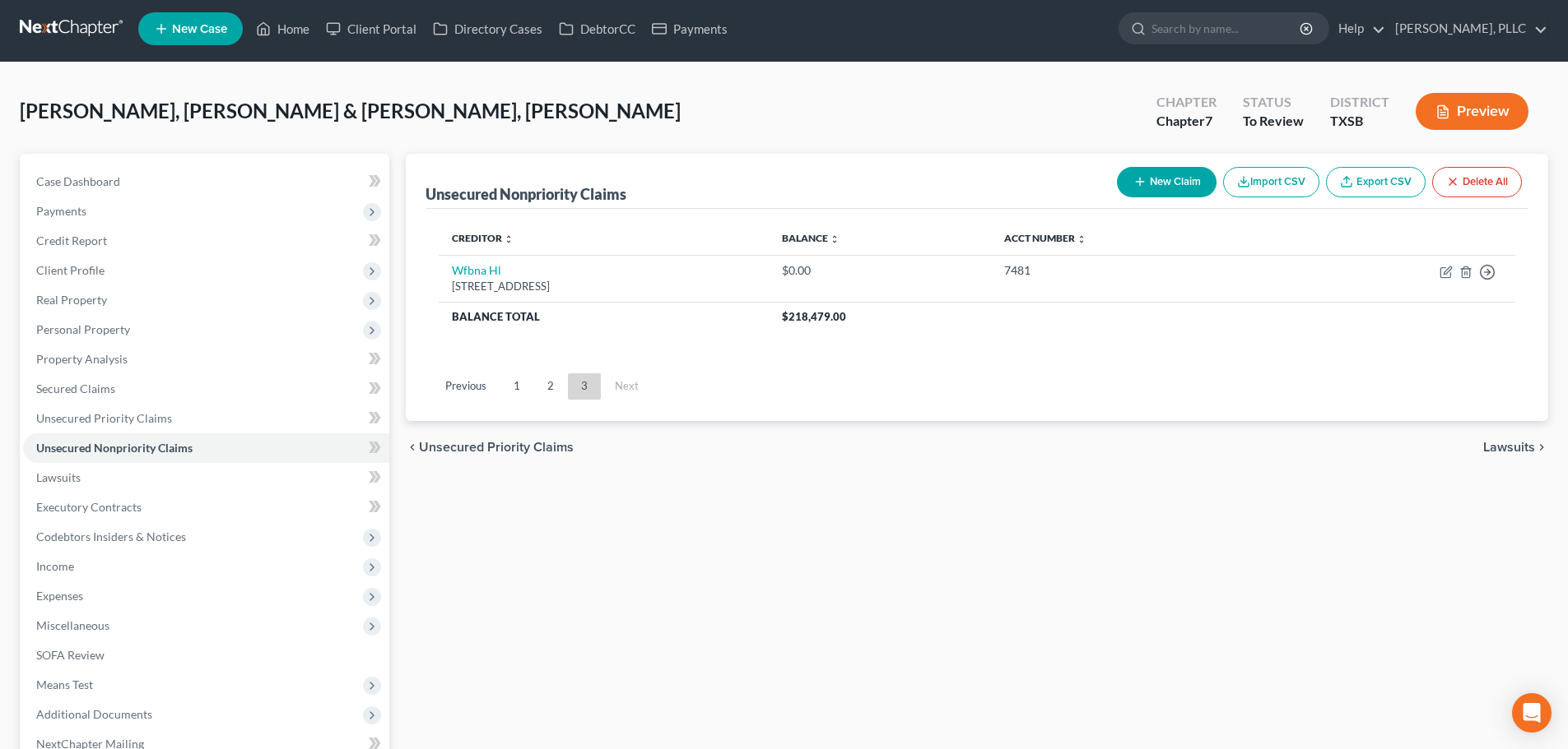
scroll to position [0, 0]
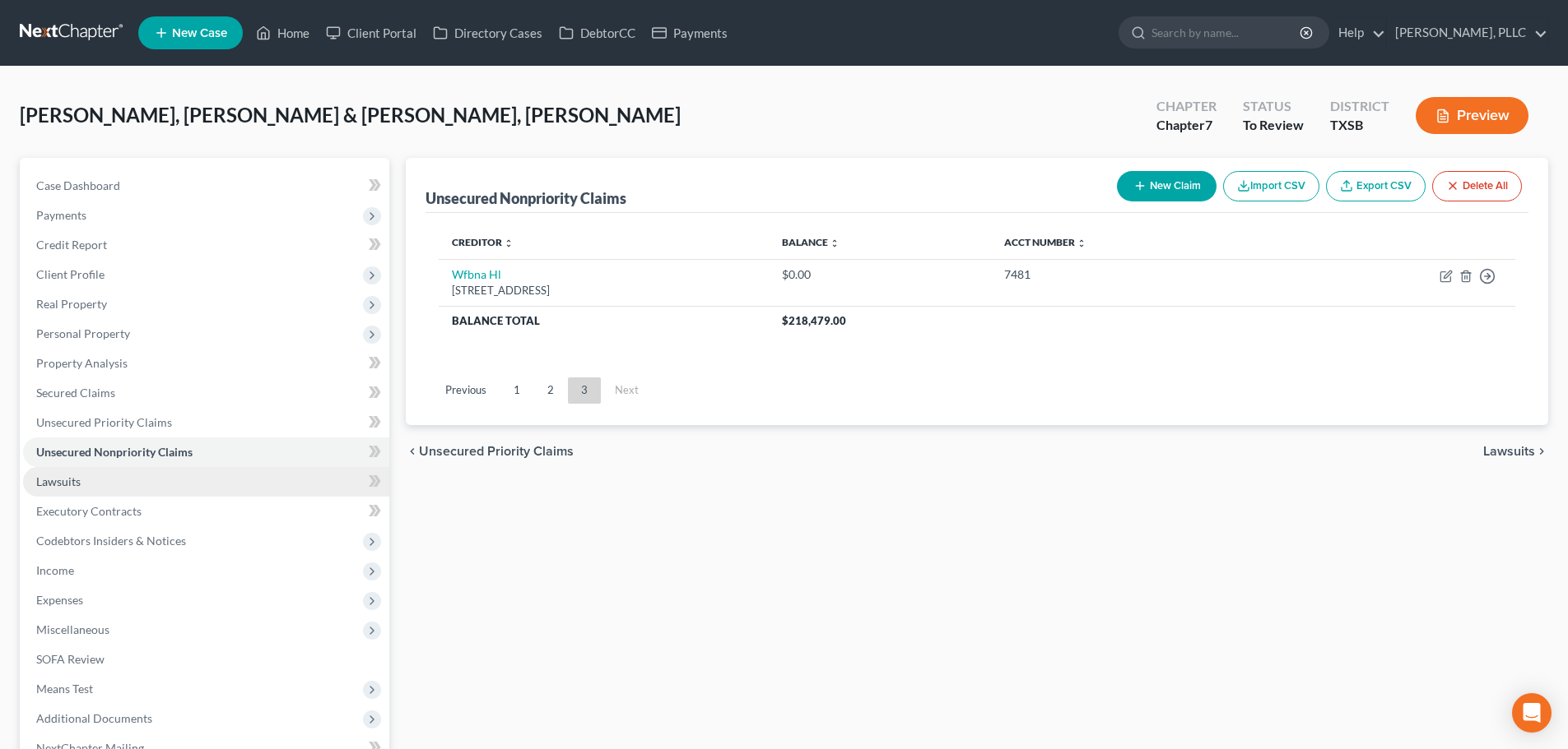
click at [126, 489] on link "Lawsuits" at bounding box center [206, 482] width 366 height 30
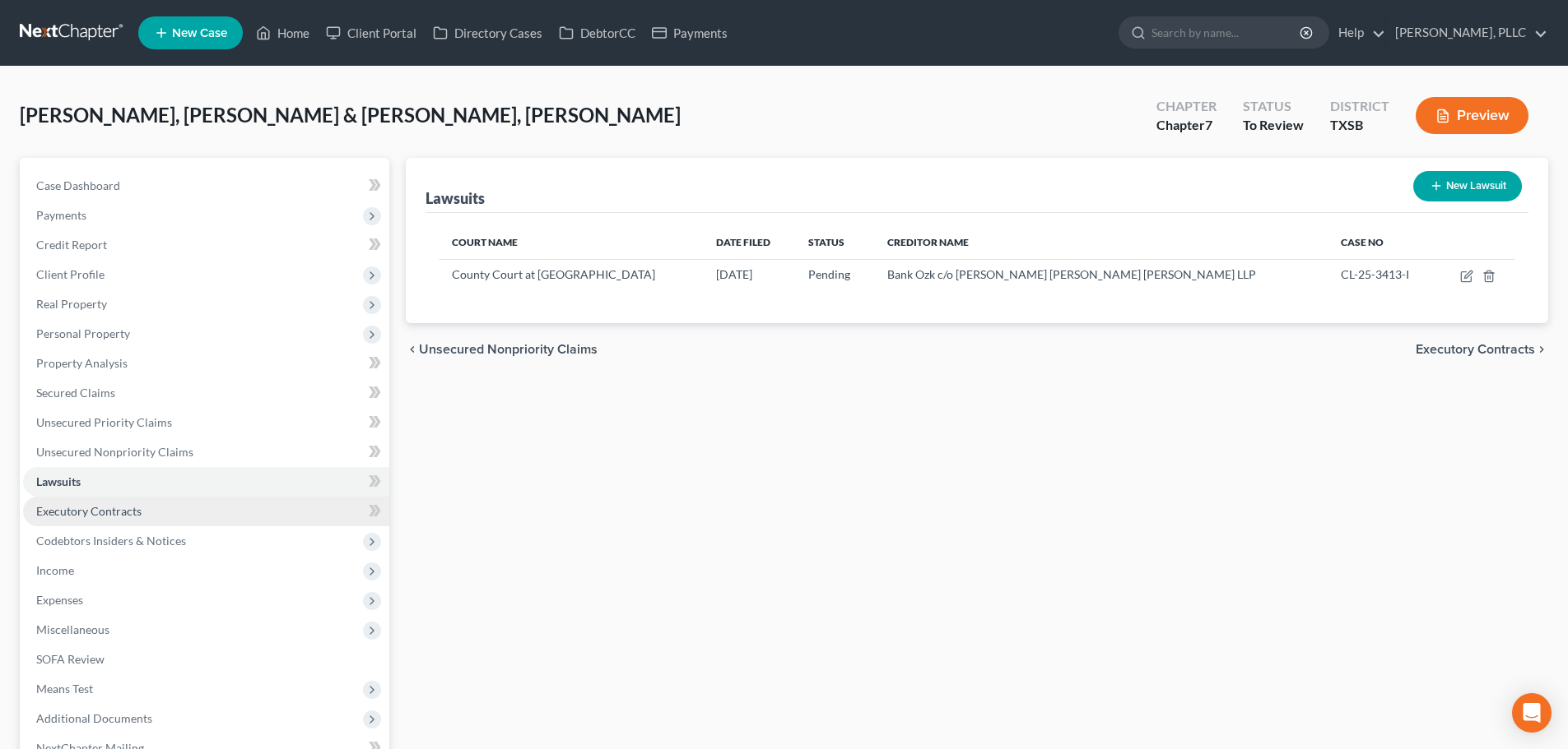
click at [118, 506] on span "Executory Contracts" at bounding box center [88, 511] width 105 height 14
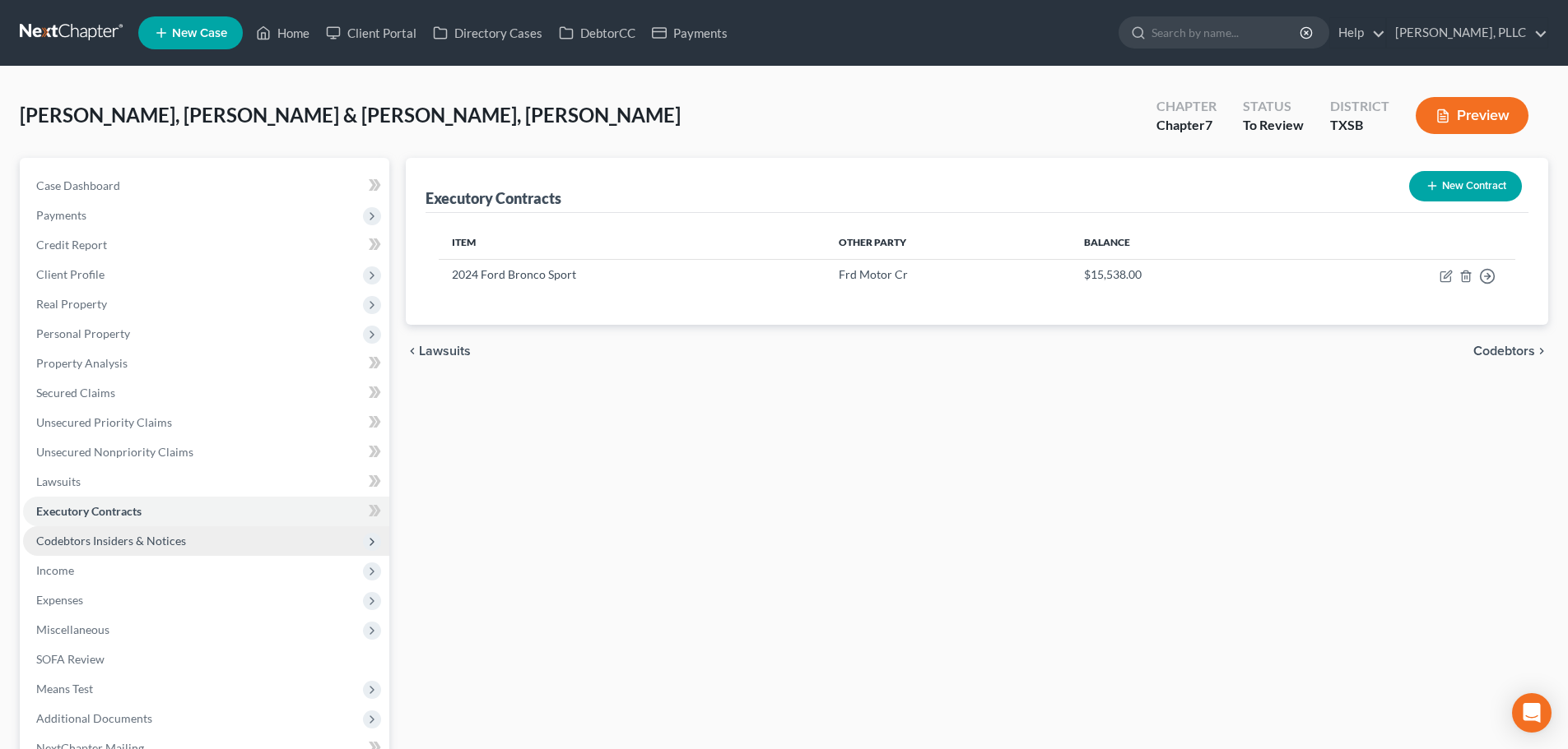
click at [124, 537] on span "Codebtors Insiders & Notices" at bounding box center [110, 541] width 150 height 14
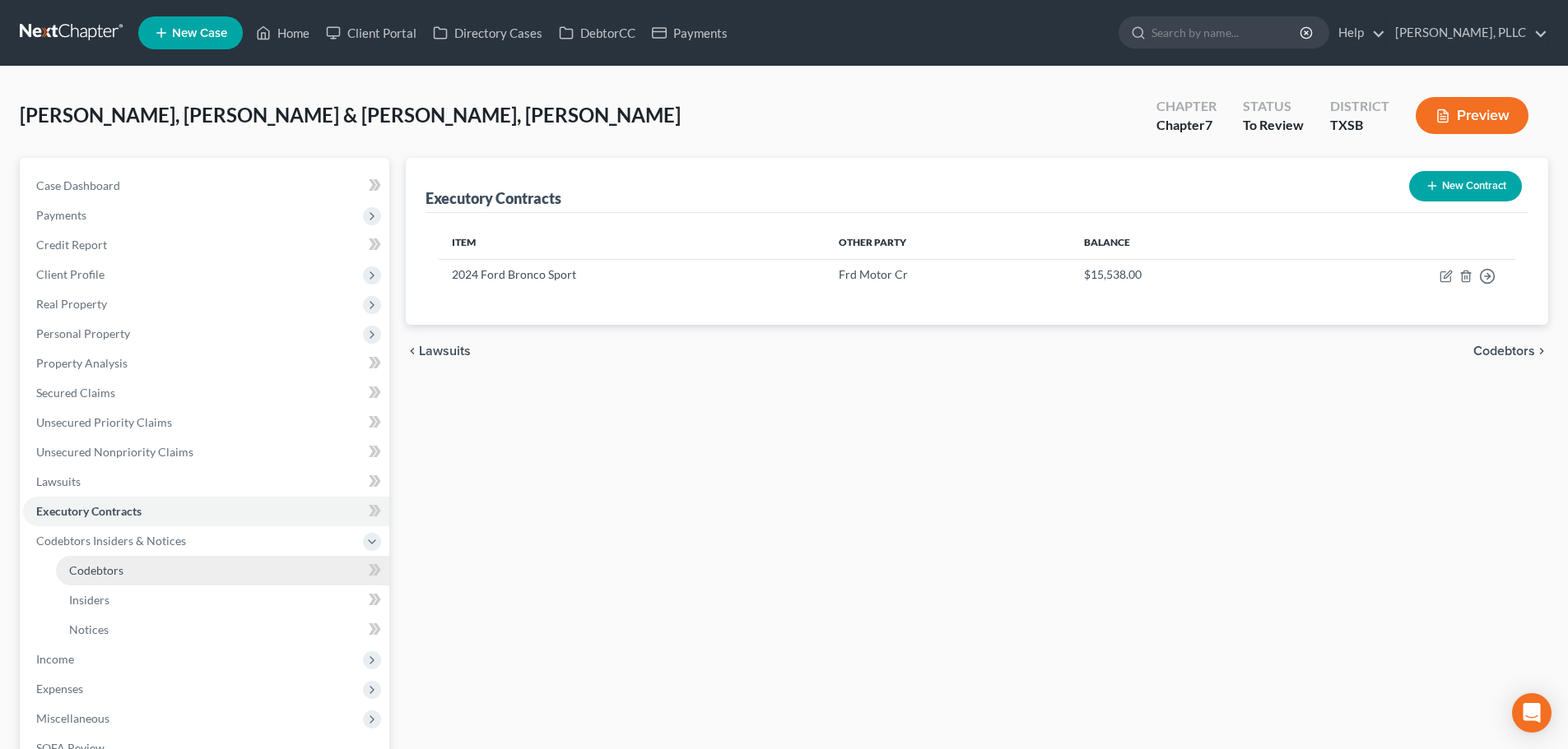
click at [96, 576] on span "Codebtors" at bounding box center [96, 570] width 55 height 14
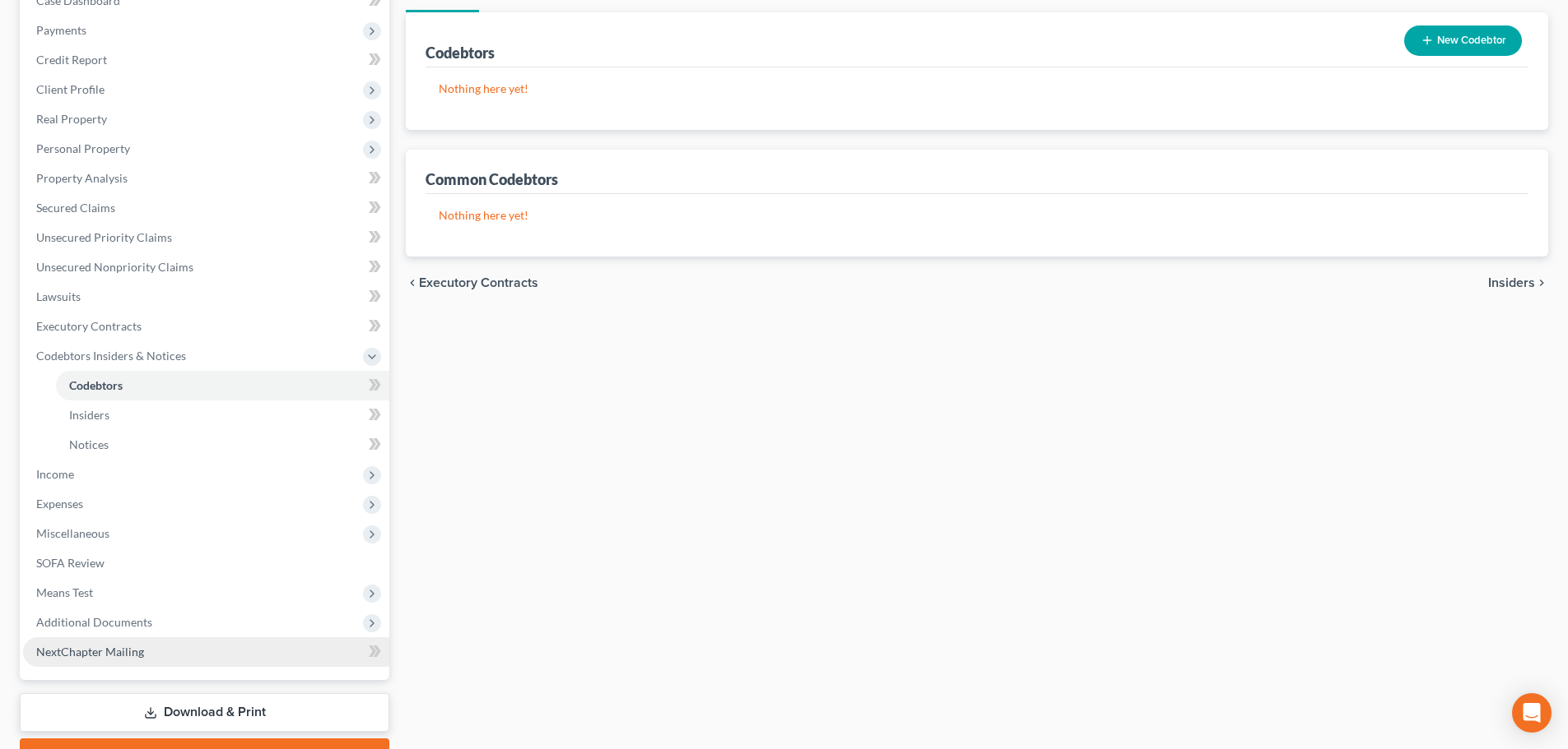
scroll to position [247, 0]
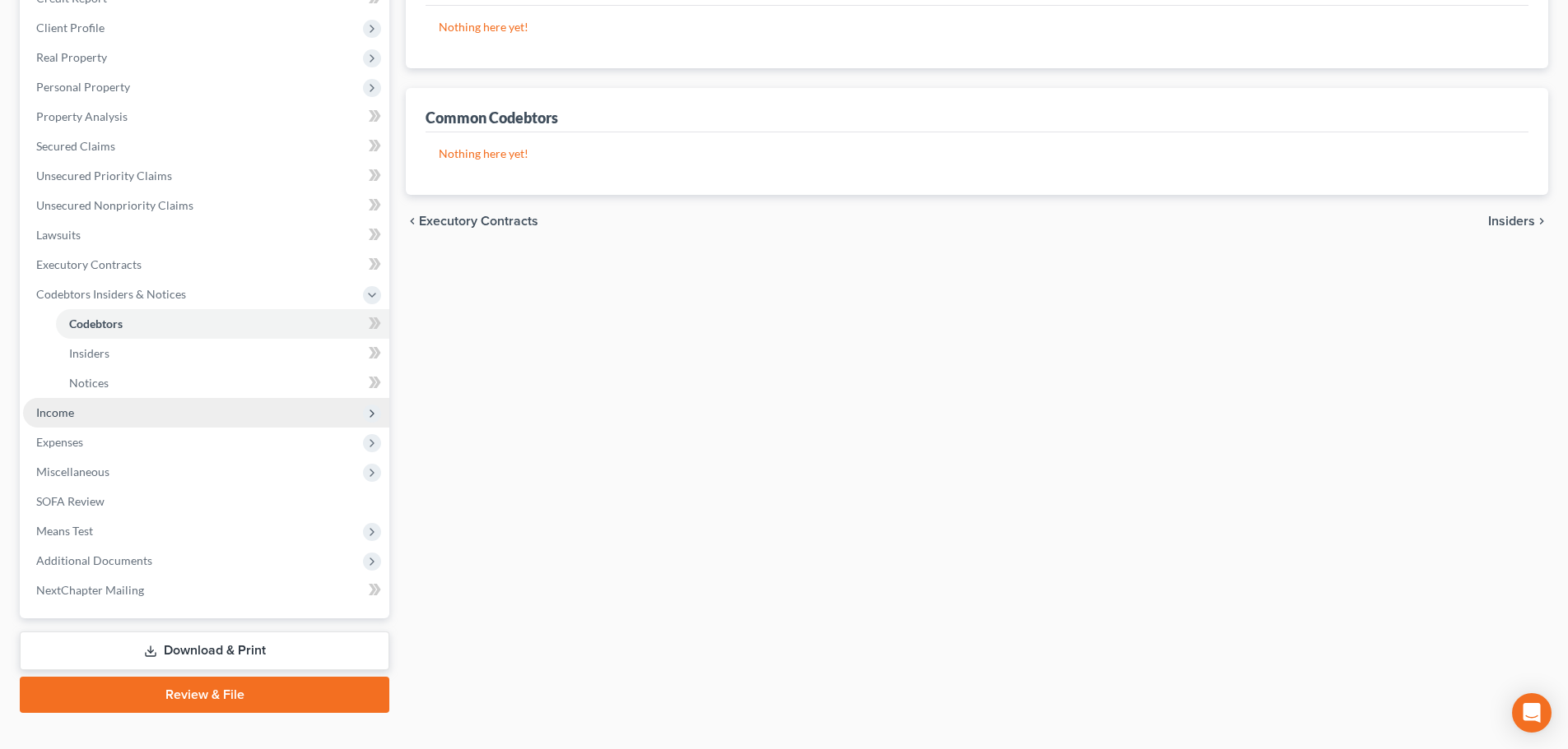
click at [68, 416] on span "Income" at bounding box center [55, 413] width 38 height 14
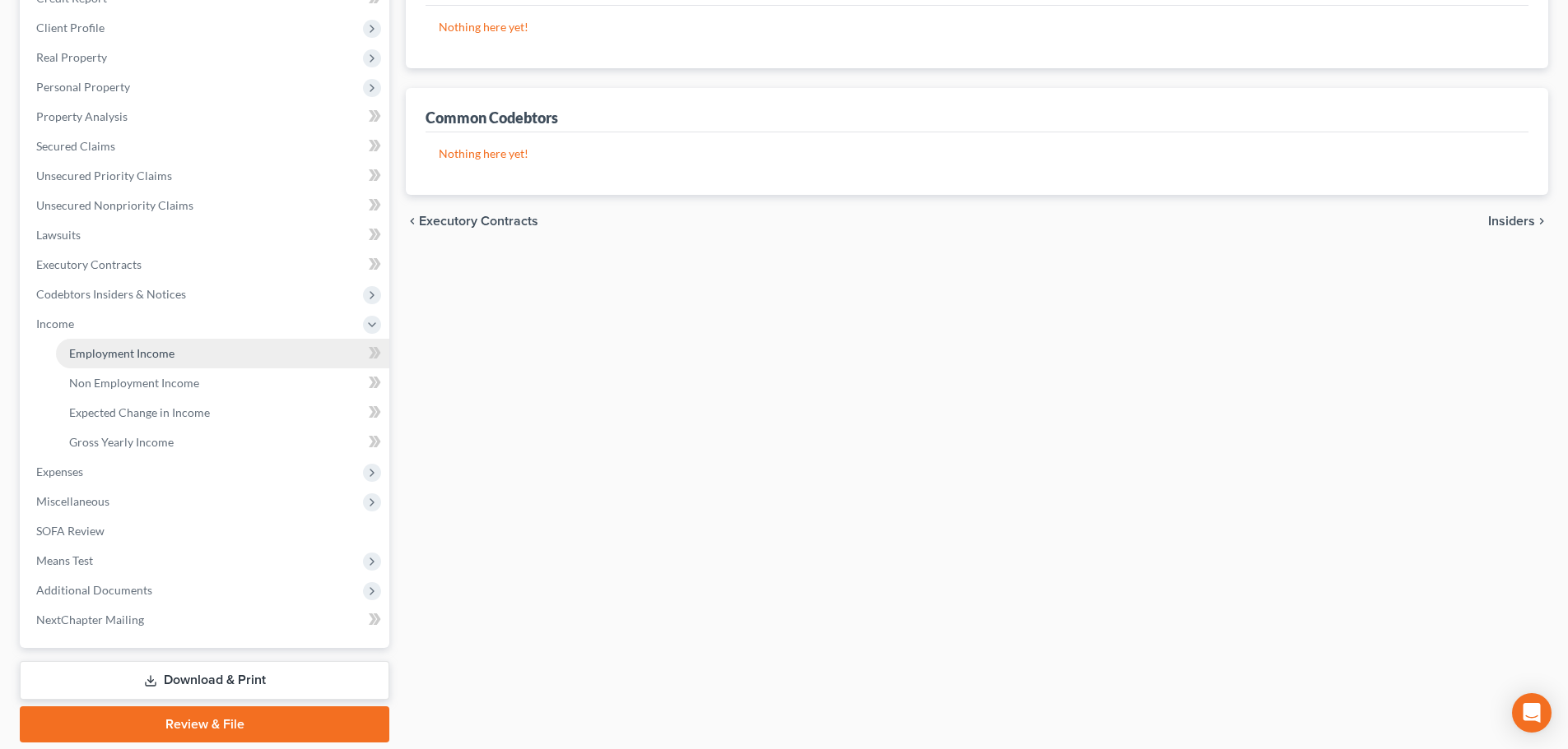
click at [109, 359] on span "Employment Income" at bounding box center [121, 353] width 105 height 14
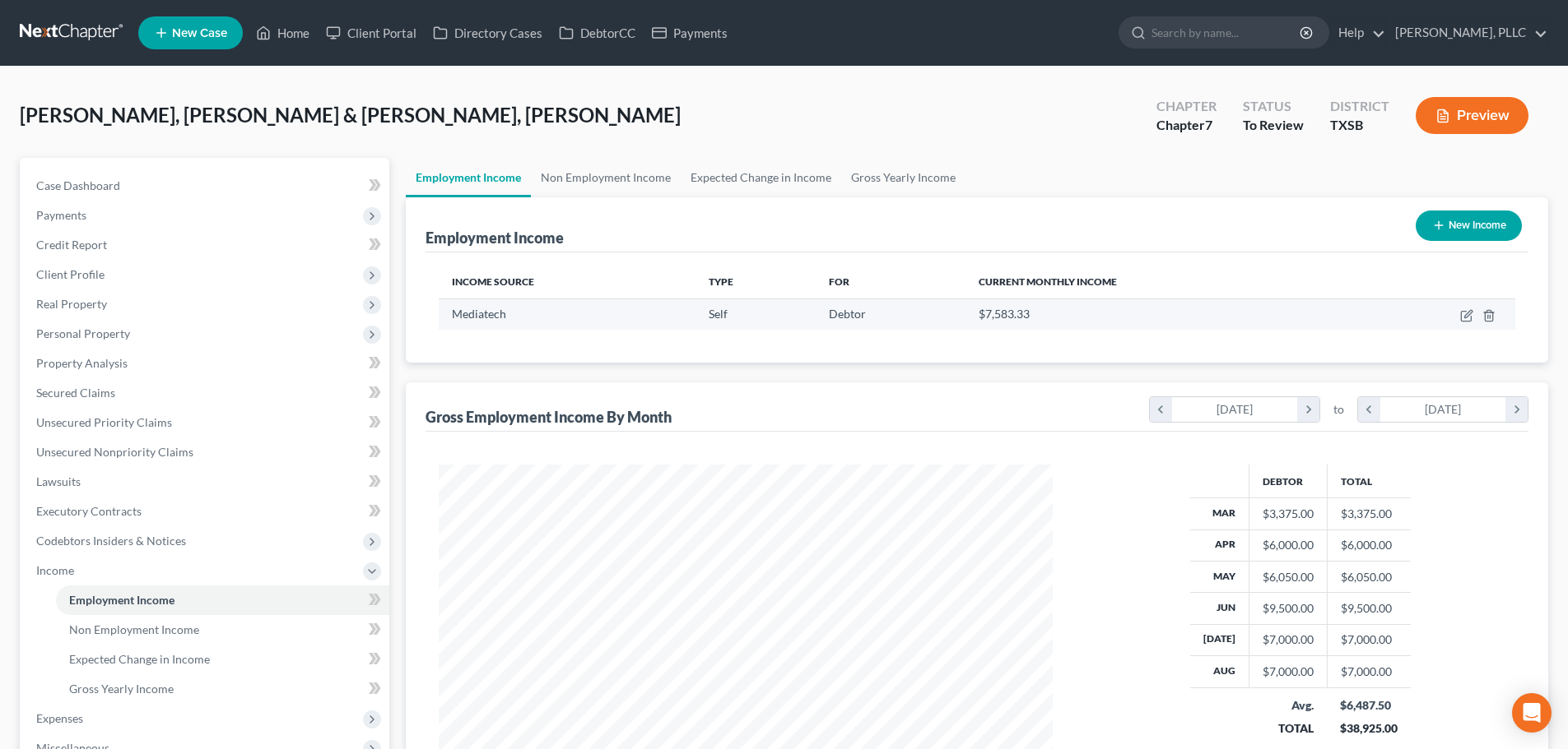
scroll to position [307, 647]
click at [593, 176] on link "Non Employment Income" at bounding box center [606, 178] width 150 height 39
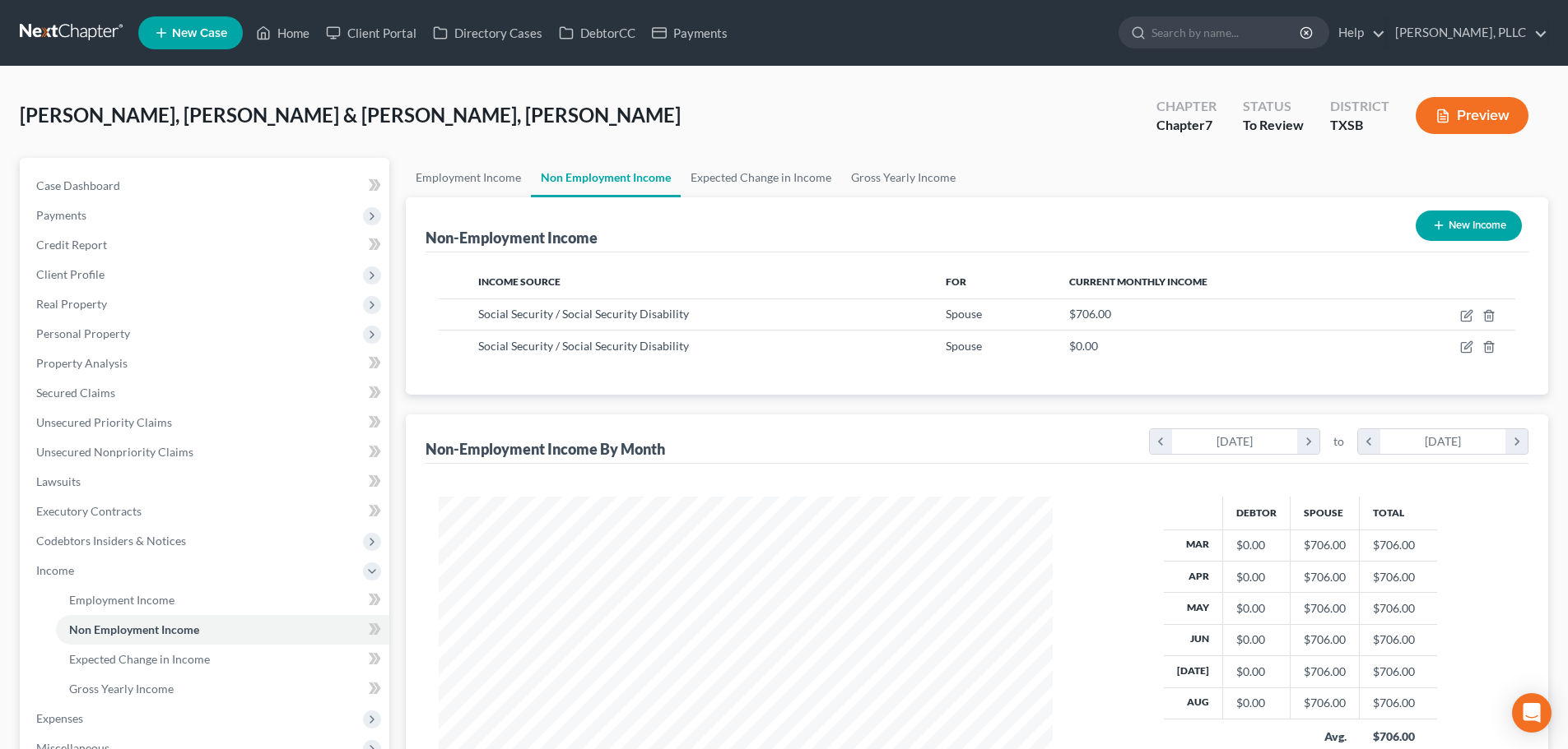
scroll to position [307, 647]
click at [1490, 344] on icon "button" at bounding box center [1489, 347] width 13 height 13
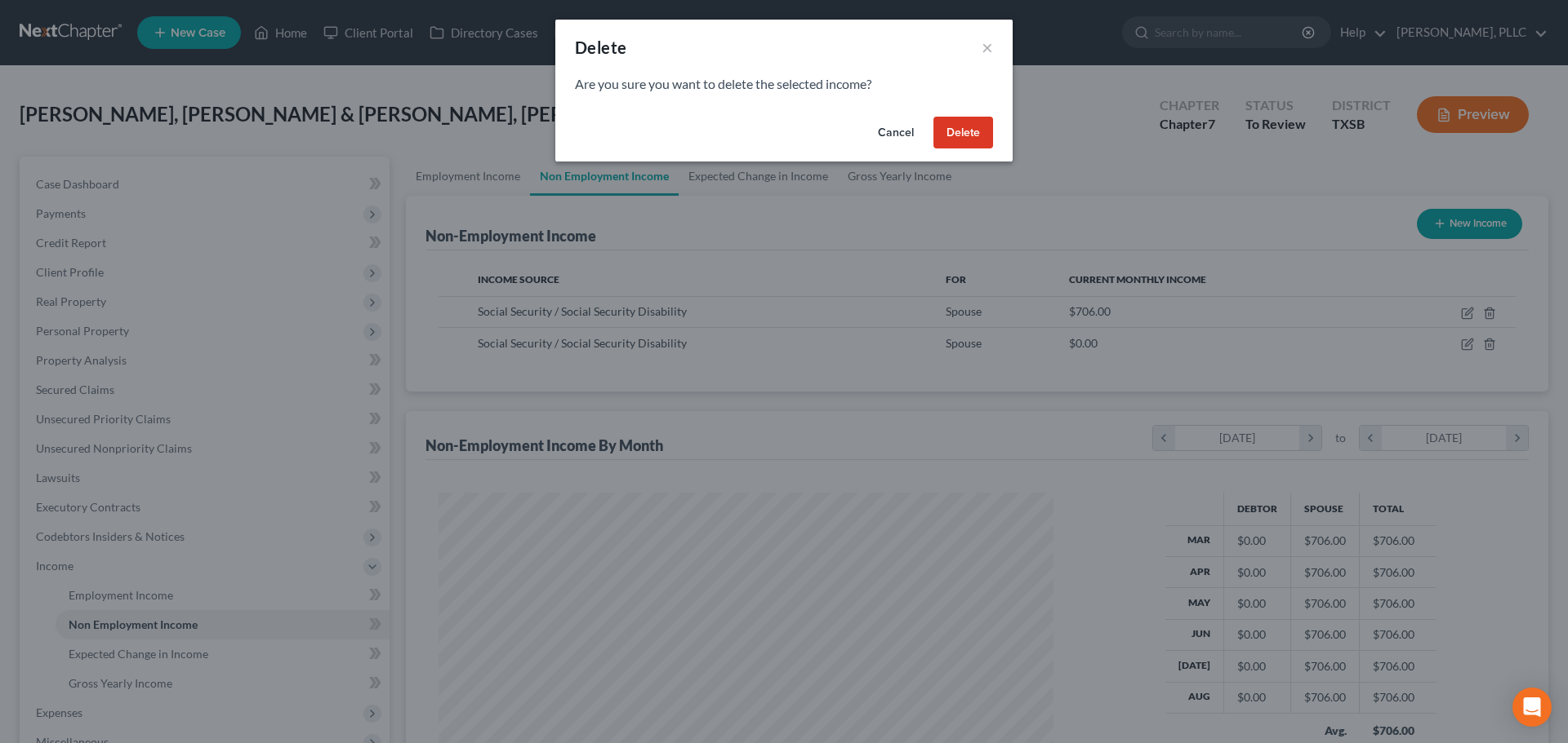
click at [960, 123] on button "Delete" at bounding box center [963, 133] width 60 height 33
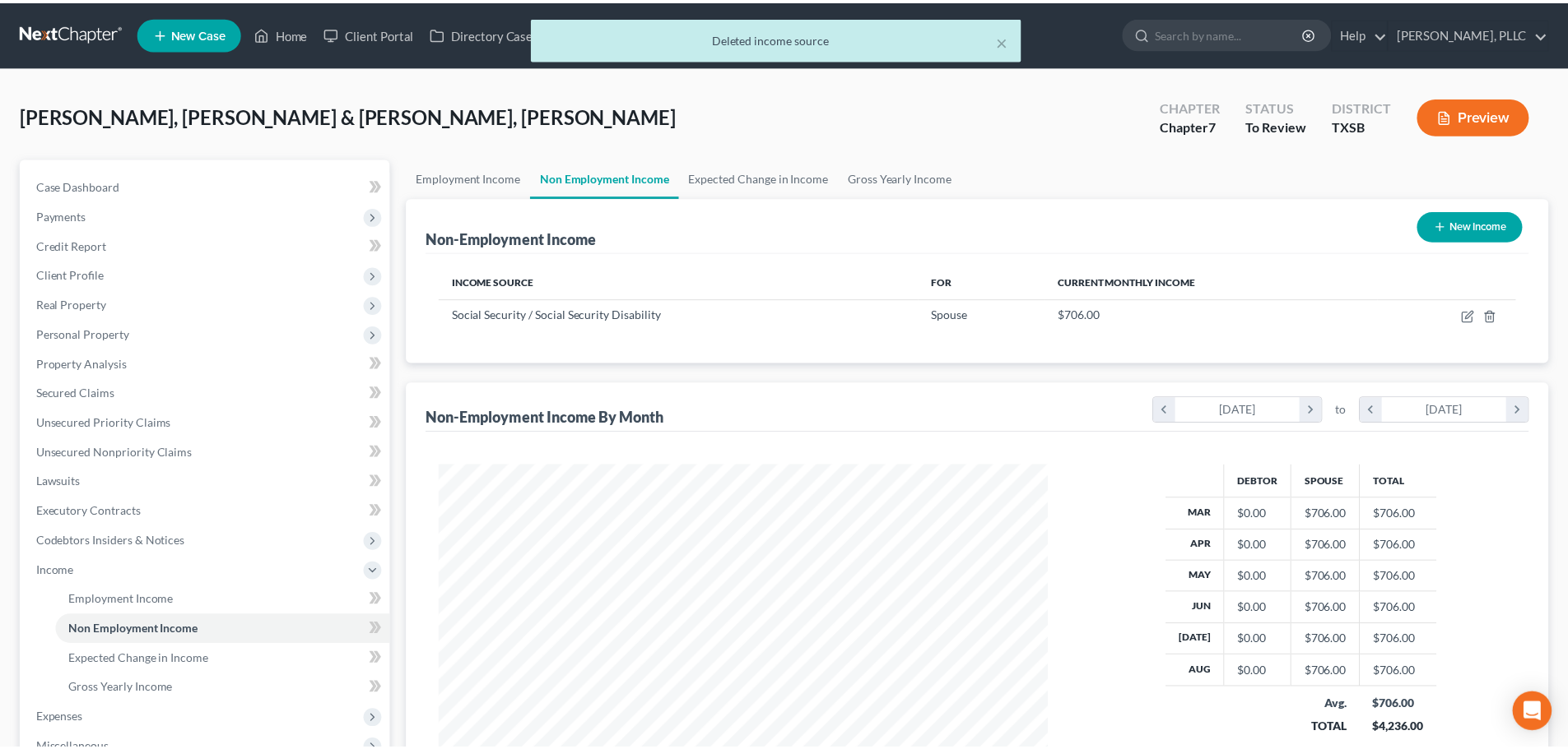
scroll to position [822303, 822451]
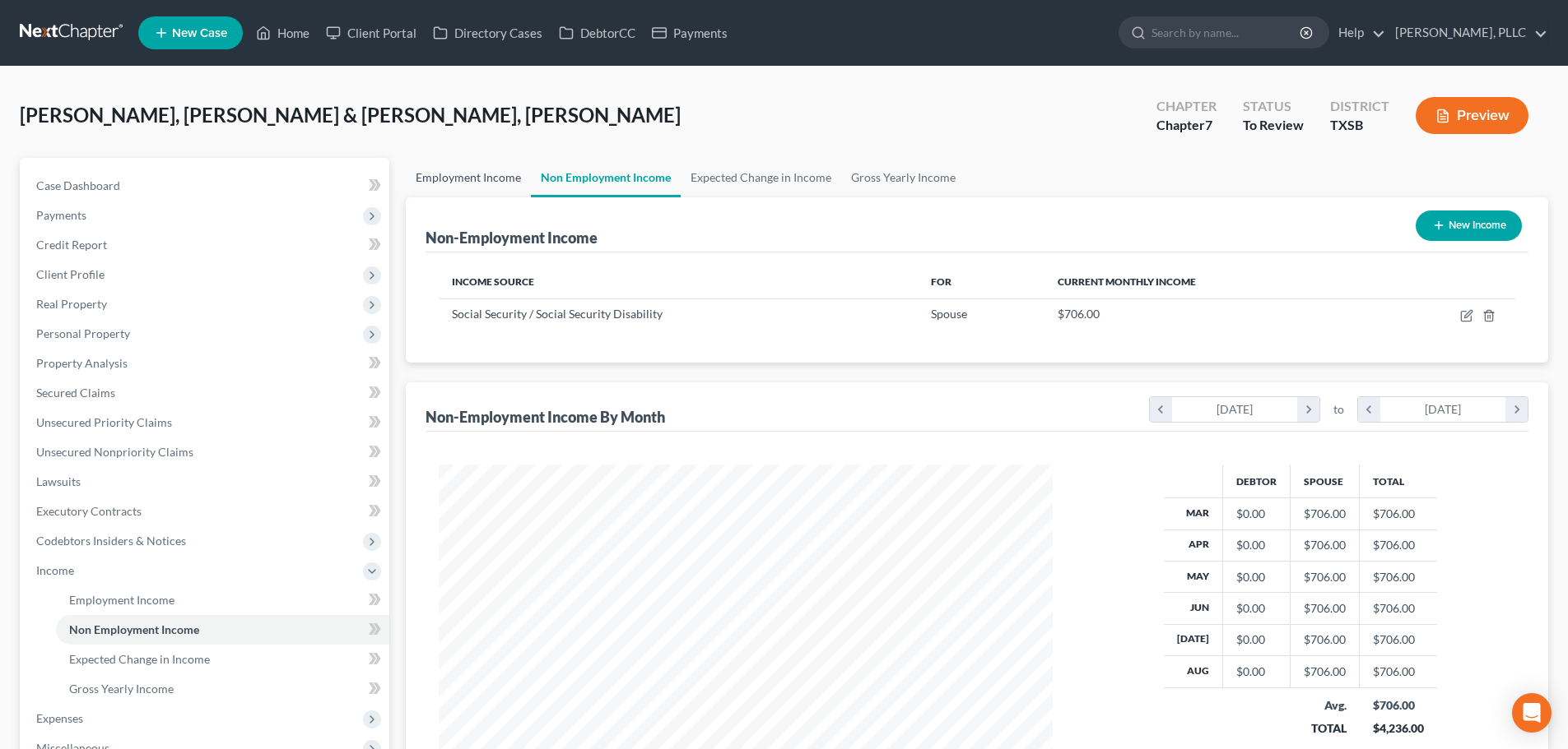
click at [485, 177] on link "Employment Income" at bounding box center [468, 178] width 125 height 39
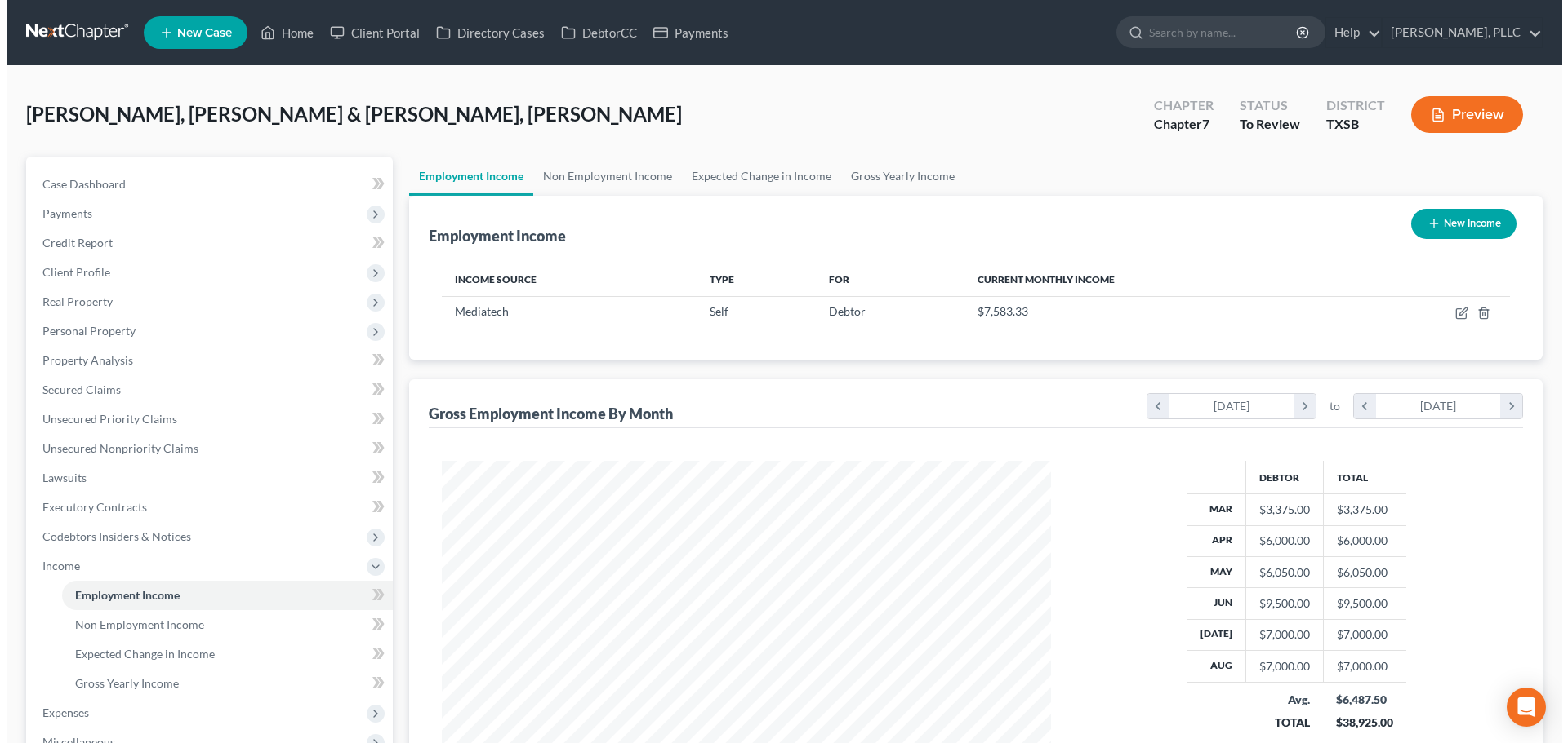
scroll to position [304, 642]
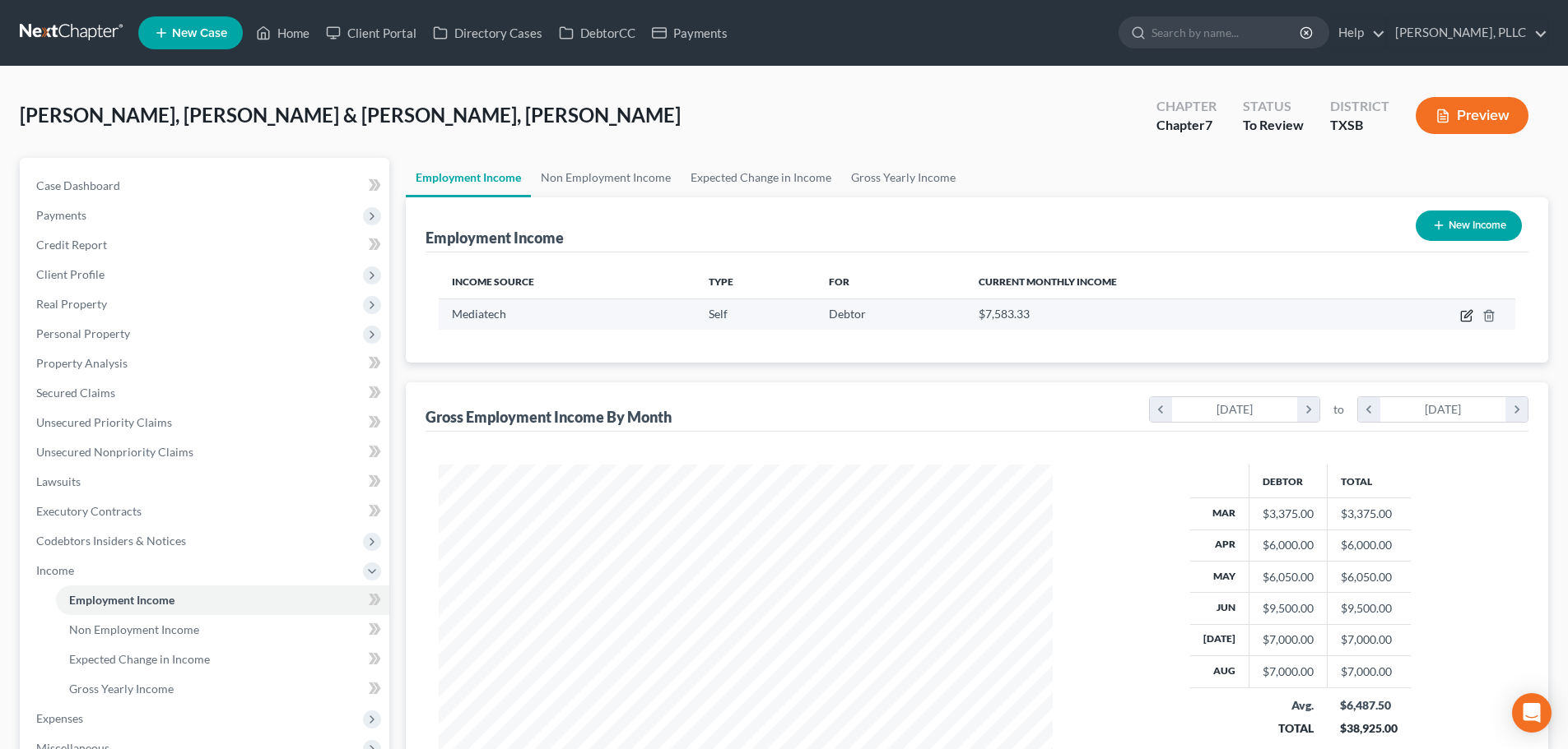
click at [1468, 316] on icon "button" at bounding box center [1467, 314] width 7 height 7
select select "1"
select select "9"
select select "2"
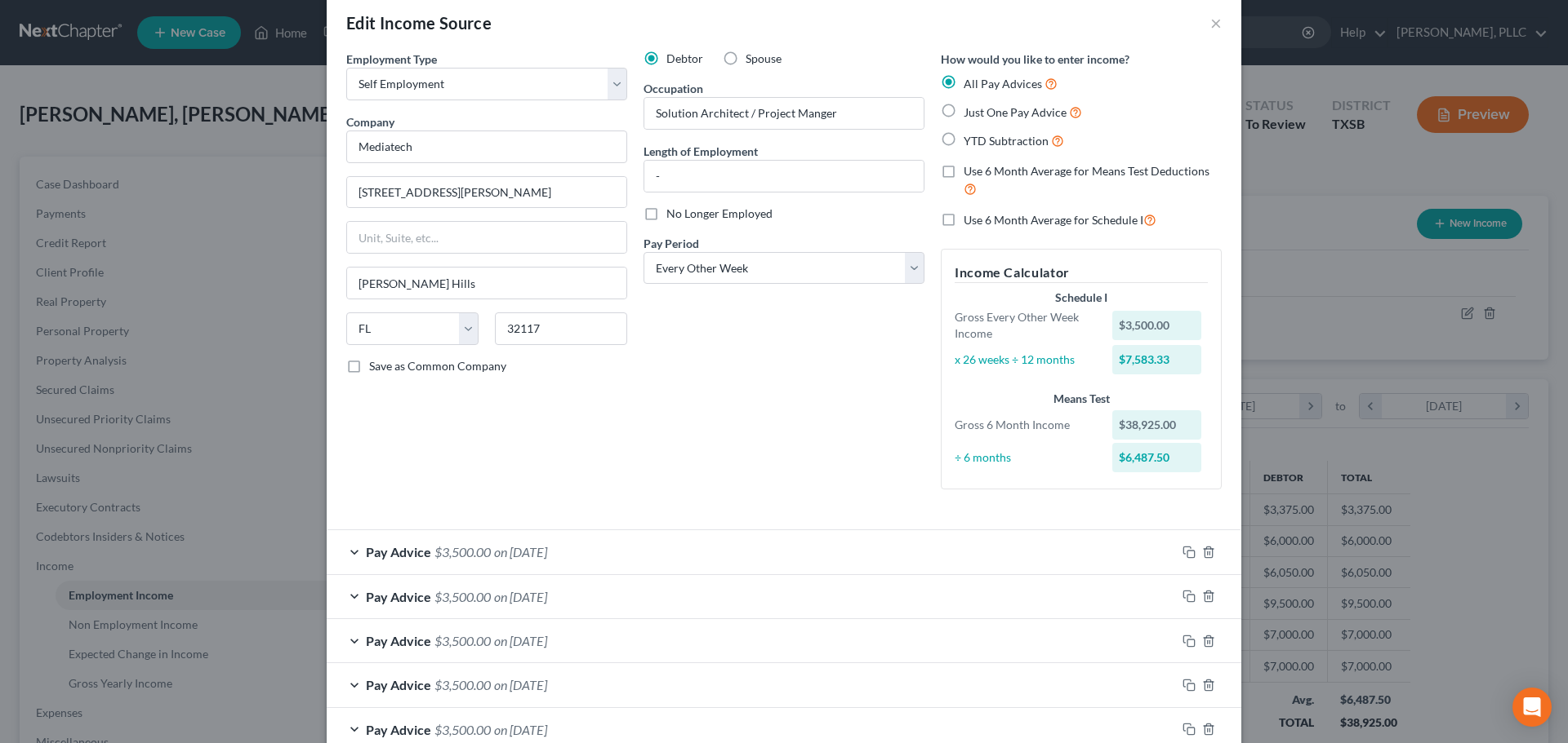
scroll to position [0, 0]
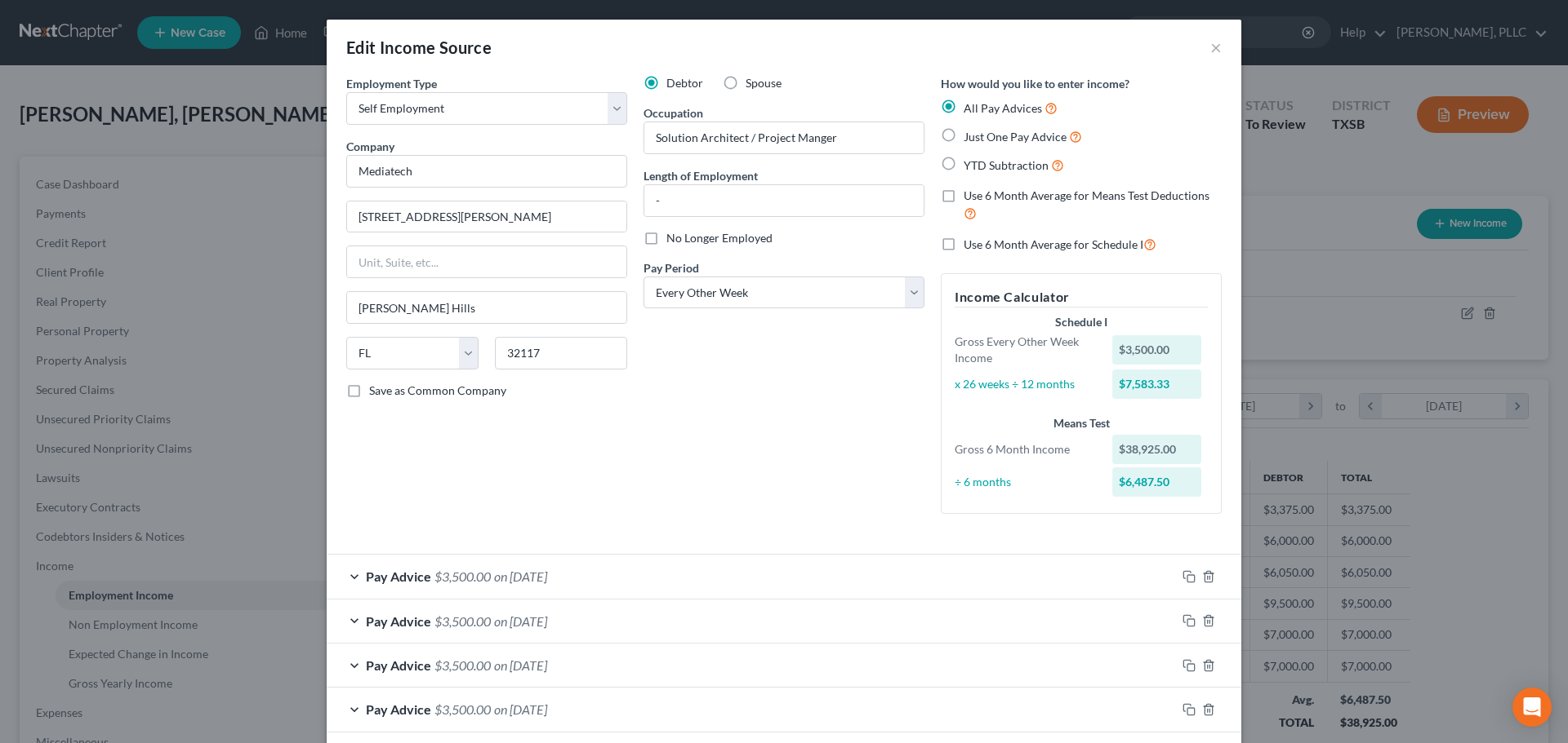
click at [963, 198] on label "Use 6 Month Average for Means Test Deductions" at bounding box center [1093, 205] width 258 height 35
click at [970, 198] on input "Use 6 Month Average for Means Test Deductions" at bounding box center [975, 193] width 11 height 11
checkbox input "true"
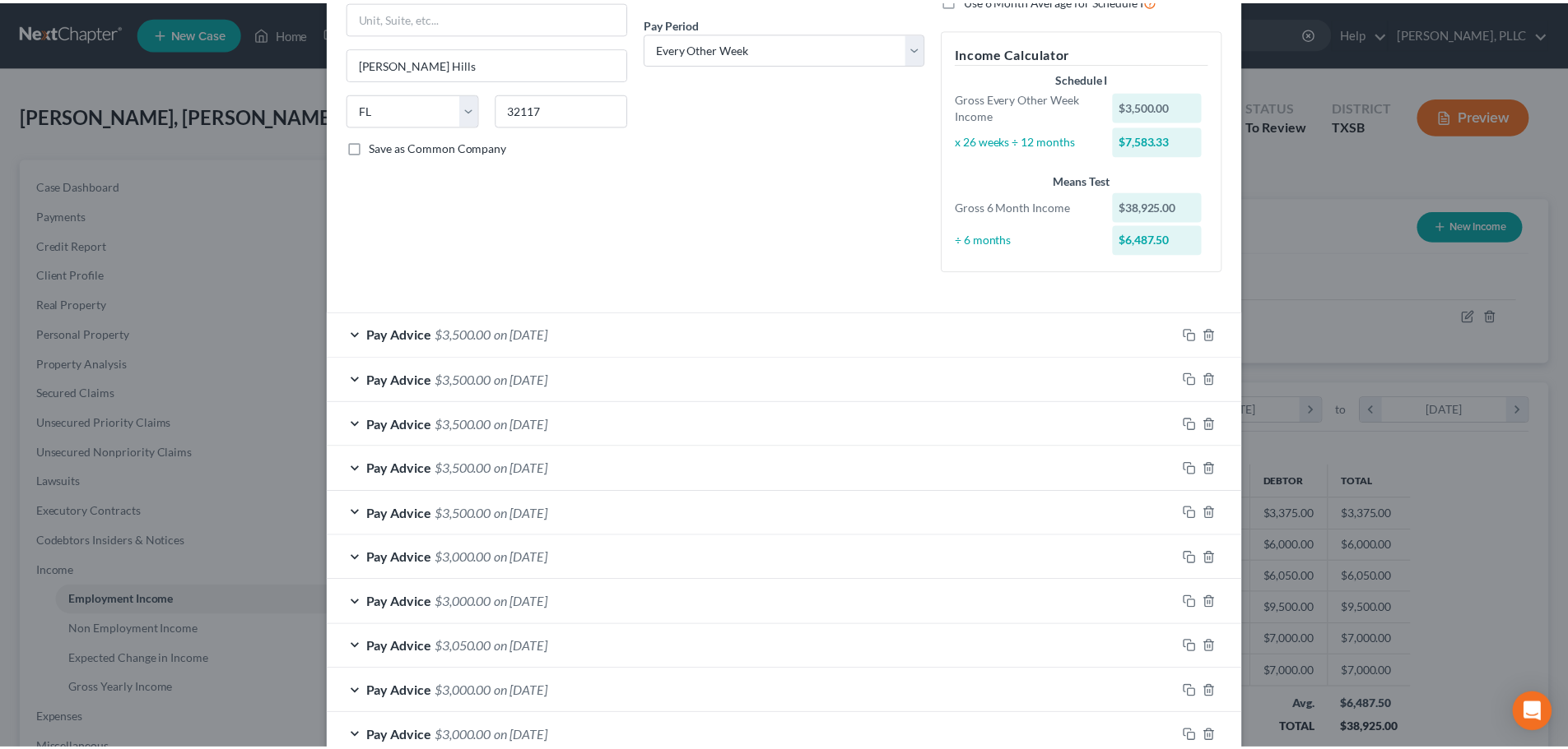
scroll to position [481, 0]
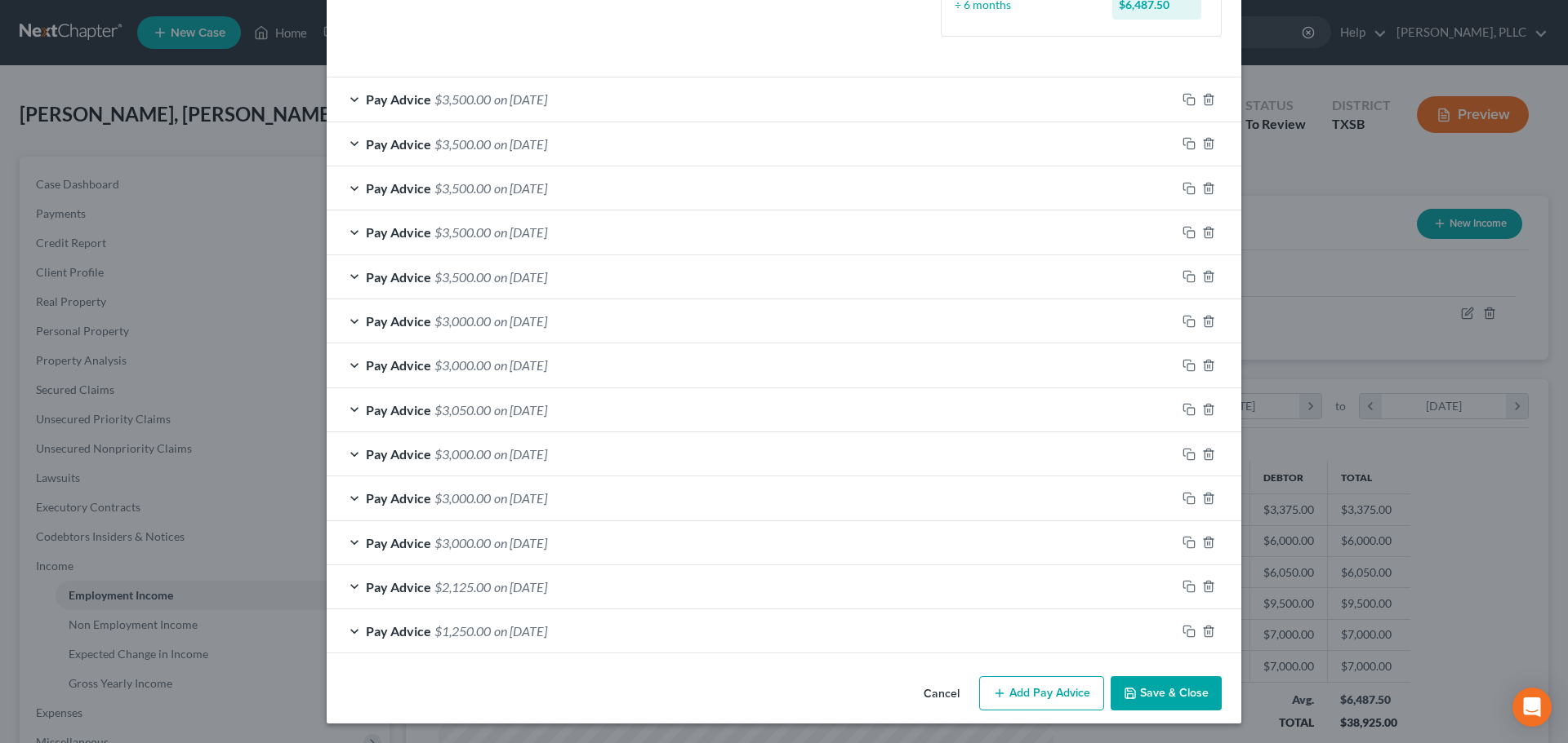
click at [1139, 690] on button "Save & Close" at bounding box center [1166, 693] width 111 height 35
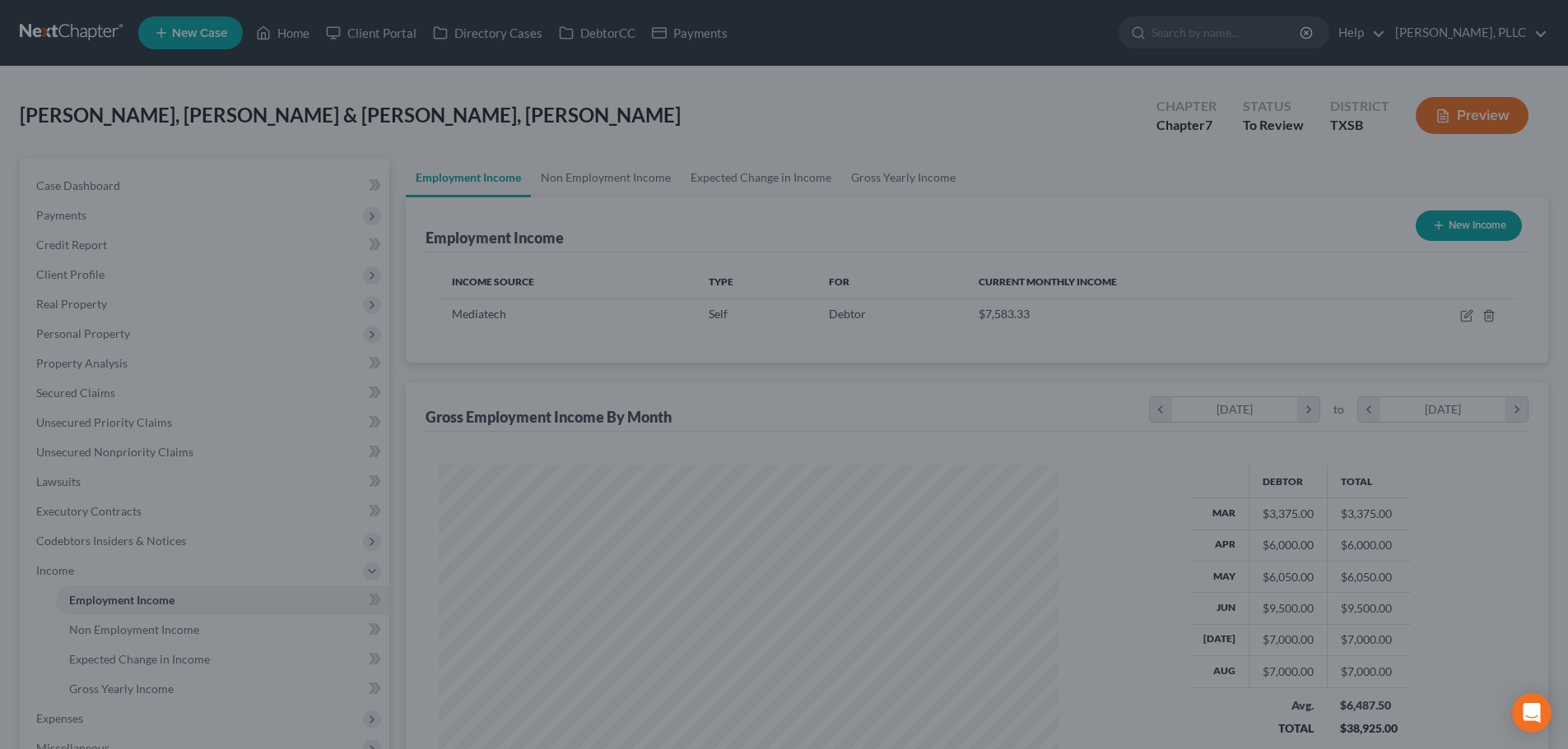
scroll to position [822303, 822451]
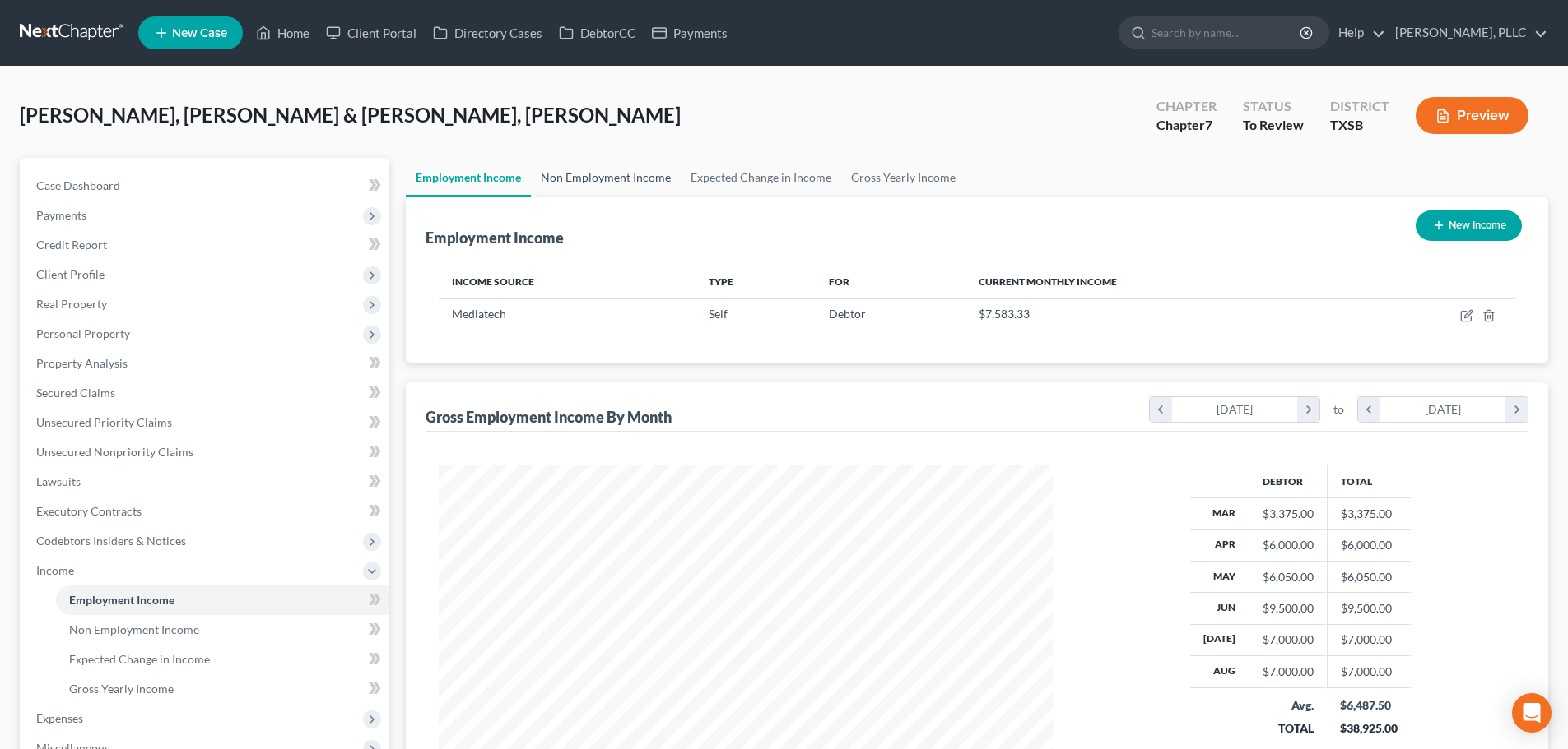
click at [634, 176] on link "Non Employment Income" at bounding box center [606, 178] width 150 height 39
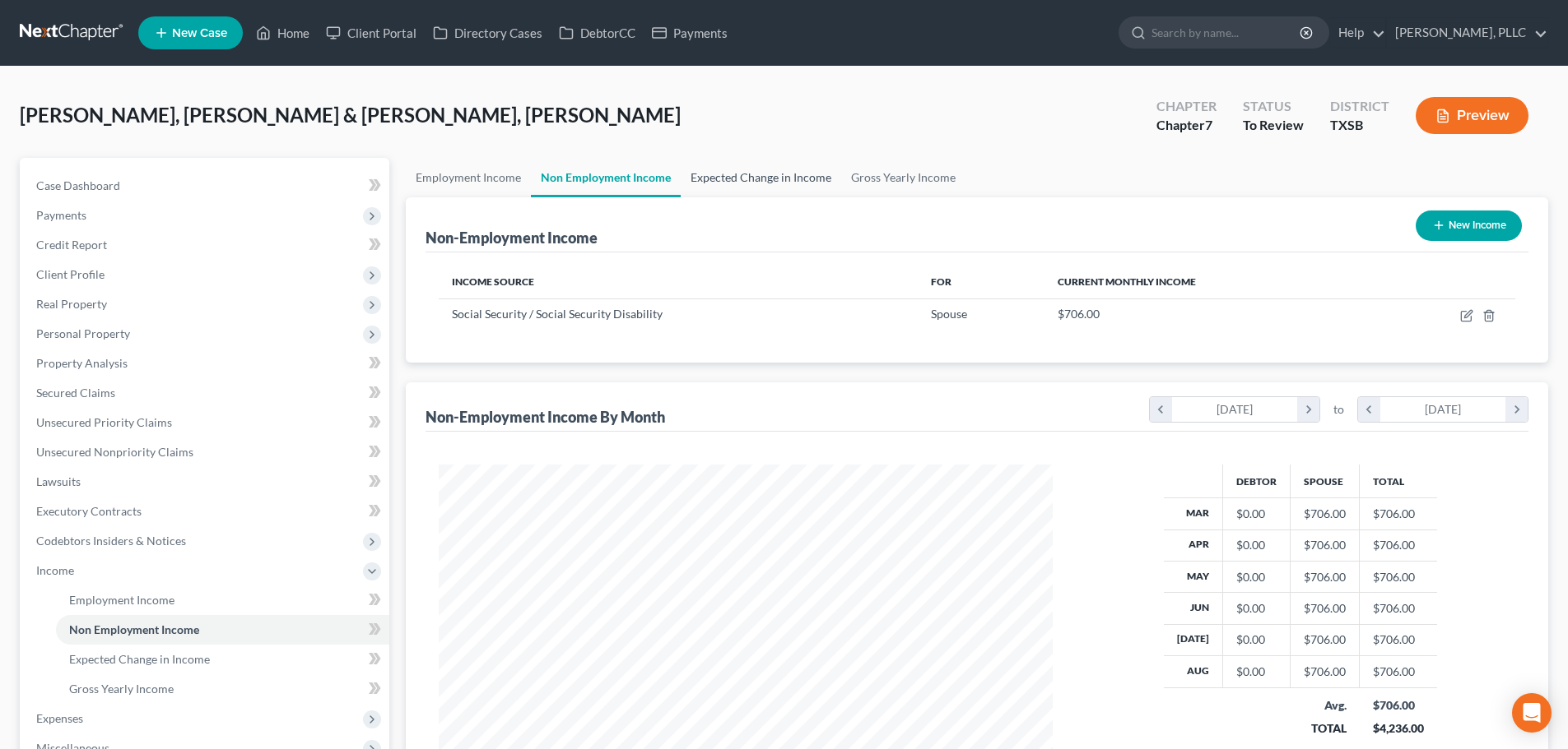
scroll to position [307, 647]
click at [749, 177] on link "Expected Change in Income" at bounding box center [760, 178] width 161 height 39
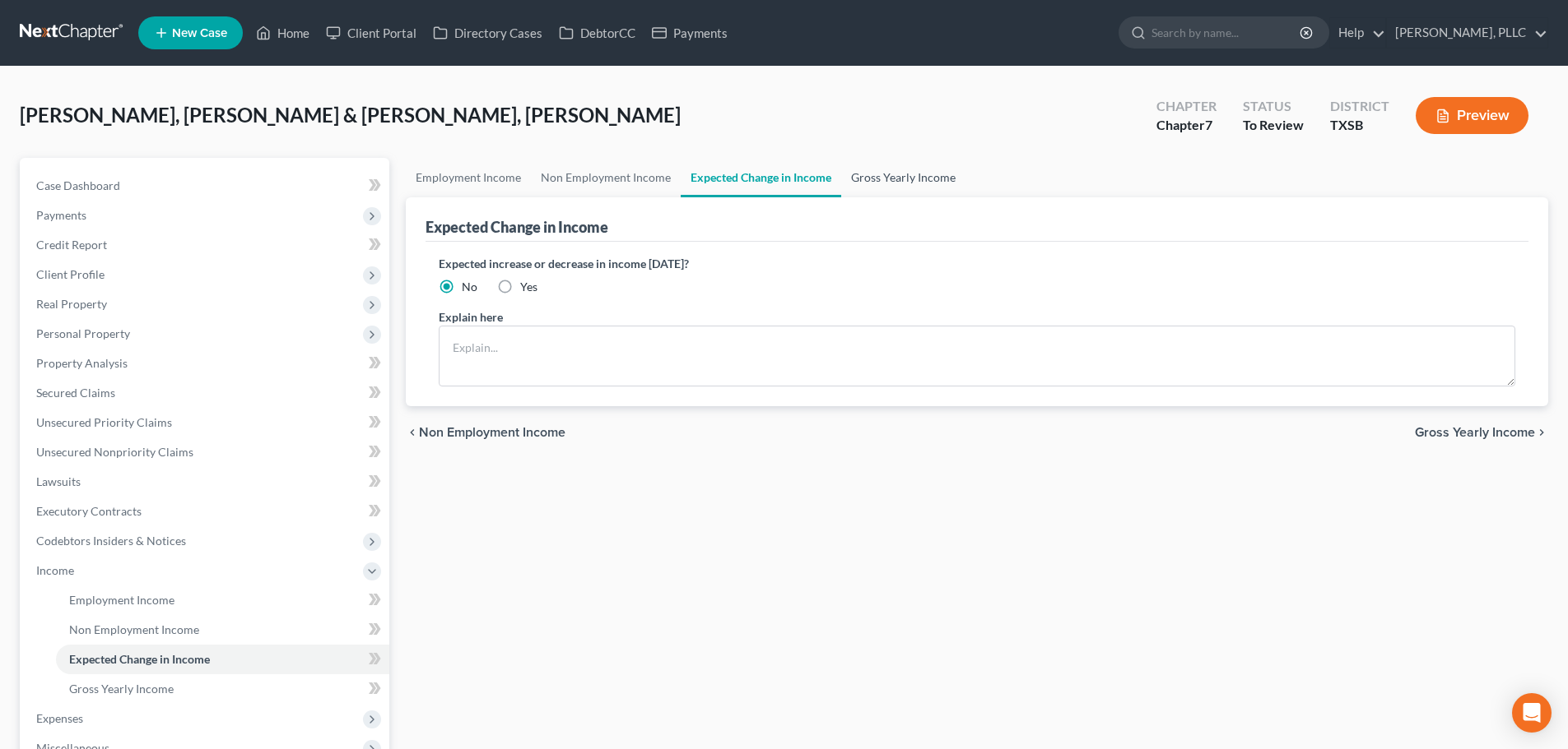
click at [875, 173] on link "Gross Yearly Income" at bounding box center [903, 178] width 124 height 39
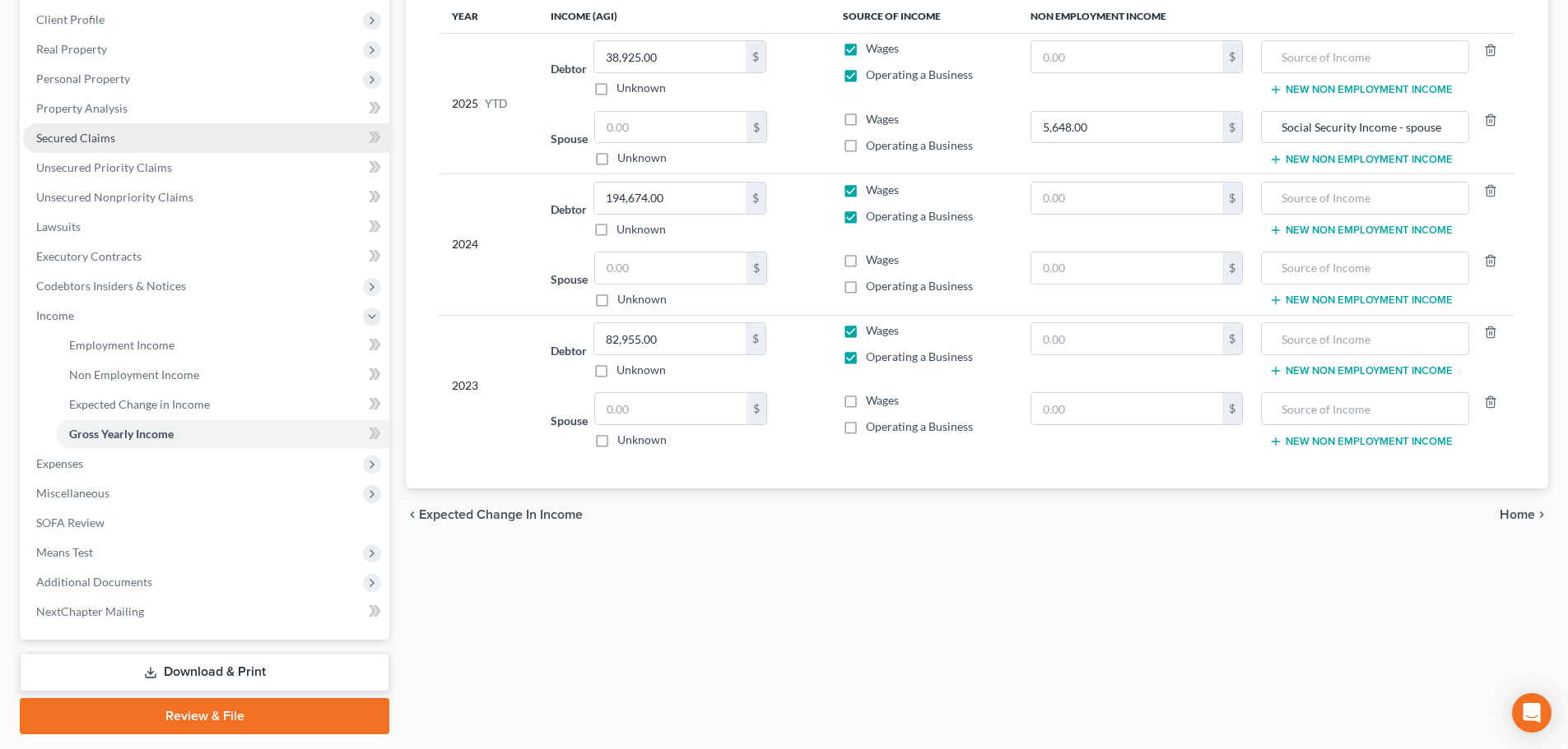
scroll to position [302, 0]
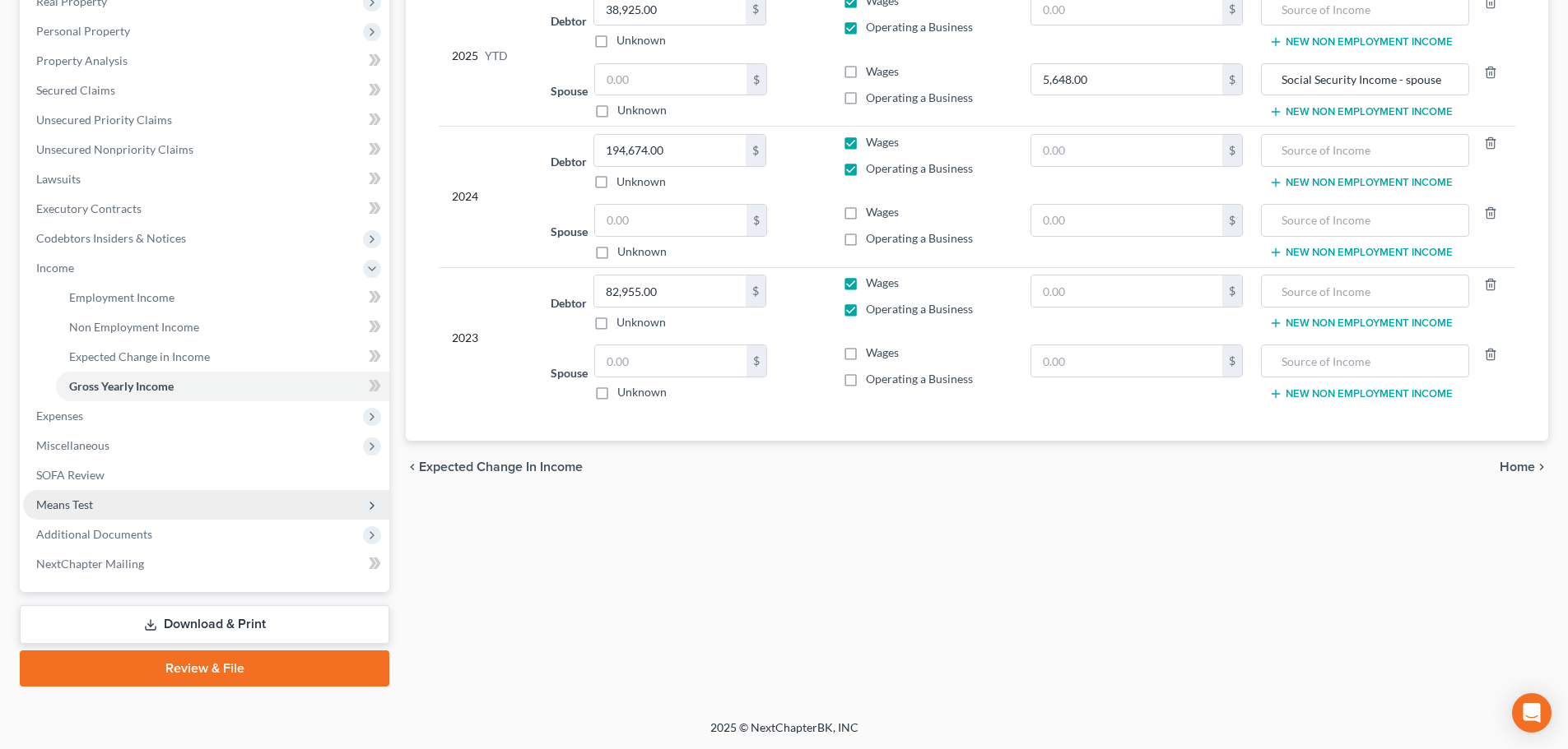
click at [117, 502] on span "Means Test" at bounding box center [206, 505] width 366 height 30
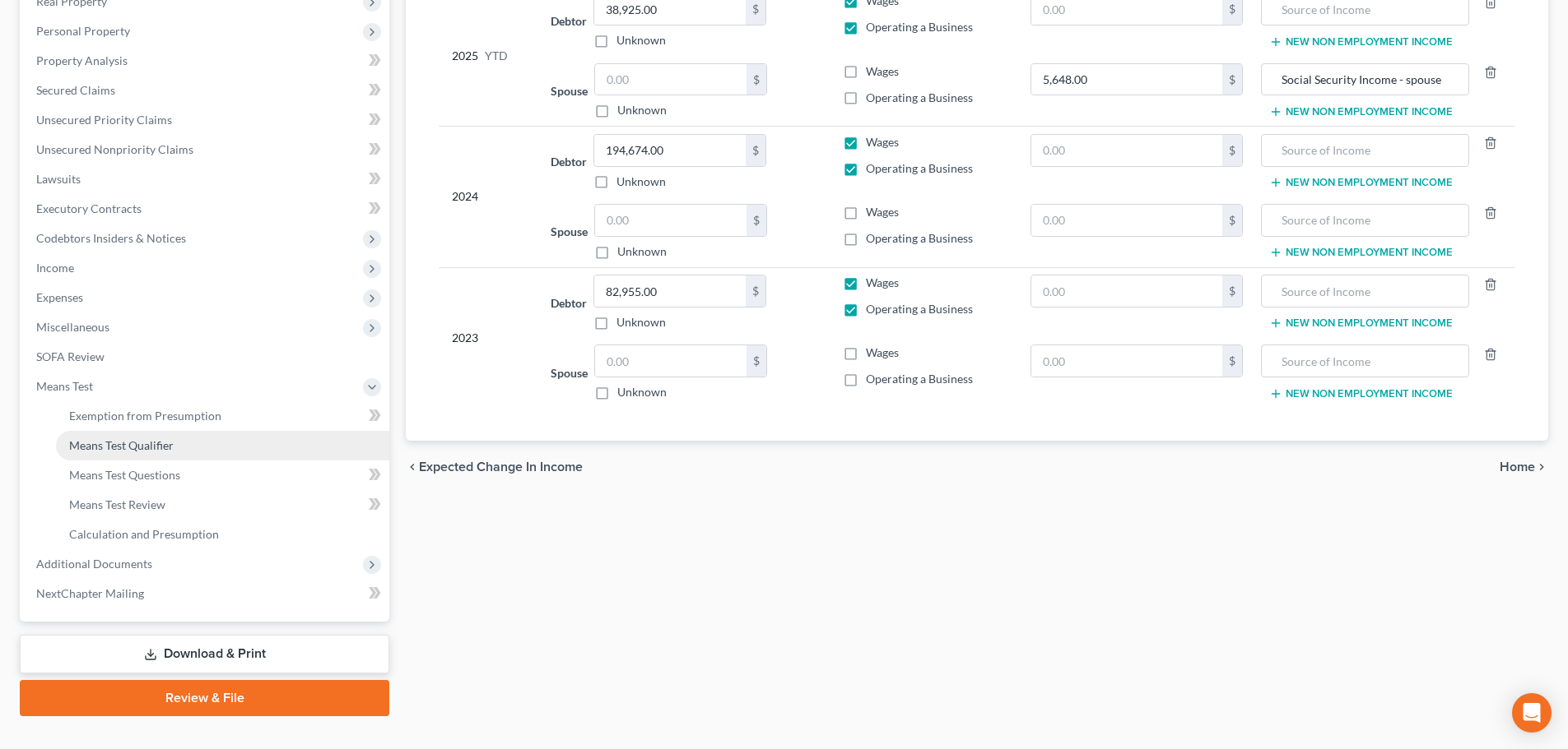
click at [138, 447] on span "Means Test Qualifier" at bounding box center [121, 446] width 104 height 14
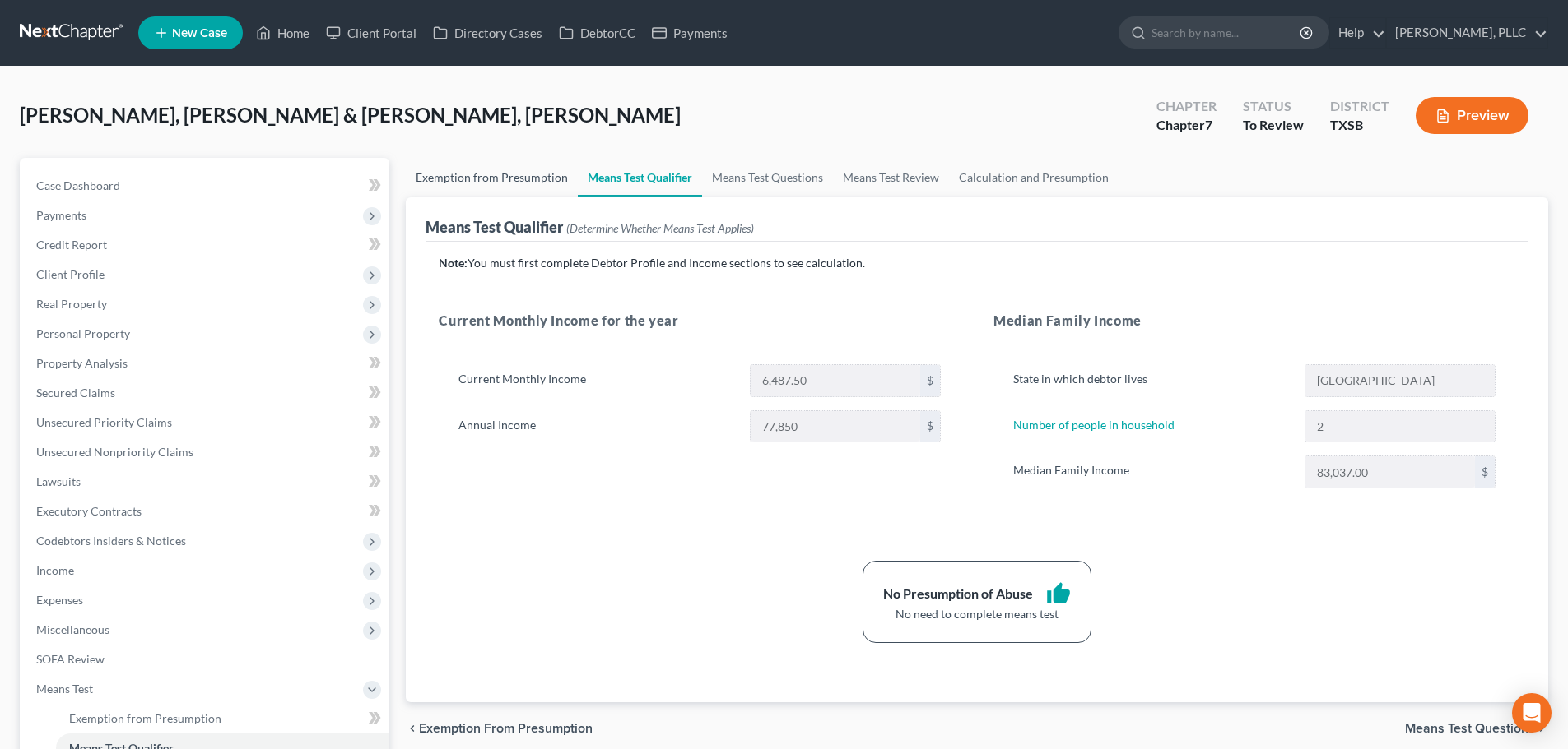
click at [478, 179] on link "Exemption from Presumption" at bounding box center [492, 178] width 172 height 39
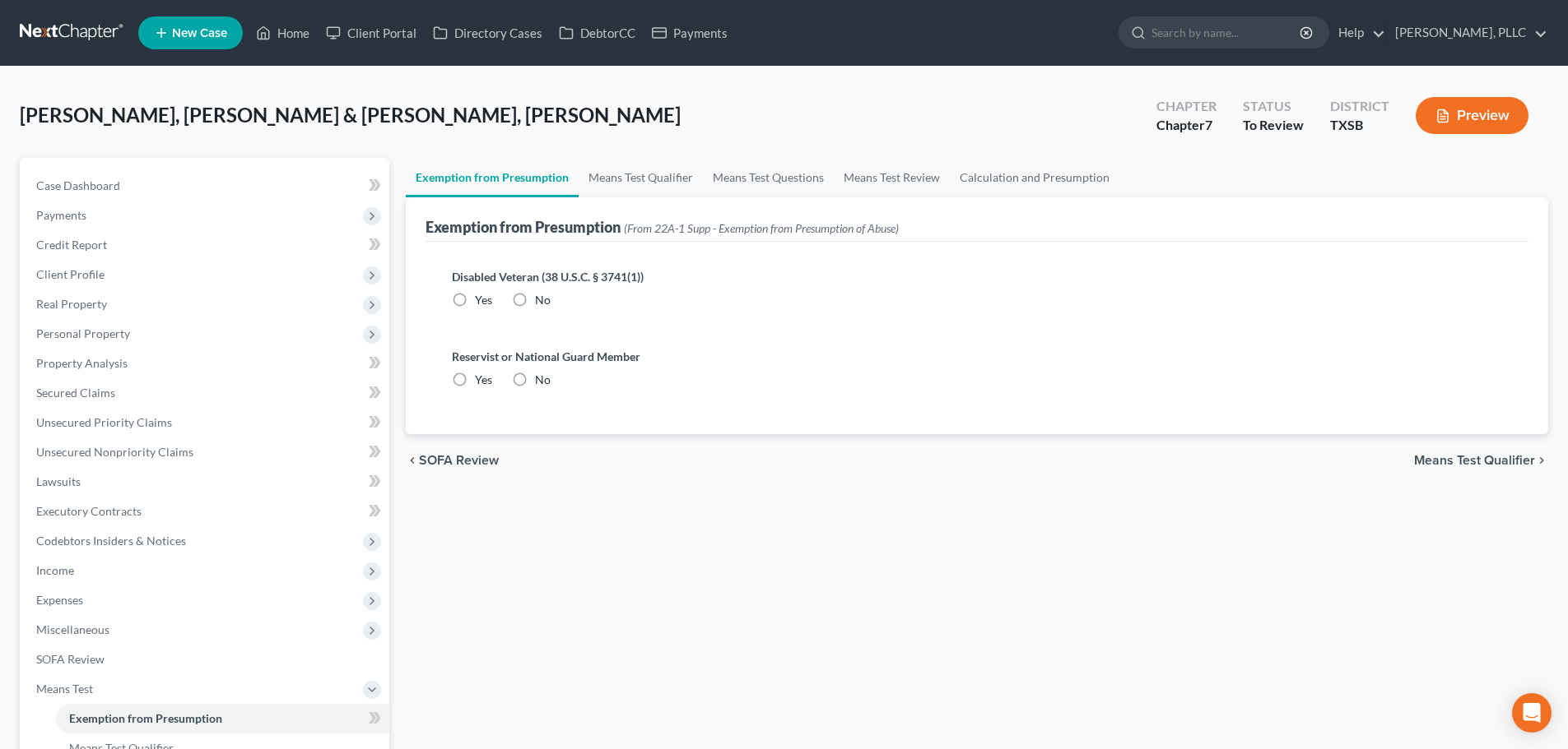
radio input "true"
click at [660, 179] on link "Means Test Qualifier" at bounding box center [641, 178] width 124 height 39
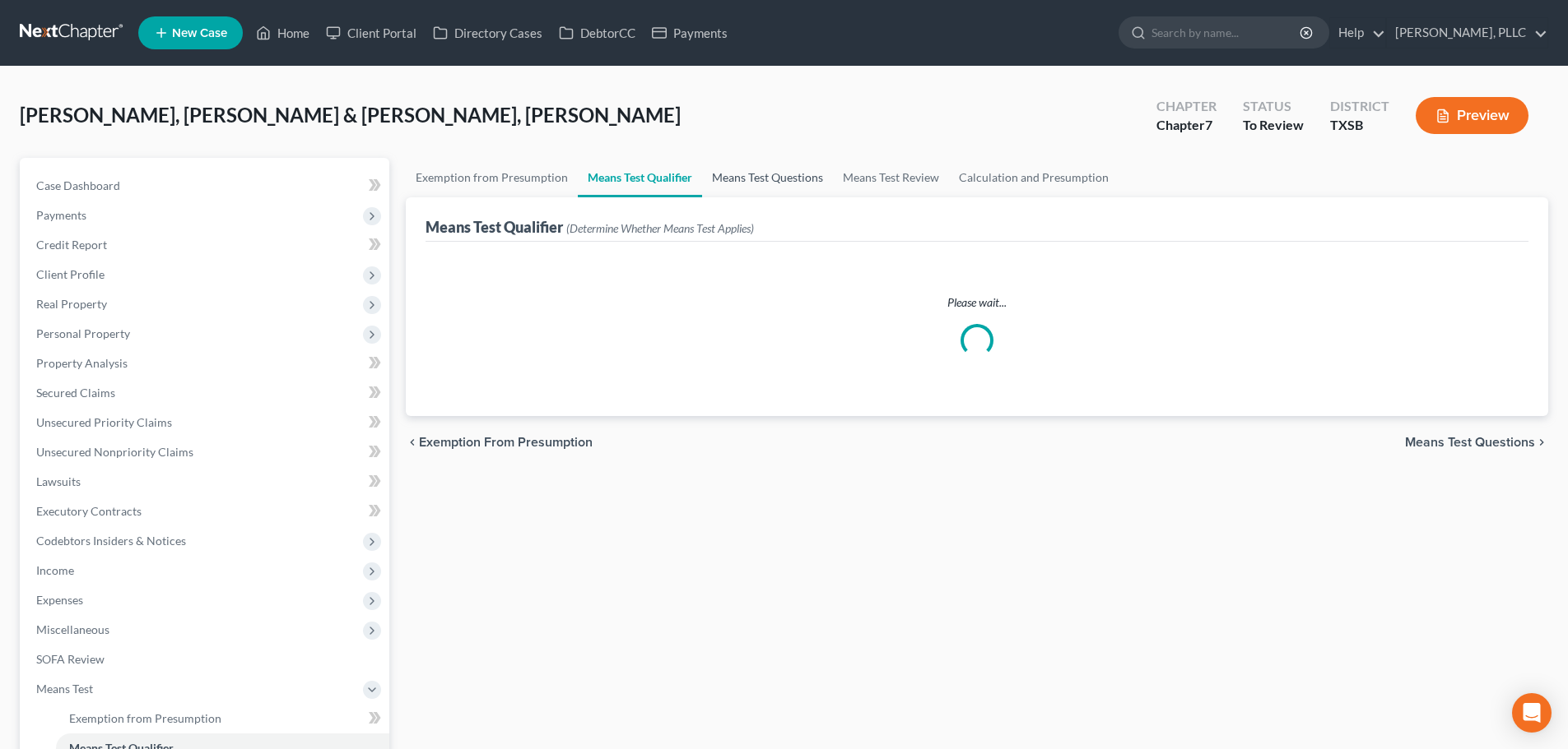
click at [756, 175] on link "Means Test Questions" at bounding box center [767, 178] width 131 height 39
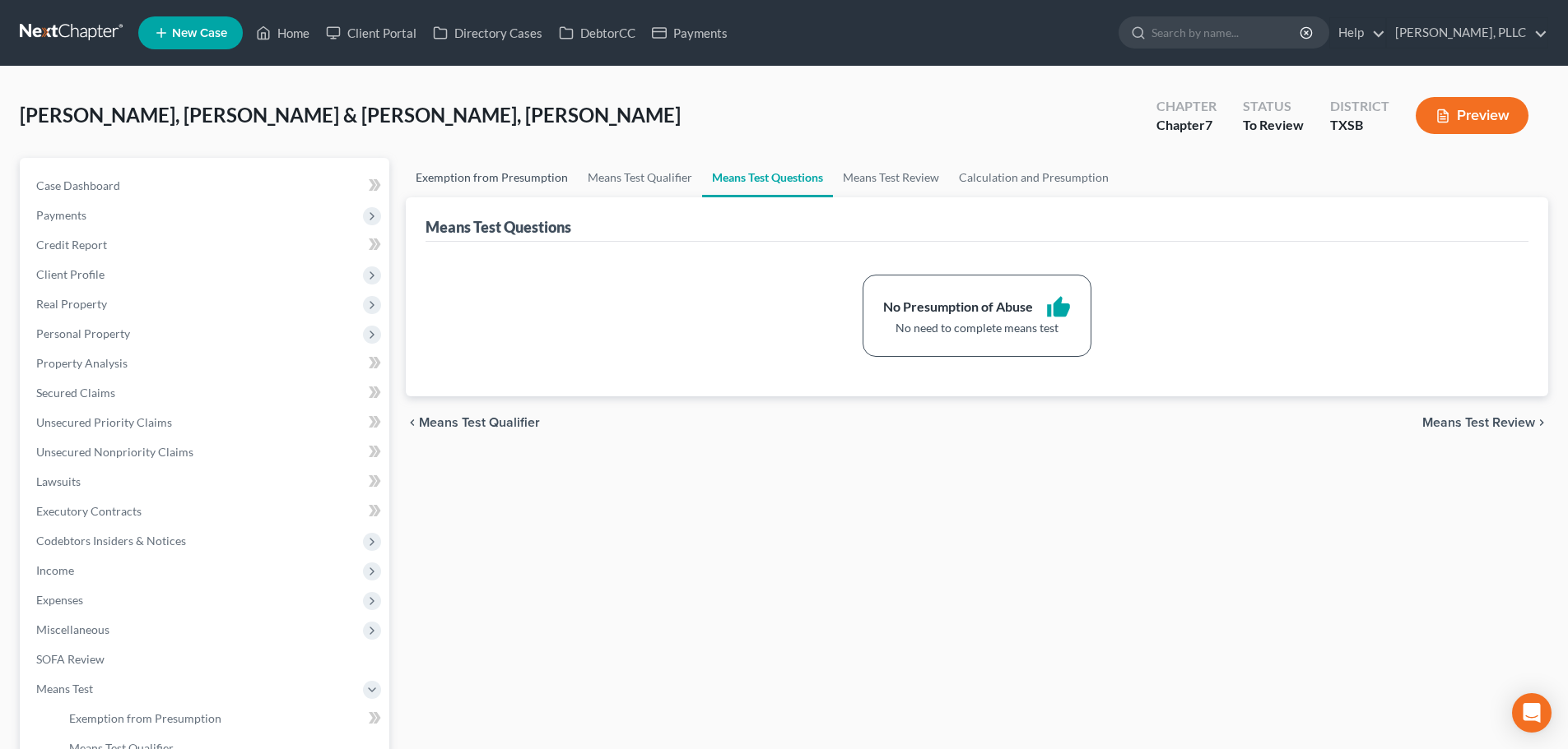
click at [494, 176] on link "Exemption from Presumption" at bounding box center [492, 178] width 172 height 39
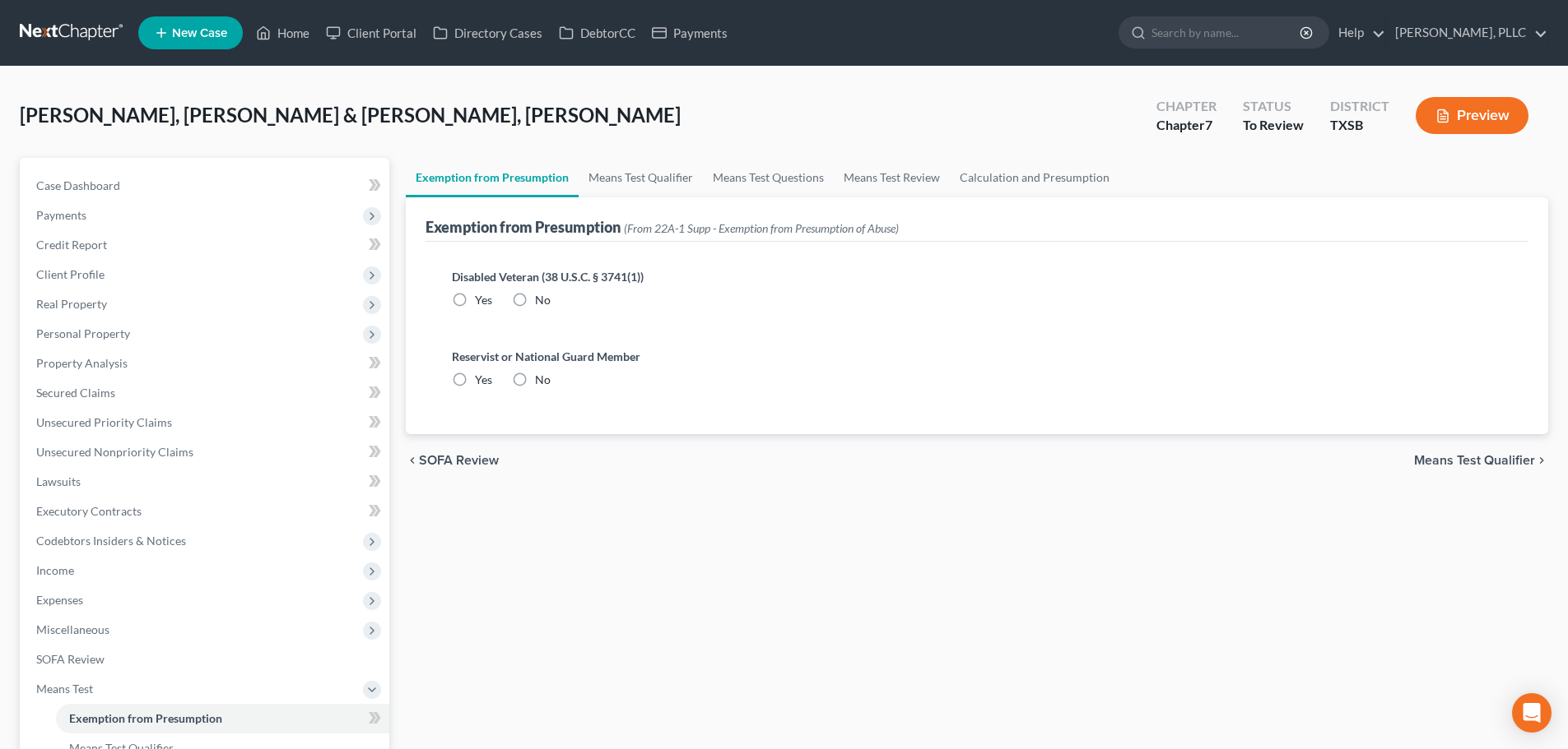
radio input "true"
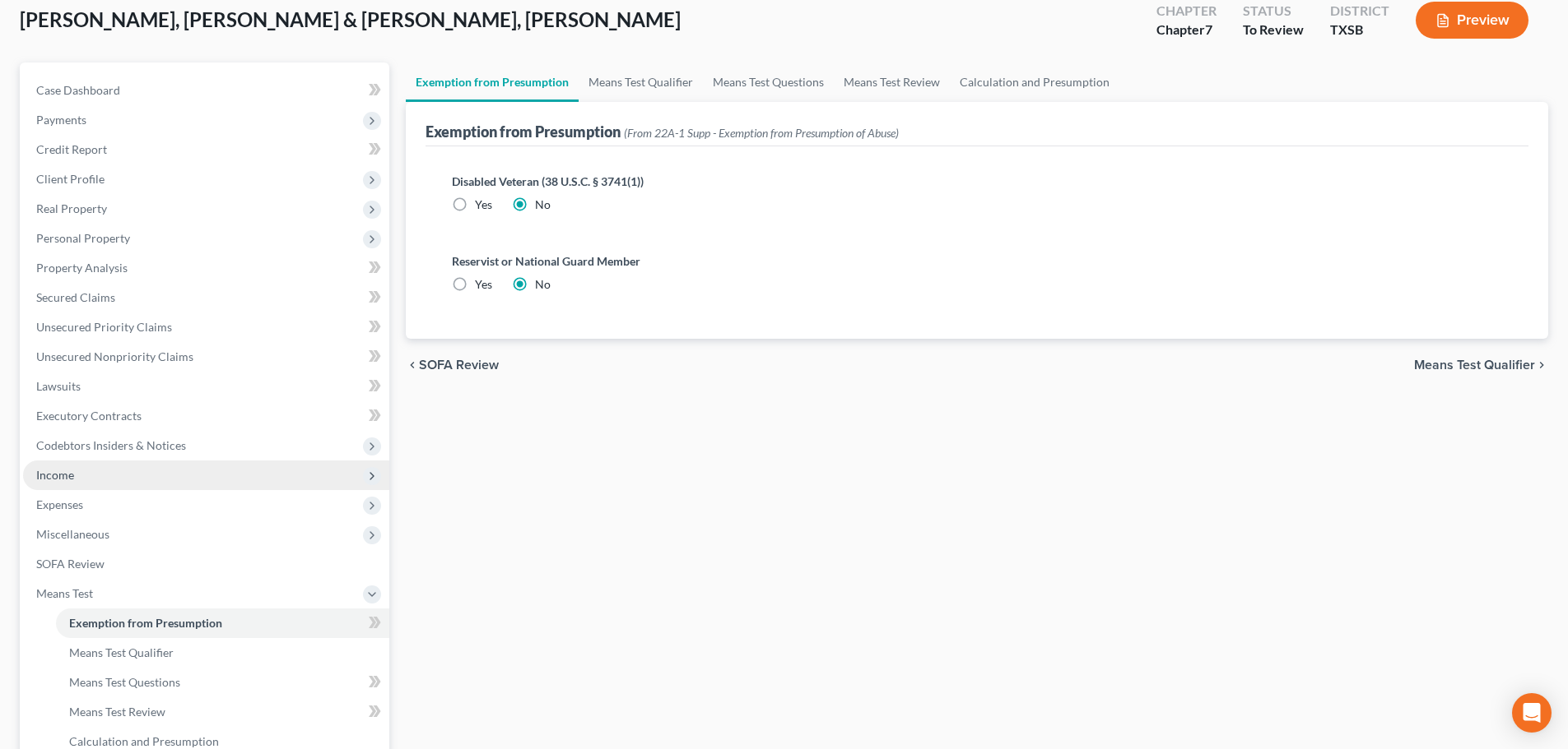
scroll to position [247, 0]
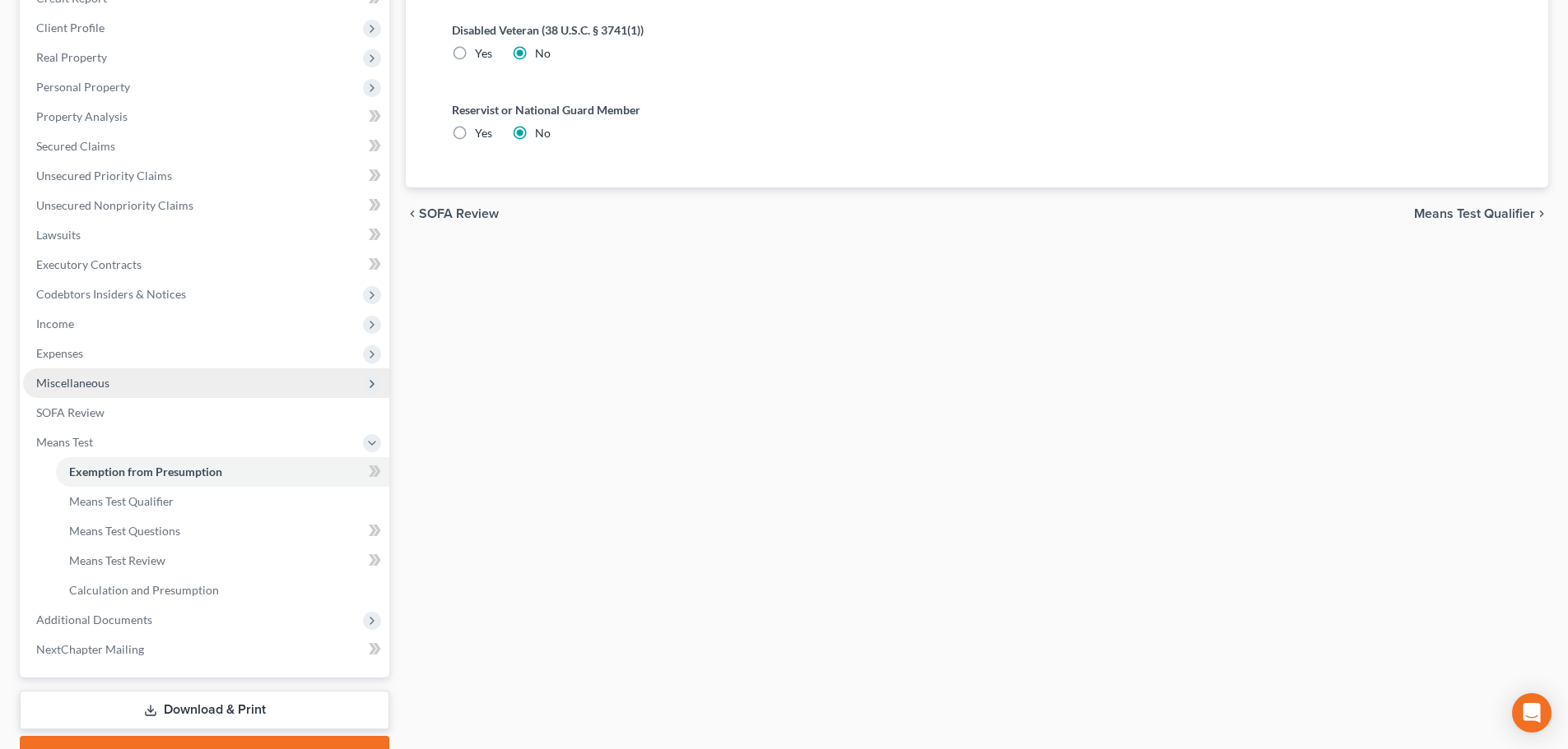
click at [100, 384] on span "Miscellaneous" at bounding box center [73, 383] width 74 height 14
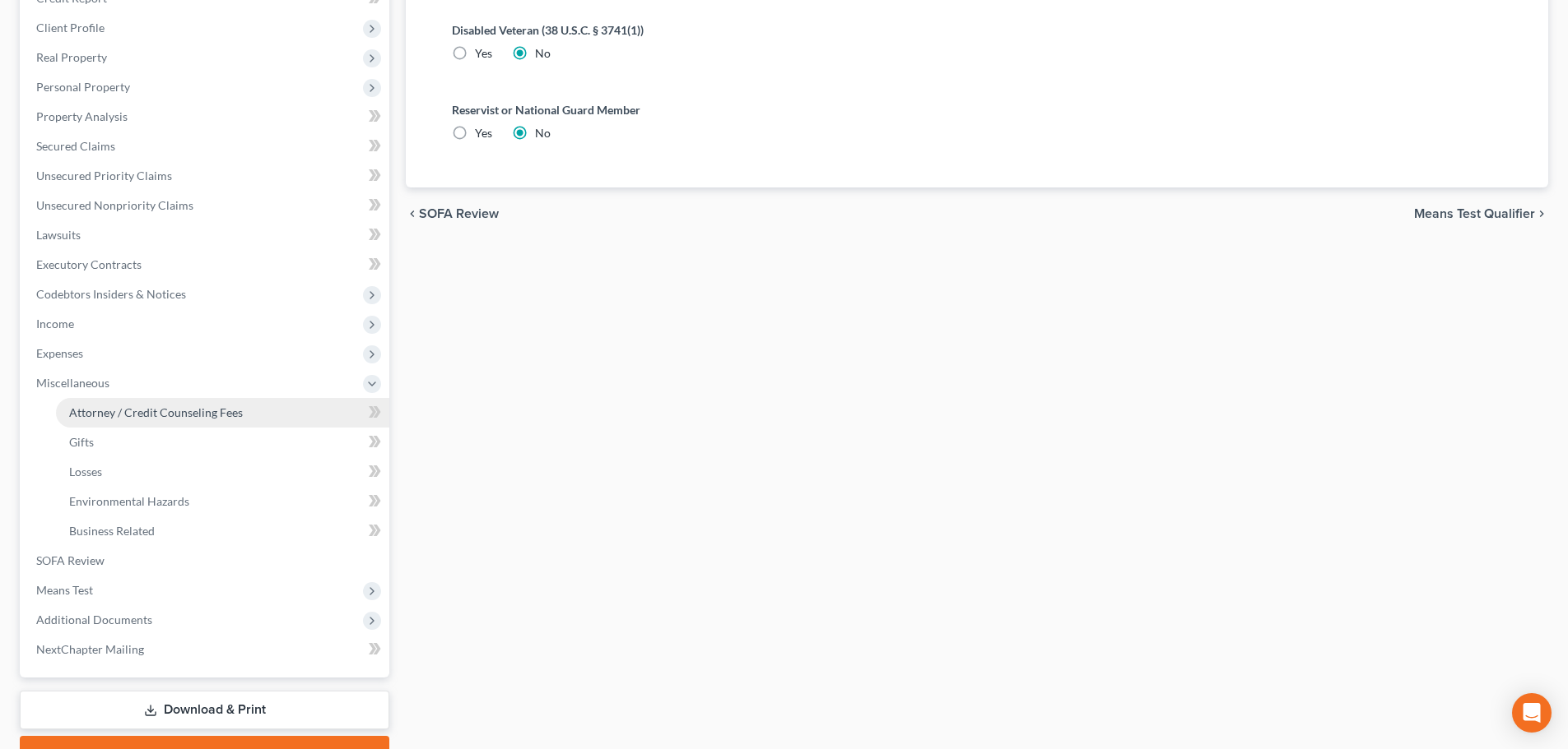
click at [138, 417] on span "Attorney / Credit Counseling Fees" at bounding box center [156, 413] width 174 height 14
select select "0"
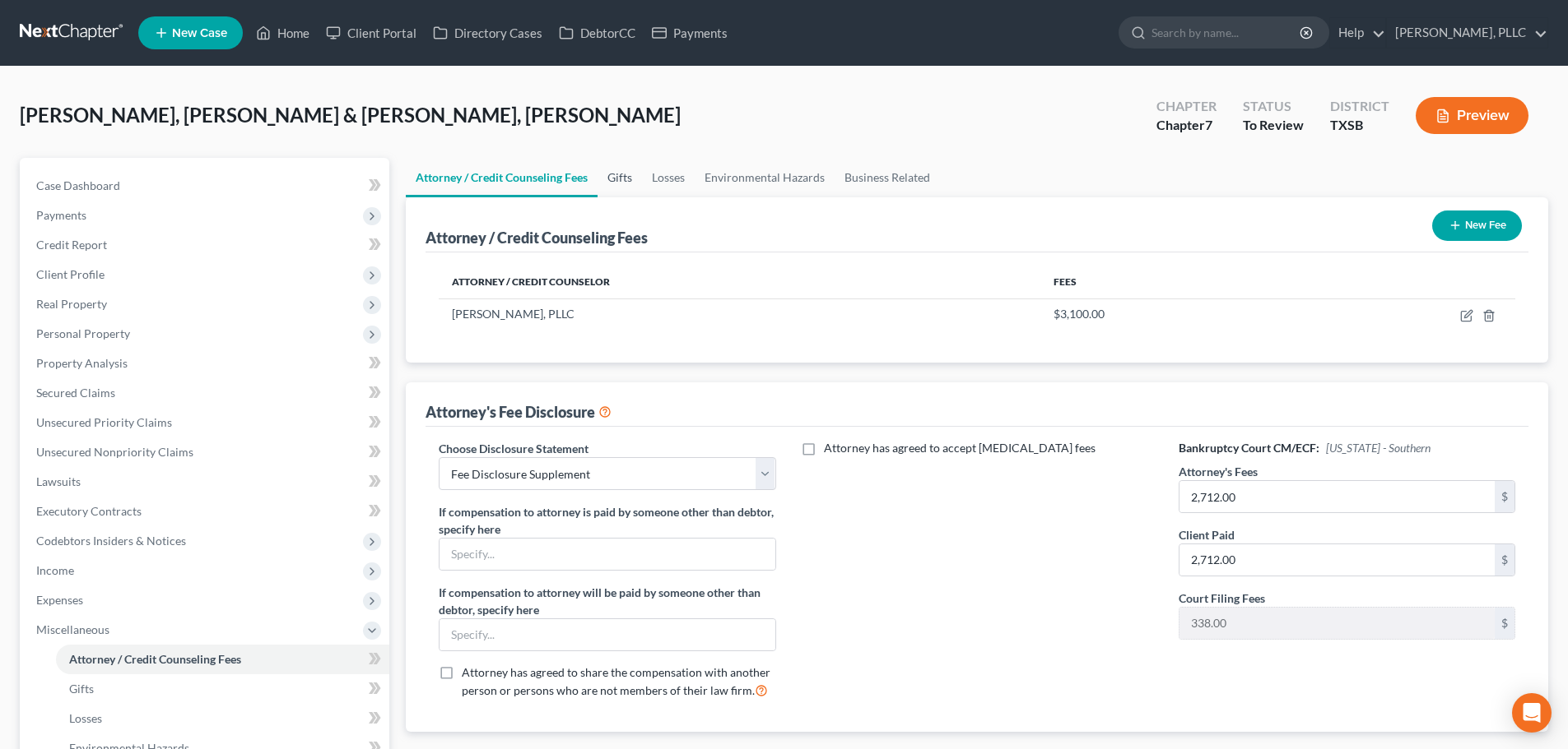
click at [632, 176] on link "Gifts" at bounding box center [620, 178] width 45 height 39
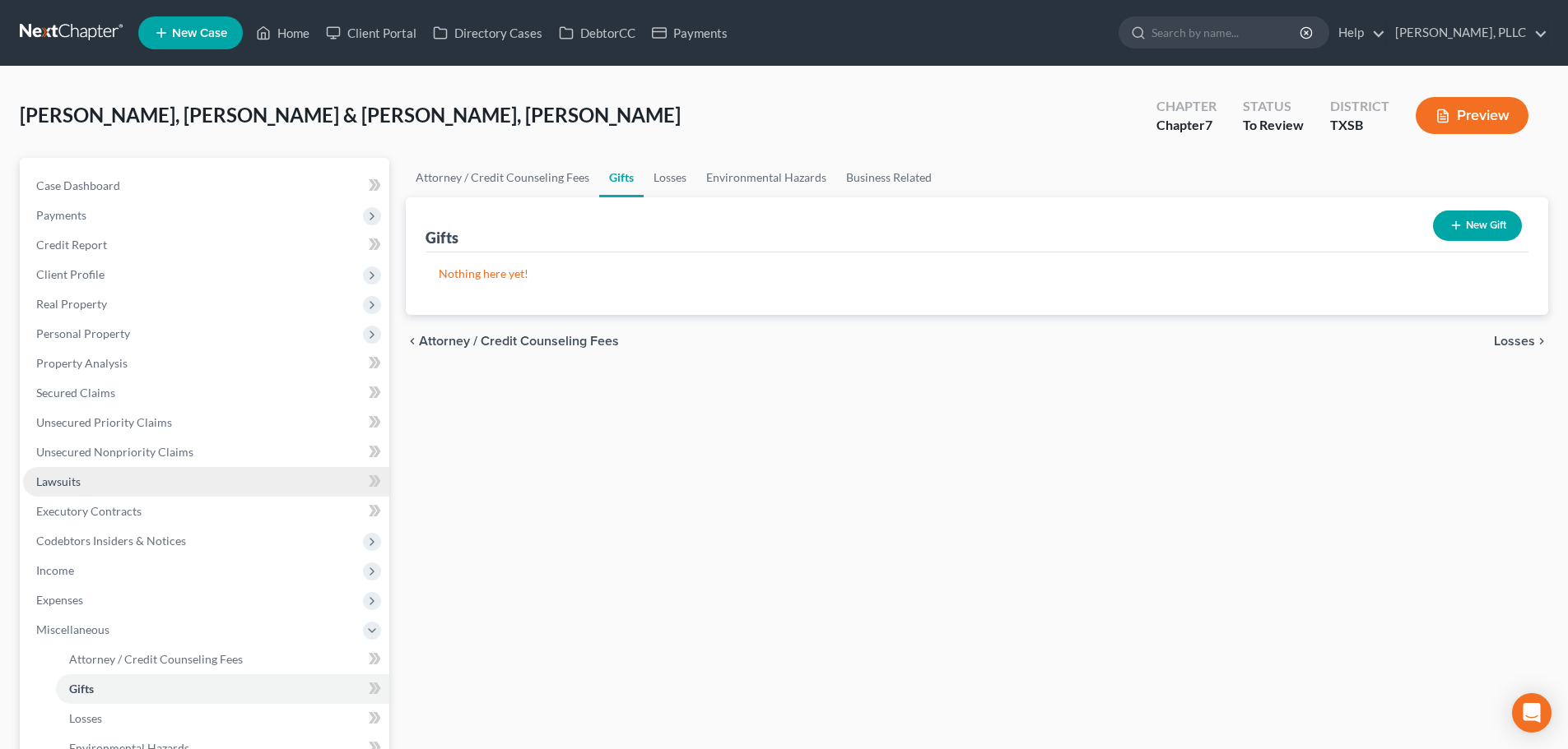
click at [112, 485] on link "Lawsuits" at bounding box center [206, 482] width 366 height 30
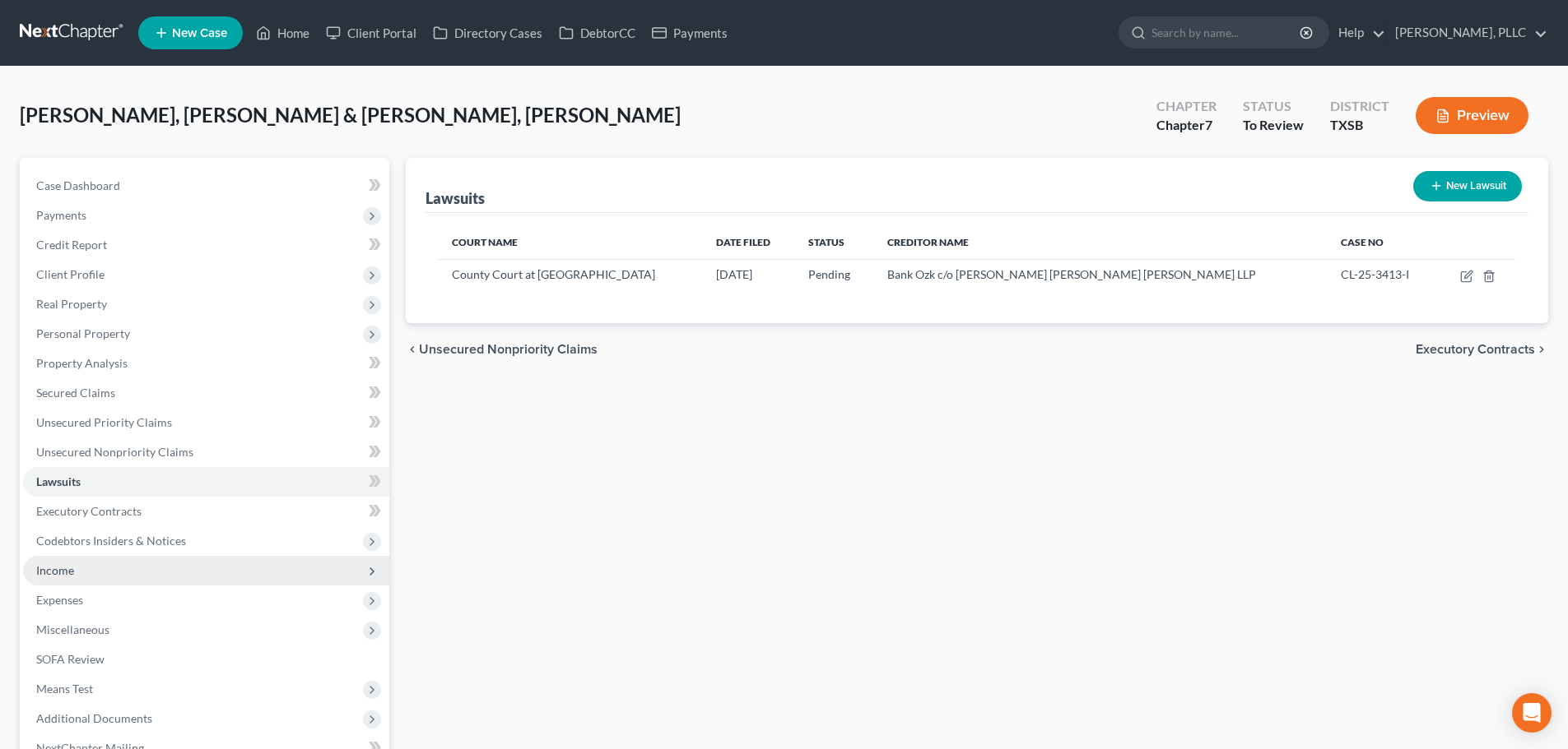
click at [74, 567] on span "Income" at bounding box center [206, 570] width 366 height 30
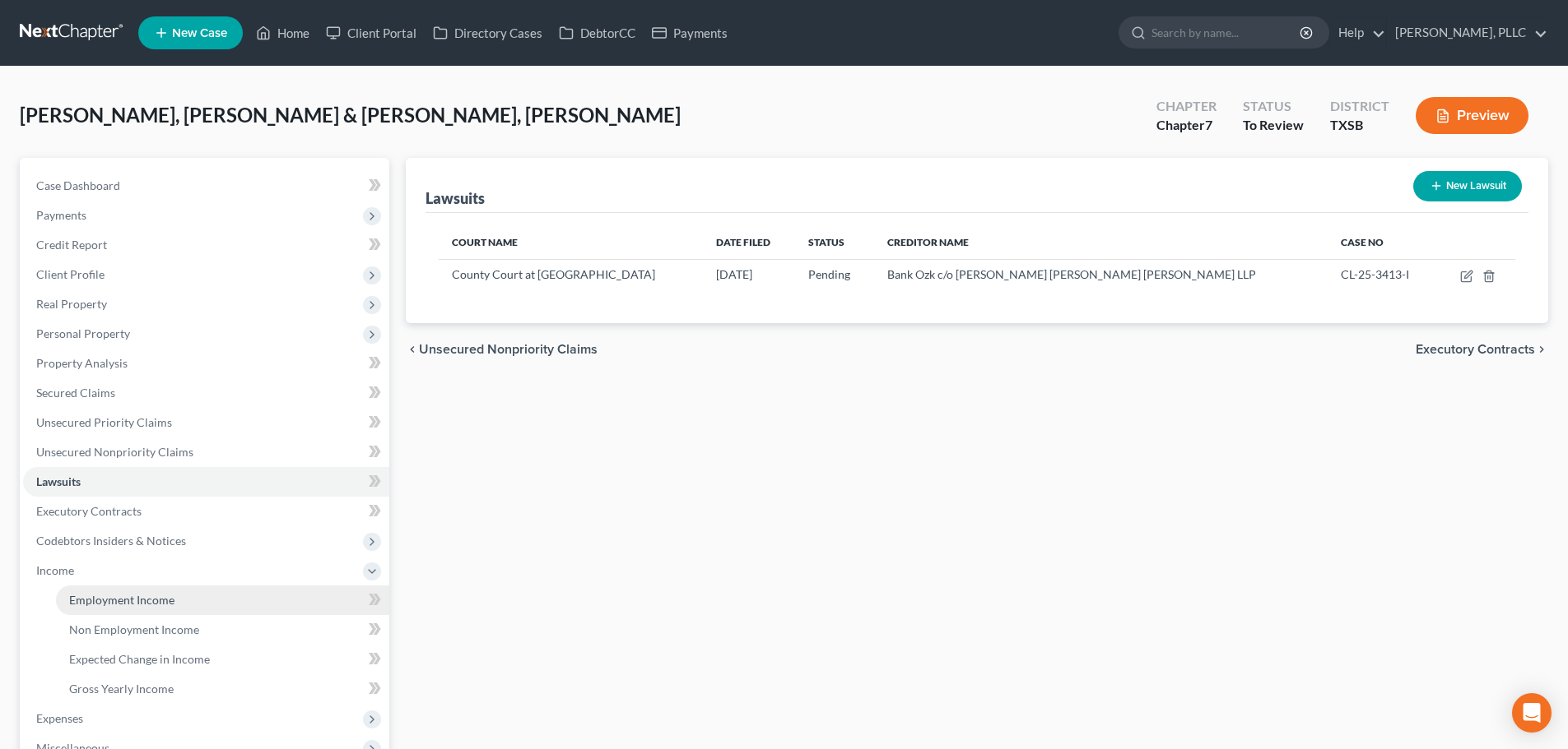
click at [115, 605] on span "Employment Income" at bounding box center [121, 600] width 105 height 14
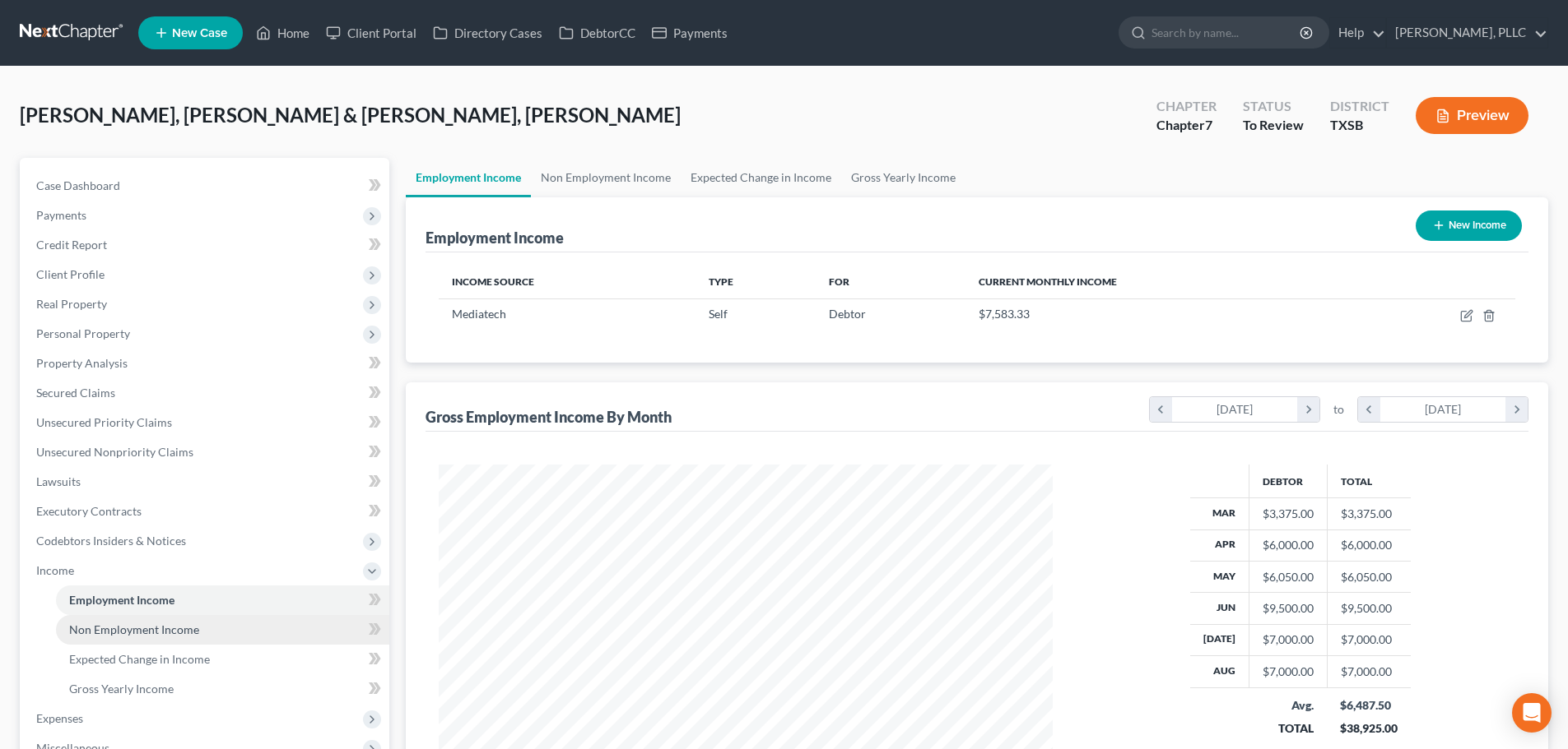
scroll to position [307, 647]
click at [130, 629] on span "Non Employment Income" at bounding box center [134, 630] width 130 height 14
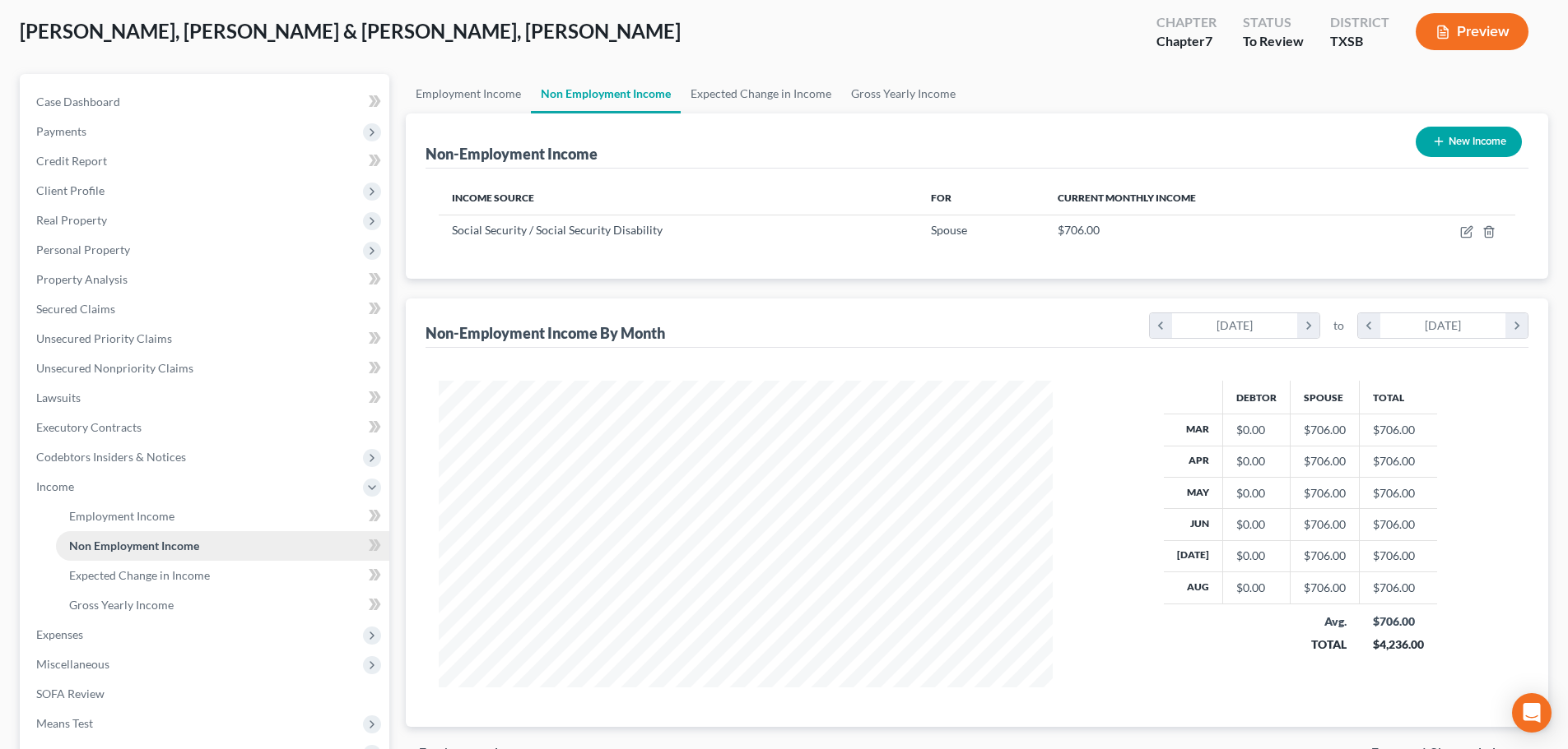
scroll to position [247, 0]
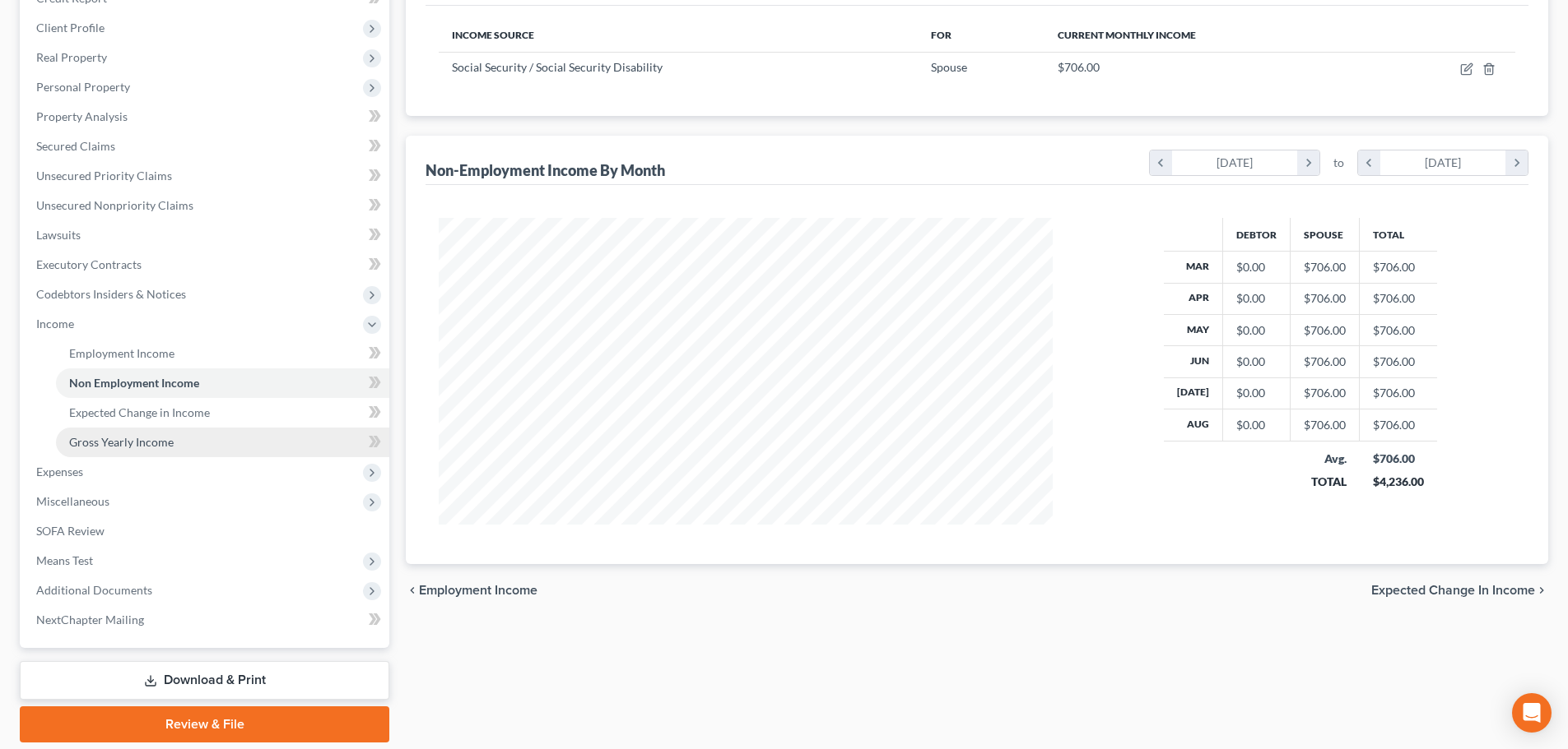
click at [116, 439] on span "Gross Yearly Income" at bounding box center [121, 442] width 104 height 14
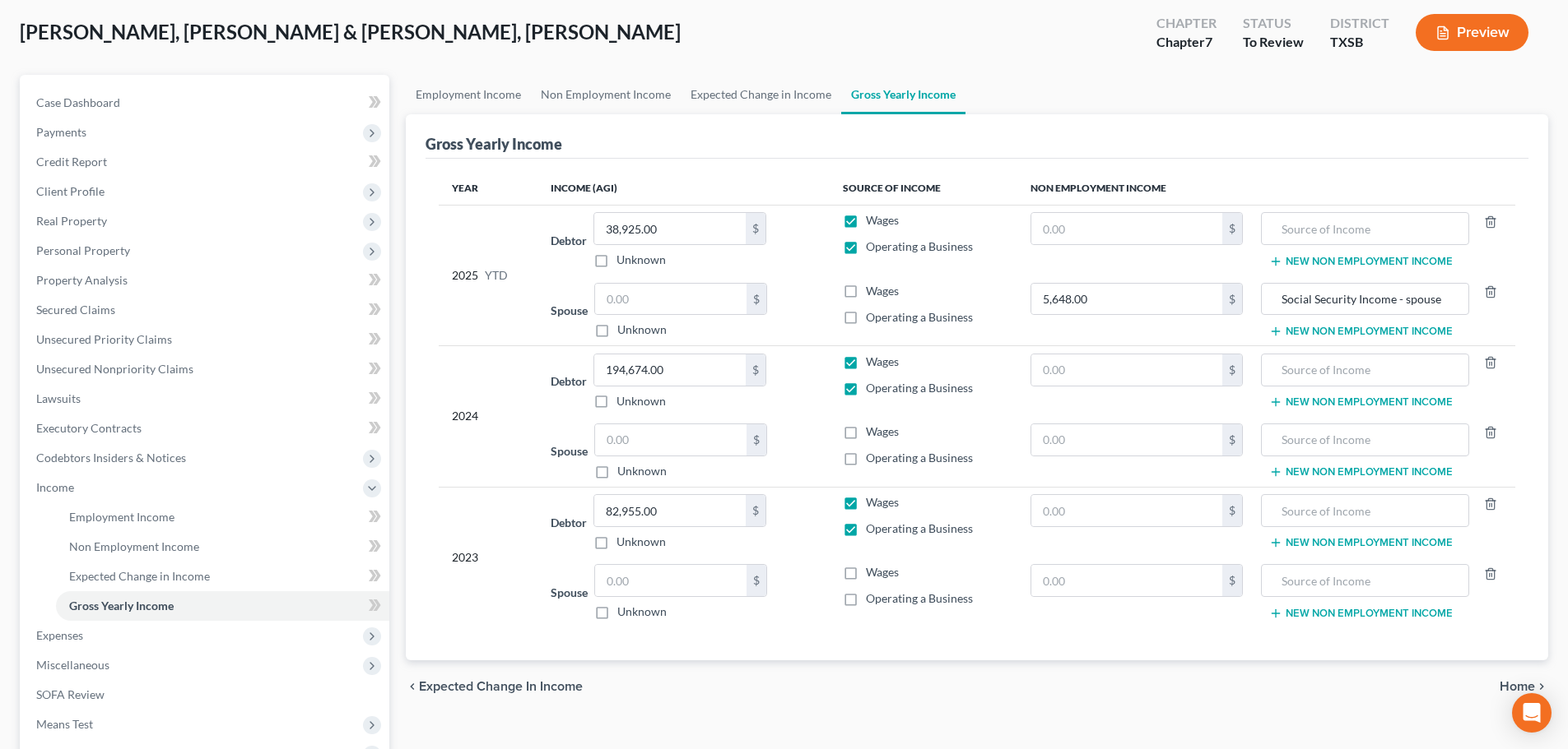
scroll to position [247, 0]
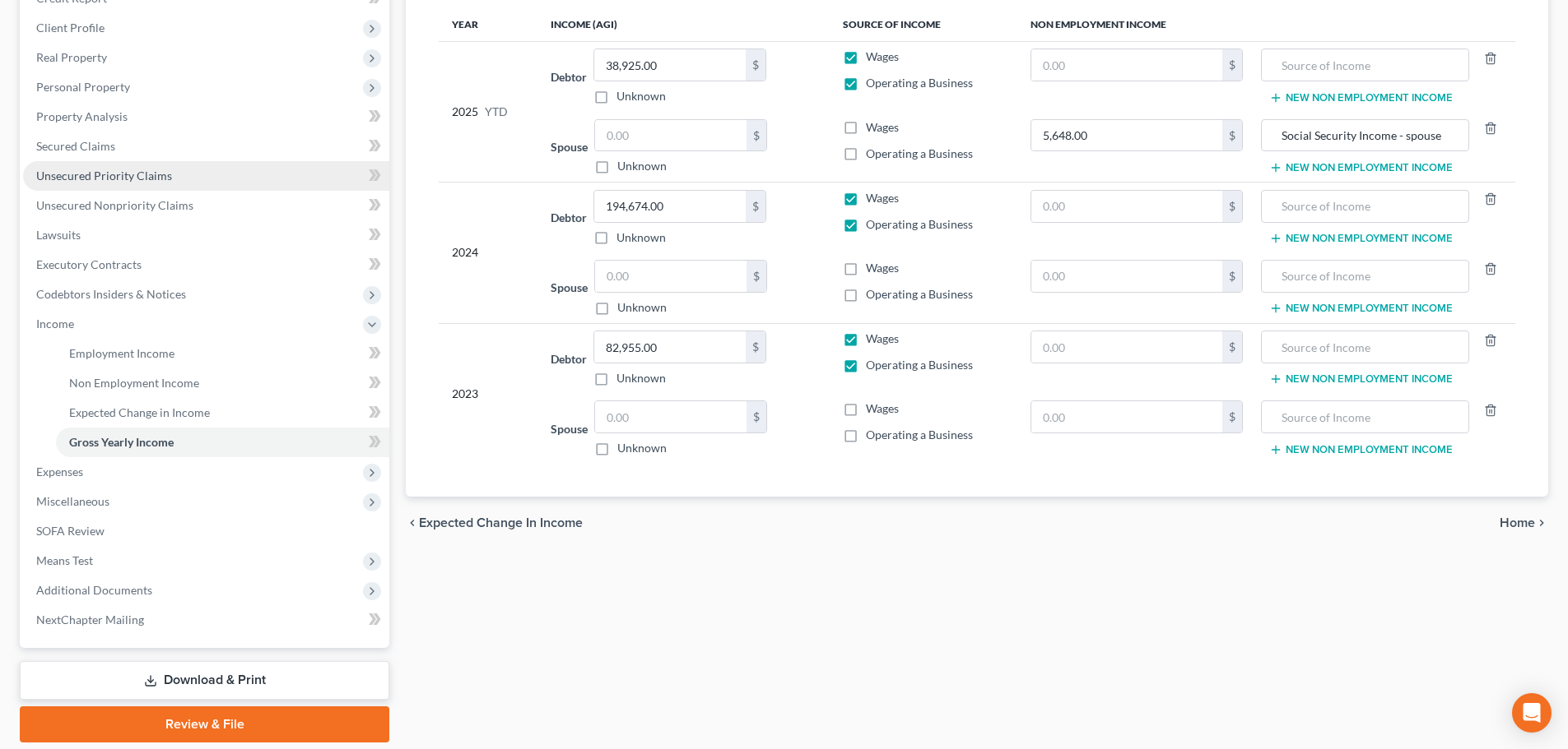
click at [198, 187] on link "Unsecured Priority Claims" at bounding box center [206, 176] width 366 height 30
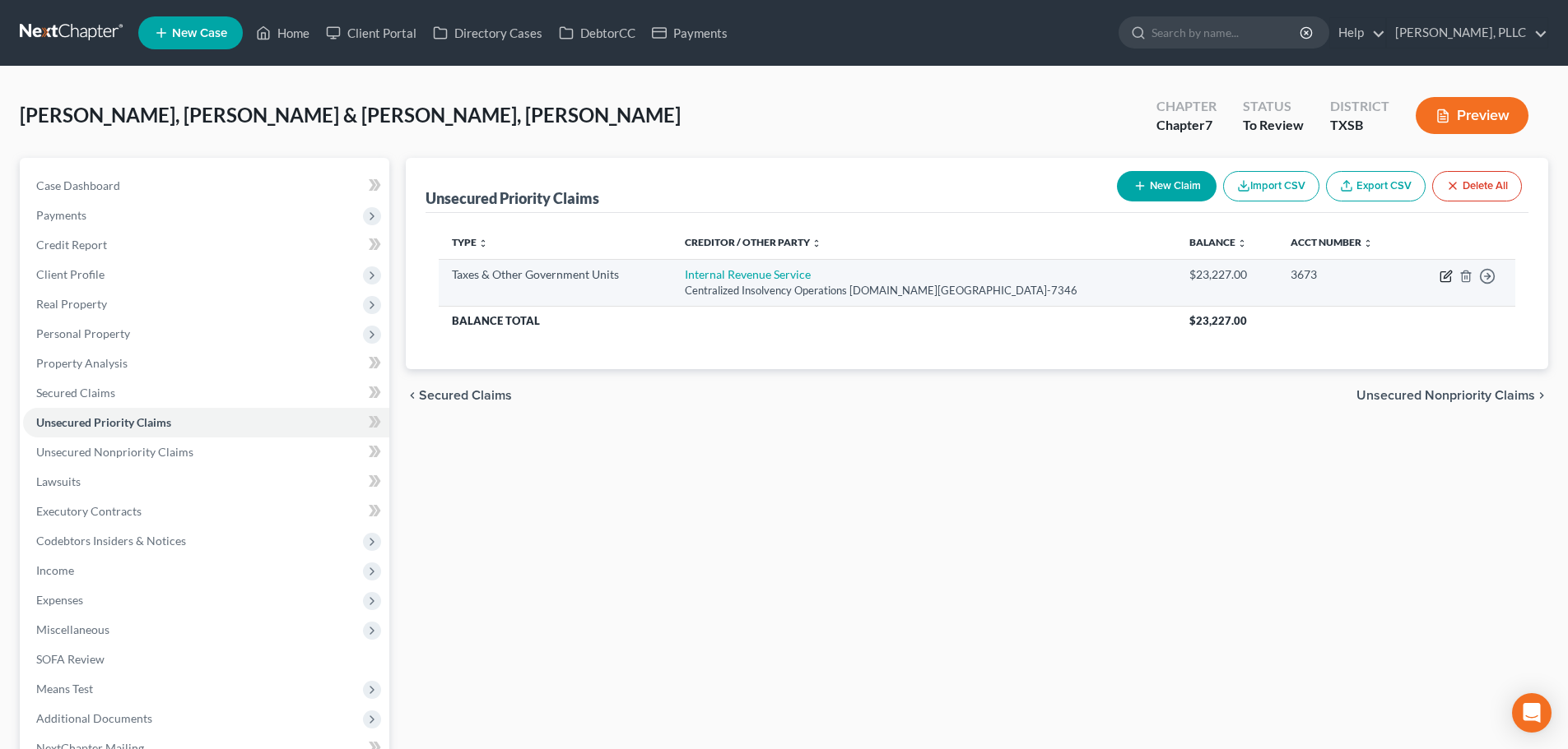
click at [1445, 273] on icon "button" at bounding box center [1446, 276] width 13 height 13
select select "0"
select select "39"
select select "2"
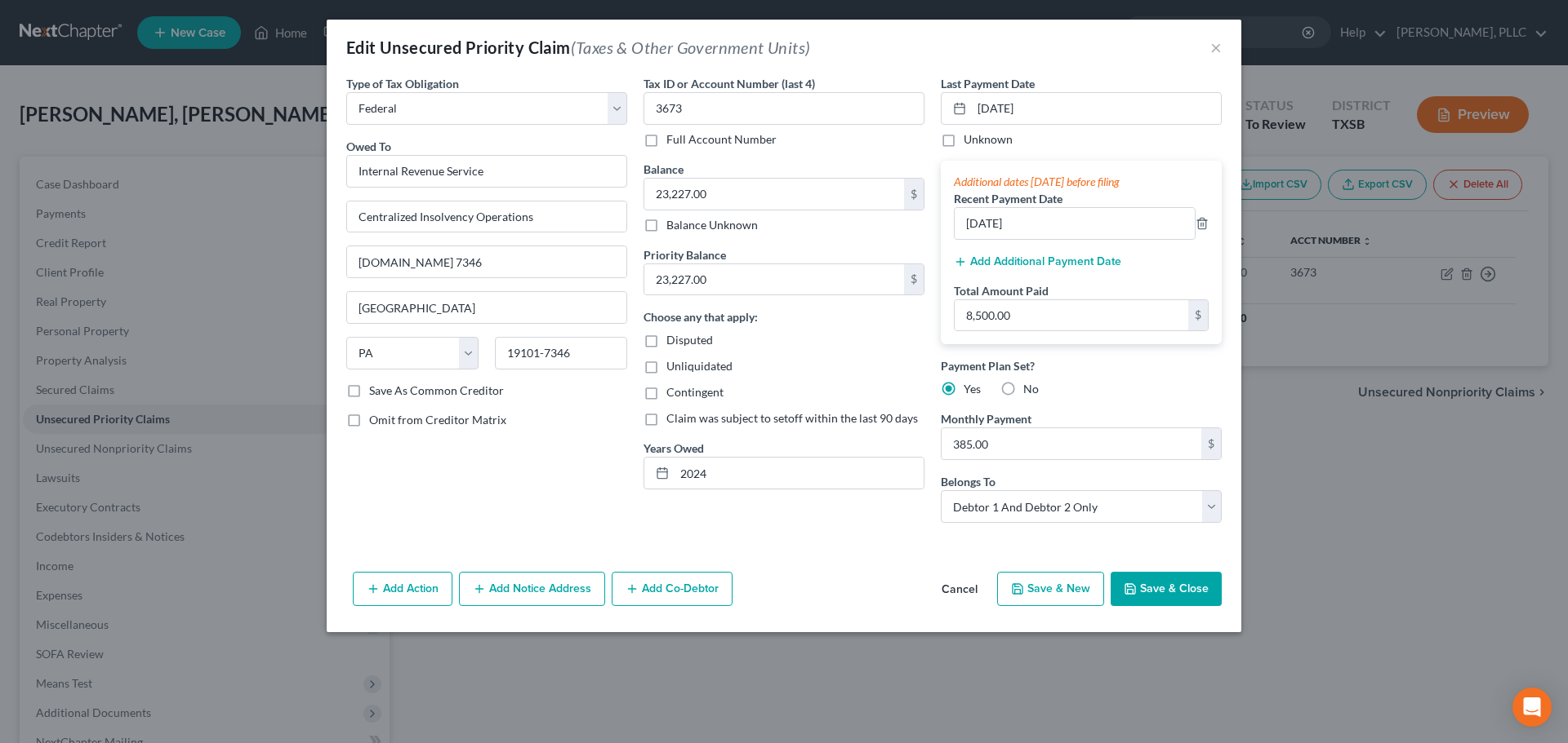
click at [1145, 586] on button "Save & Close" at bounding box center [1166, 589] width 111 height 35
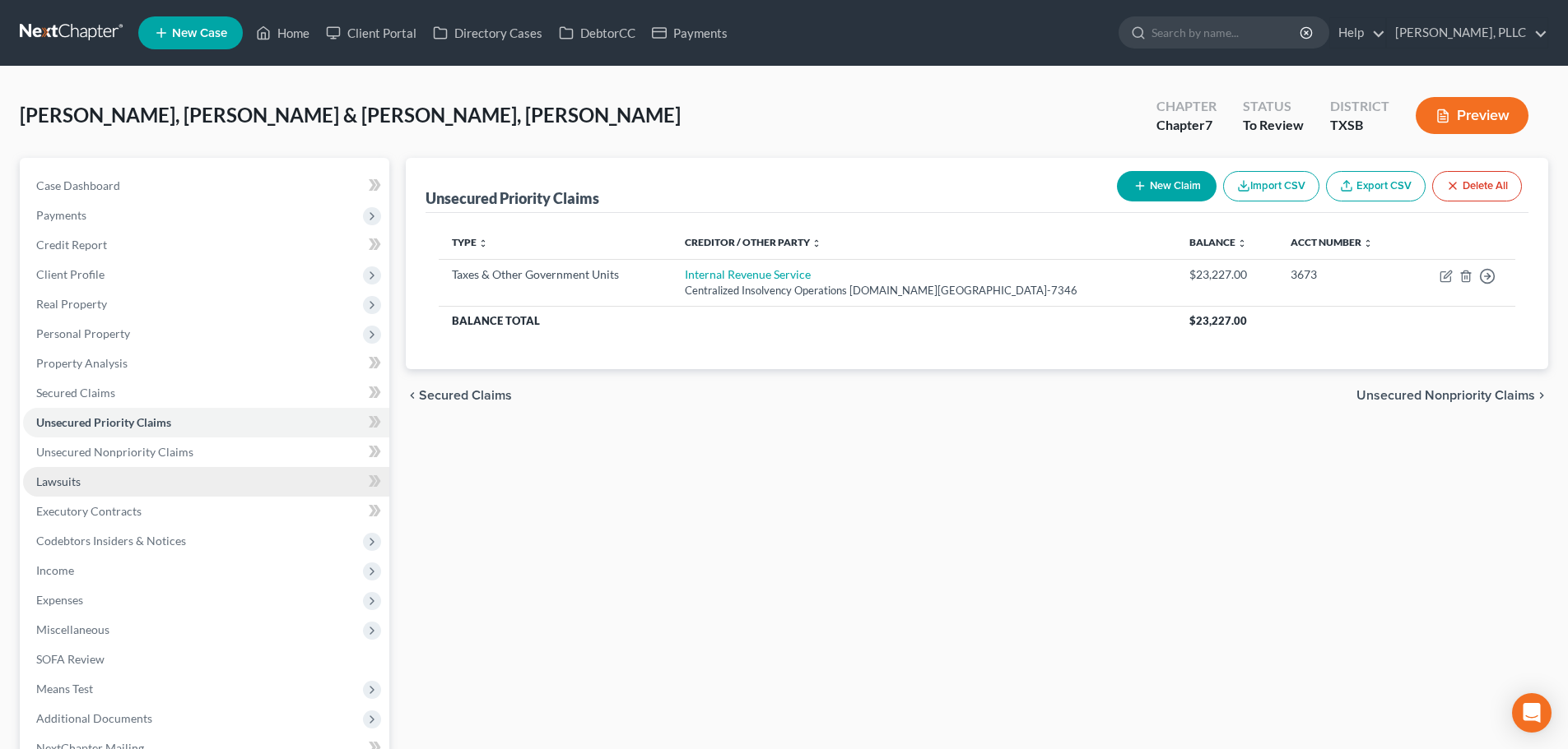
click at [100, 488] on link "Lawsuits" at bounding box center [206, 482] width 366 height 30
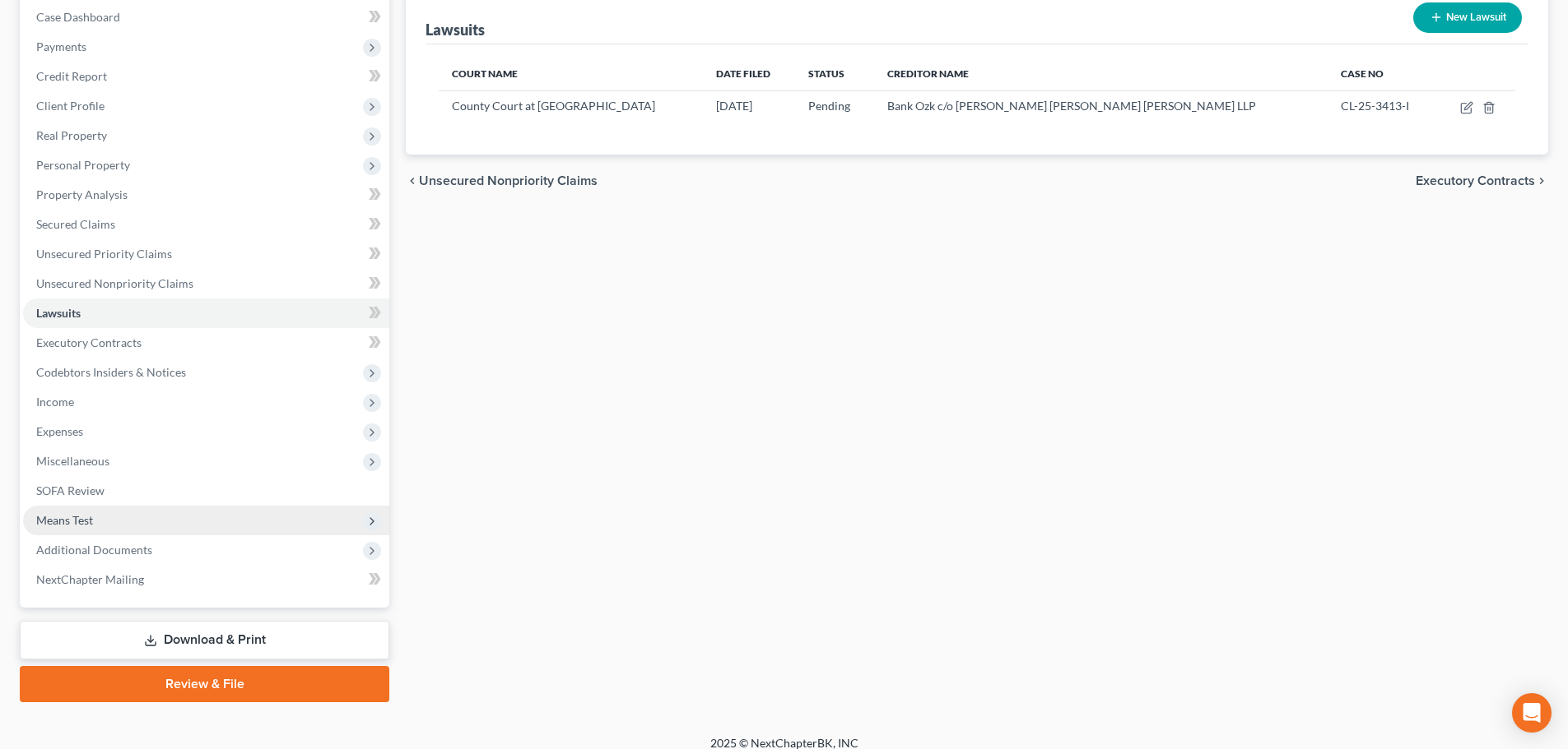
scroll to position [184, 0]
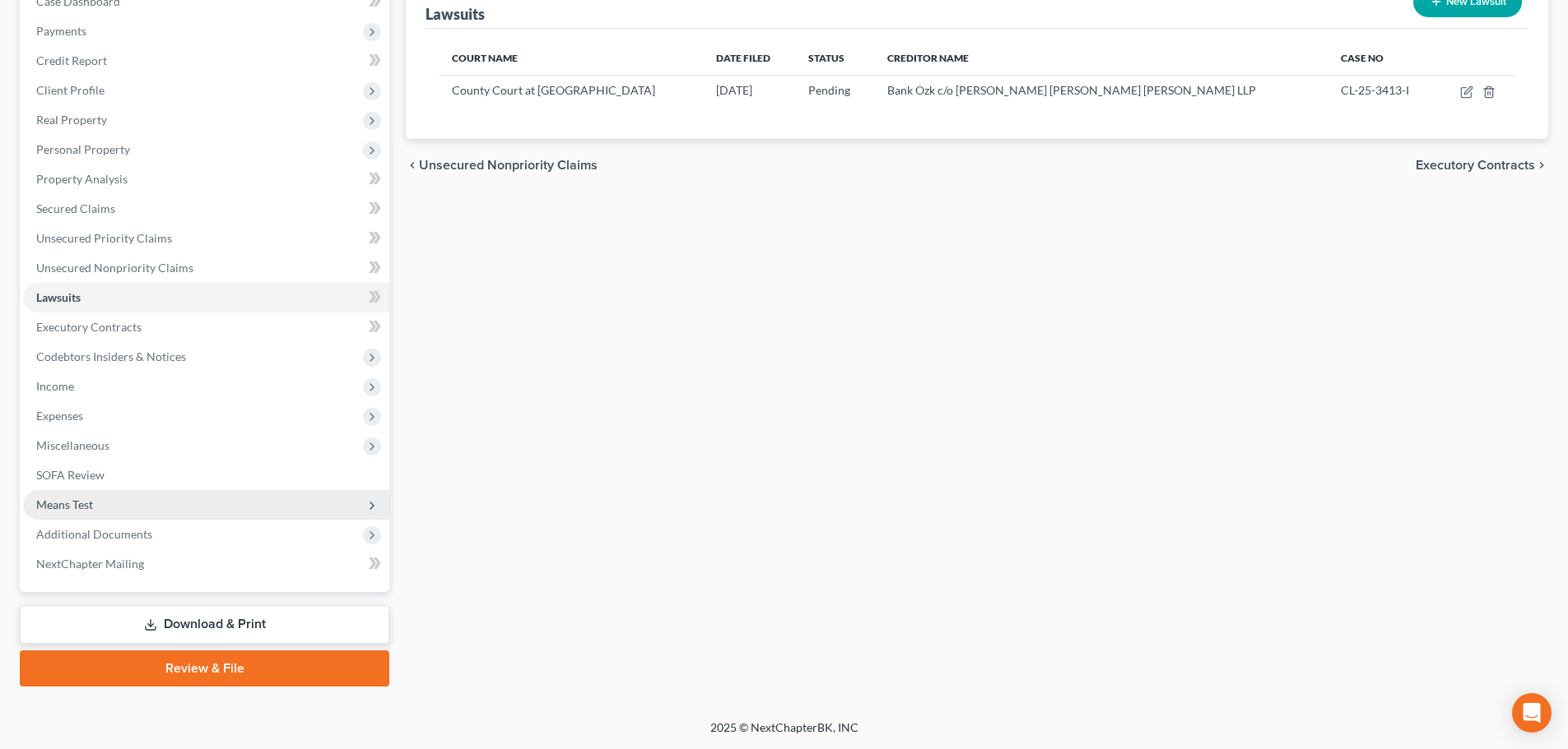
click at [78, 503] on span "Means Test" at bounding box center [64, 505] width 57 height 14
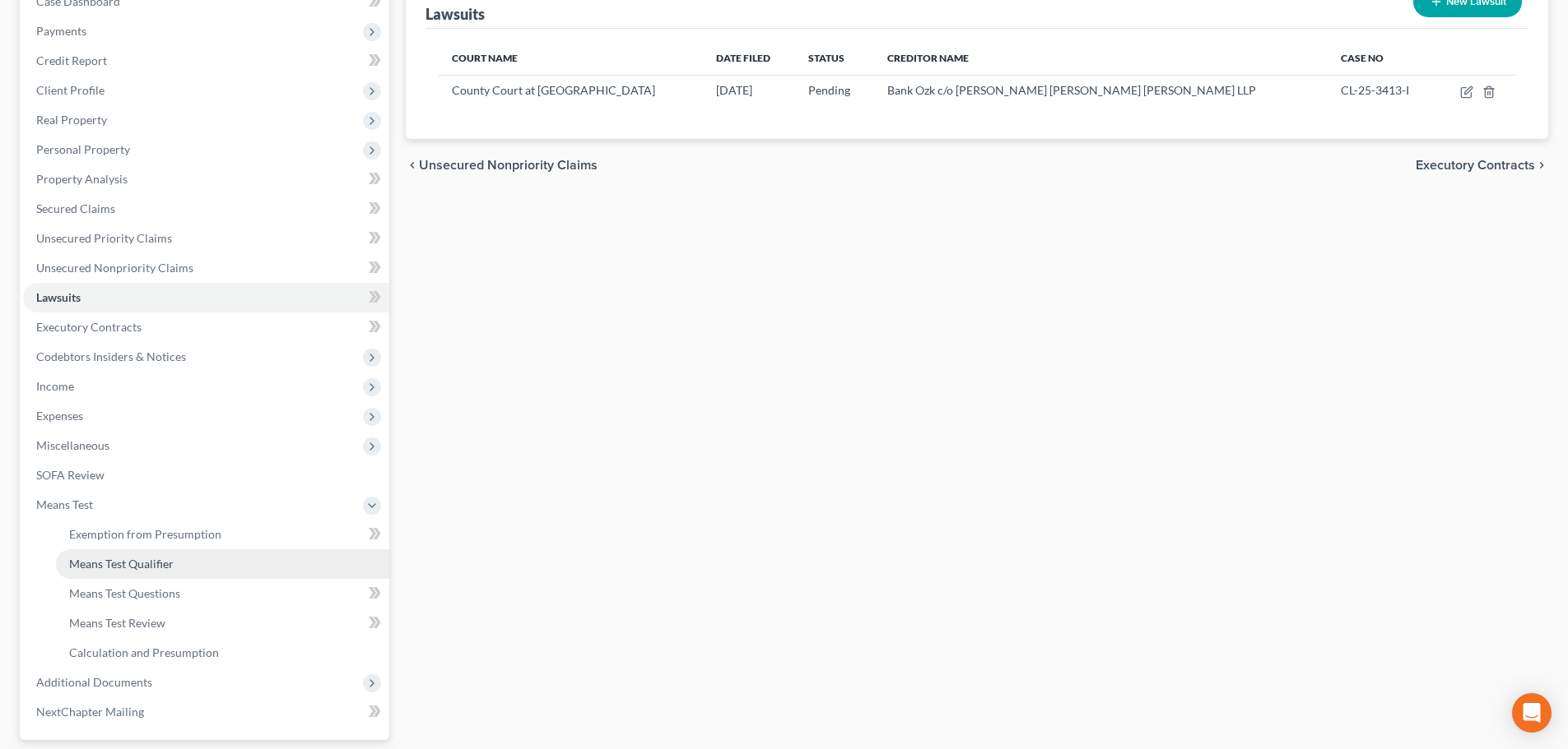
click at [114, 562] on span "Means Test Qualifier" at bounding box center [121, 564] width 104 height 14
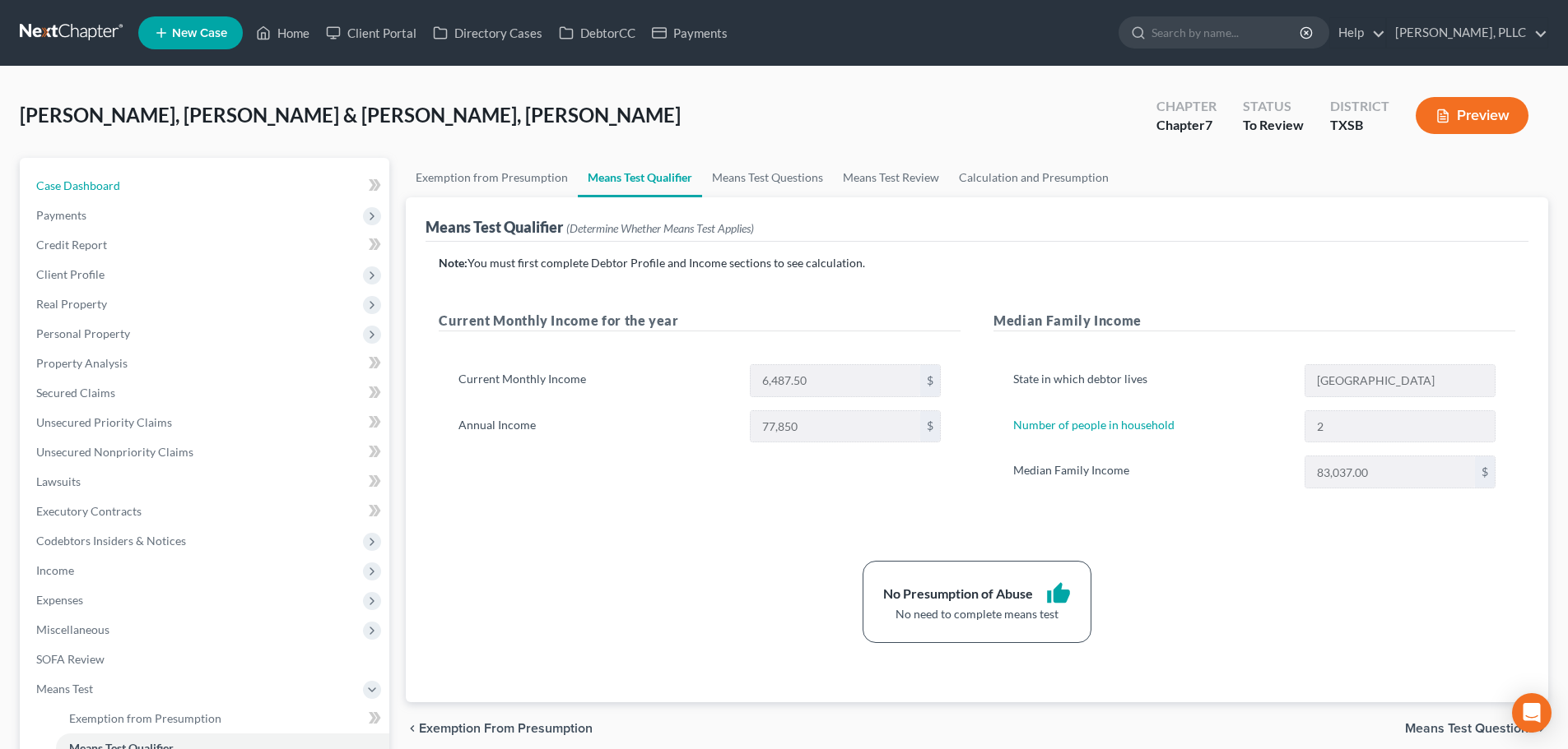
drag, startPoint x: 103, startPoint y: 188, endPoint x: 155, endPoint y: 164, distance: 57.3
click at [103, 188] on span "Case Dashboard" at bounding box center [78, 186] width 84 height 14
select select "6"
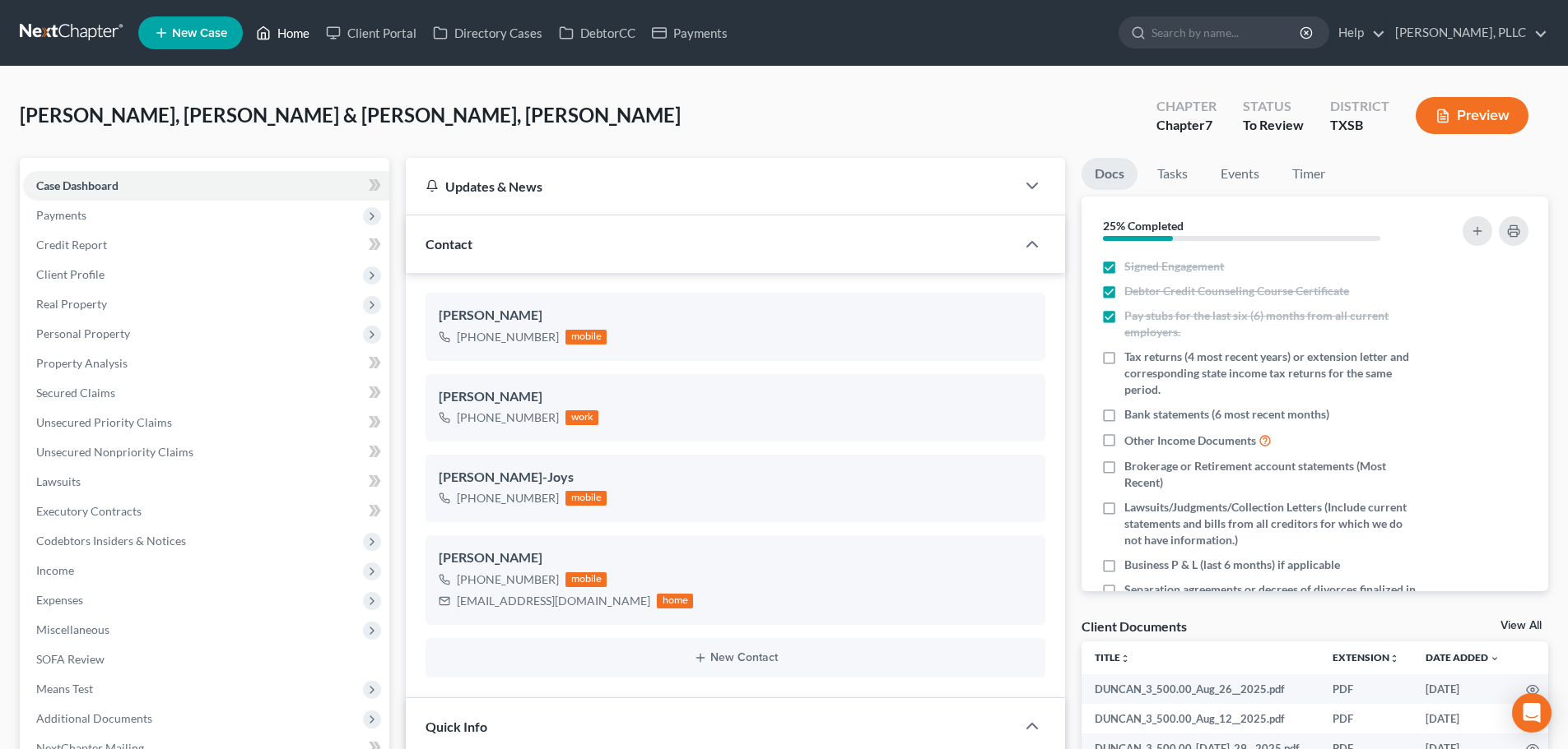
scroll to position [758, 0]
click at [297, 32] on link "Home" at bounding box center [283, 32] width 70 height 30
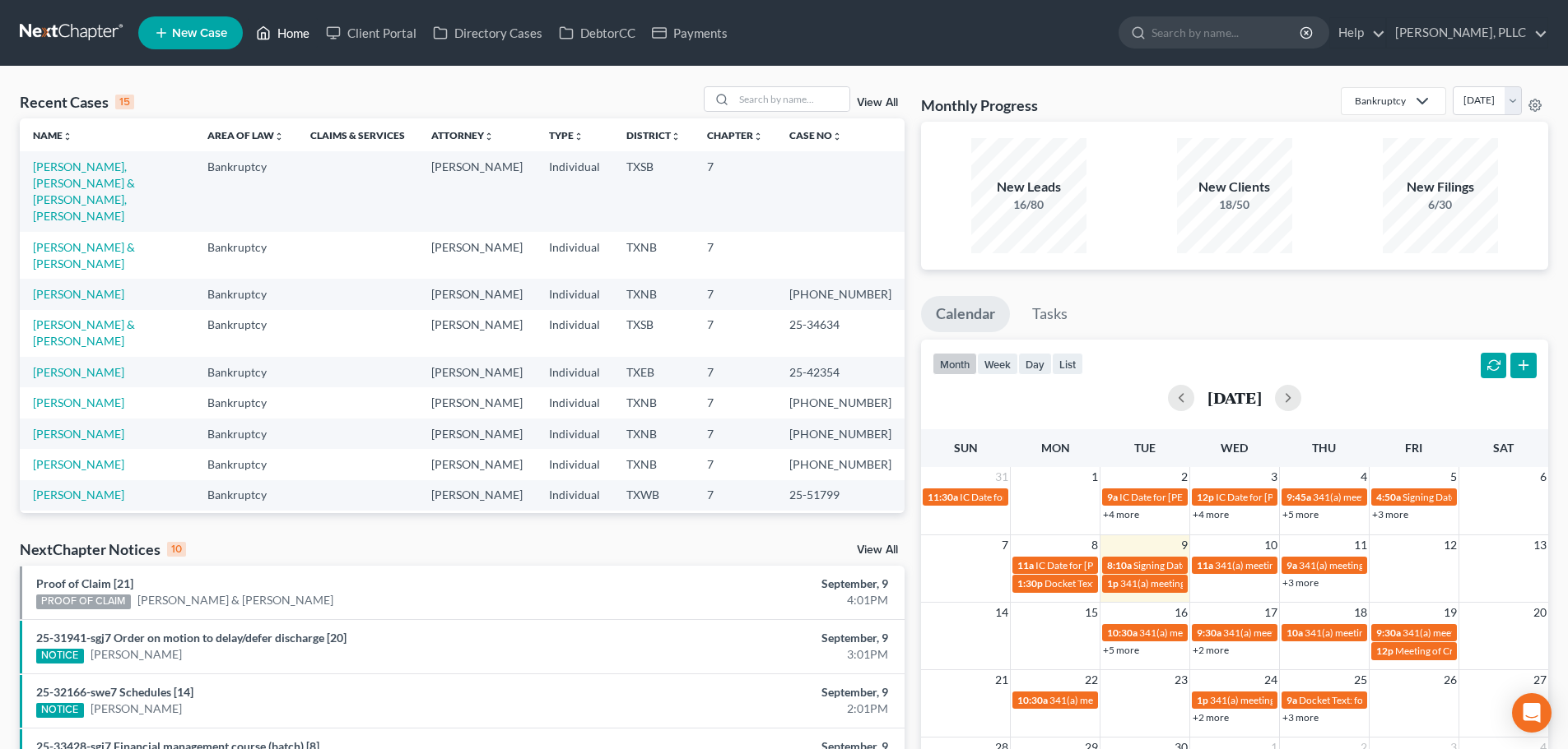
click at [293, 30] on link "Home" at bounding box center [283, 32] width 70 height 30
